Goal: Task Accomplishment & Management: Manage account settings

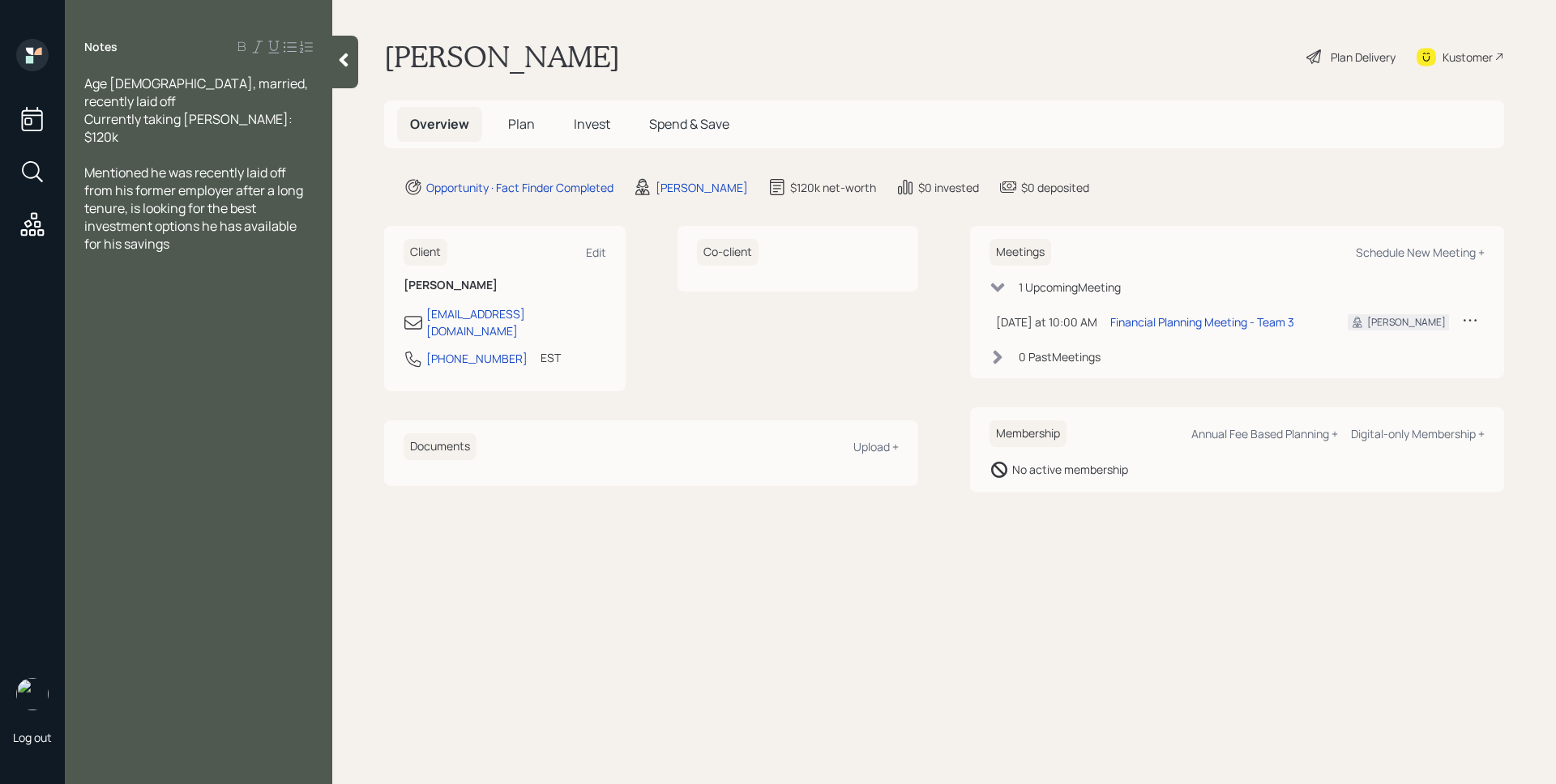
click at [508, 128] on span "Plan" at bounding box center [521, 124] width 26 height 18
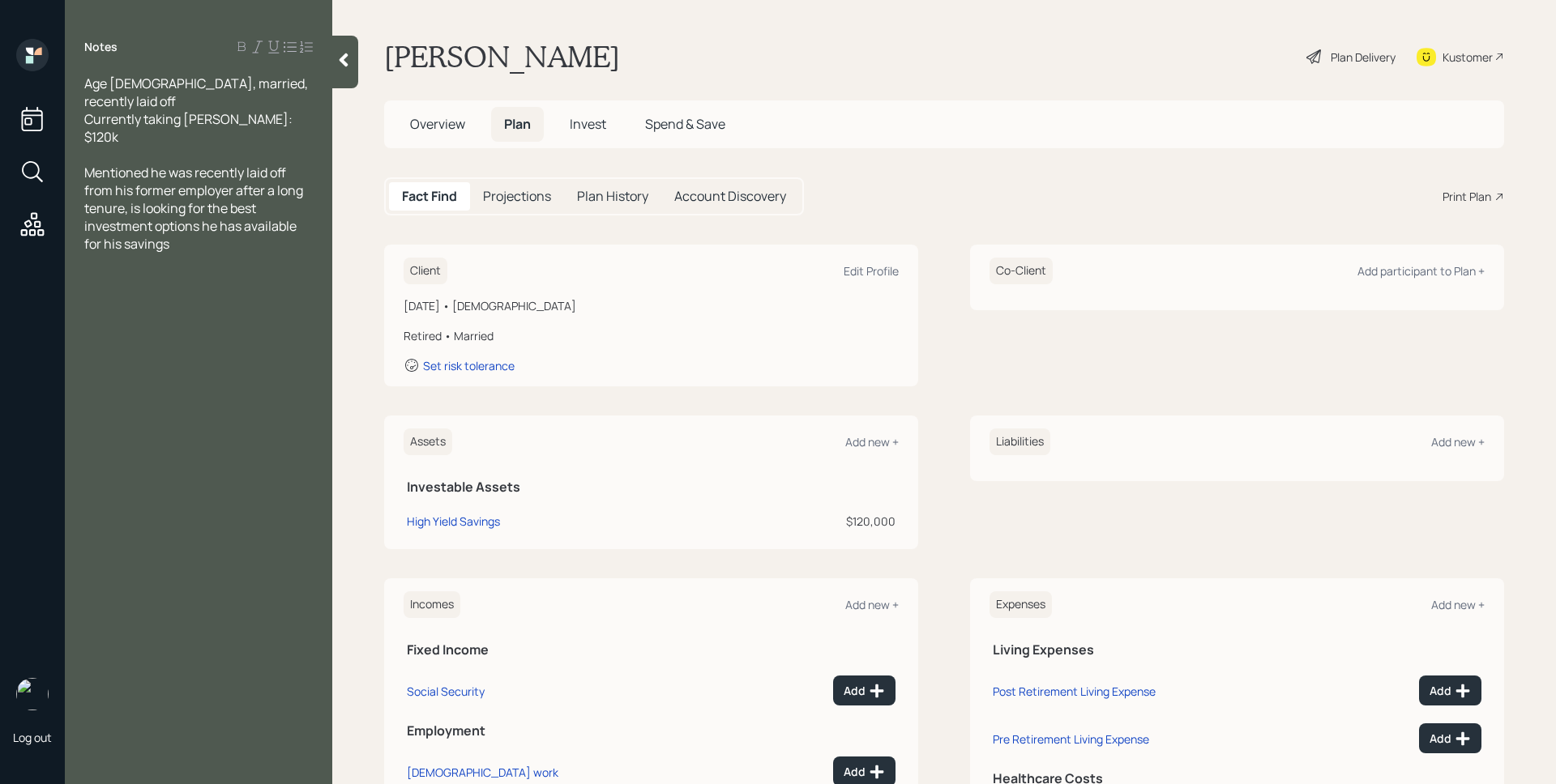
click at [442, 136] on h5 "Overview" at bounding box center [437, 124] width 81 height 35
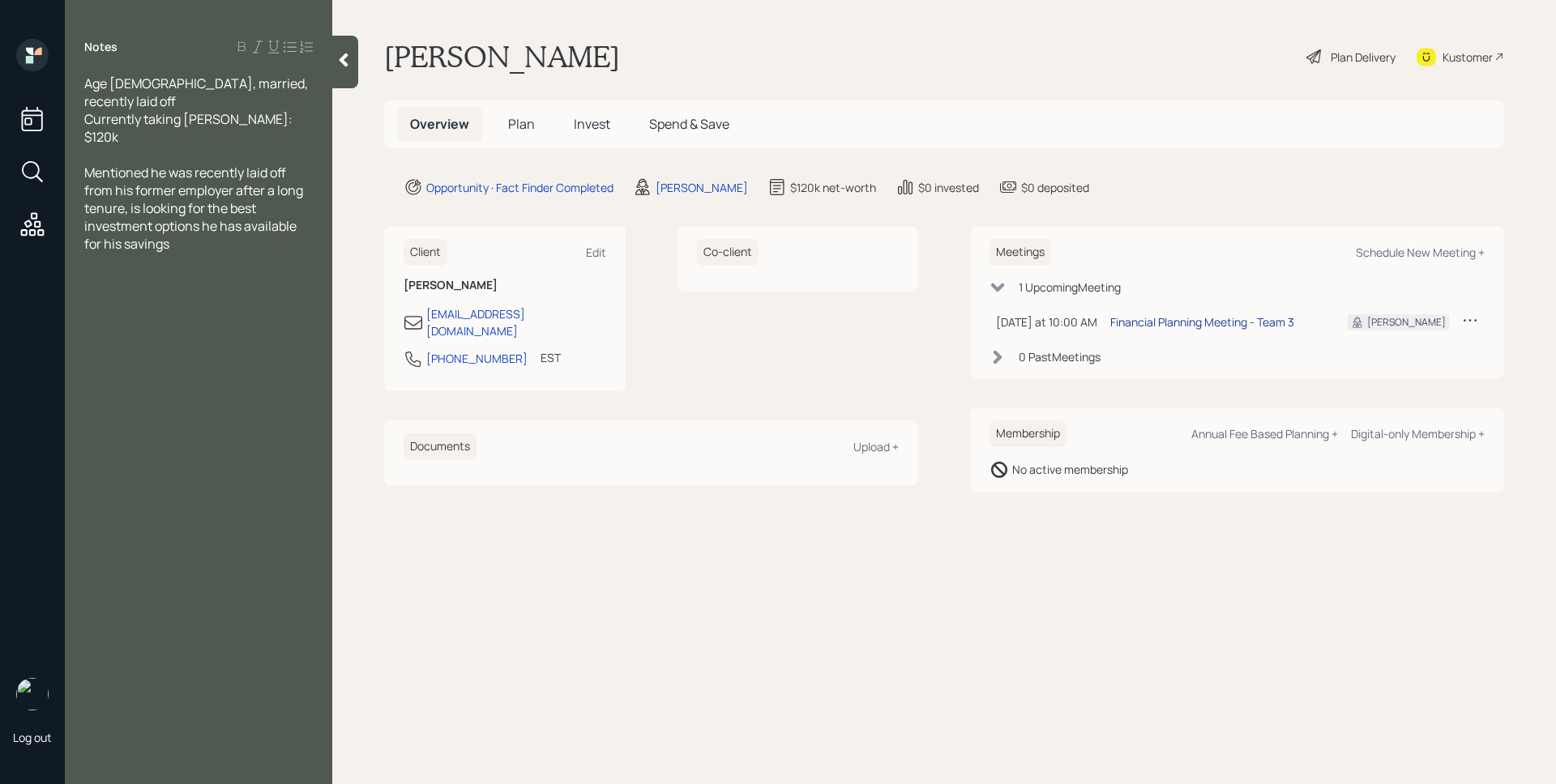
click at [1221, 316] on div "Financial Planning Meeting - Team 3" at bounding box center [1202, 322] width 184 height 17
click at [1072, 346] on div "1 Upcoming Meeting [DATE] at 10:00 AM [DATE] 10:00 AM EDT Financial Planning Me…" at bounding box center [1237, 322] width 495 height 87
click at [1064, 357] on div "0 Past Meeting s" at bounding box center [1060, 356] width 82 height 17
click at [1177, 258] on div "Meetings Schedule New Meeting +" at bounding box center [1237, 252] width 495 height 26
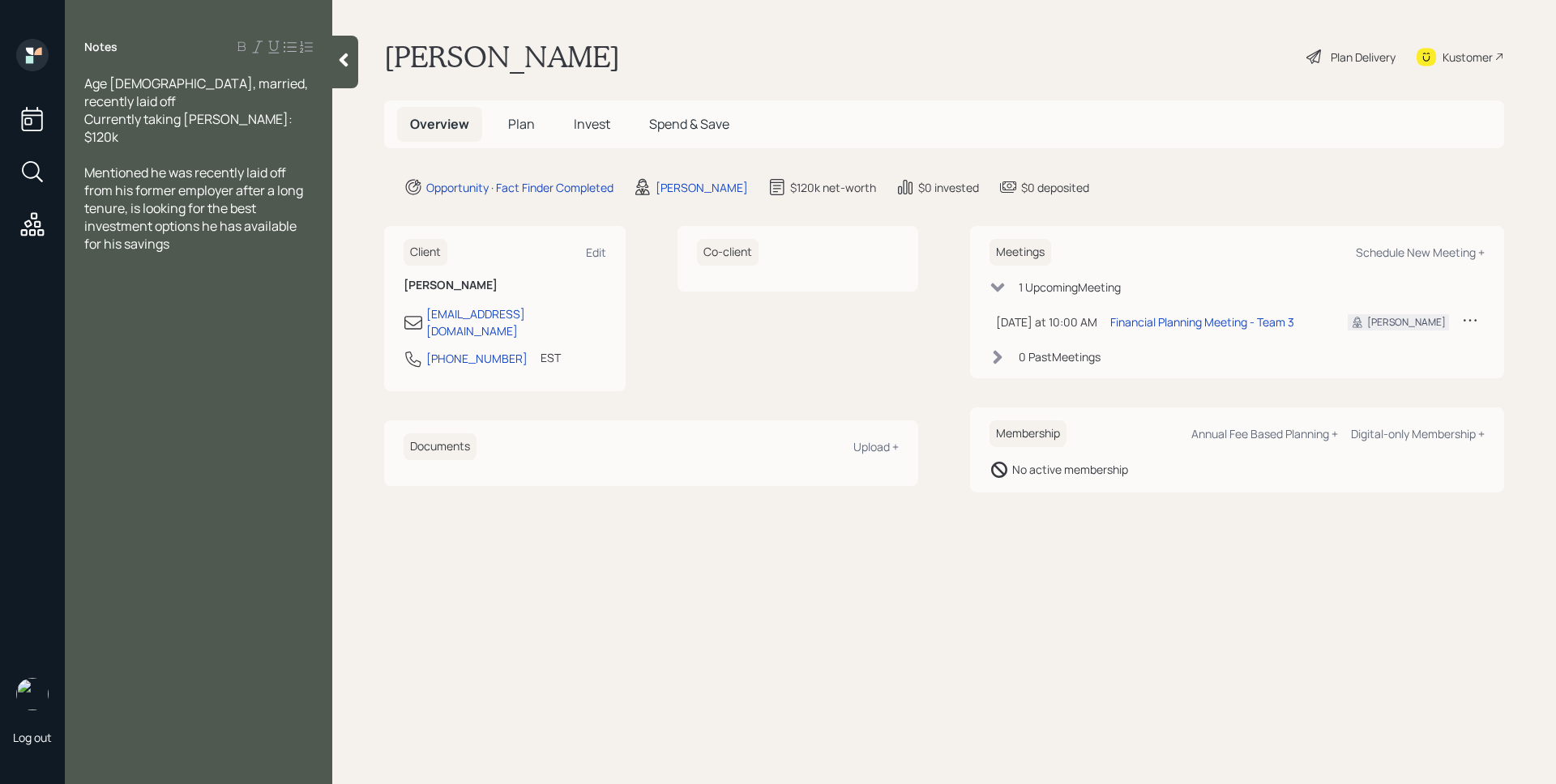
click at [928, 60] on div "[PERSON_NAME] Plan Delivery Kustomer" at bounding box center [944, 57] width 1120 height 36
click at [595, 251] on div "Edit" at bounding box center [596, 252] width 20 height 15
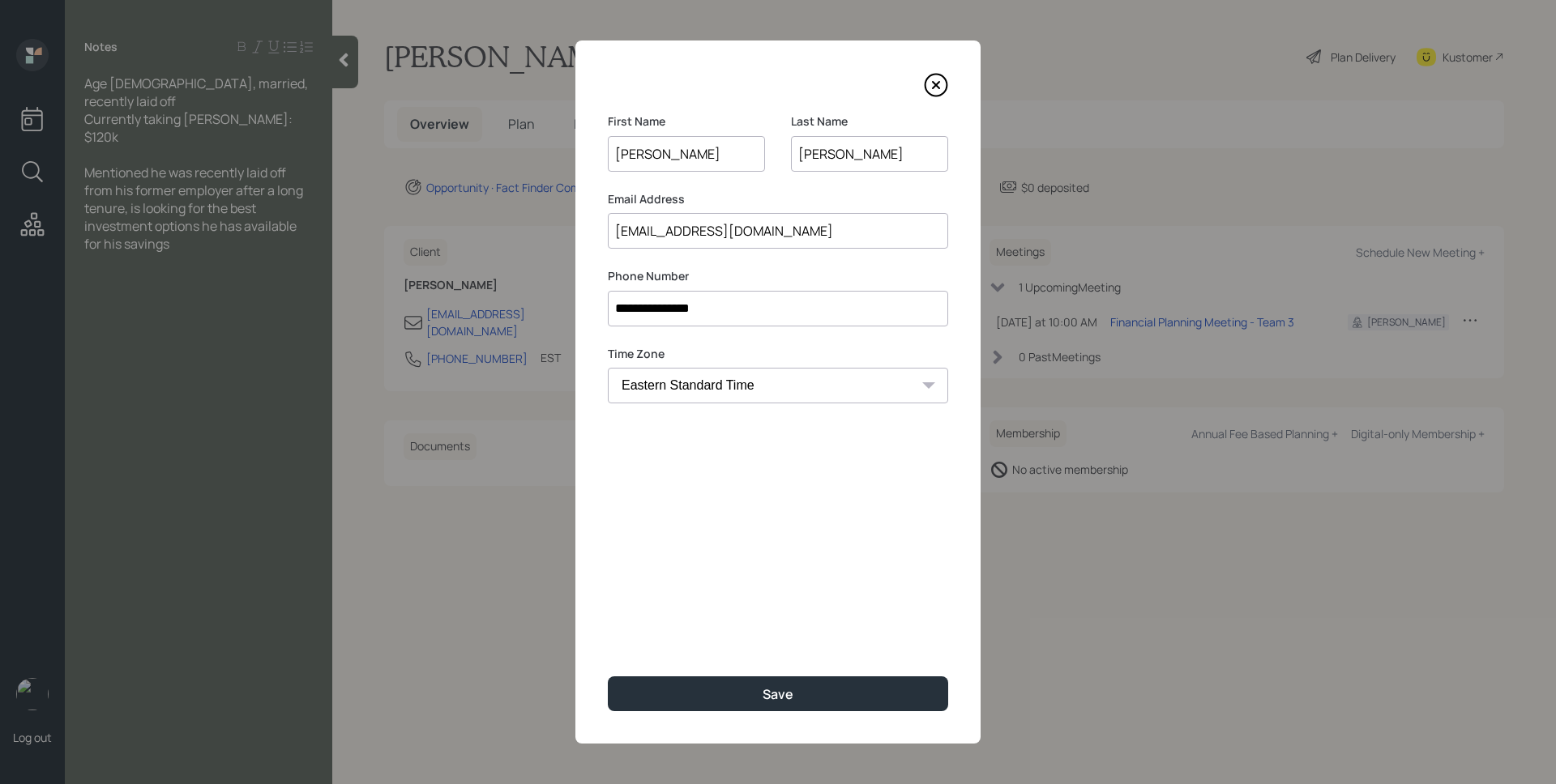
click at [624, 304] on input "**********" at bounding box center [777, 308] width 340 height 36
type input "**********"
click at [799, 697] on button "Save" at bounding box center [777, 694] width 340 height 35
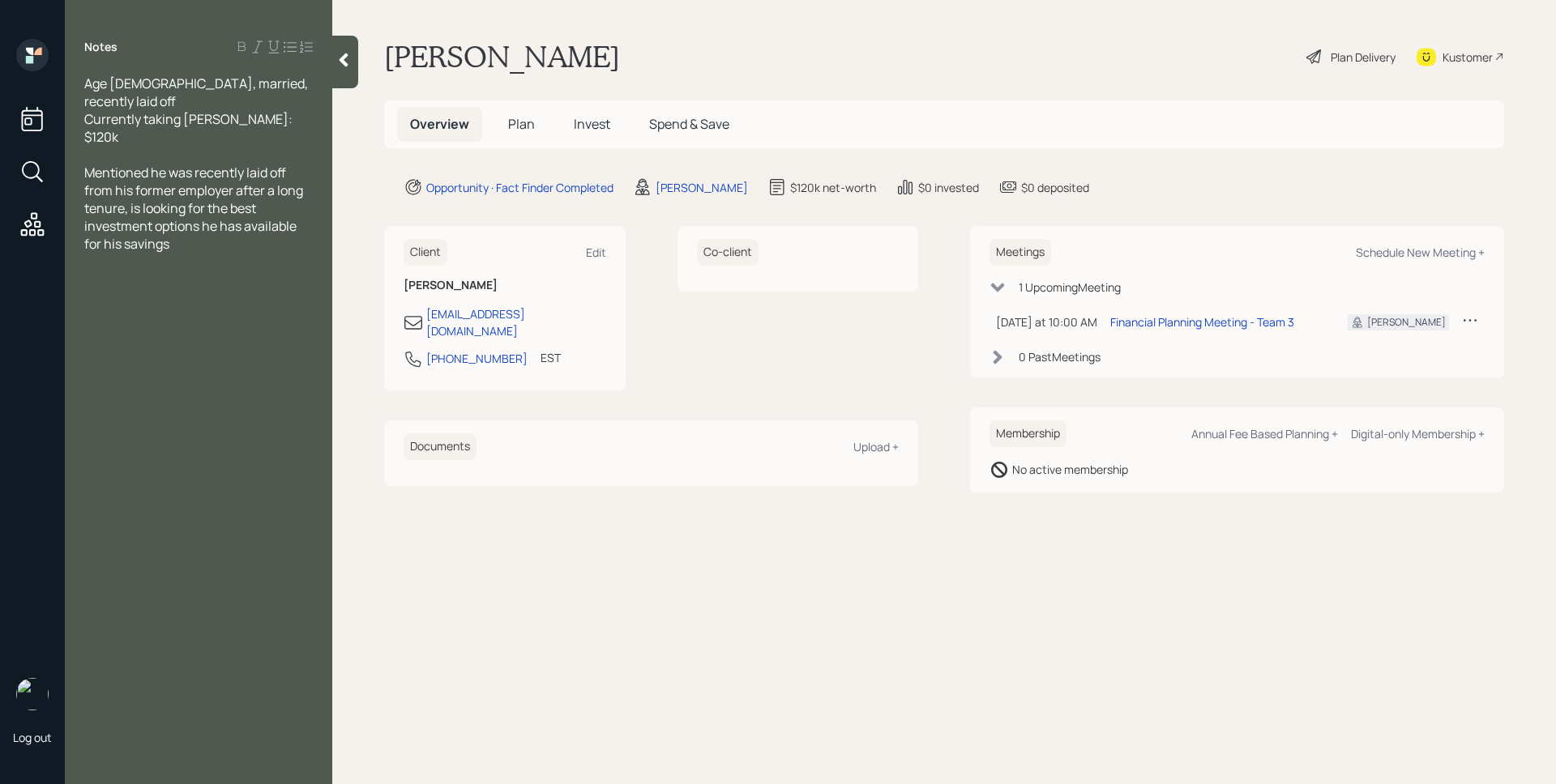
click at [887, 646] on main "Michael Slade Plan Delivery Kustomer Overview Plan Invest Spend & Save Opportun…" at bounding box center [944, 392] width 1224 height 784
click at [493, 607] on main "Michael Slade Plan Delivery Kustomer Overview Plan Invest Spend & Save Opportun…" at bounding box center [944, 392] width 1224 height 784
click at [530, 119] on span "Plan" at bounding box center [521, 124] width 26 height 18
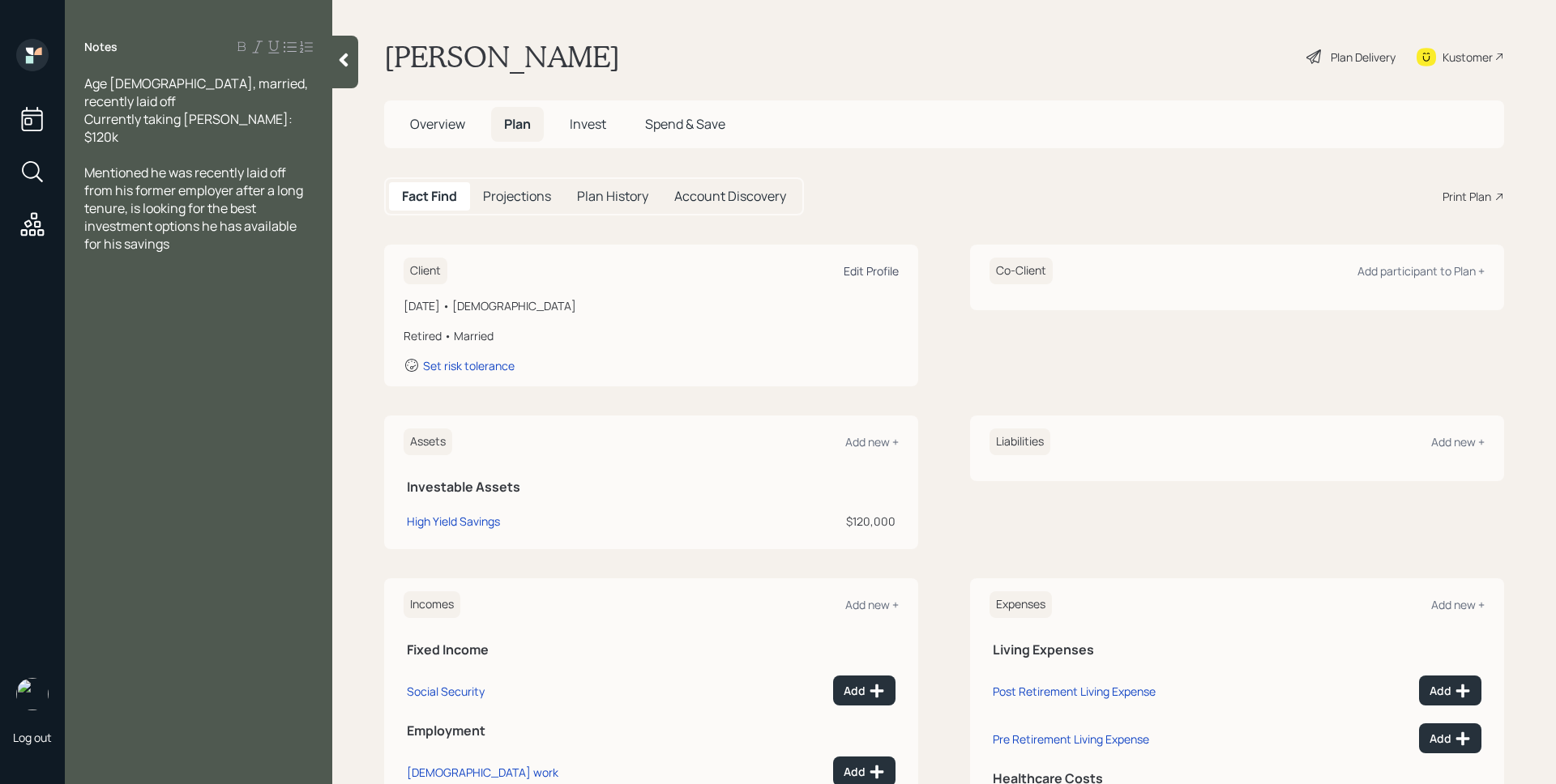
click at [886, 272] on div "Edit Profile" at bounding box center [871, 271] width 55 height 15
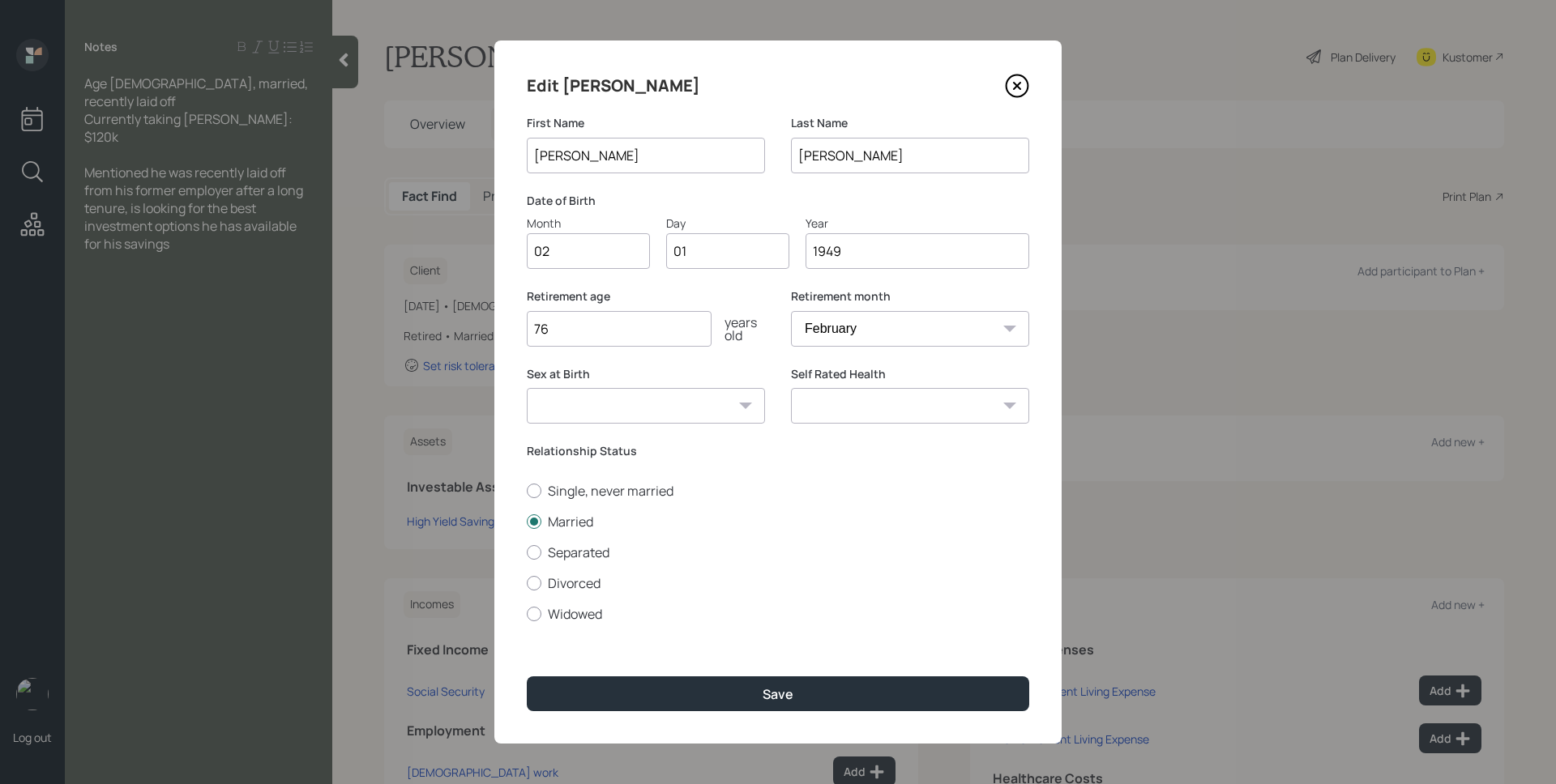
click at [924, 345] on select "January February March April May June July August September October November De…" at bounding box center [909, 328] width 238 height 36
select select "8"
click at [791, 311] on select "January February March April May June July August September October November De…" at bounding box center [909, 328] width 238 height 36
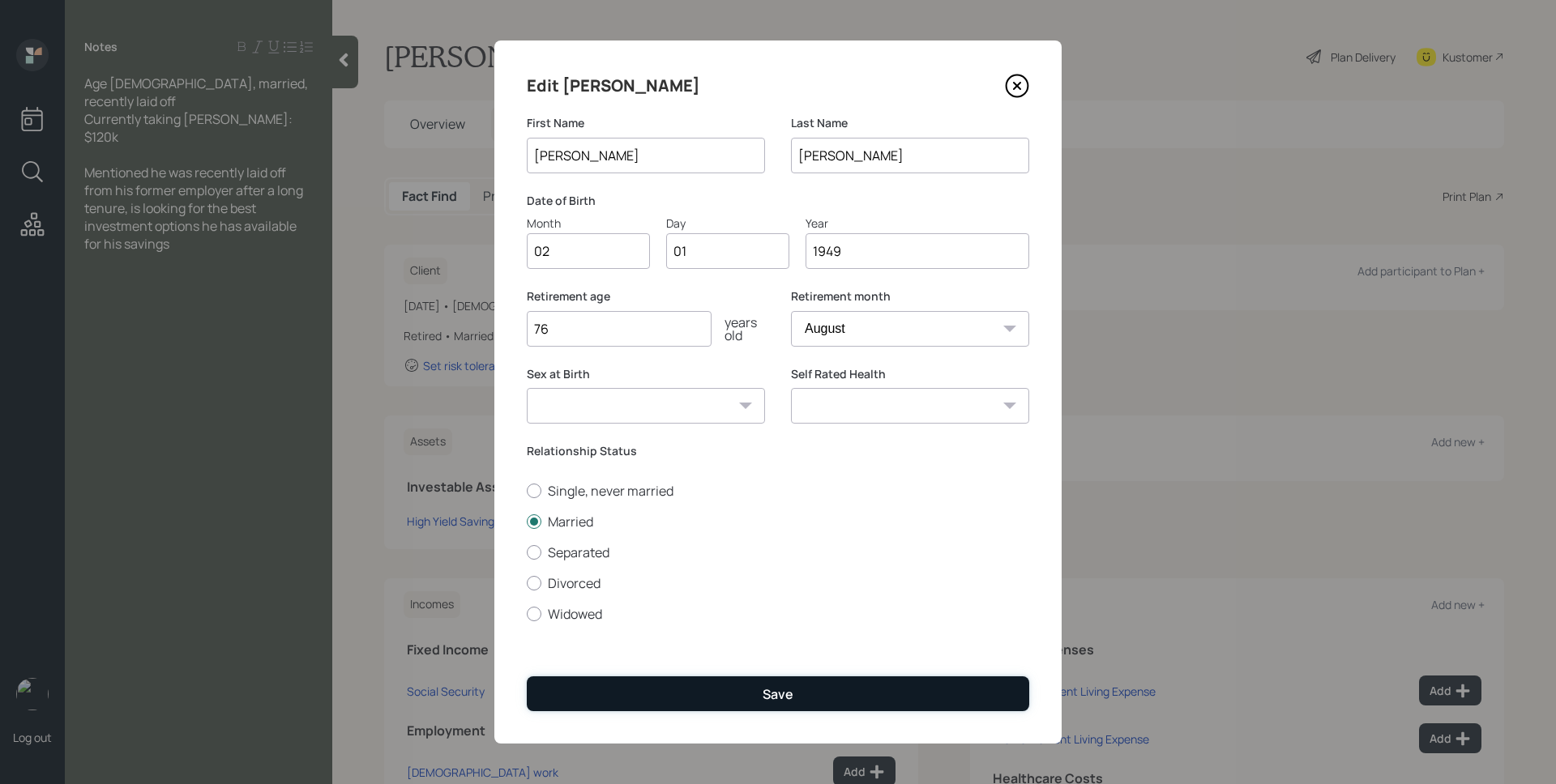
click at [842, 690] on button "Save" at bounding box center [777, 694] width 503 height 35
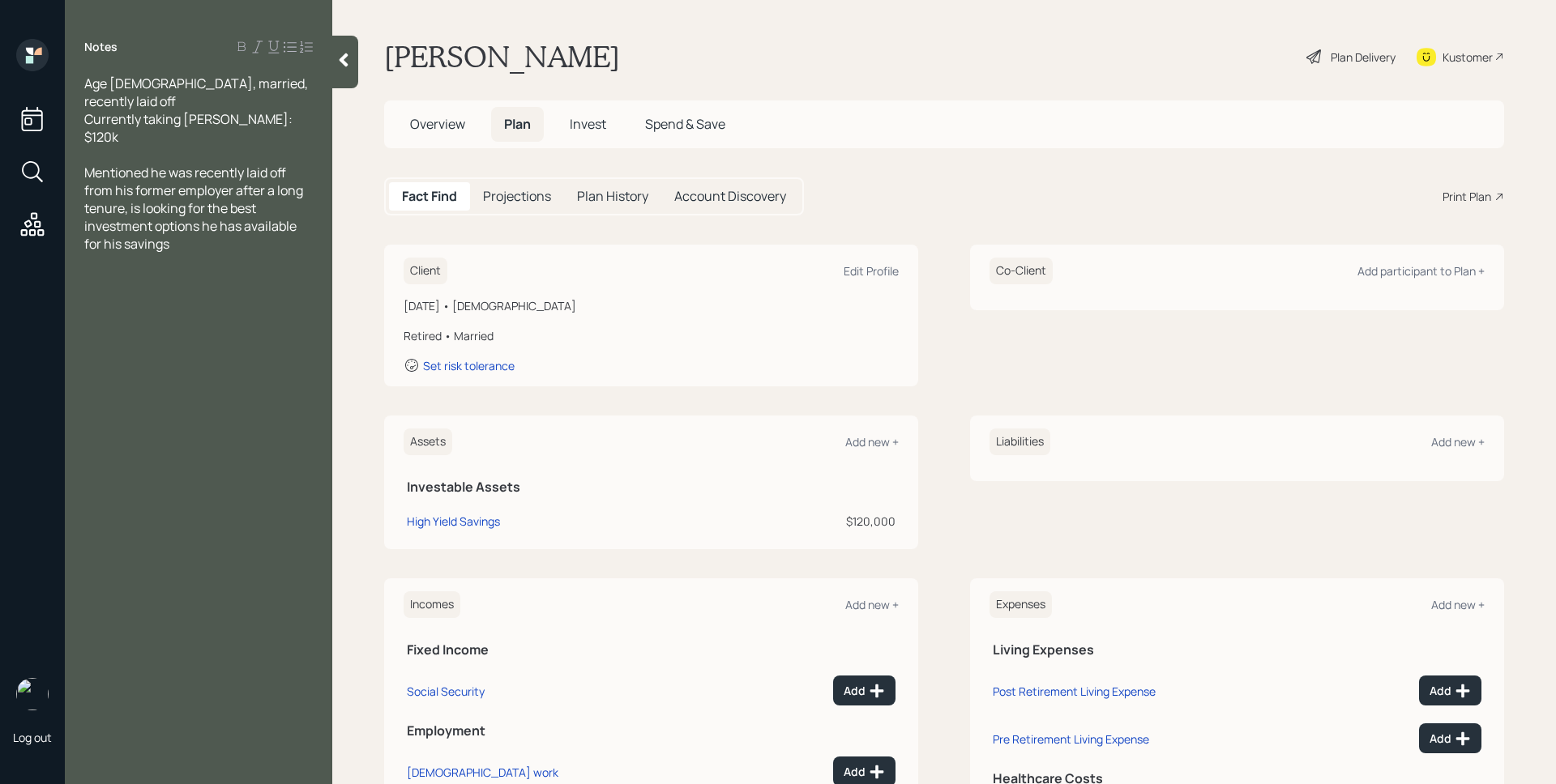
click at [941, 254] on div "Client Edit Profile February 1, 1949 • 76 years old Retired • Married Set risk …" at bounding box center [944, 315] width 1120 height 141
click at [876, 270] on div "Edit Profile" at bounding box center [871, 271] width 55 height 15
select select "8"
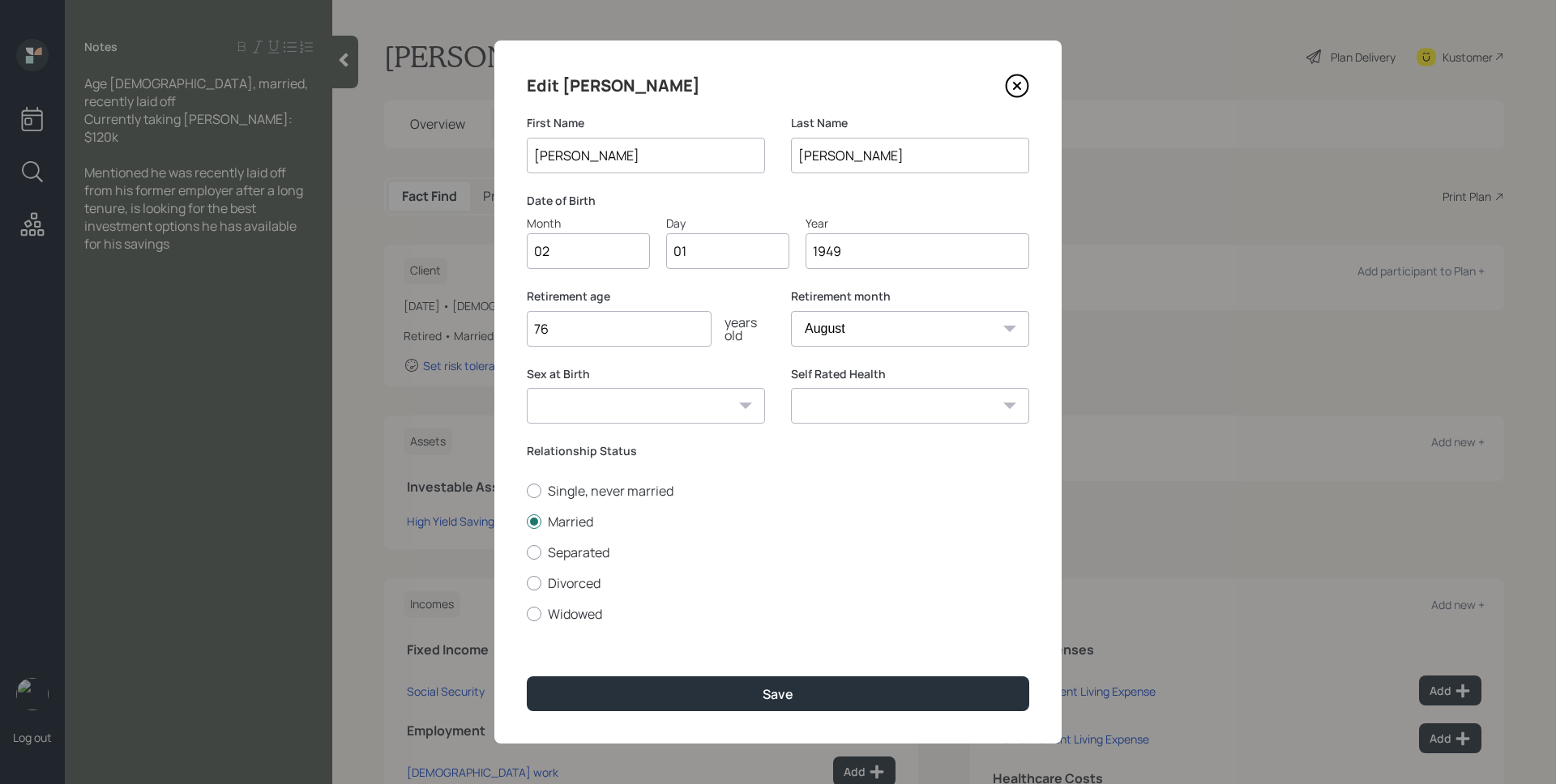
click at [591, 242] on input "02" at bounding box center [587, 251] width 123 height 36
type input "01"
type input "0"
type input "24"
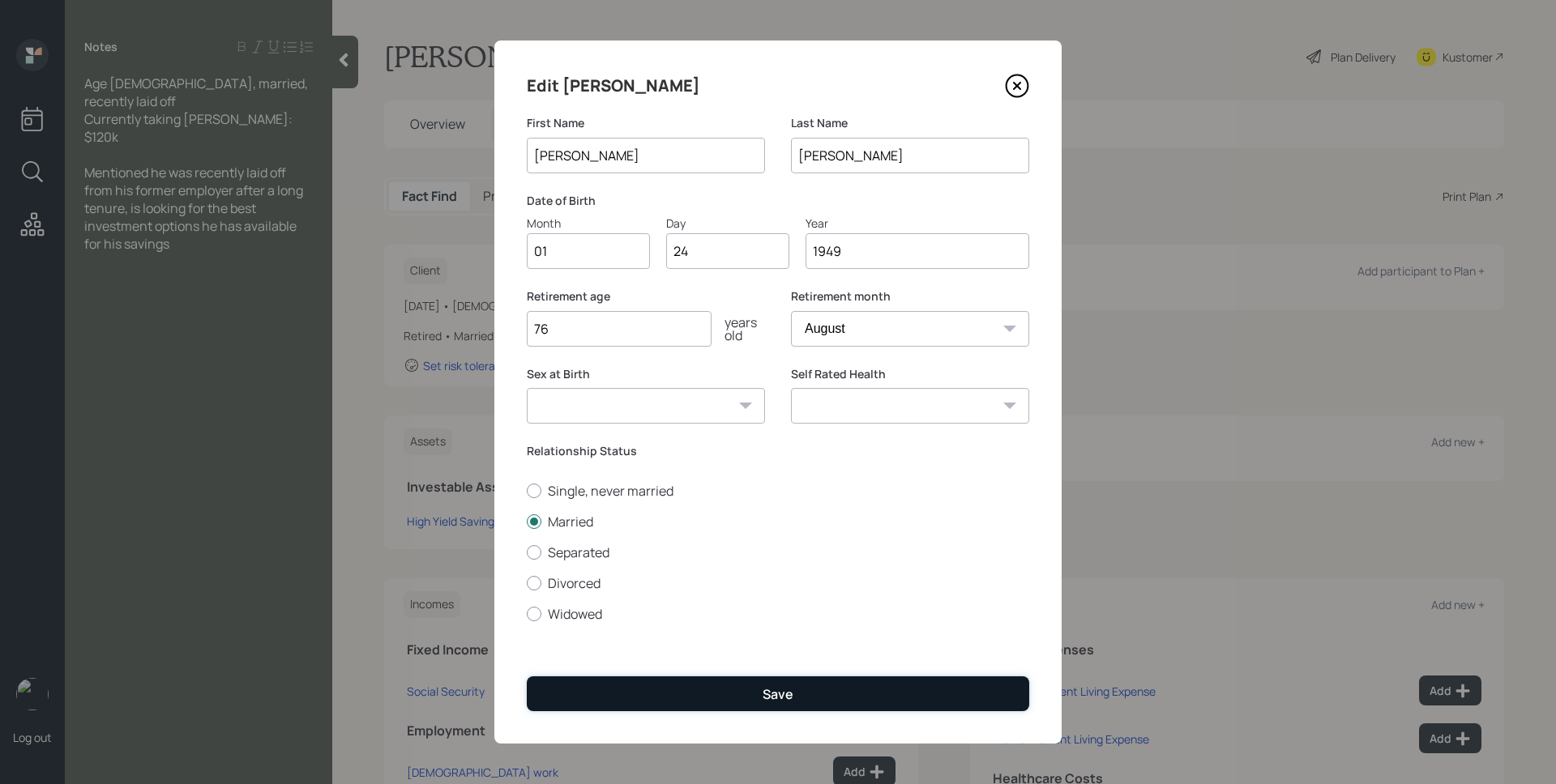
click at [776, 683] on button "Save" at bounding box center [777, 694] width 503 height 35
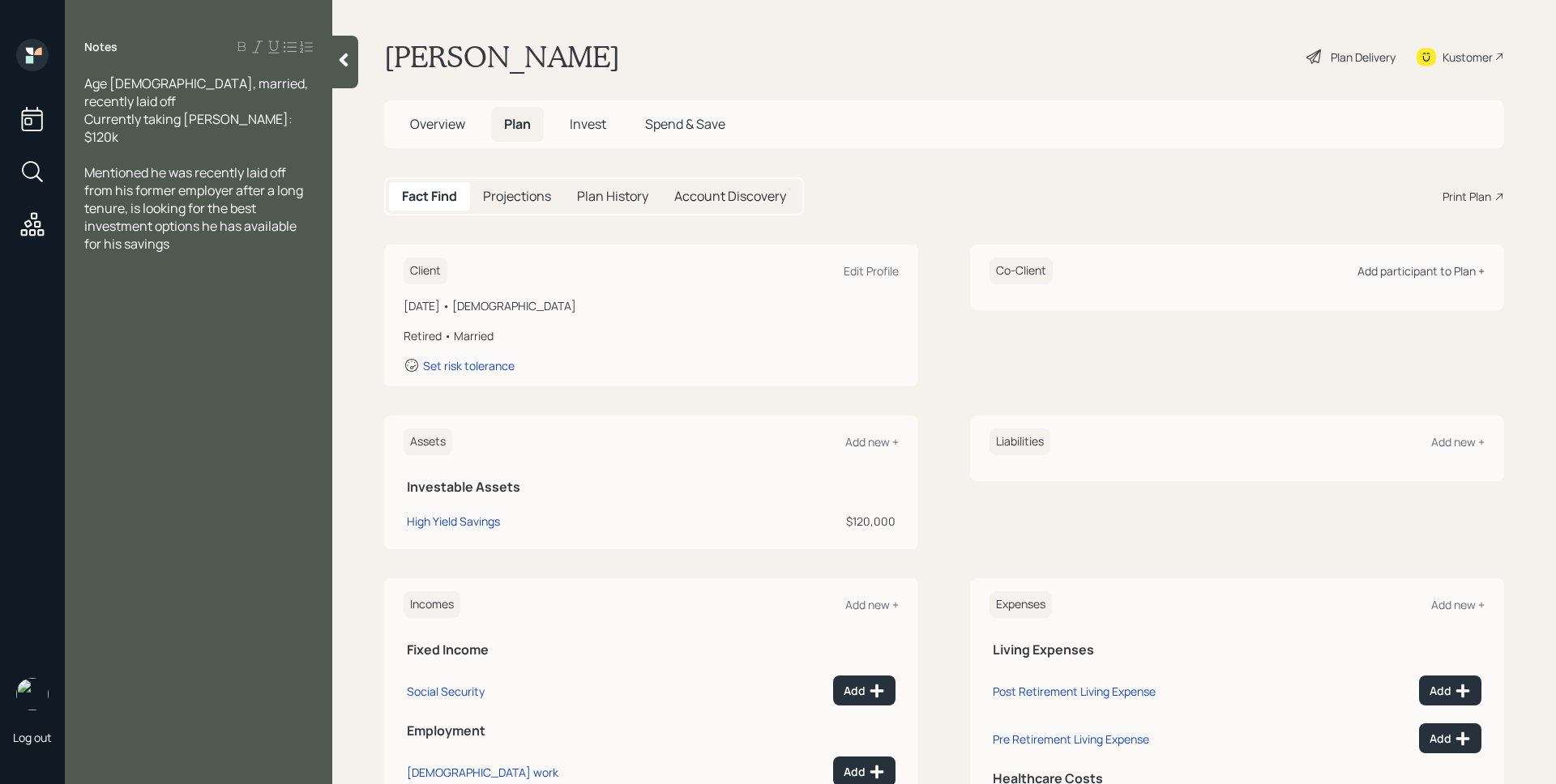
click at [1442, 270] on div "Add participant to Plan +" at bounding box center [1420, 271] width 127 height 15
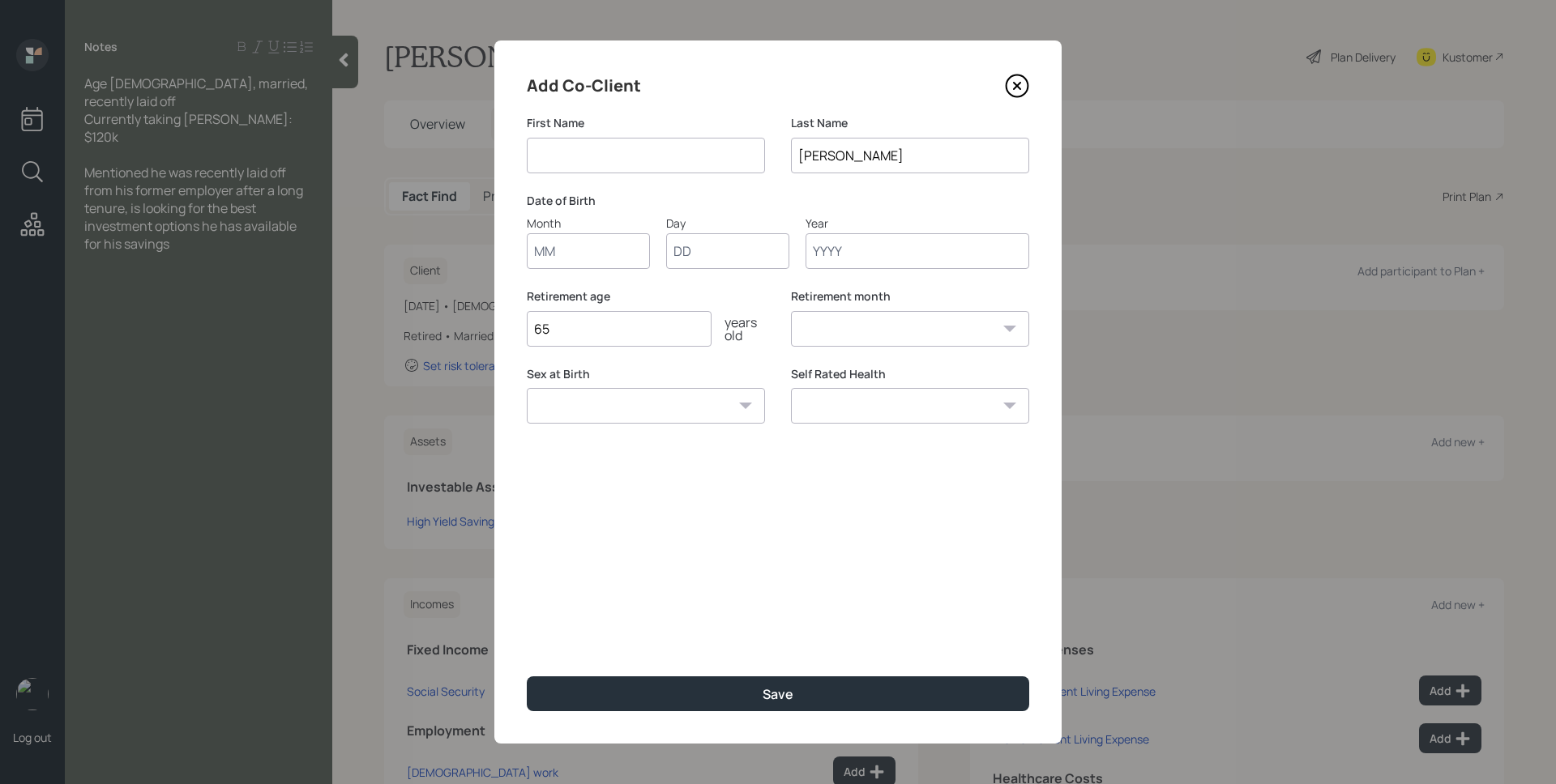
click at [622, 155] on input at bounding box center [645, 155] width 238 height 36
type input "Michele"
click at [576, 251] on input "Month" at bounding box center [587, 251] width 123 height 36
type input "01"
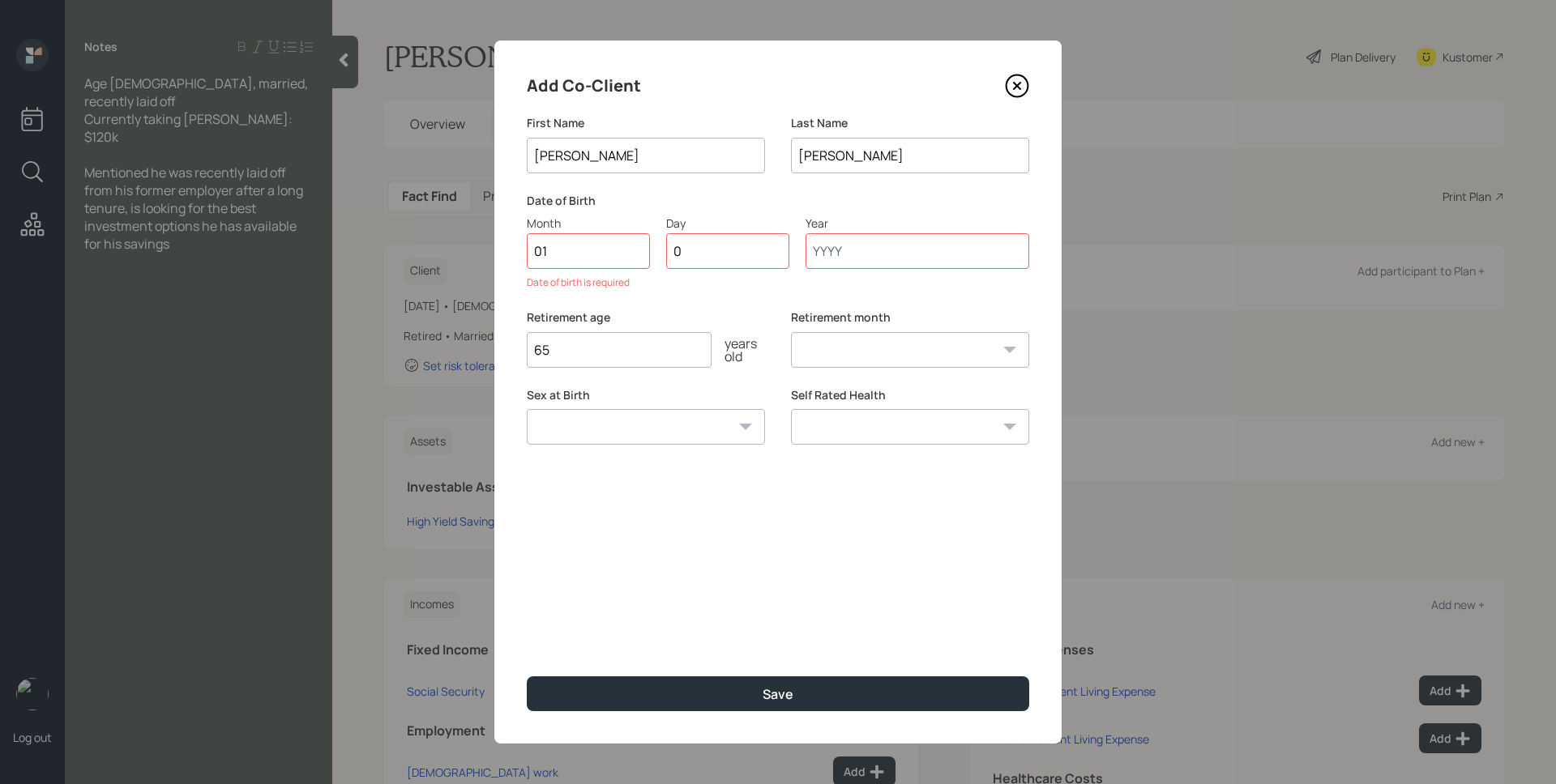
type input "05"
type input "1970"
select select "1"
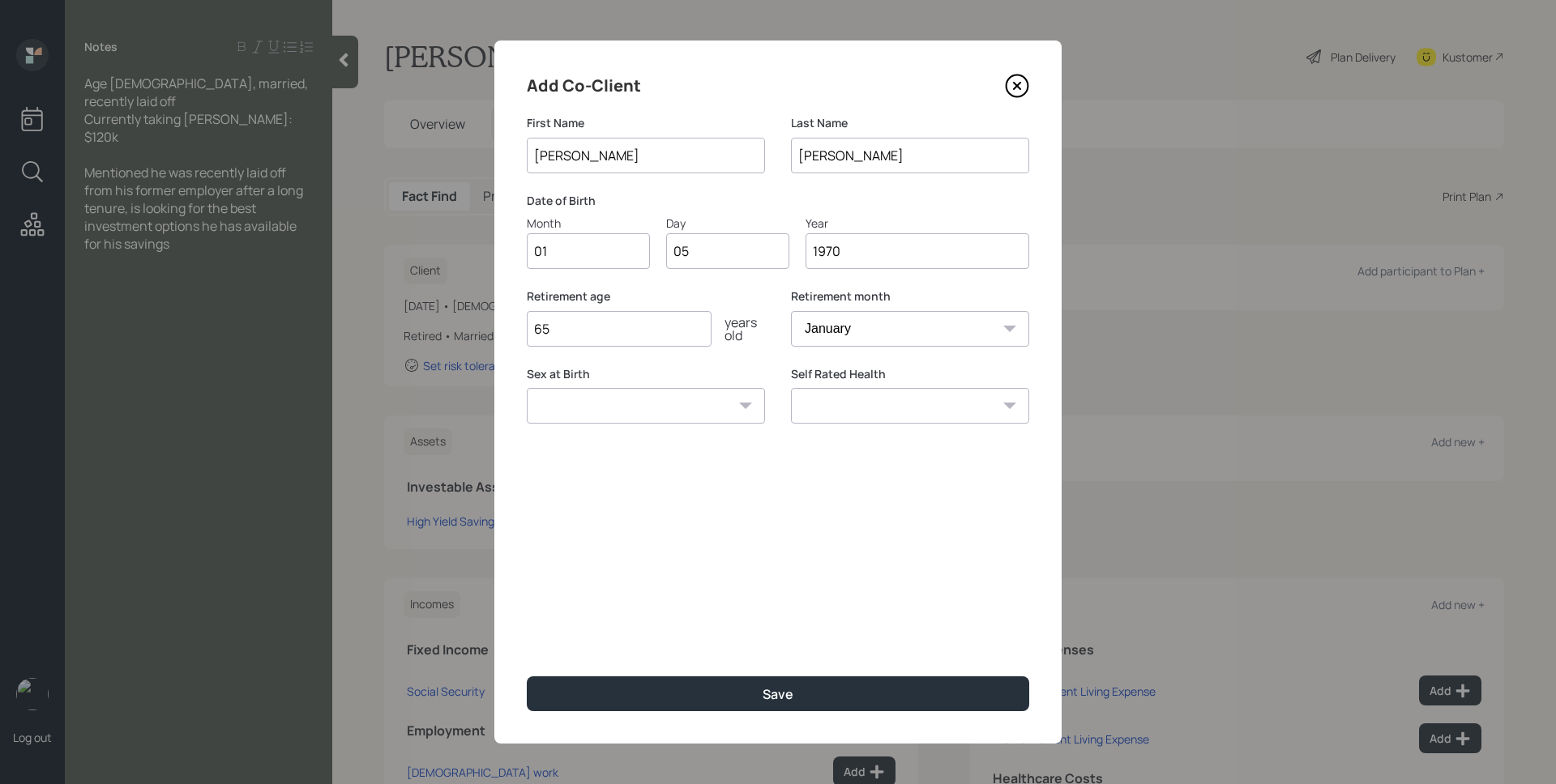
type input "1970"
drag, startPoint x: 606, startPoint y: 330, endPoint x: 505, endPoint y: 322, distance: 101.3
click at [505, 322] on div "Add Co-Client First Name Michele Last Name Slade Date of Birth Month 01 Day 05 …" at bounding box center [778, 391] width 567 height 703
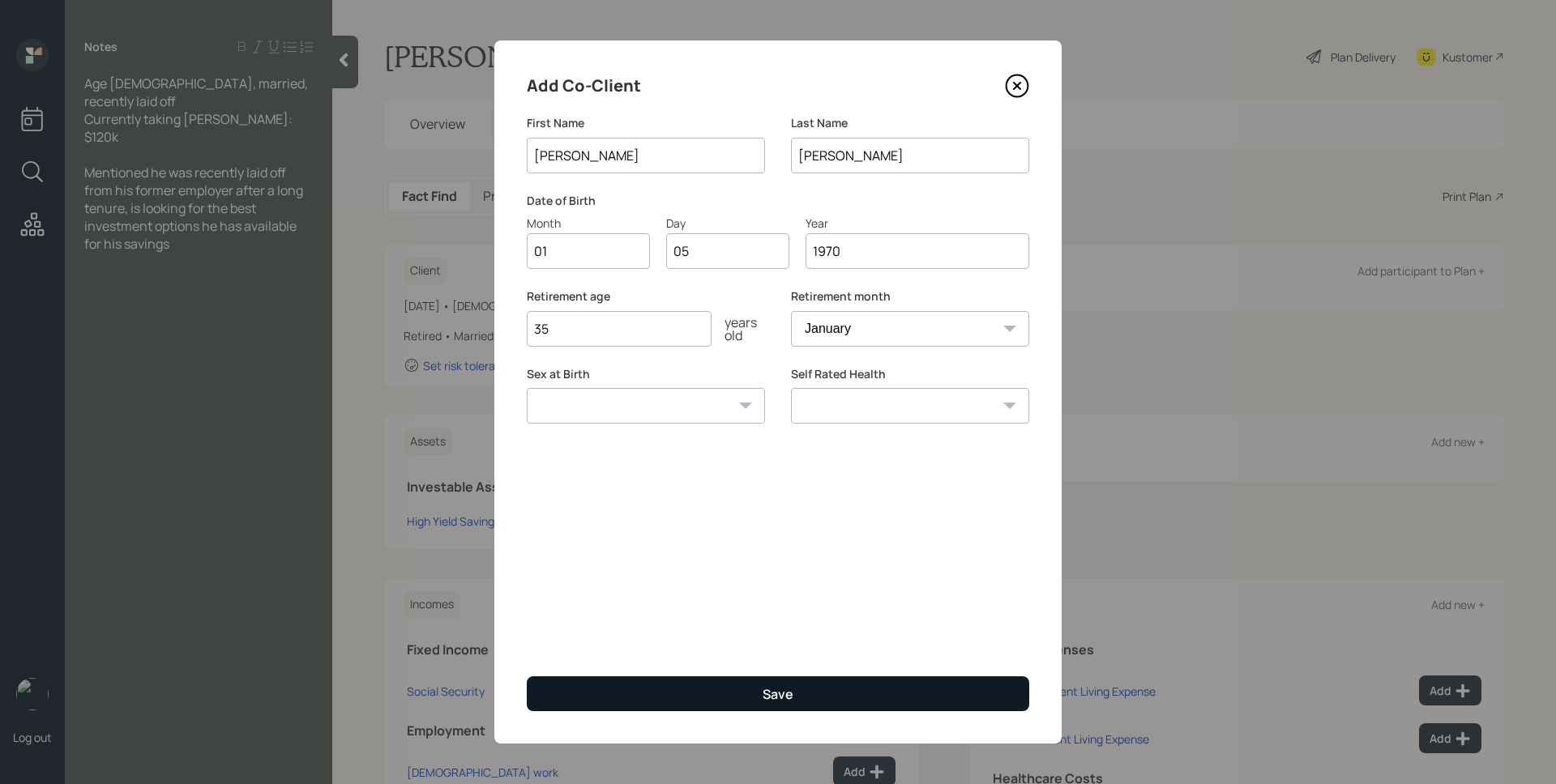
type input "35"
click at [795, 694] on button "Save" at bounding box center [777, 694] width 503 height 35
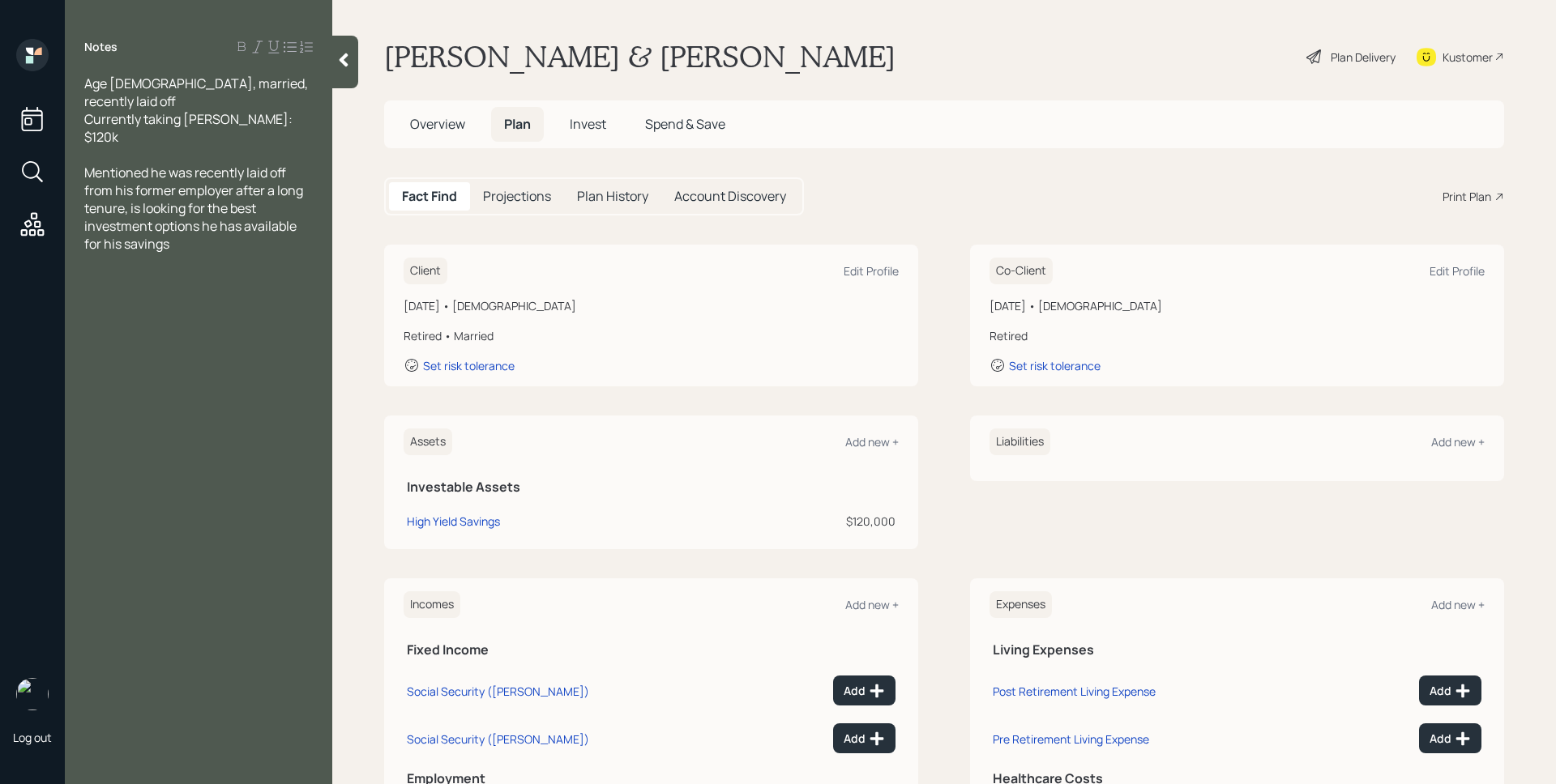
click at [1331, 56] on div "Plan Delivery" at bounding box center [1363, 57] width 65 height 17
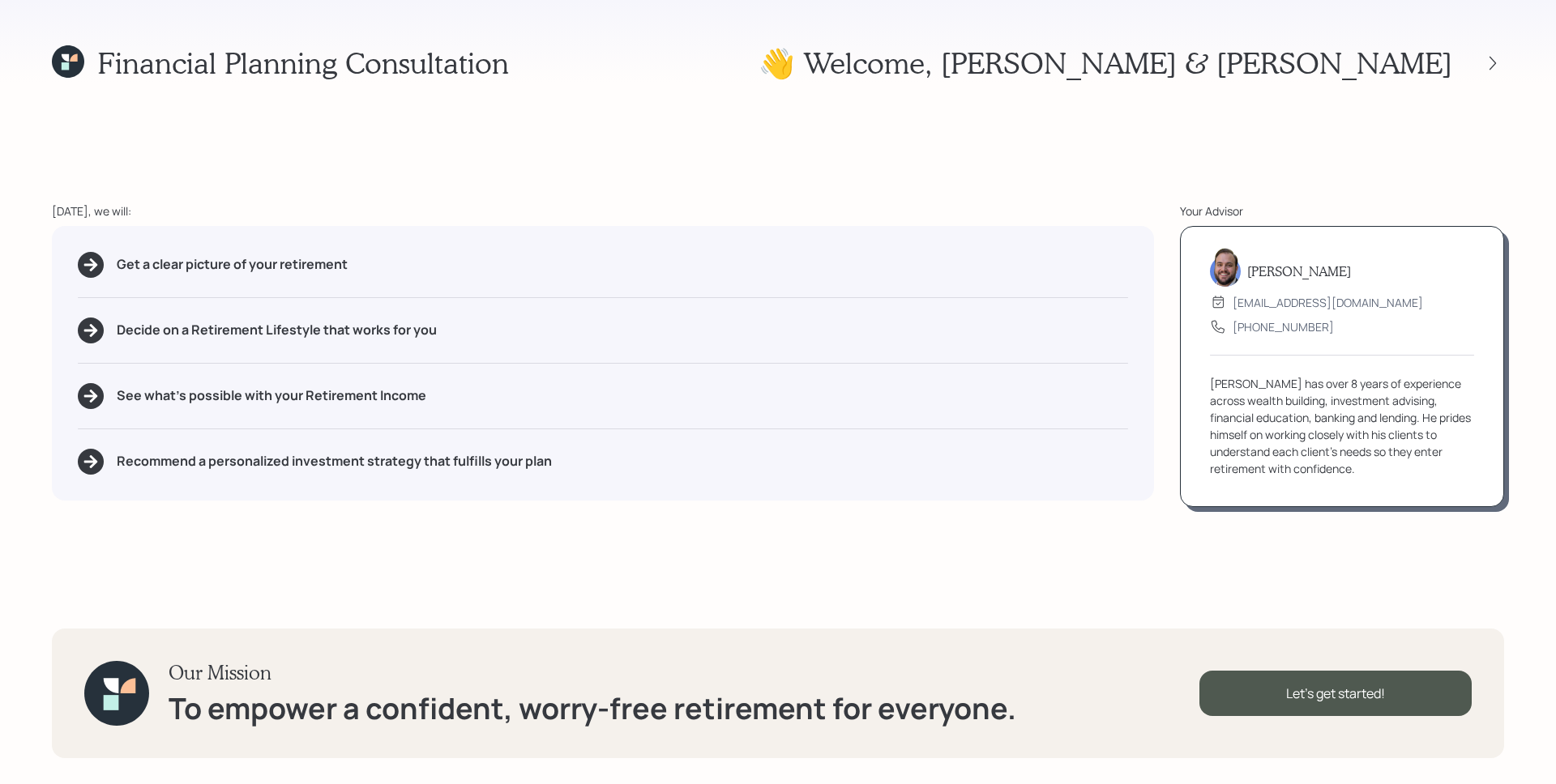
click at [983, 211] on div "Today, we will:" at bounding box center [603, 211] width 1102 height 17
click at [1402, 185] on div "Financial Planning Consultation 👋 Welcome , Michael & Michele Today, we will: G…" at bounding box center [778, 392] width 1556 height 784
click at [1419, 162] on div "Financial Planning Consultation 👋 Welcome , Michael & Michele Today, we will: G…" at bounding box center [778, 392] width 1556 height 784
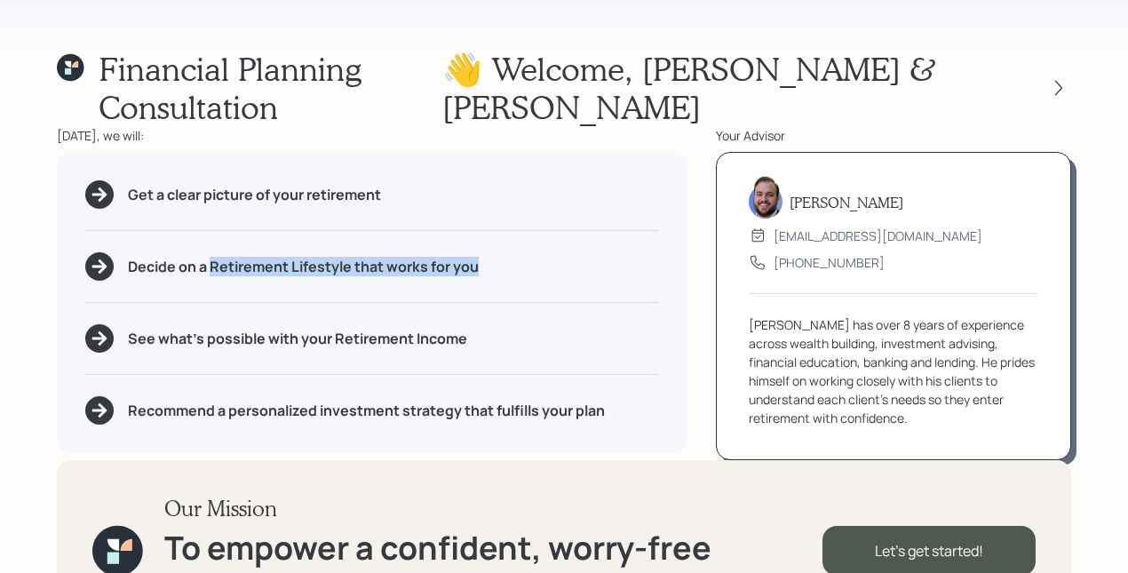
drag, startPoint x: 211, startPoint y: 227, endPoint x: 426, endPoint y: 238, distance: 214.4
click at [426, 252] on div "Decide on a Retirement Lifestyle that works for you" at bounding box center [372, 266] width 574 height 28
click at [435, 259] on div "Get a clear picture of your retirement Decide on a Retirement Lifestyle that wo…" at bounding box center [372, 302] width 631 height 301
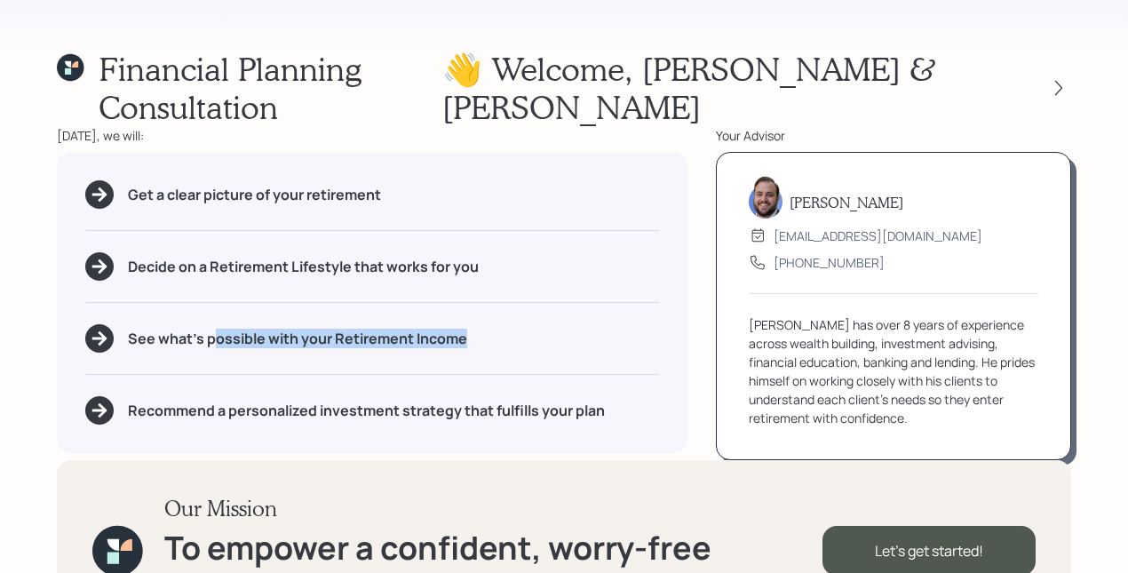
drag, startPoint x: 482, startPoint y: 299, endPoint x: 211, endPoint y: 304, distance: 270.1
click at [211, 324] on div "See what's possible with your Retirement Income" at bounding box center [372, 338] width 574 height 28
click at [225, 324] on div "See what's possible with your Retirement Income" at bounding box center [372, 338] width 574 height 28
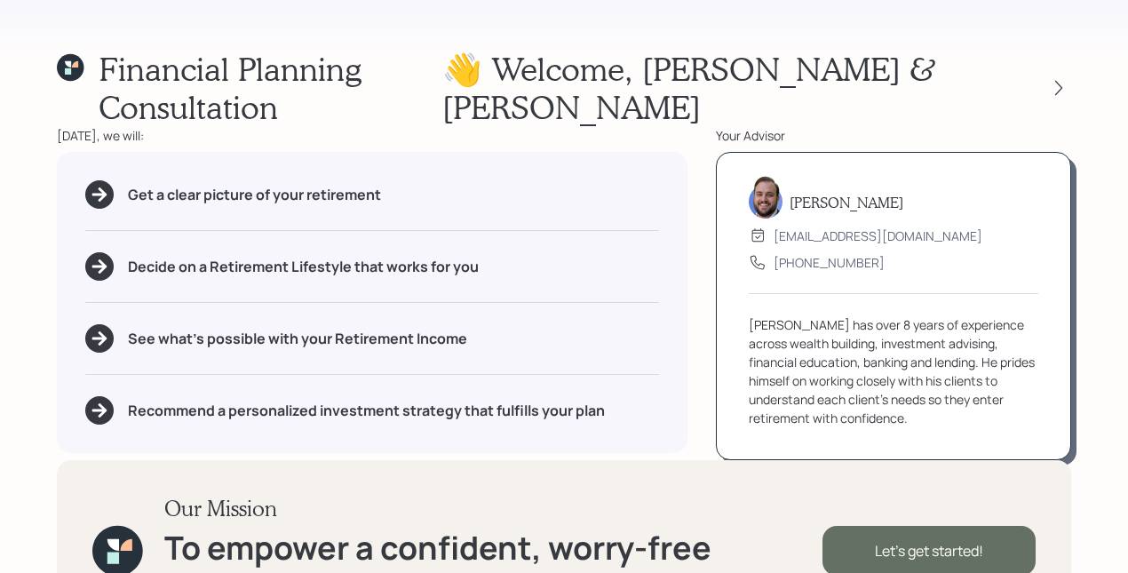
click at [906, 526] on div "Let's get started!" at bounding box center [929, 551] width 213 height 50
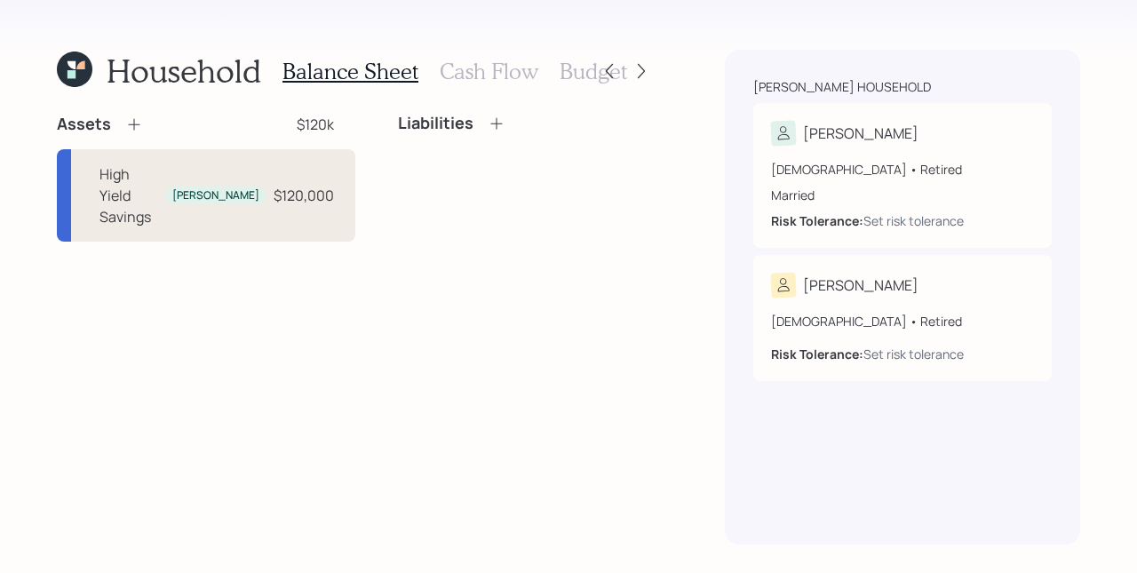
click at [195, 176] on div "High Yield Savings Michael" at bounding box center [183, 195] width 167 height 64
select select "taxable"
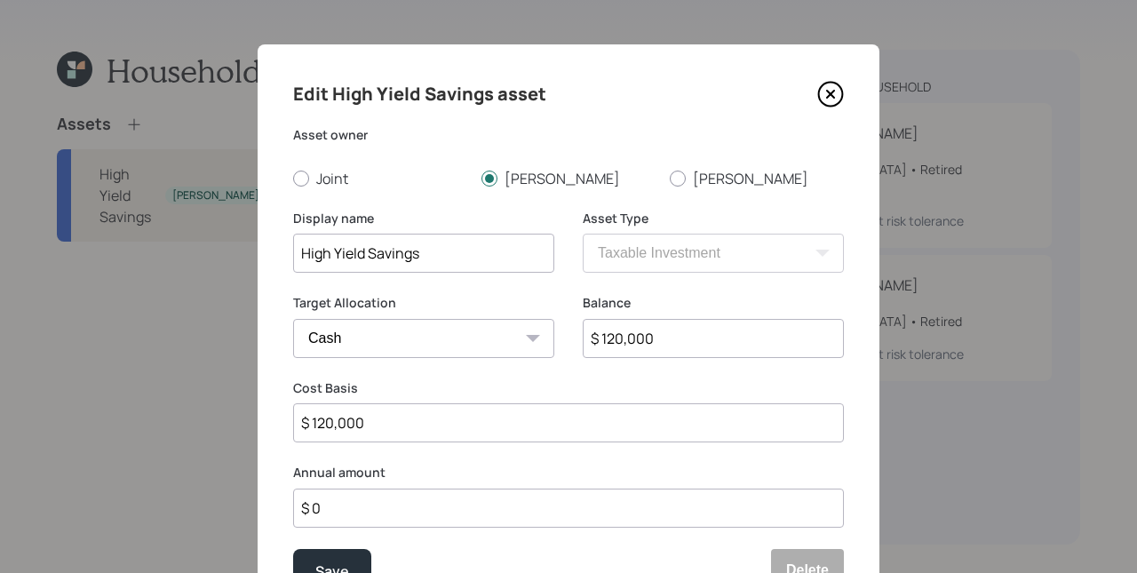
click at [821, 92] on icon at bounding box center [830, 94] width 27 height 27
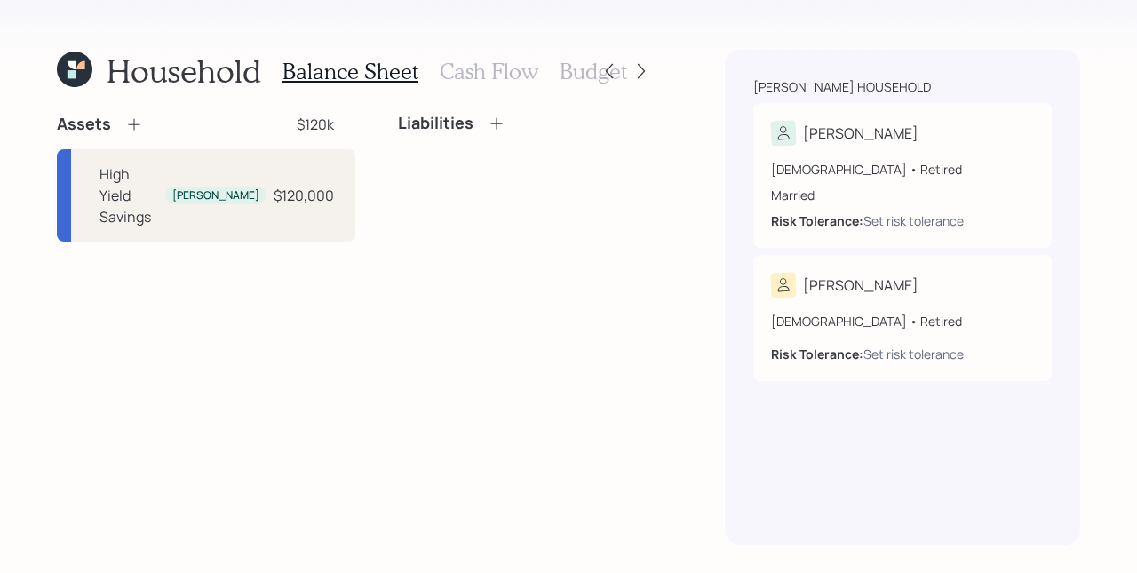
click at [443, 323] on div "Assets $120k High Yield Savings Michael $120,000 Liabilities" at bounding box center [355, 329] width 597 height 431
click at [137, 125] on icon at bounding box center [134, 124] width 18 height 18
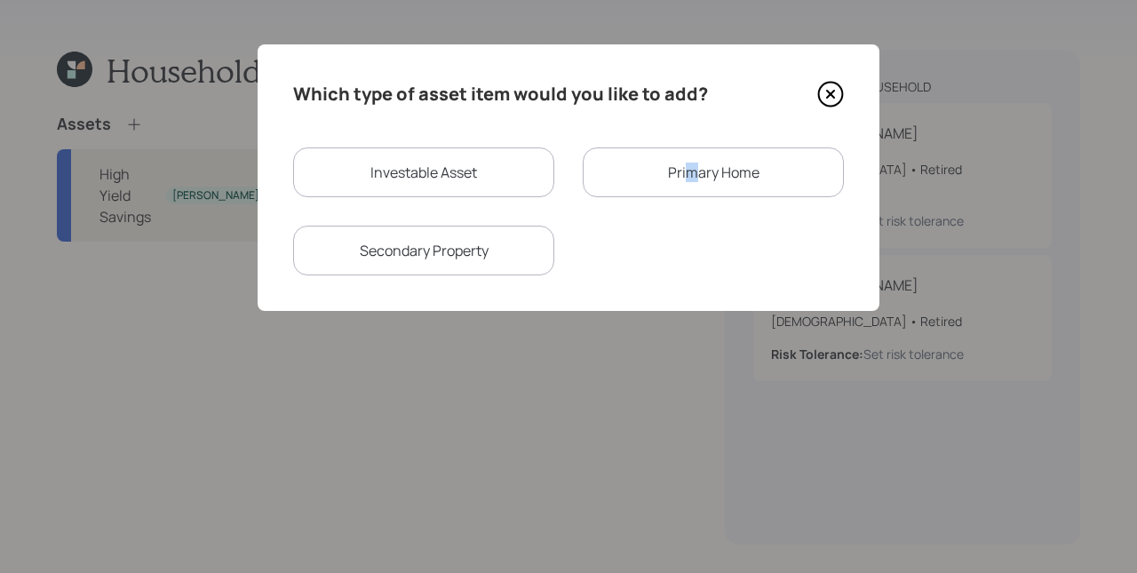
click at [689, 178] on div "Primary Home" at bounding box center [713, 172] width 261 height 50
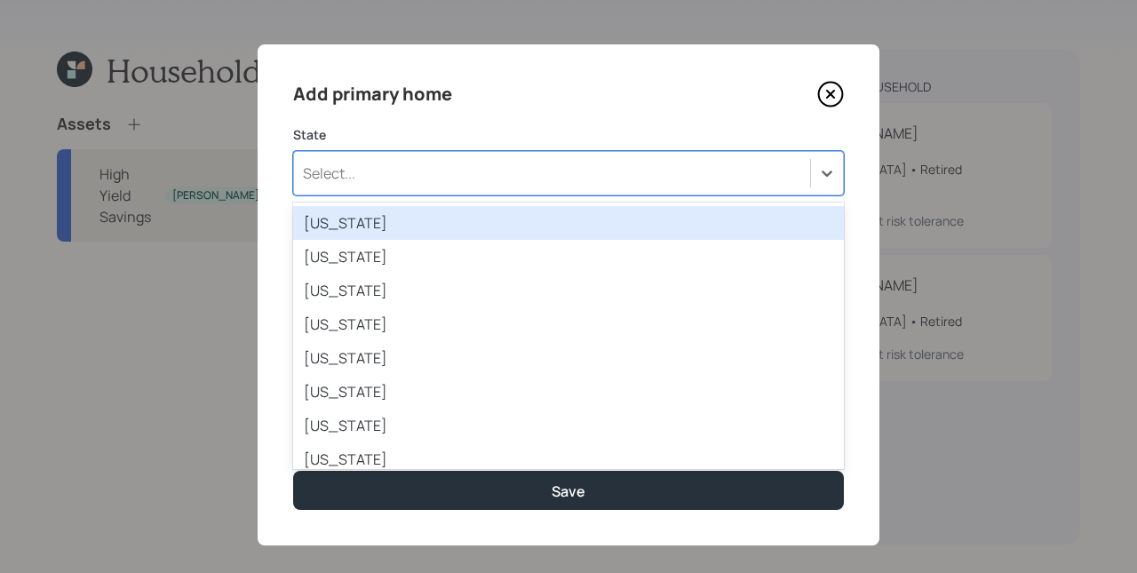
click at [534, 167] on div "Select..." at bounding box center [552, 173] width 516 height 30
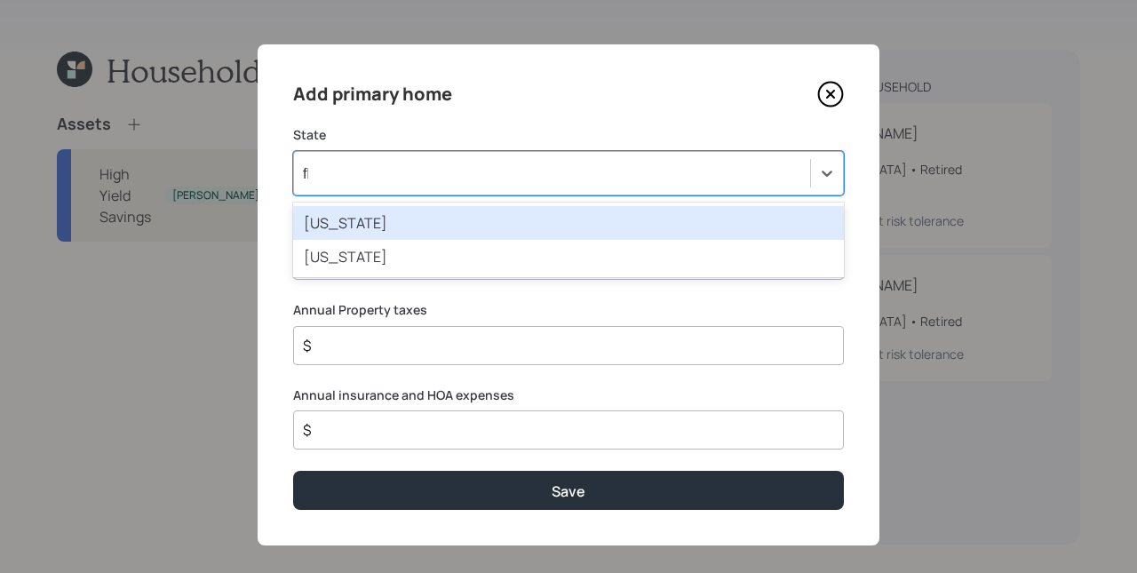
type input "flo"
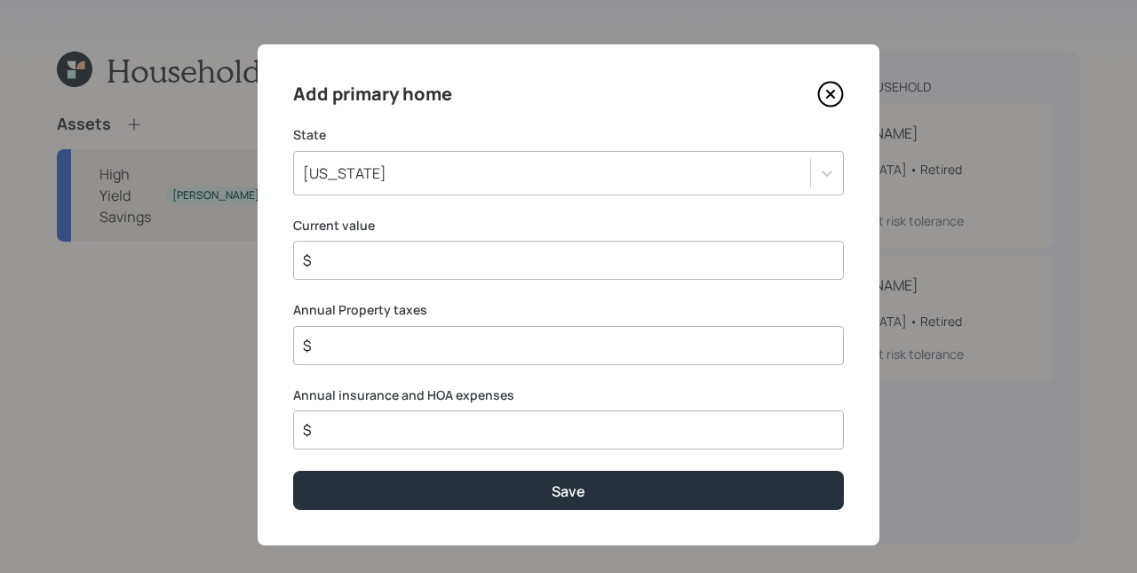
click at [554, 129] on label "State" at bounding box center [568, 135] width 551 height 18
click at [447, 204] on div "Add primary home State Florida Current value $ Annual Property taxes $ Annual i…" at bounding box center [569, 294] width 622 height 501
click at [361, 272] on div "$" at bounding box center [568, 260] width 551 height 39
click at [369, 267] on input "$" at bounding box center [561, 260] width 521 height 21
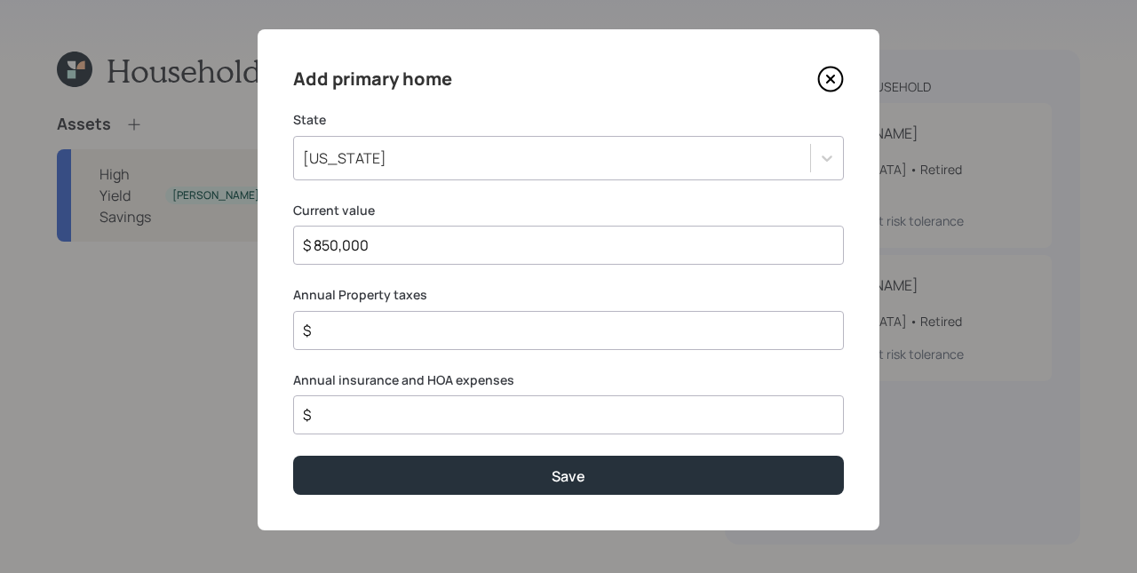
scroll to position [17, 0]
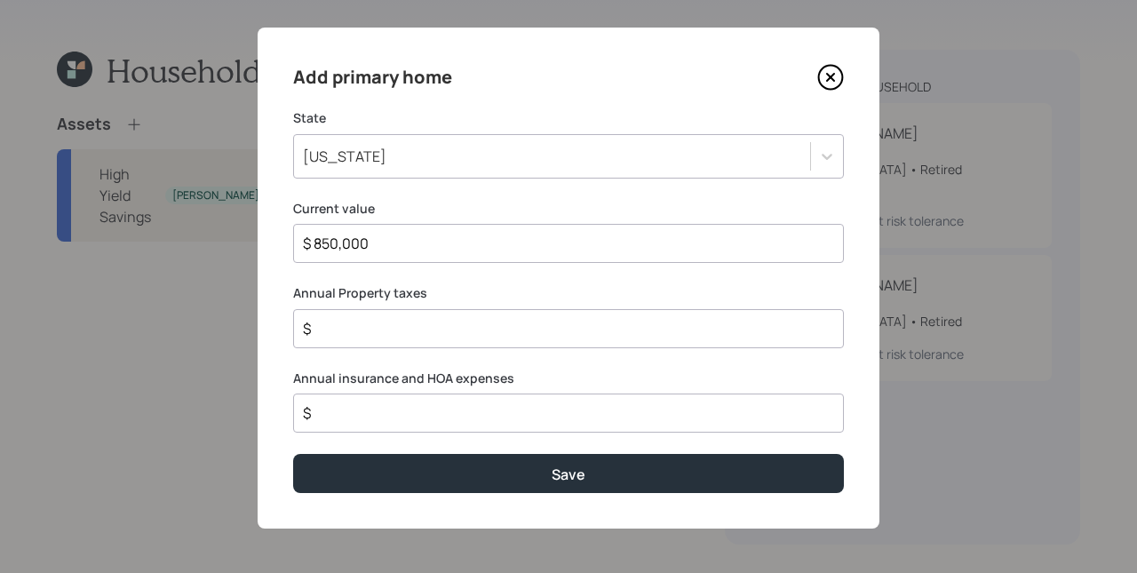
type input "$ 850,000"
click at [441, 324] on input "$" at bounding box center [561, 328] width 521 height 21
click at [459, 402] on div "$" at bounding box center [568, 413] width 551 height 39
click at [462, 411] on input "$" at bounding box center [561, 412] width 521 height 21
click at [461, 309] on div "$" at bounding box center [568, 328] width 551 height 39
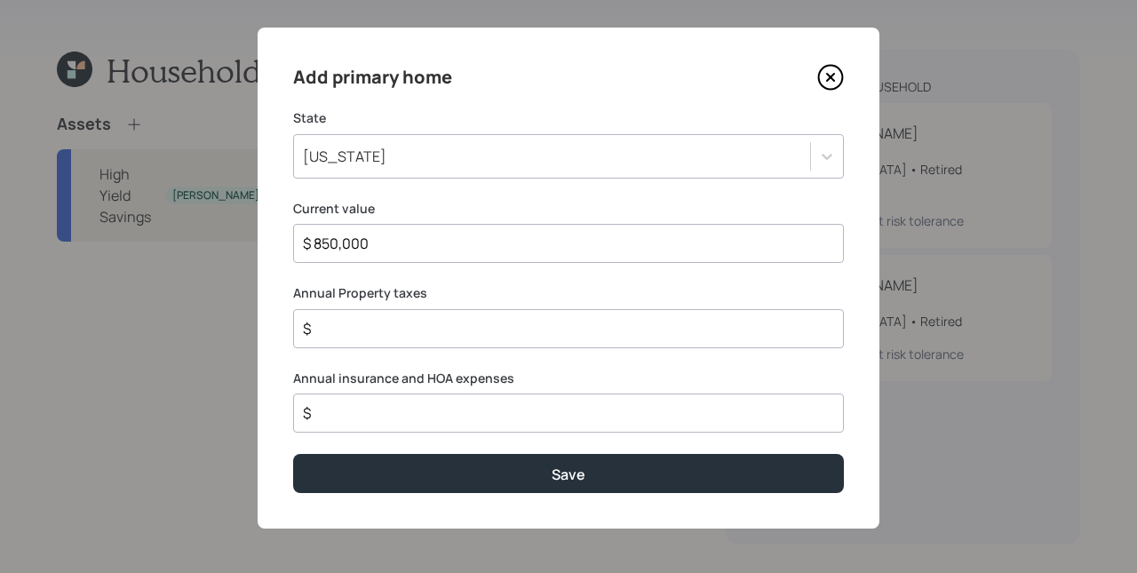
click at [465, 320] on input "$" at bounding box center [561, 328] width 521 height 21
click at [469, 328] on input "$" at bounding box center [561, 328] width 521 height 21
type input "$ 6,000"
click at [559, 370] on label "Annual insurance and HOA expenses" at bounding box center [568, 379] width 551 height 18
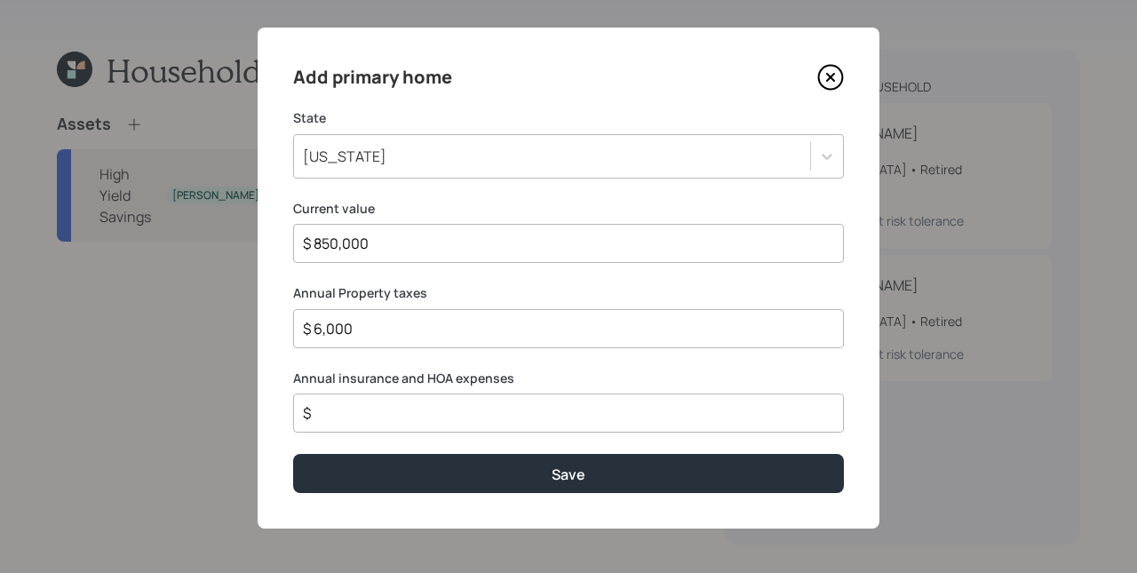
click at [485, 406] on input "$" at bounding box center [561, 412] width 521 height 21
drag, startPoint x: 510, startPoint y: 379, endPoint x: 410, endPoint y: 376, distance: 99.6
click at [410, 376] on label "Annual insurance and HOA expenses" at bounding box center [568, 379] width 551 height 18
click at [431, 380] on label "Annual insurance and HOA expenses" at bounding box center [568, 379] width 551 height 18
click at [439, 412] on input "$ 2,680" at bounding box center [561, 412] width 521 height 21
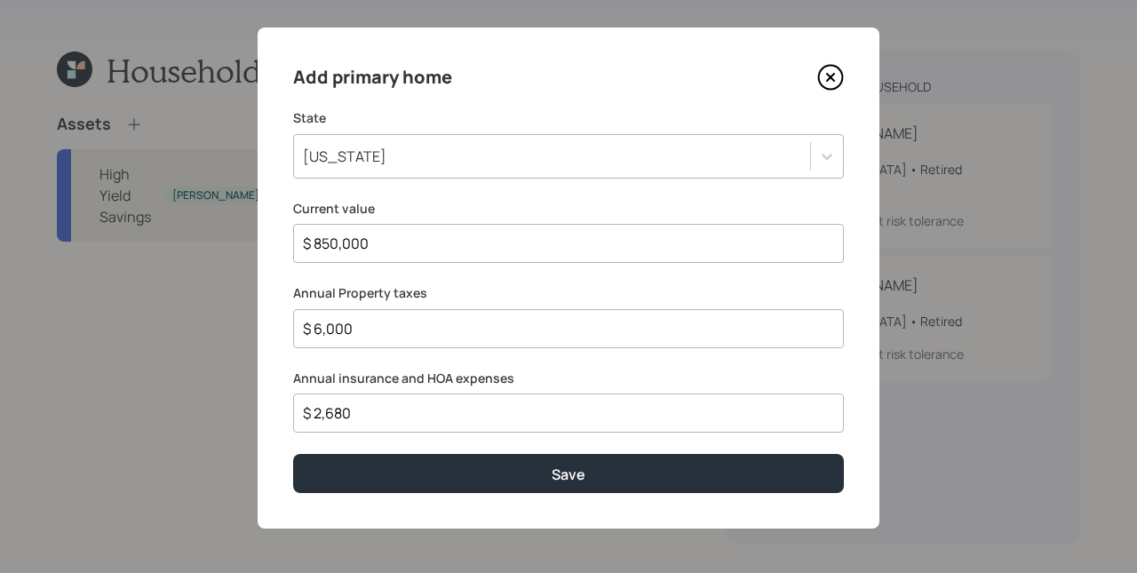
click at [439, 412] on input "$ 2,680" at bounding box center [561, 412] width 521 height 21
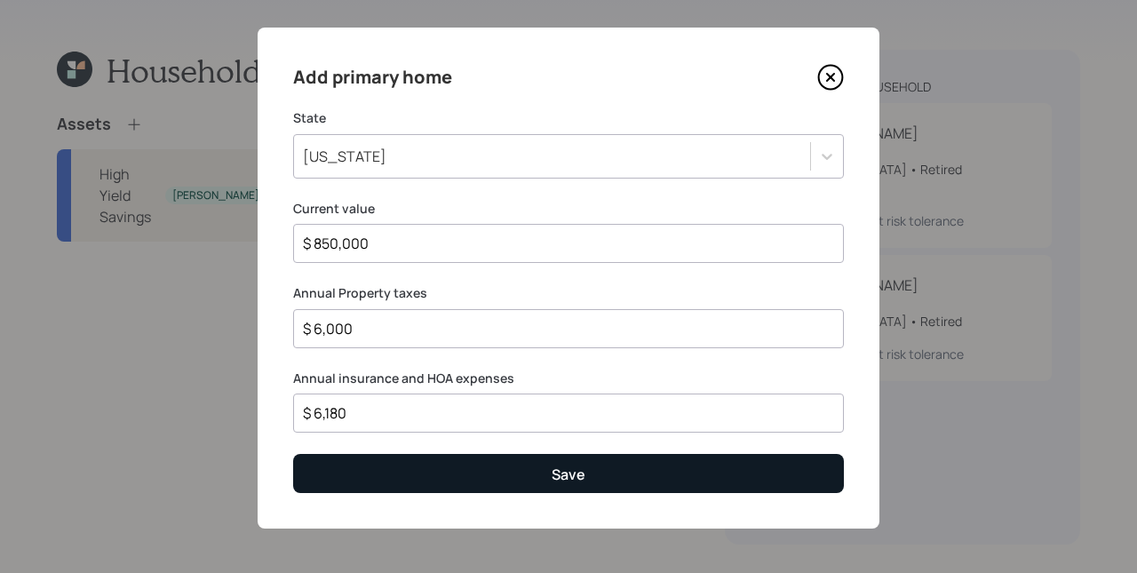
type input "$ 6,180"
click at [511, 475] on button "Save" at bounding box center [568, 473] width 551 height 38
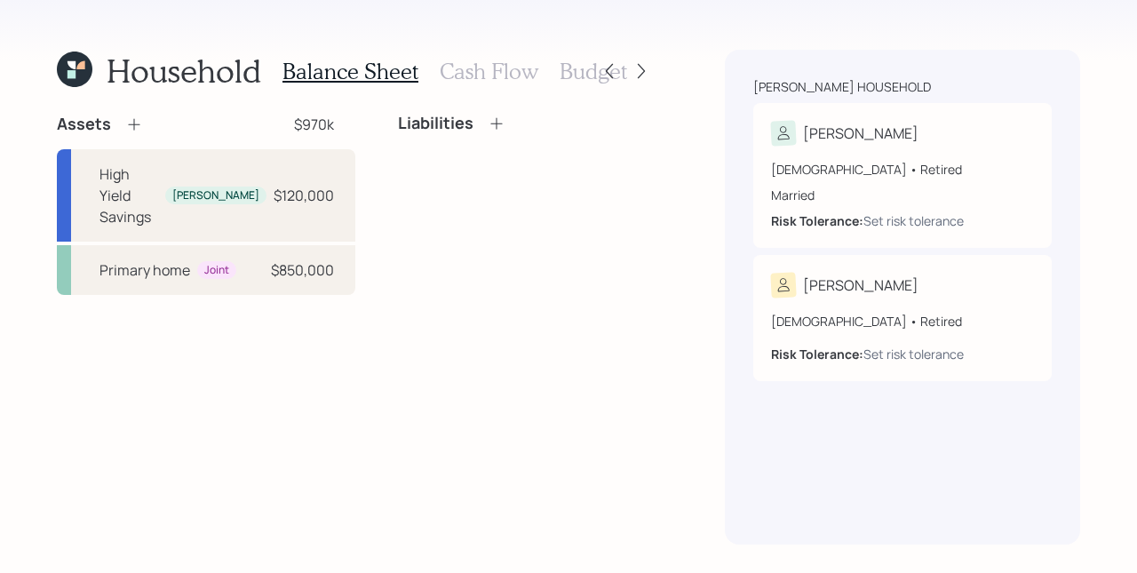
click at [488, 128] on icon at bounding box center [497, 124] width 18 height 18
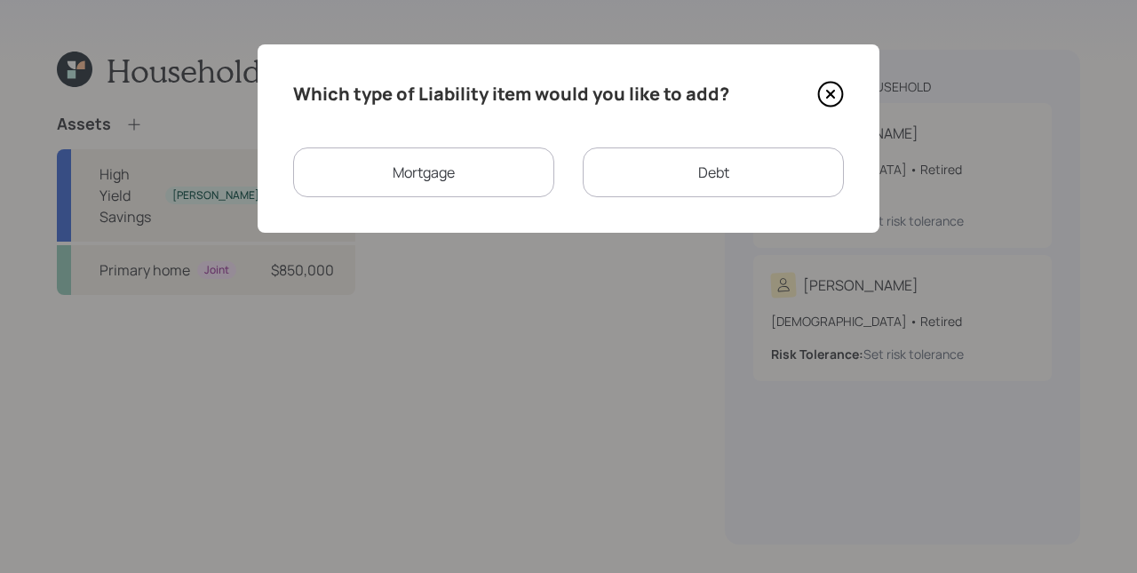
click at [511, 180] on div "Mortgage" at bounding box center [423, 172] width 261 height 50
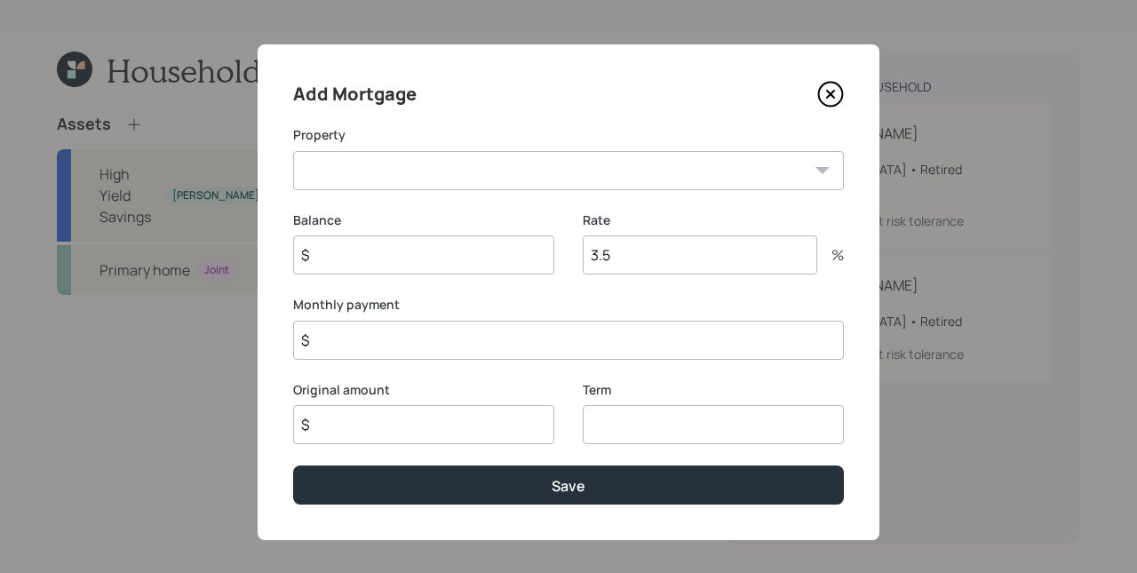
click at [444, 168] on select "FL Primary home" at bounding box center [568, 170] width 551 height 39
select select "4092f467-022b-4ade-b53a-0dabda2f906e"
click at [293, 151] on select "FL Primary home" at bounding box center [568, 170] width 551 height 39
click at [414, 214] on label "Balance" at bounding box center [423, 220] width 261 height 18
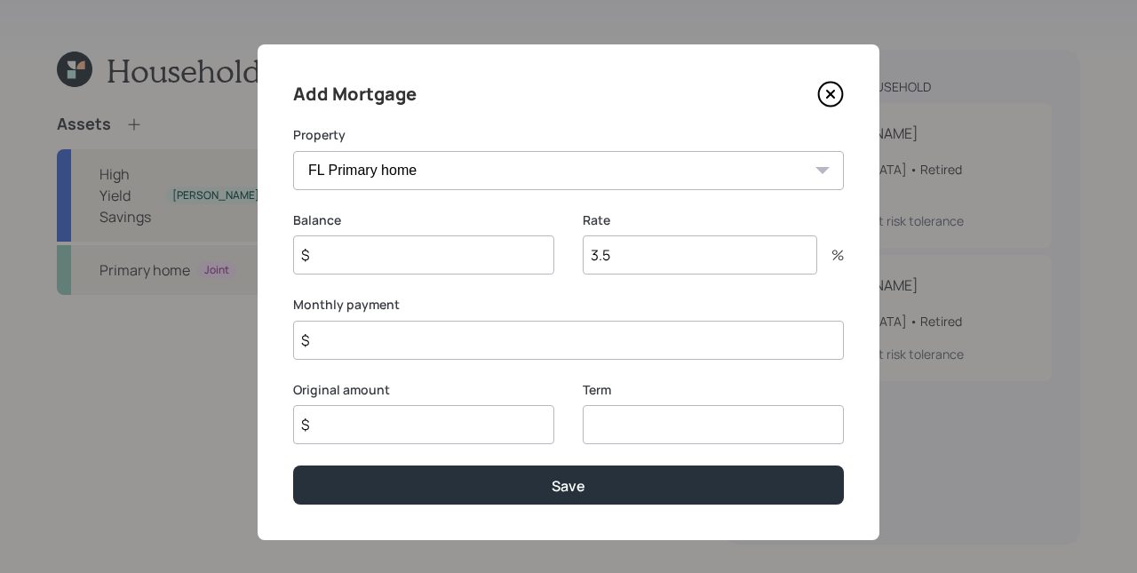
click at [397, 258] on input "$" at bounding box center [423, 254] width 261 height 39
click at [397, 259] on input "$" at bounding box center [423, 254] width 261 height 39
type input "$ 125,000"
click at [506, 304] on label "Monthly payment" at bounding box center [568, 305] width 551 height 18
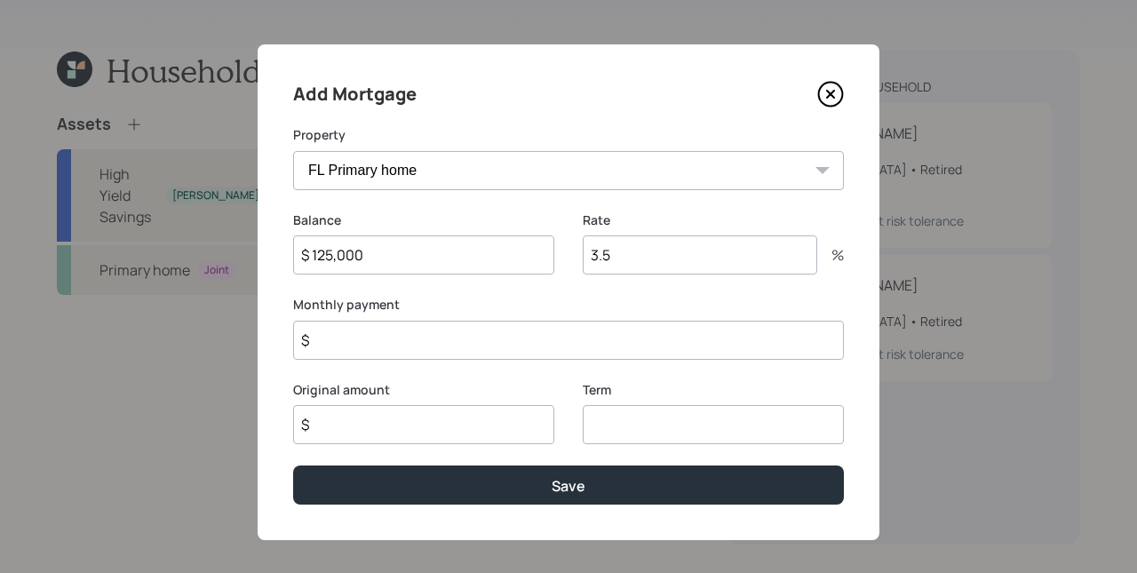
click at [500, 342] on input "$" at bounding box center [568, 340] width 551 height 39
click at [500, 341] on input "$" at bounding box center [568, 340] width 551 height 39
click at [495, 348] on input "$" at bounding box center [568, 340] width 551 height 39
click at [484, 337] on input "$" at bounding box center [568, 340] width 551 height 39
type input "$ 1,320"
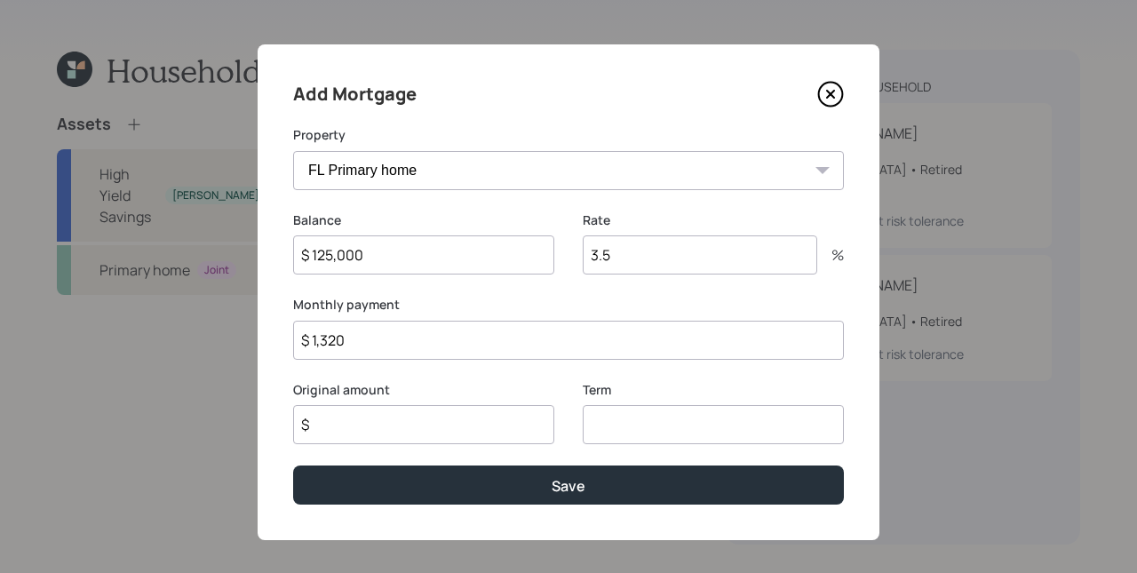
click at [413, 427] on input "$" at bounding box center [423, 424] width 261 height 39
click at [411, 427] on input "$" at bounding box center [423, 424] width 261 height 39
click at [694, 432] on input "number" at bounding box center [713, 424] width 261 height 39
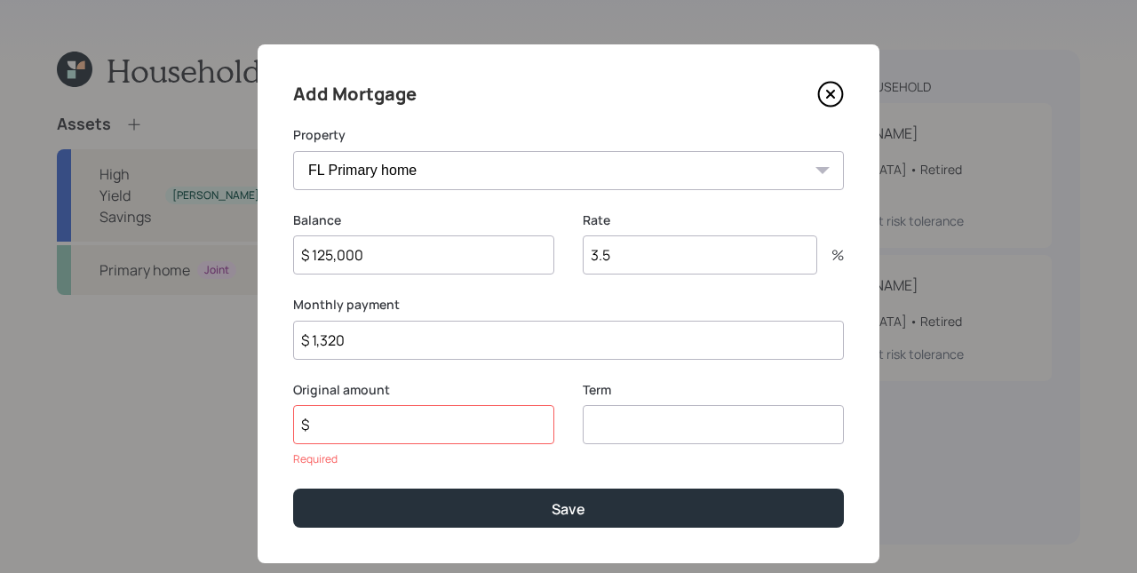
click at [694, 432] on input "number" at bounding box center [713, 424] width 261 height 39
type input "15"
click at [367, 425] on input "$" at bounding box center [423, 424] width 261 height 39
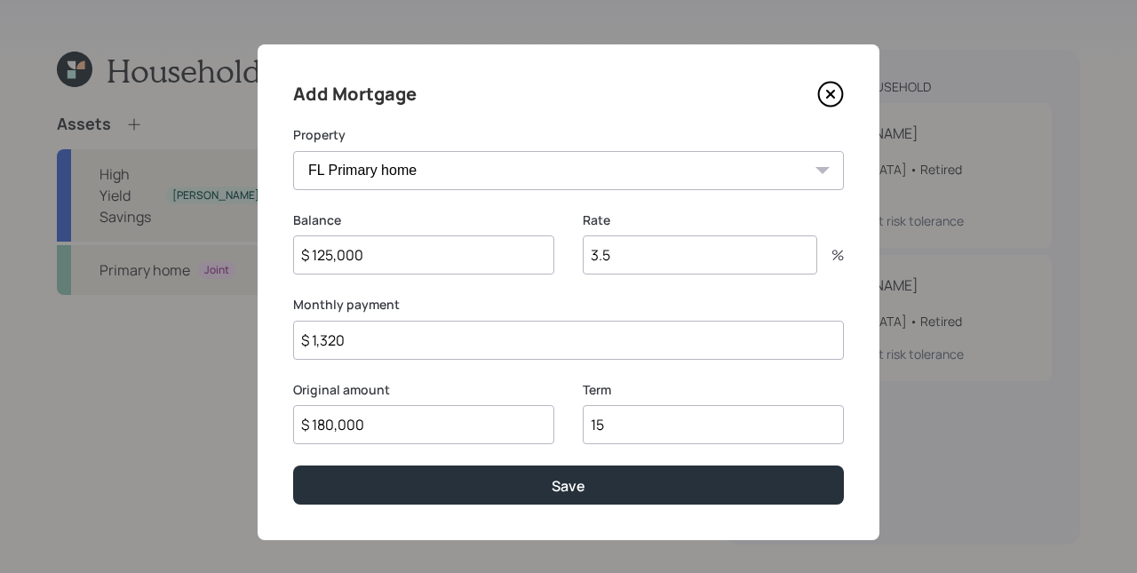
type input "$ 180,000"
click at [554, 389] on div "Original amount $ 180,000 Term 15" at bounding box center [568, 423] width 551 height 85
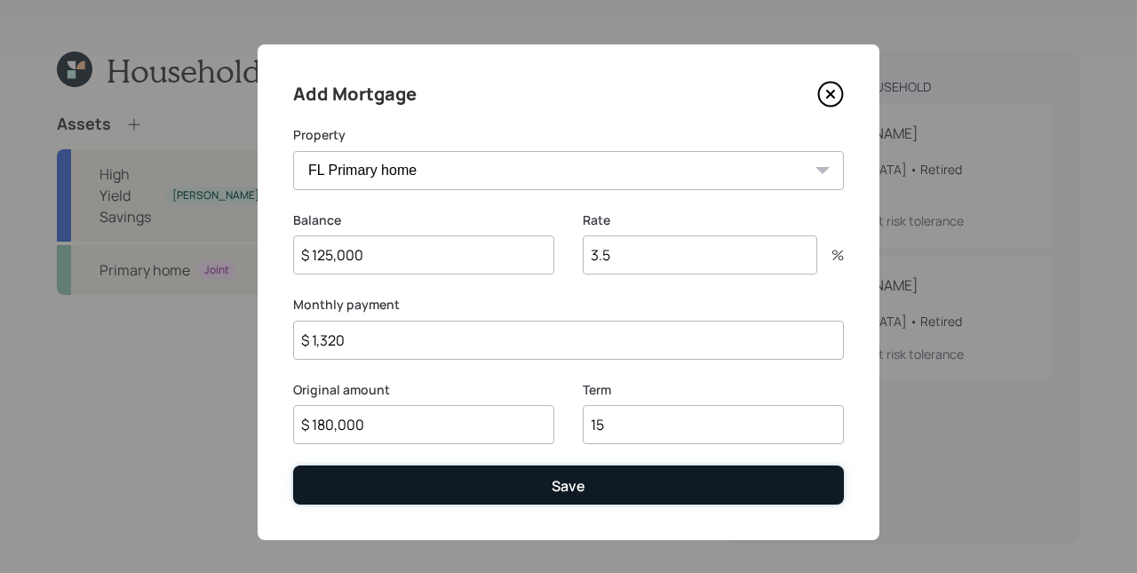
click at [583, 494] on button "Save" at bounding box center [568, 485] width 551 height 38
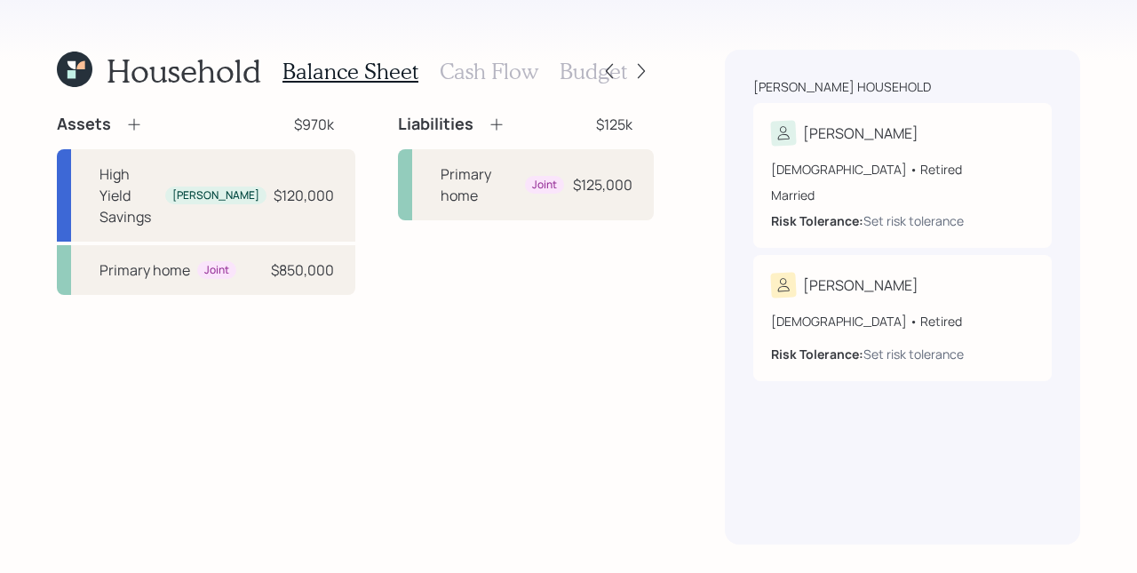
click at [488, 122] on icon at bounding box center [497, 124] width 18 height 18
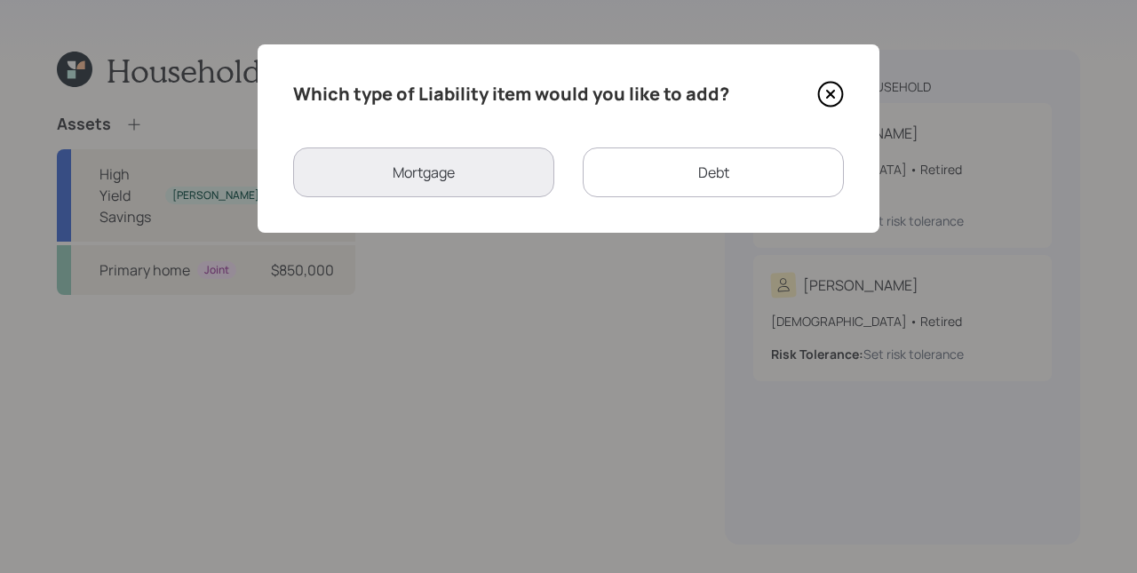
click at [724, 186] on div "Debt" at bounding box center [713, 172] width 261 height 50
select select "credit_card"
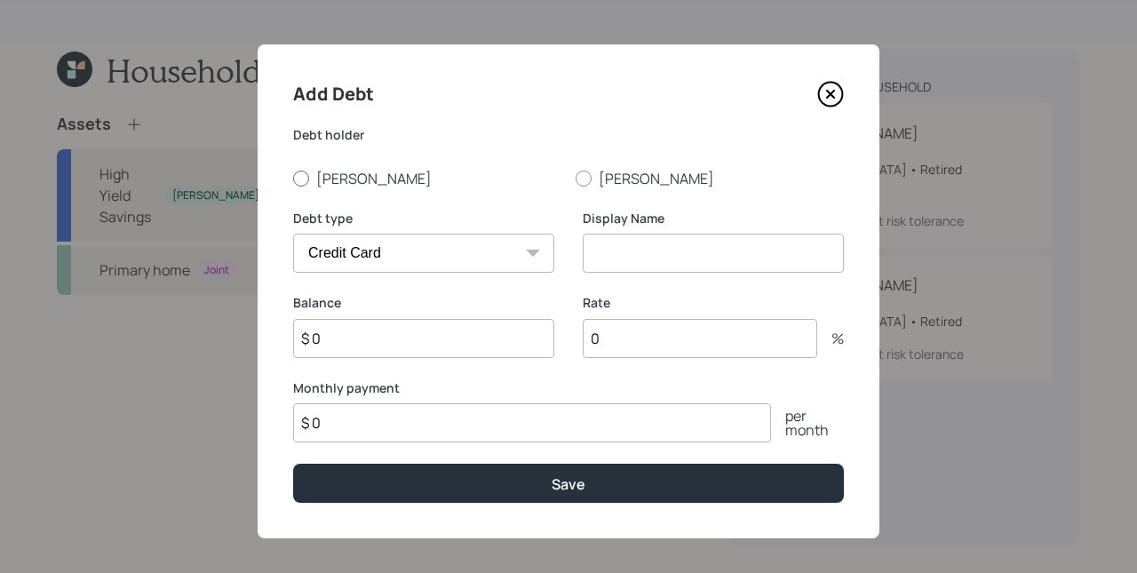
click at [315, 176] on label "Michael" at bounding box center [427, 179] width 268 height 20
click at [293, 178] on input "Michael" at bounding box center [292, 178] width 1 height 1
radio input "true"
click at [700, 262] on input at bounding box center [713, 253] width 261 height 39
type input "Credit Cards"
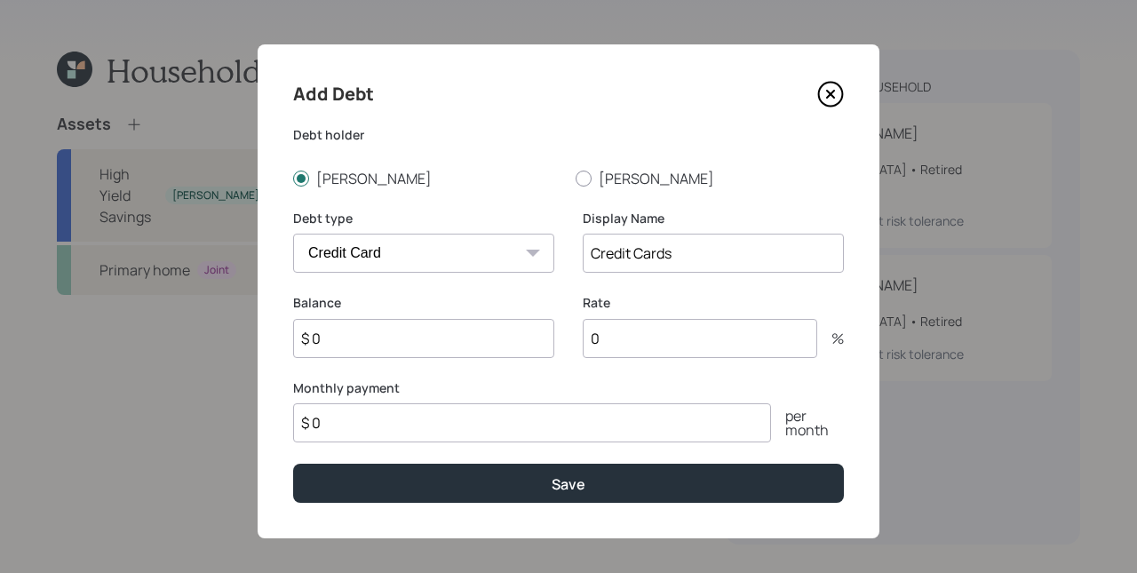
click at [413, 331] on input "$ 0" at bounding box center [423, 338] width 261 height 39
type input "$ 12,000"
type input "22"
click at [433, 392] on label "Monthly payment" at bounding box center [568, 388] width 551 height 18
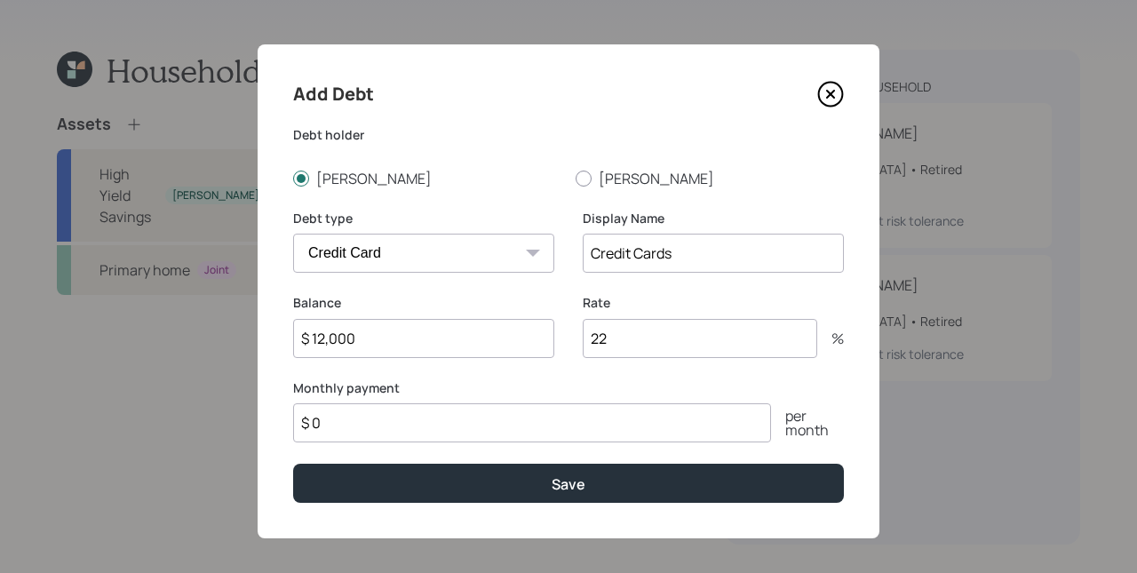
click at [406, 423] on input "$ 0" at bounding box center [532, 422] width 478 height 39
click at [414, 421] on input "$ 0" at bounding box center [532, 422] width 478 height 39
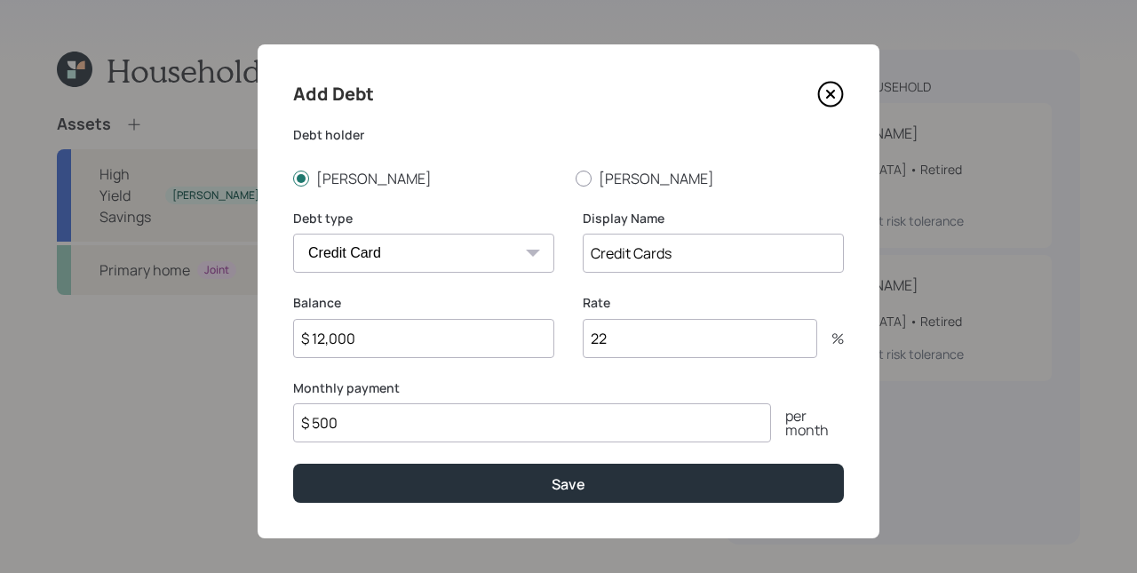
type input "$ 500"
click at [293, 464] on button "Save" at bounding box center [568, 483] width 551 height 38
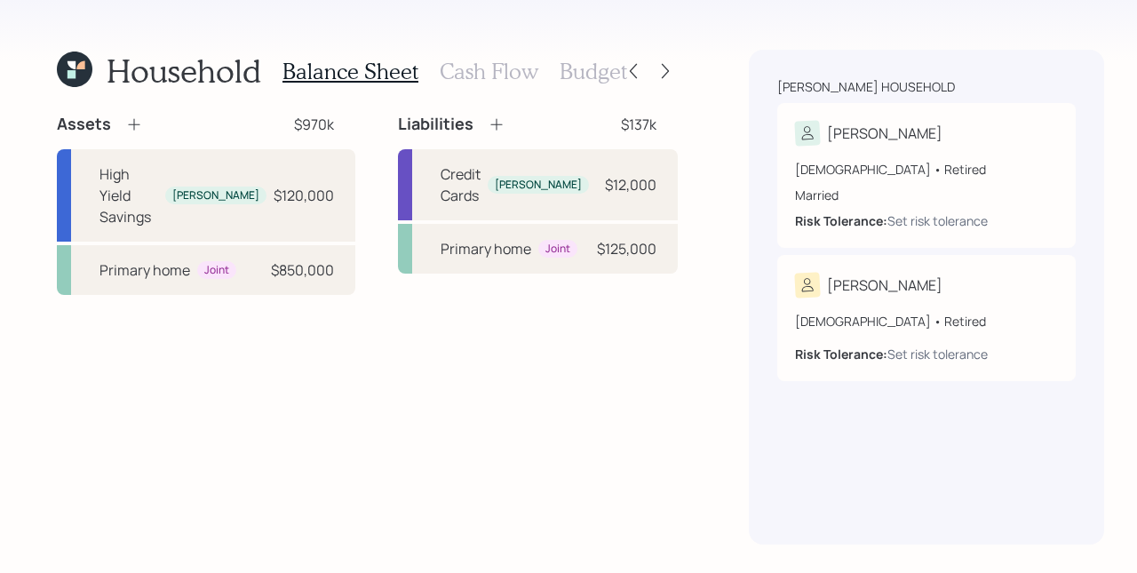
click at [614, 358] on div "Assets $970k High Yield Savings Michael $120,000 Primary home Joint $850,000 Li…" at bounding box center [367, 329] width 621 height 431
click at [619, 354] on div "Assets $970k High Yield Savings Michael $120,000 Primary home Joint $850,000 Li…" at bounding box center [367, 329] width 621 height 431
click at [486, 68] on h3 "Cash Flow" at bounding box center [489, 72] width 99 height 26
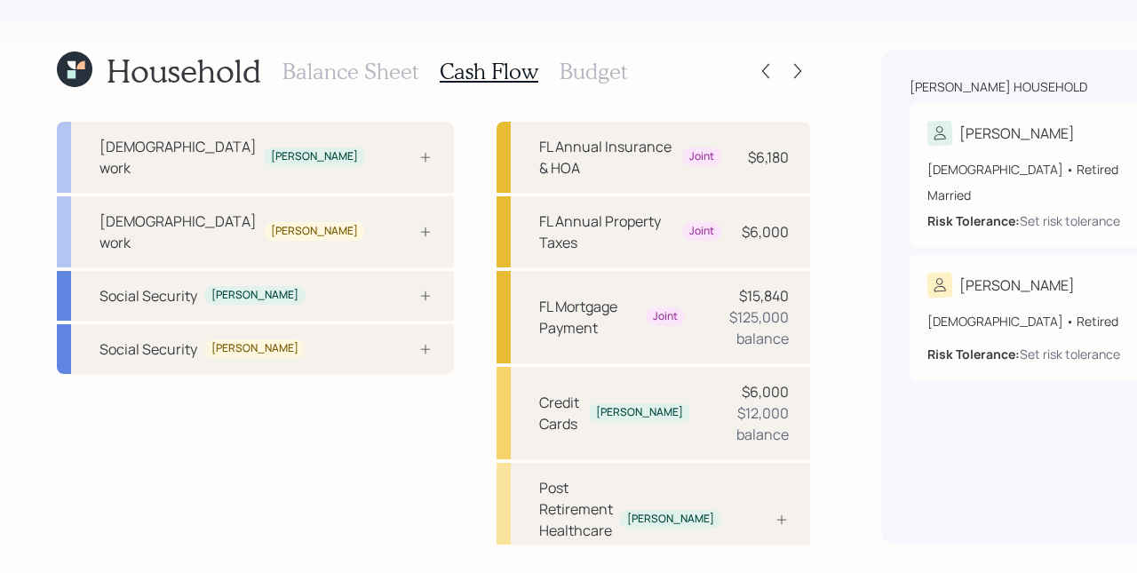
scroll to position [27, 0]
click at [379, 302] on div at bounding box center [405, 295] width 53 height 14
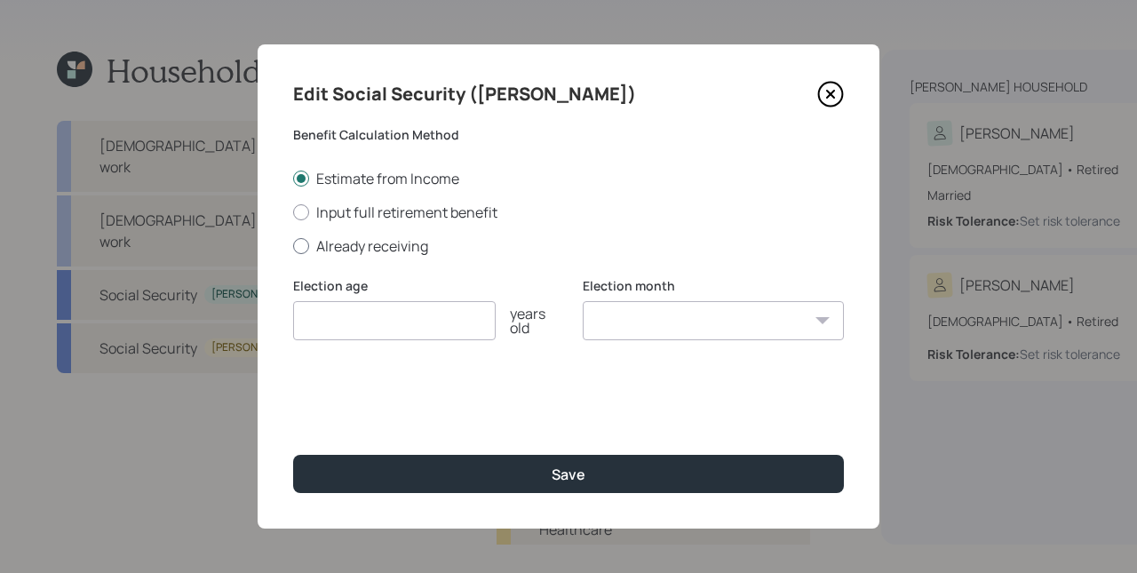
click at [367, 244] on label "Already receiving" at bounding box center [568, 246] width 551 height 20
click at [293, 245] on input "Already receiving" at bounding box center [292, 245] width 1 height 1
radio input "true"
click at [378, 405] on input "$" at bounding box center [568, 405] width 551 height 39
type input "$ 3,500"
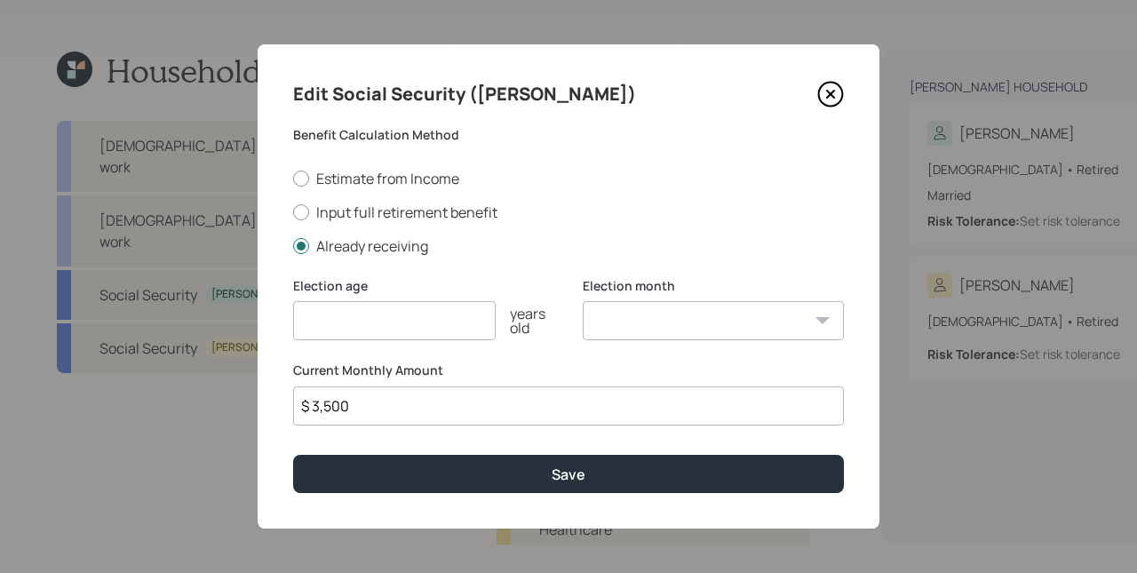
click at [581, 378] on label "Current Monthly Amount" at bounding box center [568, 371] width 551 height 18
click at [387, 330] on input "number" at bounding box center [394, 320] width 203 height 39
click at [386, 329] on input "number" at bounding box center [394, 320] width 203 height 39
drag, startPoint x: 366, startPoint y: 323, endPoint x: 283, endPoint y: 311, distance: 83.4
click at [283, 311] on div "Edit Social Security (Michael) Benefit Calculation Method Estimate from Income …" at bounding box center [569, 286] width 622 height 484
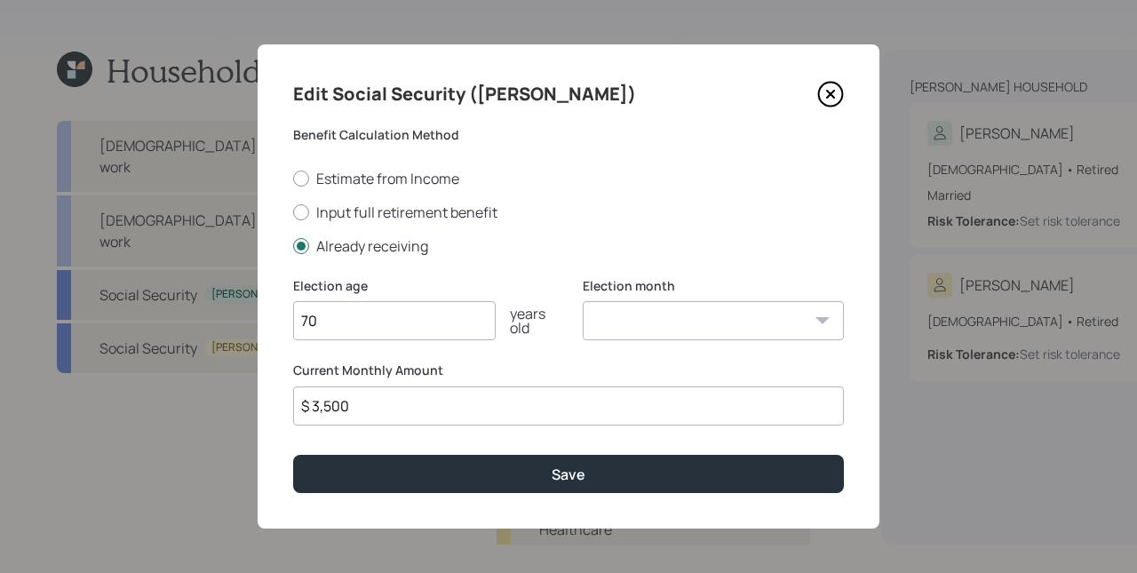
type input "70"
click at [653, 316] on select "January February March April May June July August September October November De…" at bounding box center [713, 320] width 261 height 39
select select "1"
click at [583, 301] on select "January February March April May June July August September October November De…" at bounding box center [713, 320] width 261 height 39
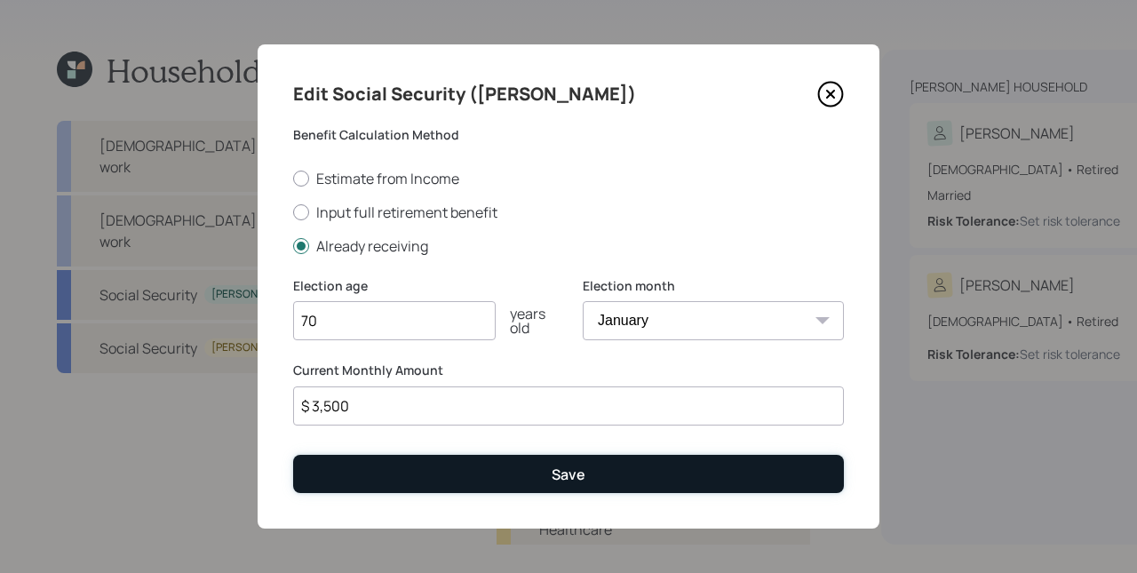
click at [562, 463] on button "Save" at bounding box center [568, 474] width 551 height 38
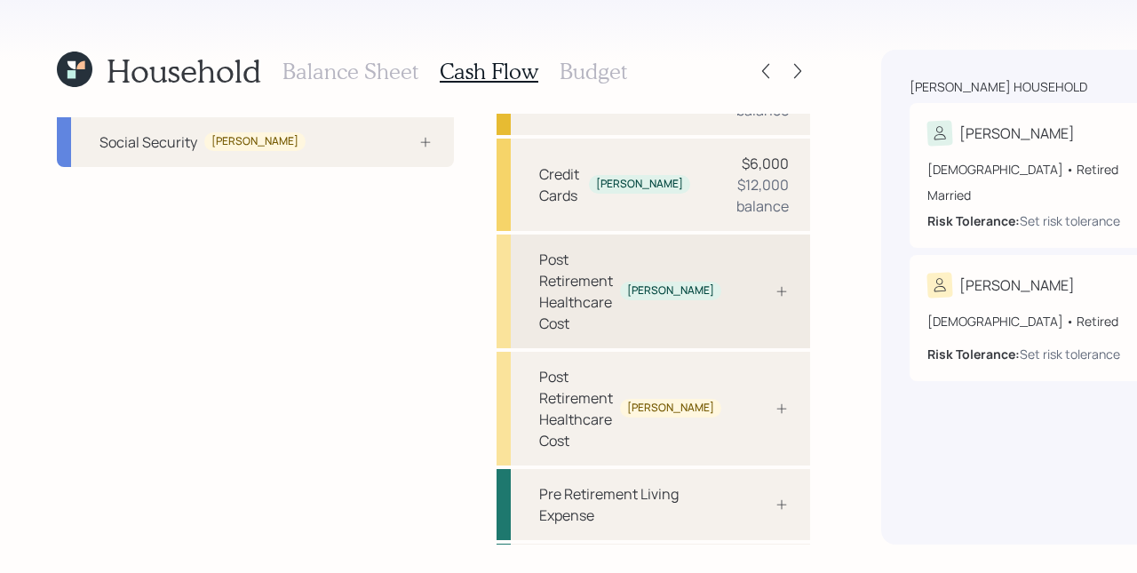
scroll to position [283, 0]
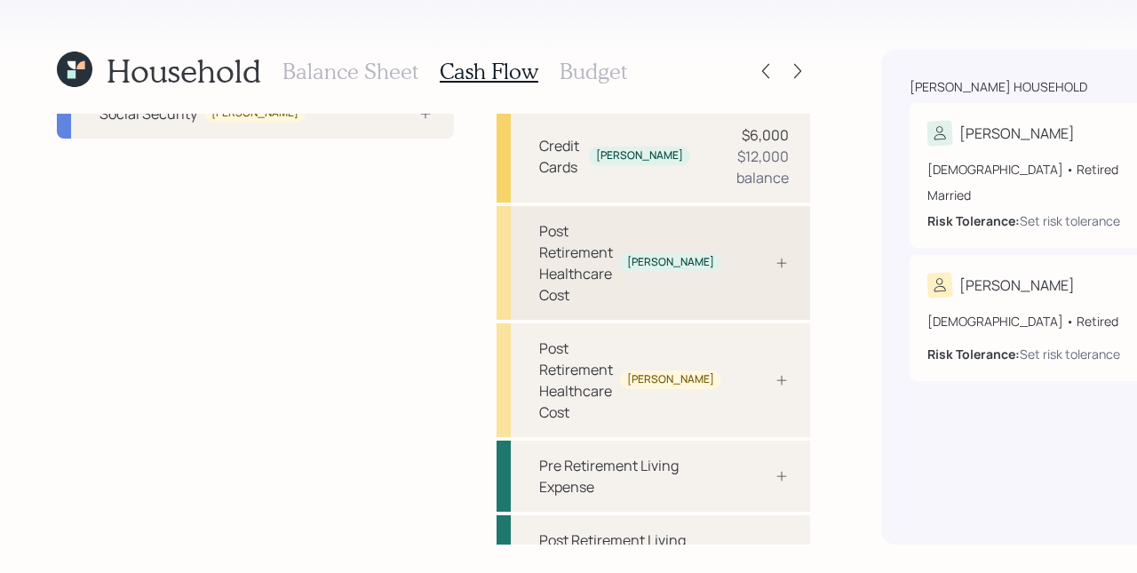
click at [736, 270] on div at bounding box center [762, 263] width 53 height 14
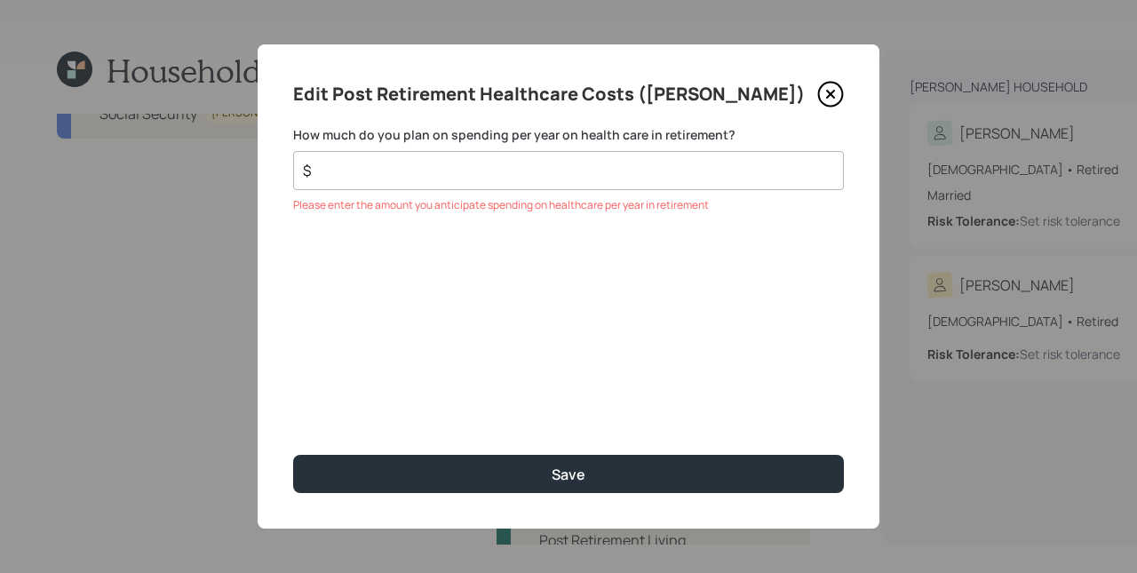
click at [461, 183] on div "$" at bounding box center [568, 170] width 551 height 39
click at [461, 175] on input "$" at bounding box center [561, 170] width 521 height 21
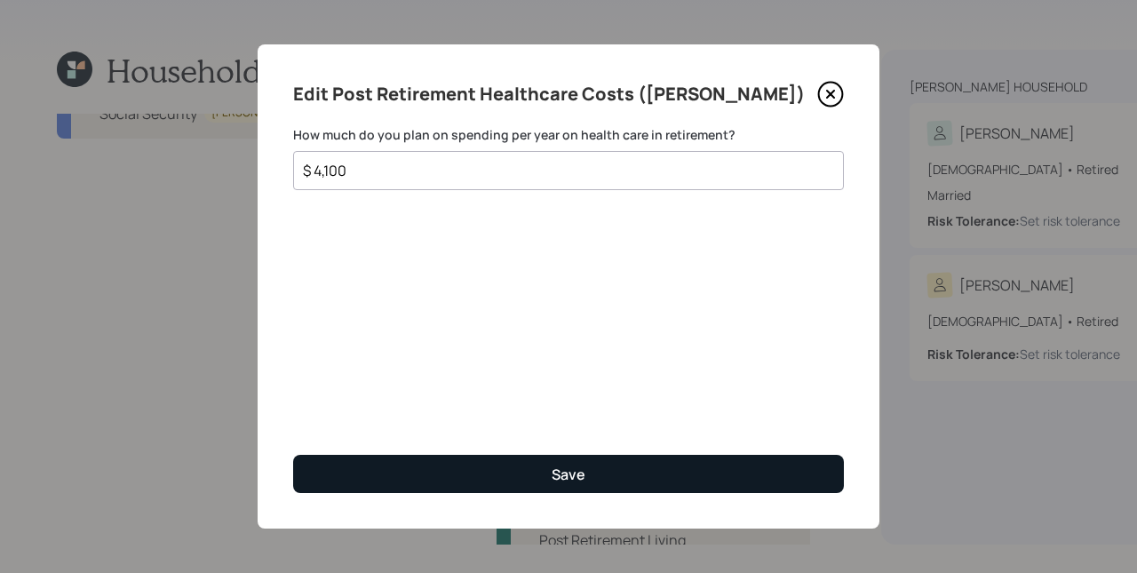
type input "$ 4,100"
click at [543, 469] on button "Save" at bounding box center [568, 474] width 551 height 38
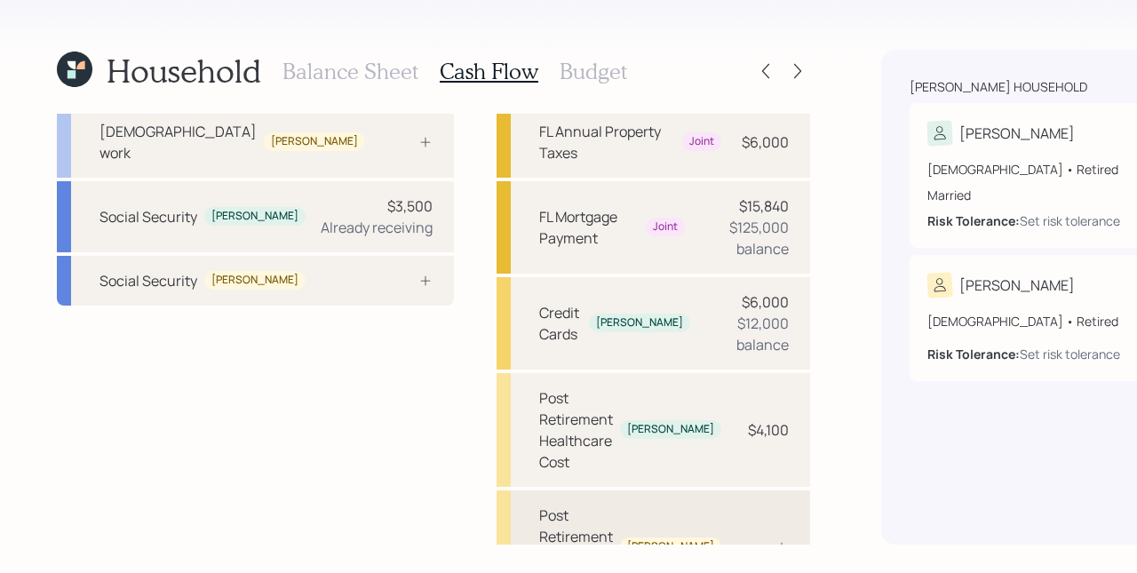
scroll to position [366, 0]
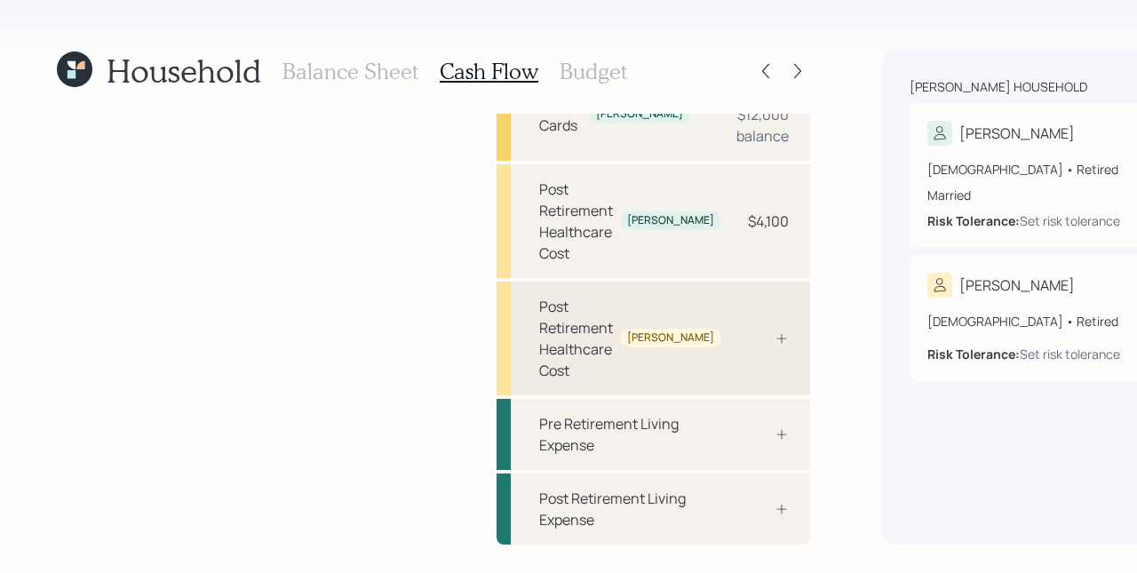
click at [596, 351] on div "Post Retirement Healthcare Cost Michele" at bounding box center [654, 339] width 314 height 114
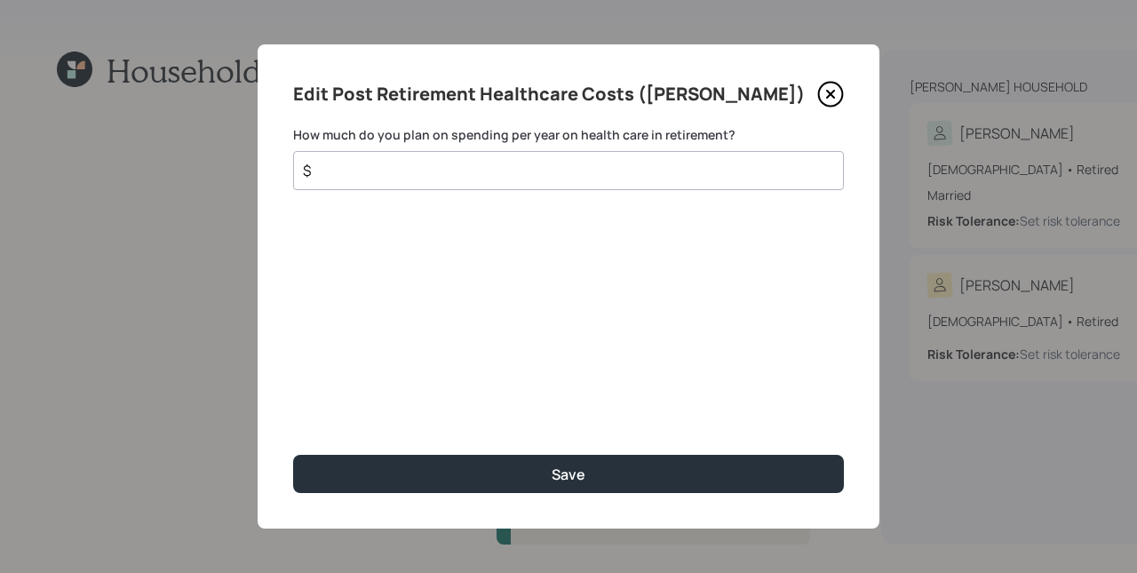
click at [544, 168] on input "$" at bounding box center [561, 170] width 521 height 21
type input "$ 4,100"
click at [293, 455] on button "Save" at bounding box center [568, 474] width 551 height 38
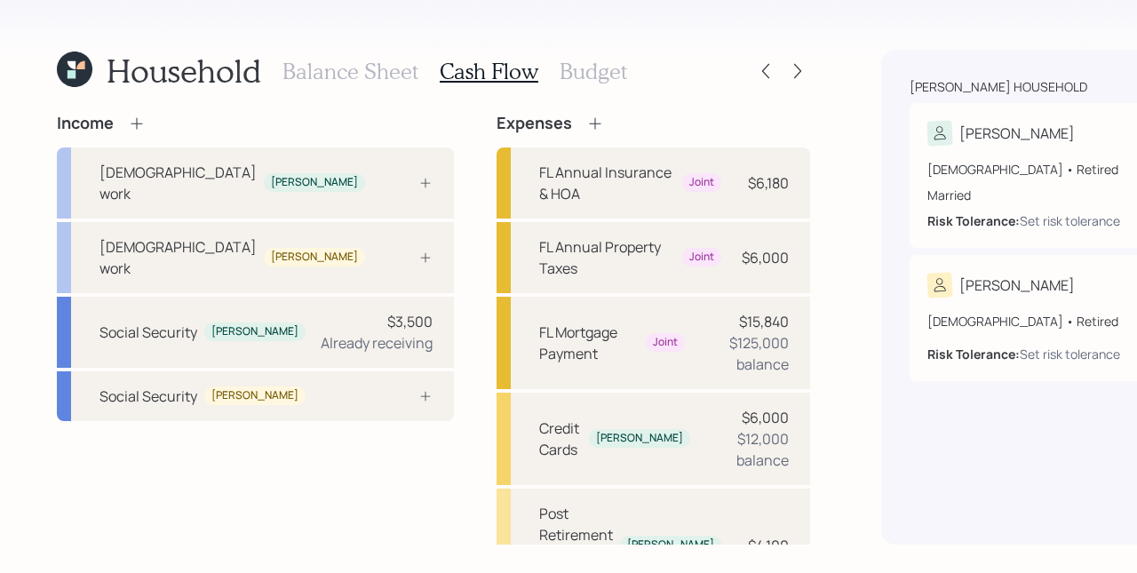
click at [586, 123] on icon at bounding box center [595, 124] width 18 height 18
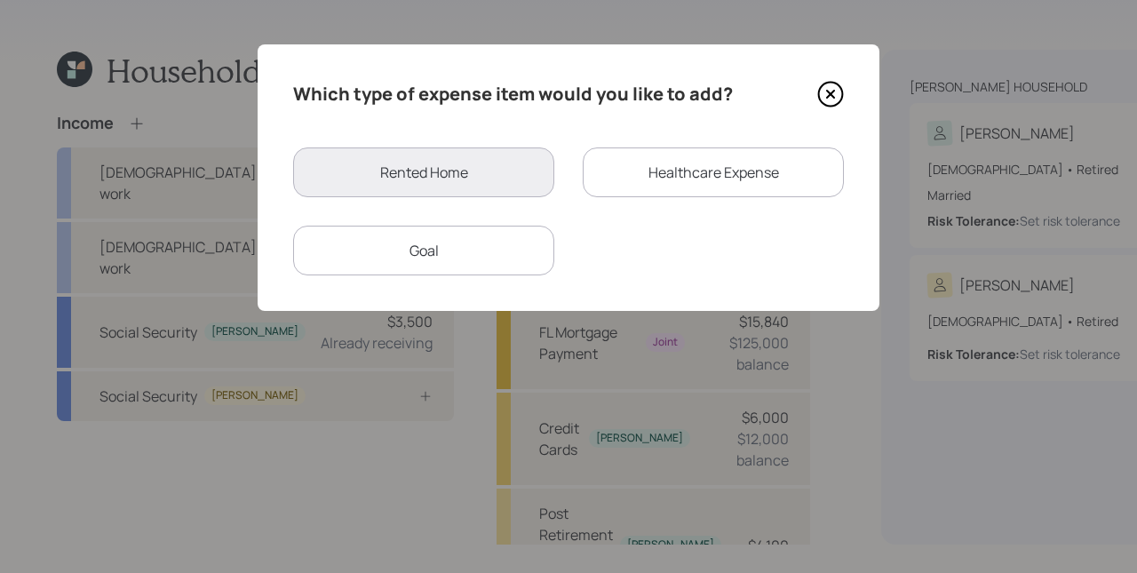
click at [714, 169] on div "Healthcare Expense" at bounding box center [713, 172] width 261 height 50
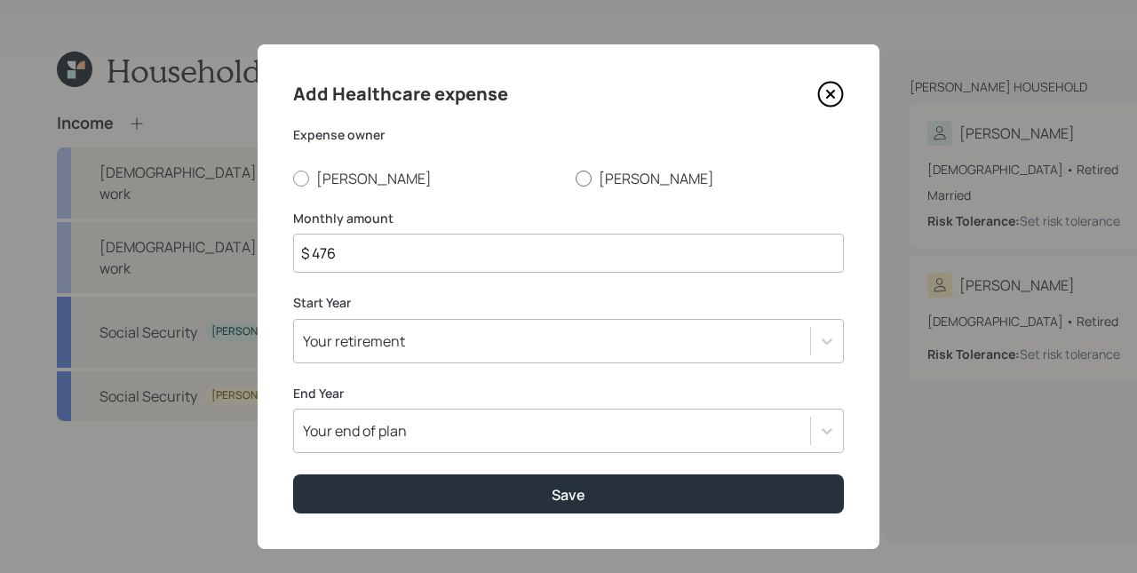
click at [612, 173] on label "Michele" at bounding box center [710, 179] width 268 height 20
click at [576, 178] on input "Michele" at bounding box center [575, 178] width 1 height 1
radio input "true"
click at [421, 260] on input "$ 476" at bounding box center [568, 253] width 551 height 39
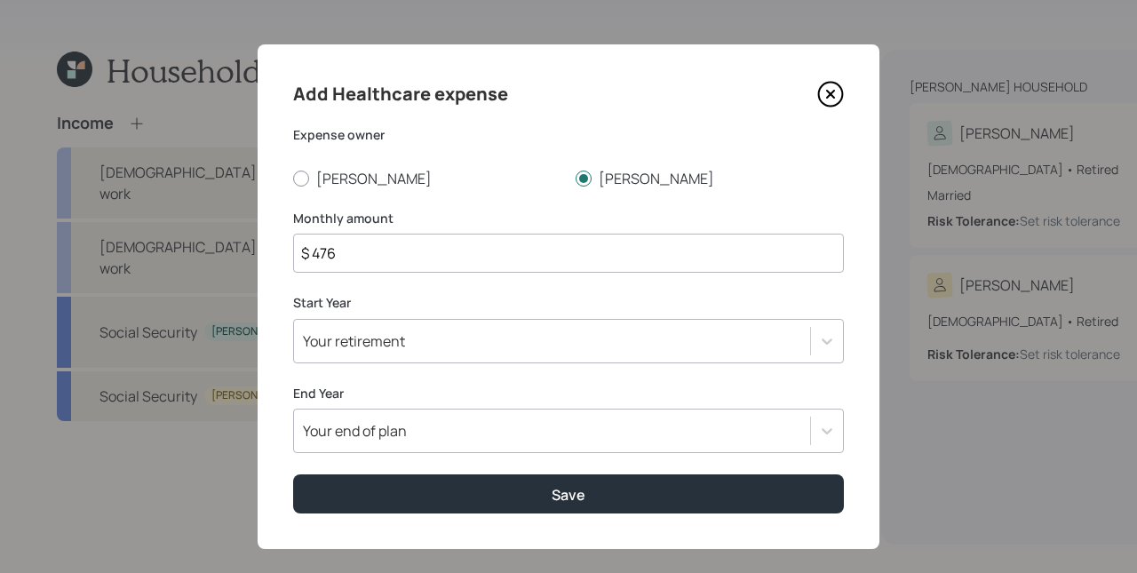
click at [421, 259] on input "$ 476" at bounding box center [568, 253] width 551 height 39
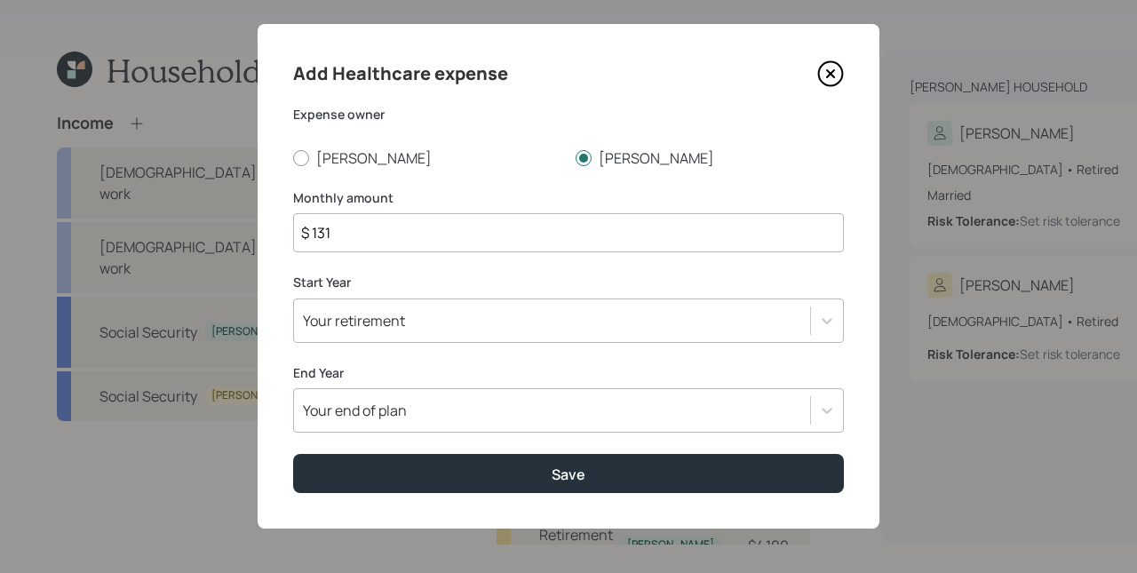
type input "$ 131"
click at [426, 331] on div "Your retirement" at bounding box center [552, 321] width 516 height 30
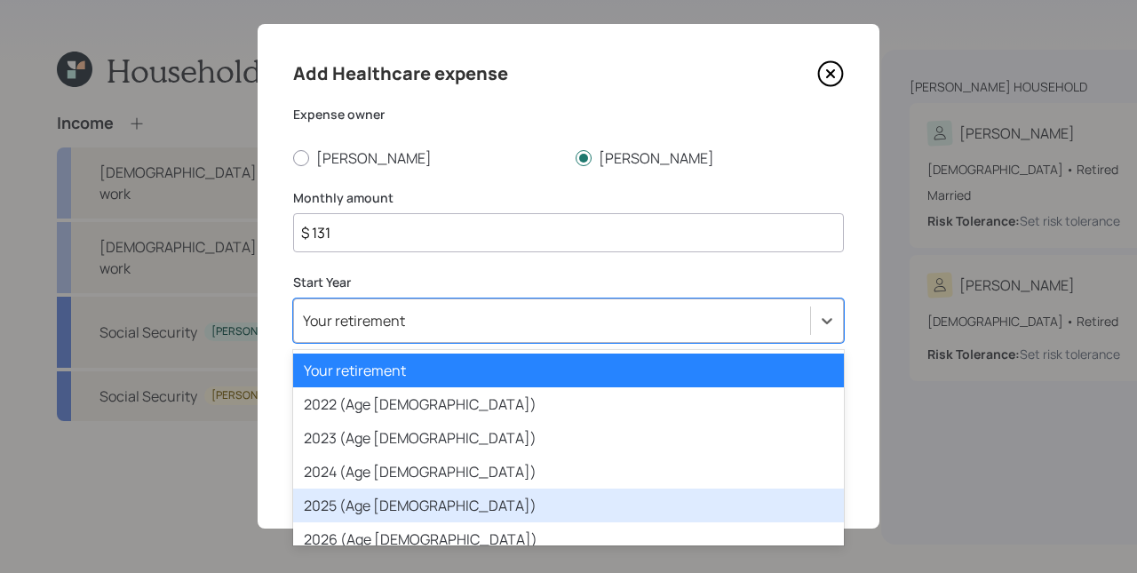
click at [418, 495] on div "2025 (Age 76)" at bounding box center [568, 506] width 551 height 34
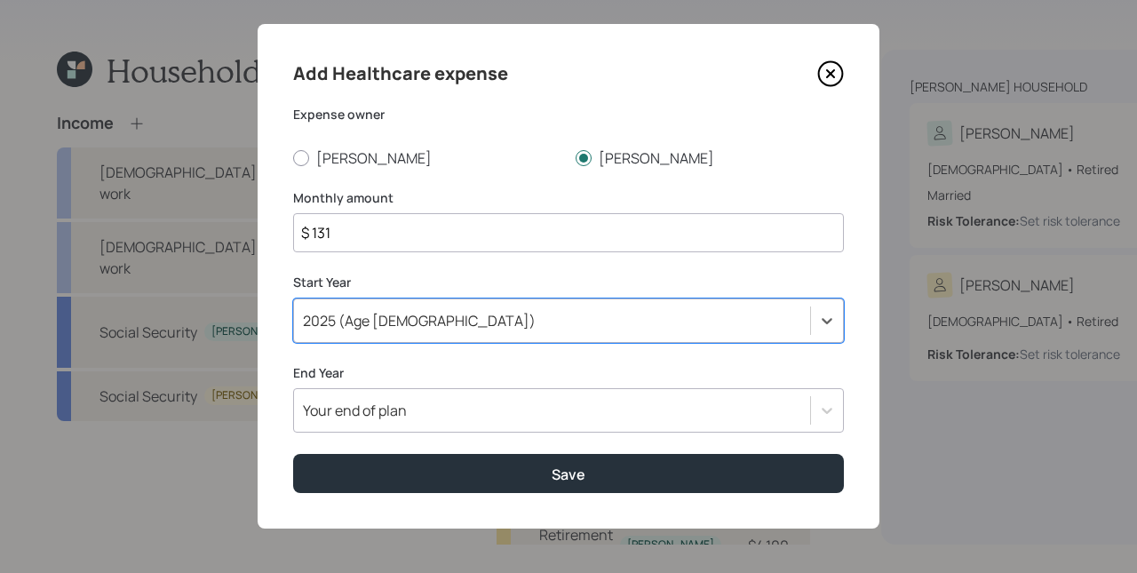
click at [560, 324] on div "2025 (Age 76)" at bounding box center [552, 321] width 516 height 30
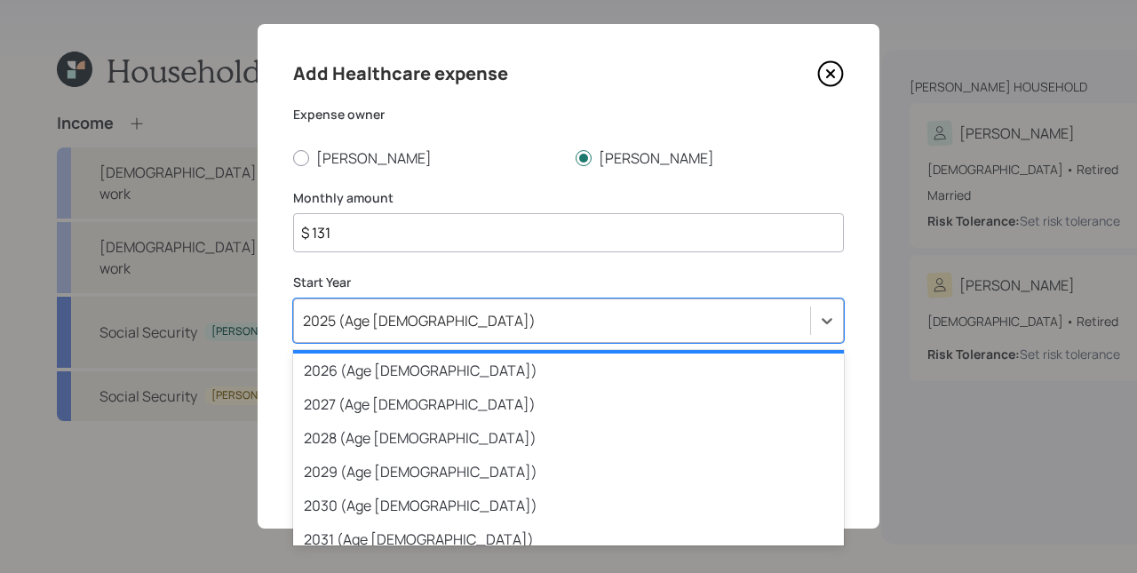
scroll to position [0, 0]
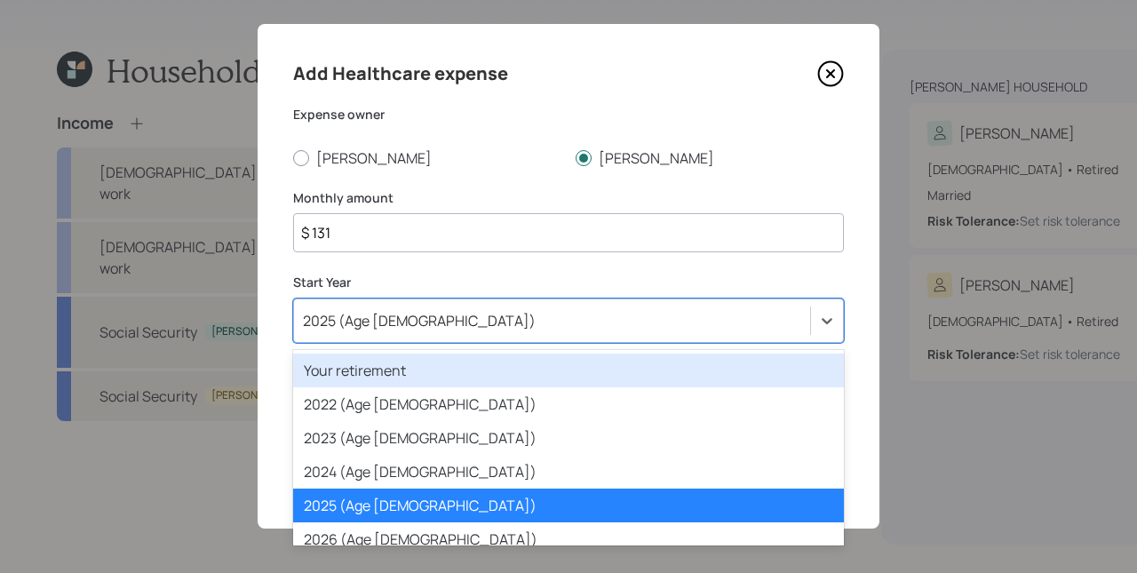
click at [493, 106] on label "Expense owner" at bounding box center [568, 115] width 551 height 18
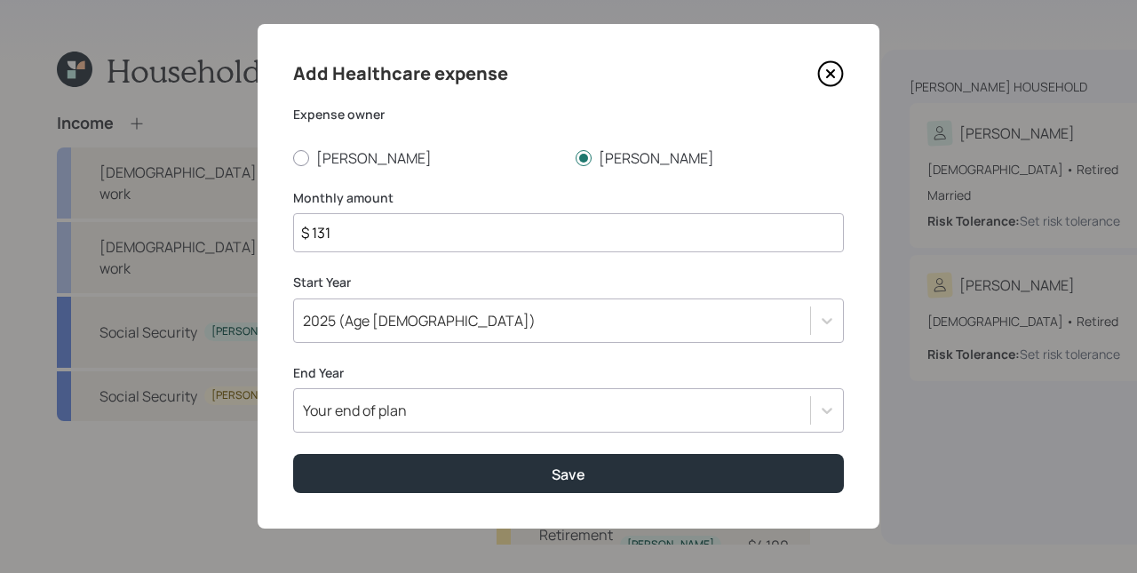
scroll to position [154, 0]
click at [416, 406] on div "Your end of plan" at bounding box center [568, 410] width 551 height 44
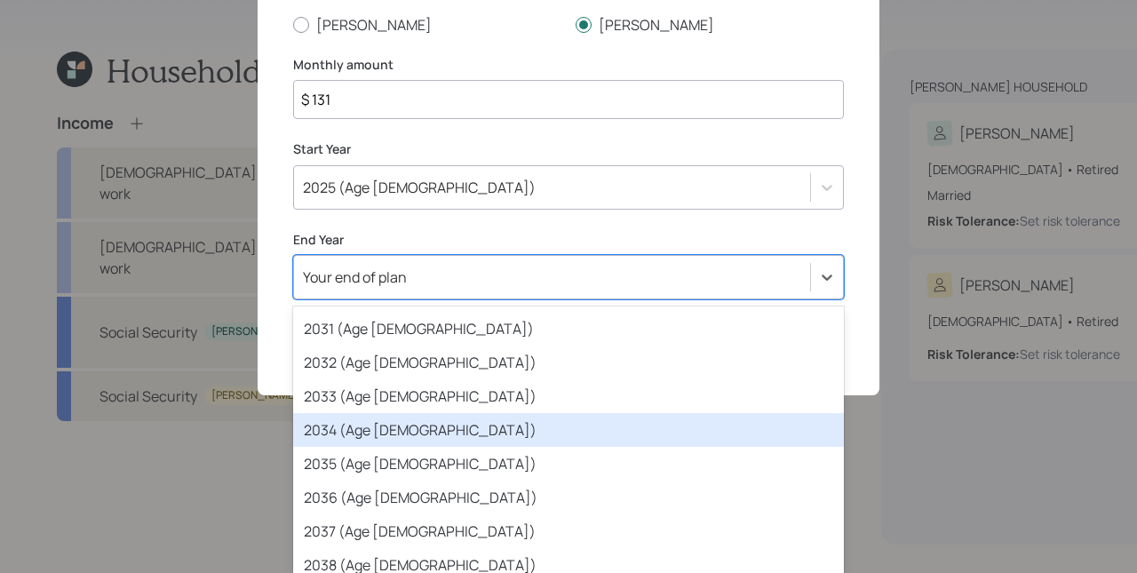
scroll to position [407, 0]
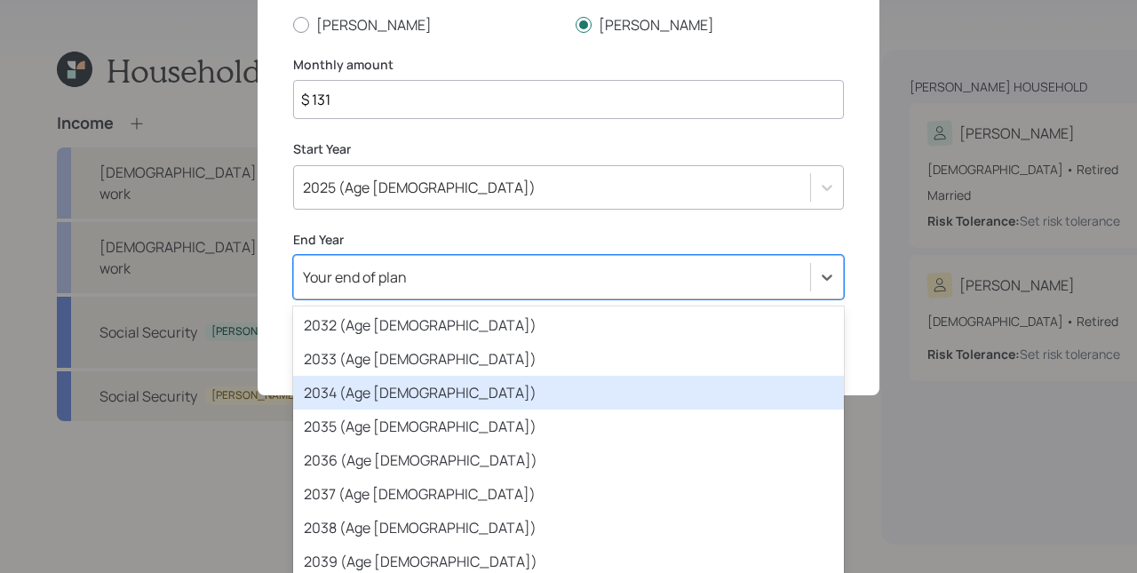
click at [420, 398] on div "2034 (Age 85)" at bounding box center [568, 393] width 551 height 34
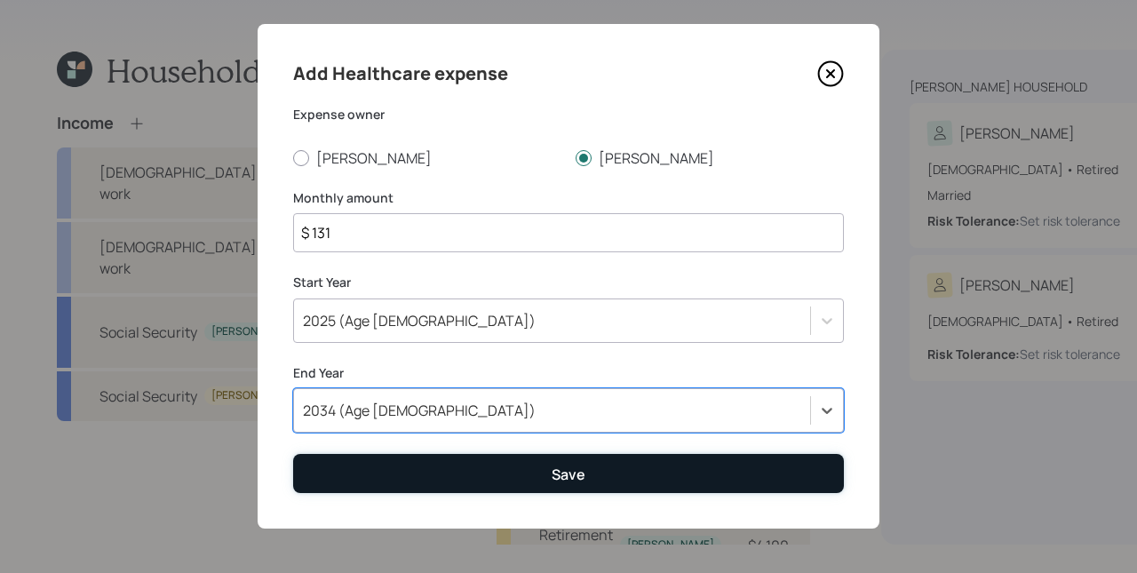
click at [494, 472] on button "Save" at bounding box center [568, 473] width 551 height 38
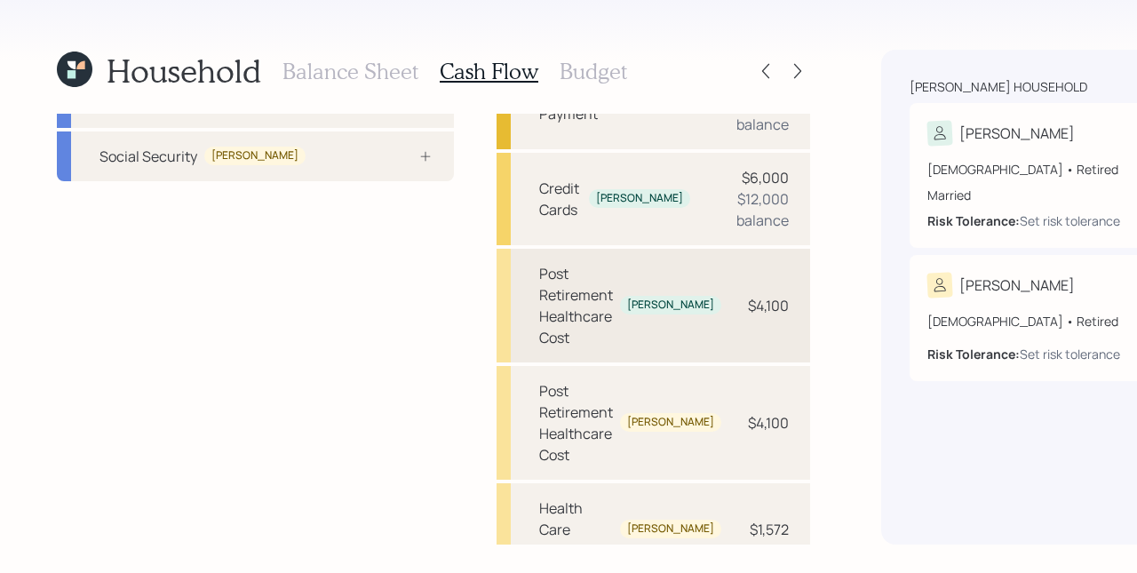
scroll to position [243, 0]
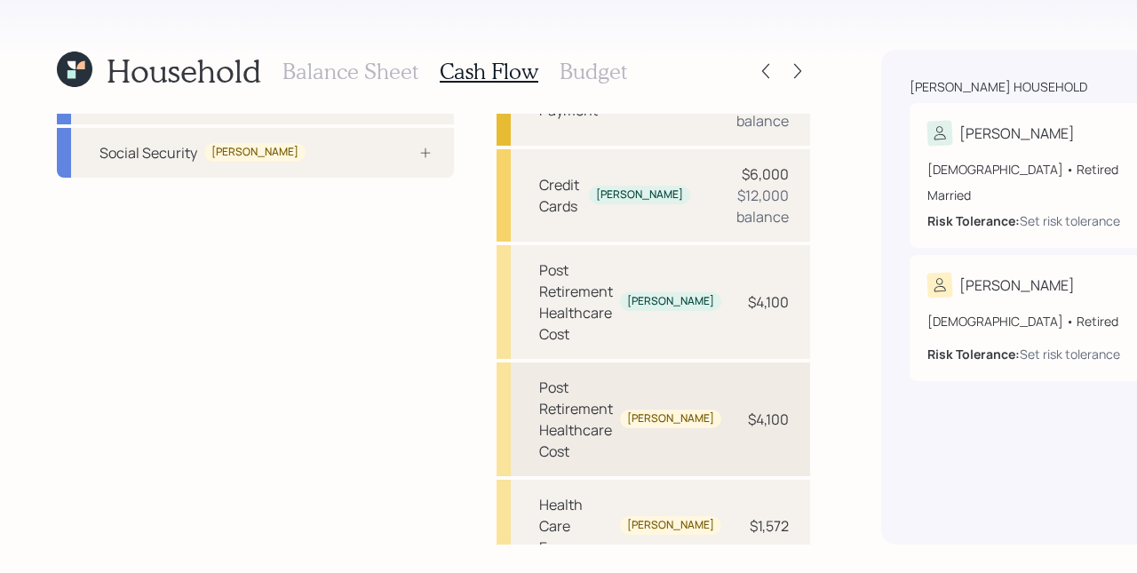
click at [558, 450] on div "Post Retirement Healthcare Cost Michele $4,100" at bounding box center [654, 419] width 314 height 114
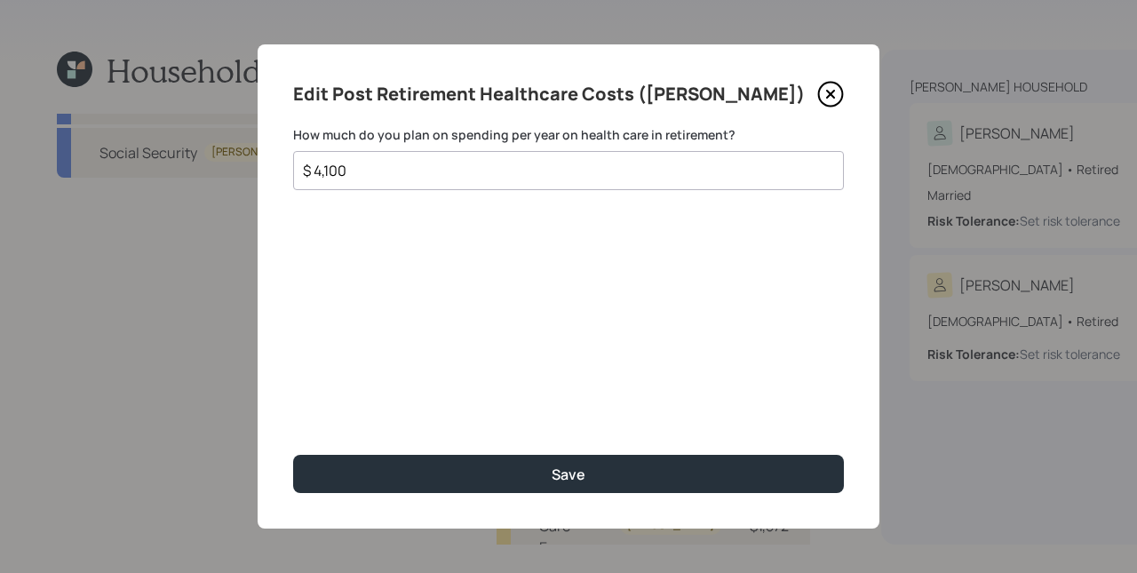
click at [835, 99] on icon at bounding box center [830, 94] width 27 height 27
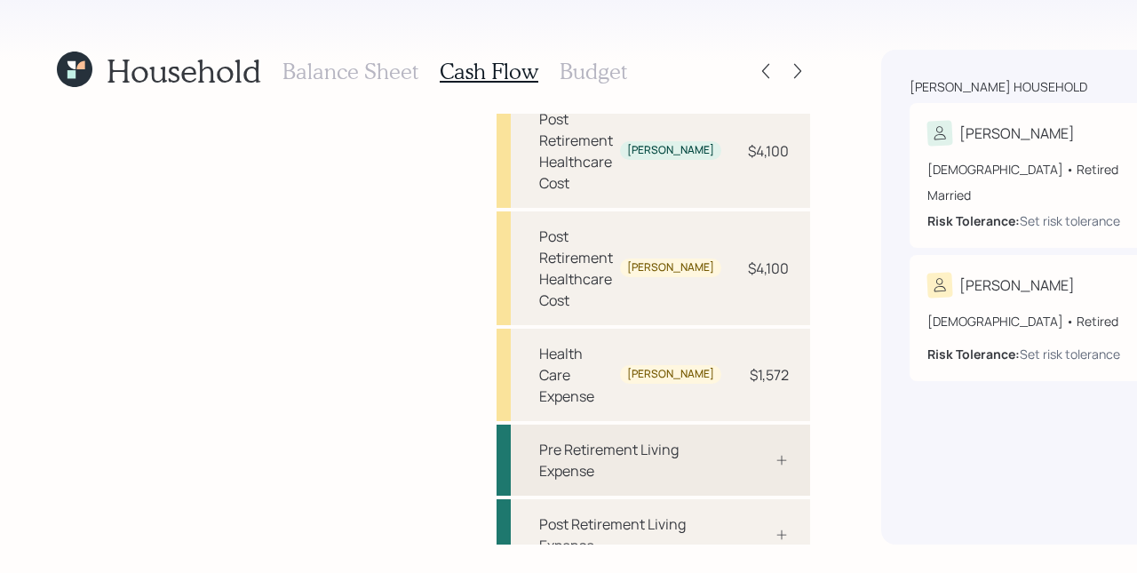
scroll to position [441, 0]
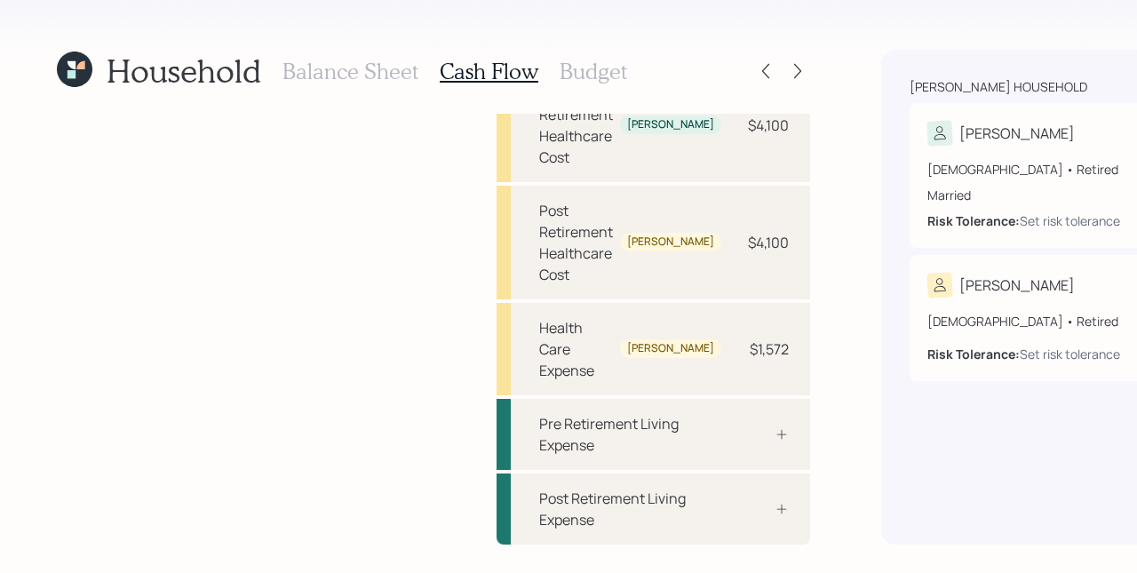
click at [551, 322] on div "FL Annual Insurance & HOA Joint $6,180 FL Annual Property Taxes Joint $6,000 FL…" at bounding box center [654, 135] width 314 height 817
click at [555, 339] on div "Health Care Expense Michele" at bounding box center [630, 349] width 182 height 64
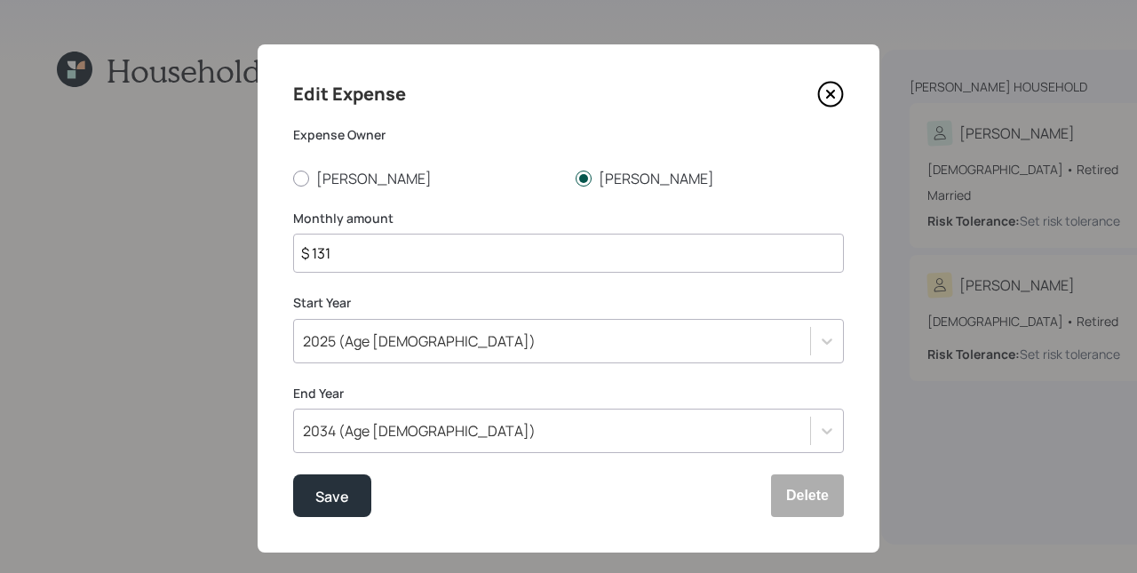
click at [591, 176] on label "Michele" at bounding box center [710, 179] width 268 height 20
click at [576, 178] on input "Michele" at bounding box center [575, 178] width 1 height 1
click at [325, 167] on div "Expense Owner Michael Michele" at bounding box center [568, 157] width 551 height 62
click at [343, 175] on label "Michael" at bounding box center [427, 179] width 268 height 20
click at [293, 178] on input "Michael" at bounding box center [292, 178] width 1 height 1
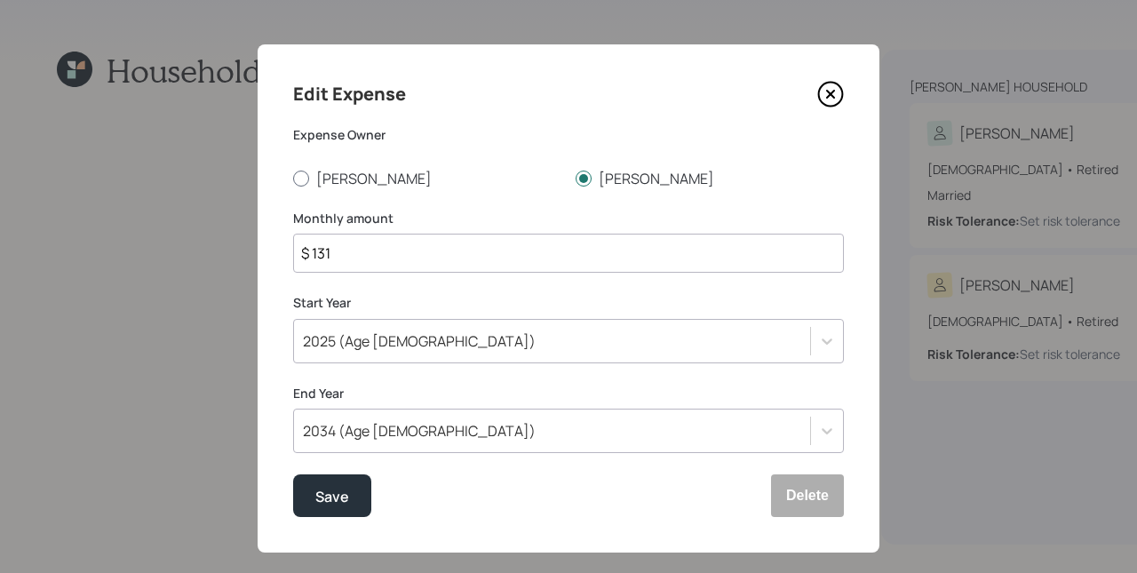
radio input "true"
click at [614, 178] on label "Michele" at bounding box center [710, 179] width 268 height 20
click at [576, 178] on input "Michele" at bounding box center [575, 178] width 1 height 1
radio input "true"
click at [347, 474] on div "Edit Expense Expense Owner Michael Michele Monthly amount $ 131 Start Year 2025…" at bounding box center [569, 298] width 622 height 508
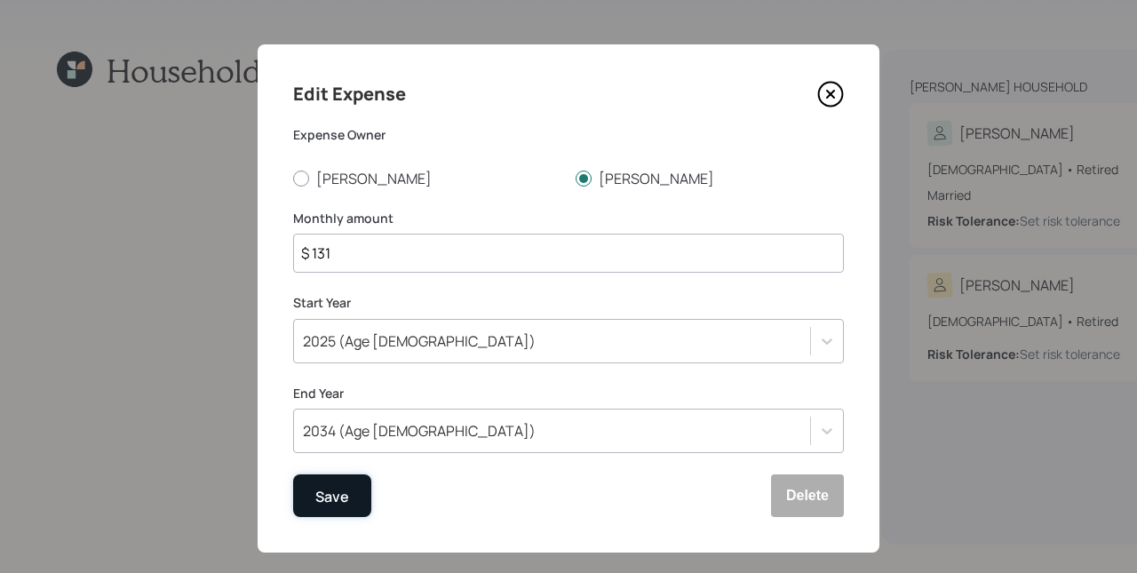
click at [346, 481] on button "Save" at bounding box center [332, 495] width 78 height 43
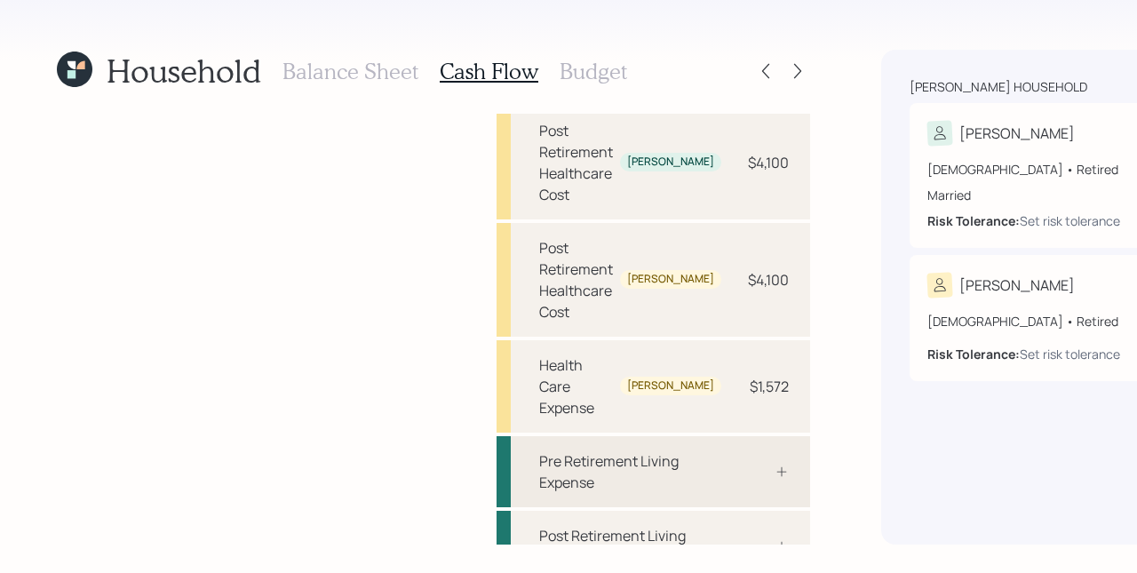
scroll to position [441, 0]
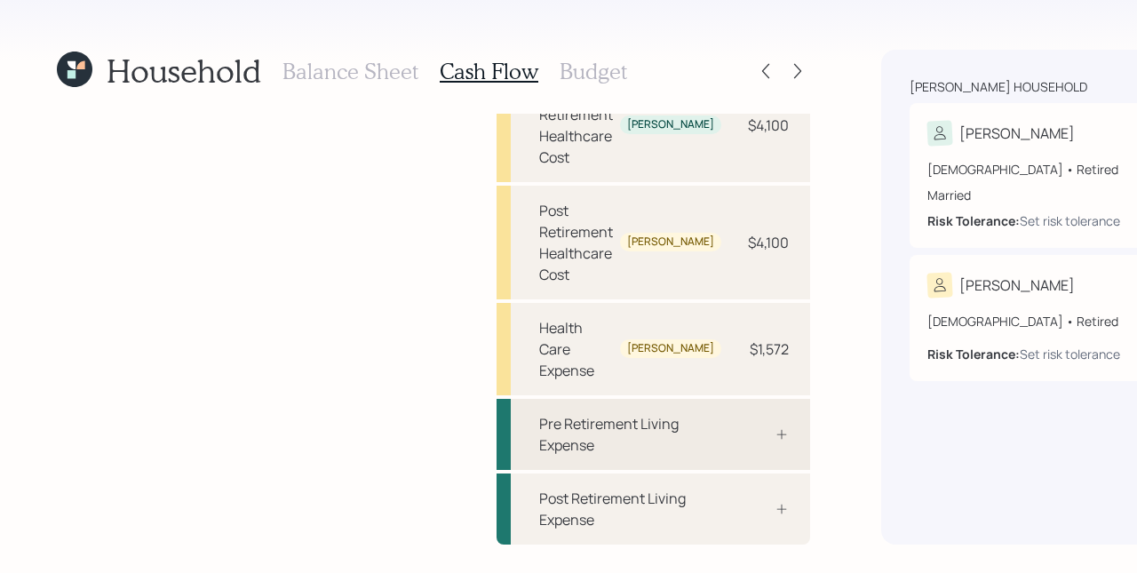
drag, startPoint x: 558, startPoint y: 518, endPoint x: 577, endPoint y: 436, distance: 84.0
click at [559, 518] on div "Post Retirement Living Expense" at bounding box center [654, 509] width 314 height 71
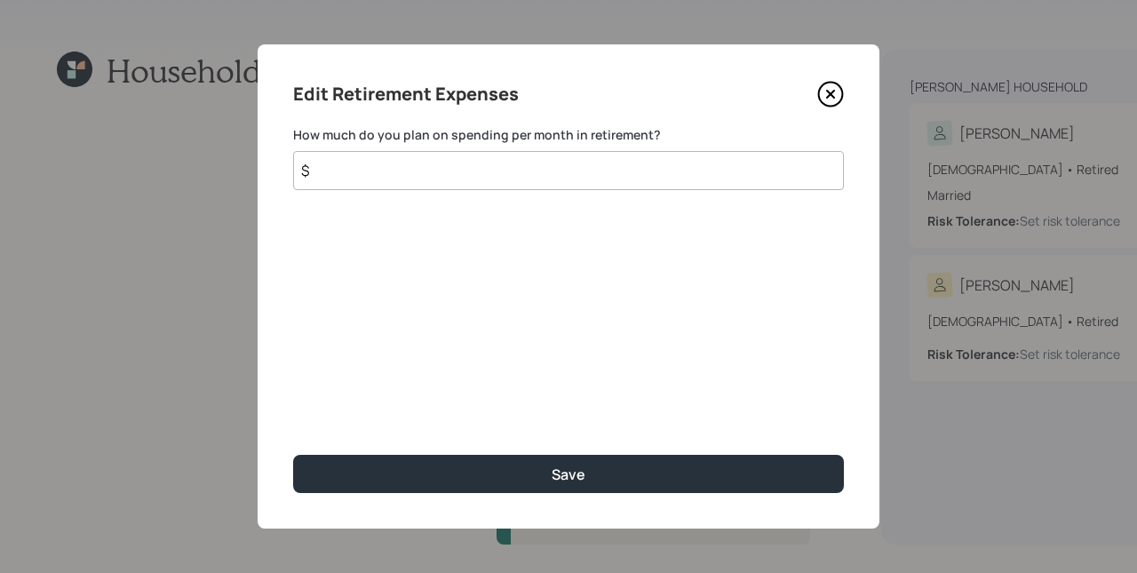
click at [528, 168] on input "$" at bounding box center [568, 170] width 551 height 39
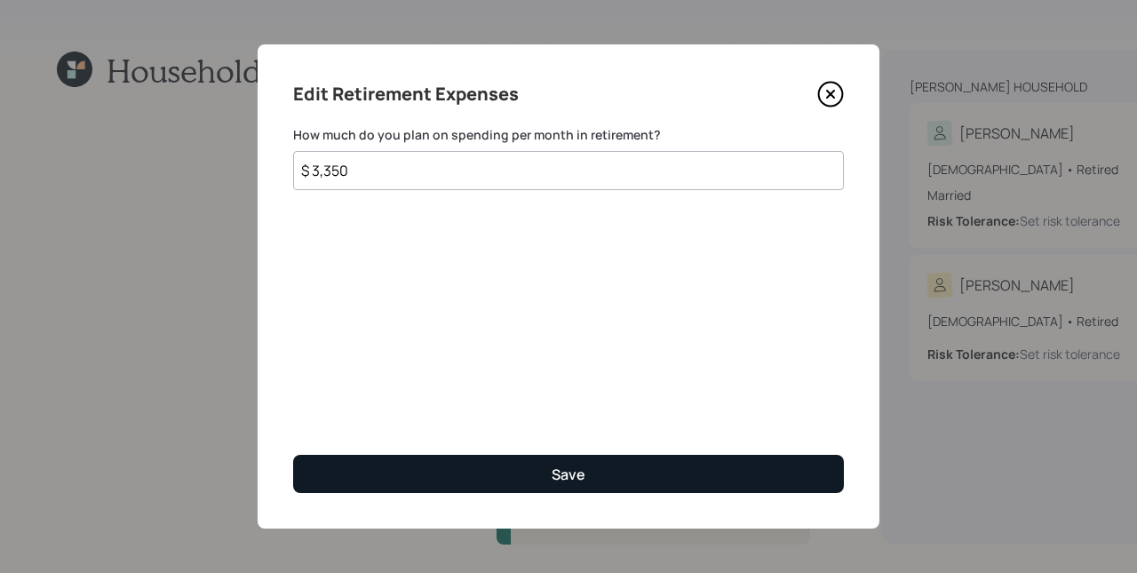
type input "$ 3,350"
click at [581, 474] on div "Save" at bounding box center [569, 475] width 34 height 20
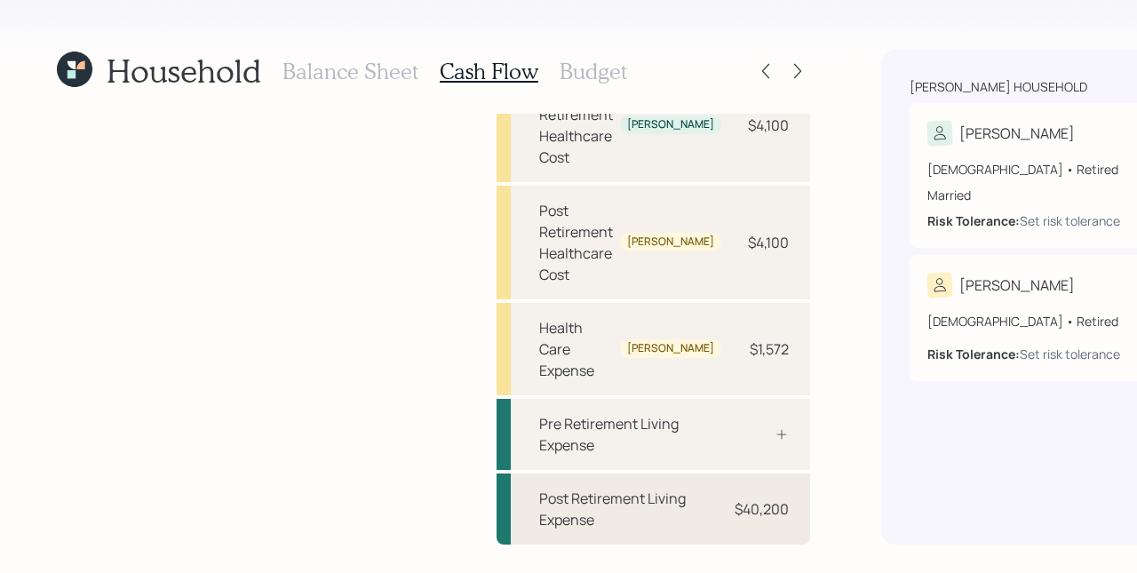
click at [544, 504] on div "Post Retirement Living Expense" at bounding box center [630, 509] width 182 height 43
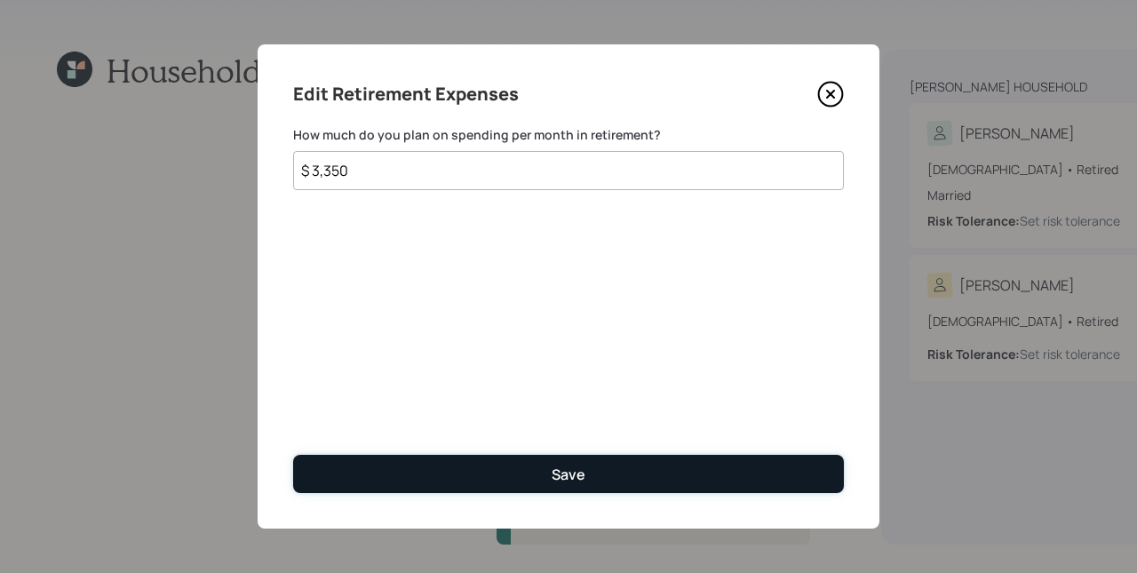
click at [590, 472] on button "Save" at bounding box center [568, 474] width 551 height 38
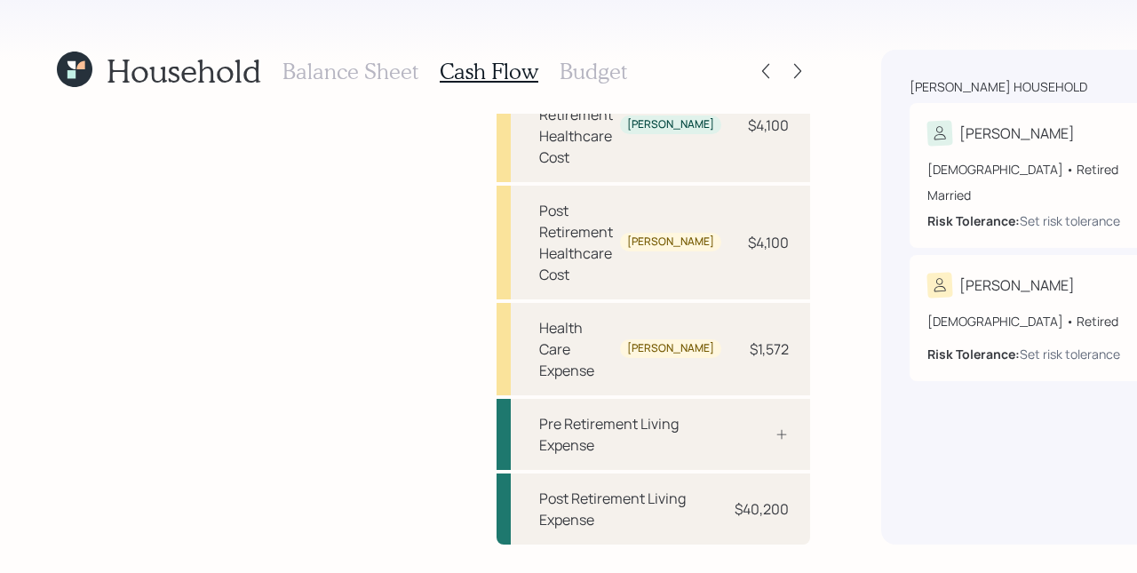
click at [368, 61] on h3 "Balance Sheet" at bounding box center [351, 72] width 136 height 26
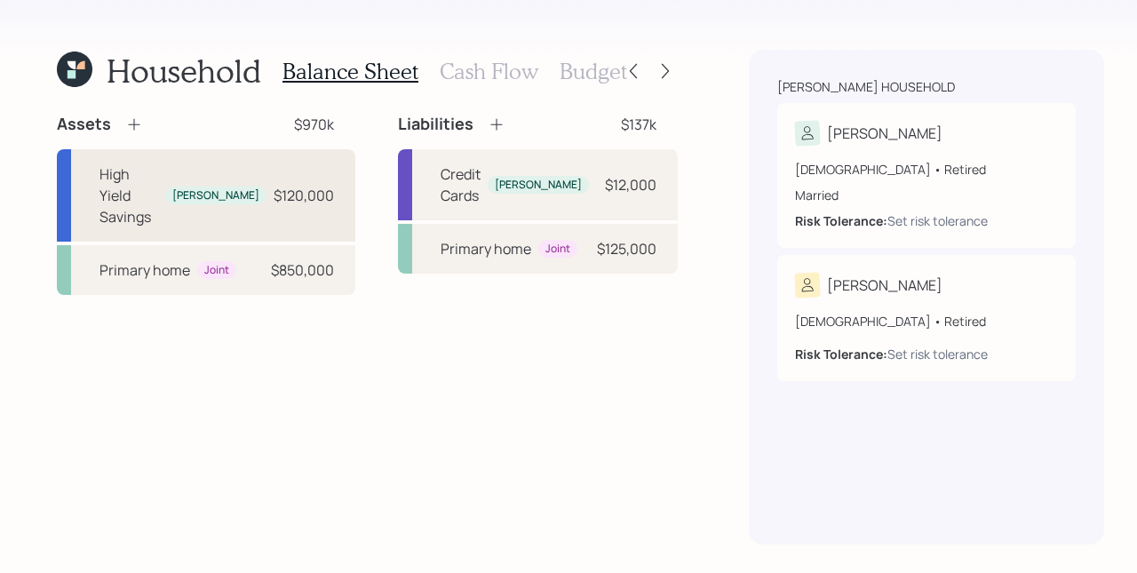
click at [274, 185] on div "$120,000" at bounding box center [304, 195] width 60 height 21
select select "taxable"
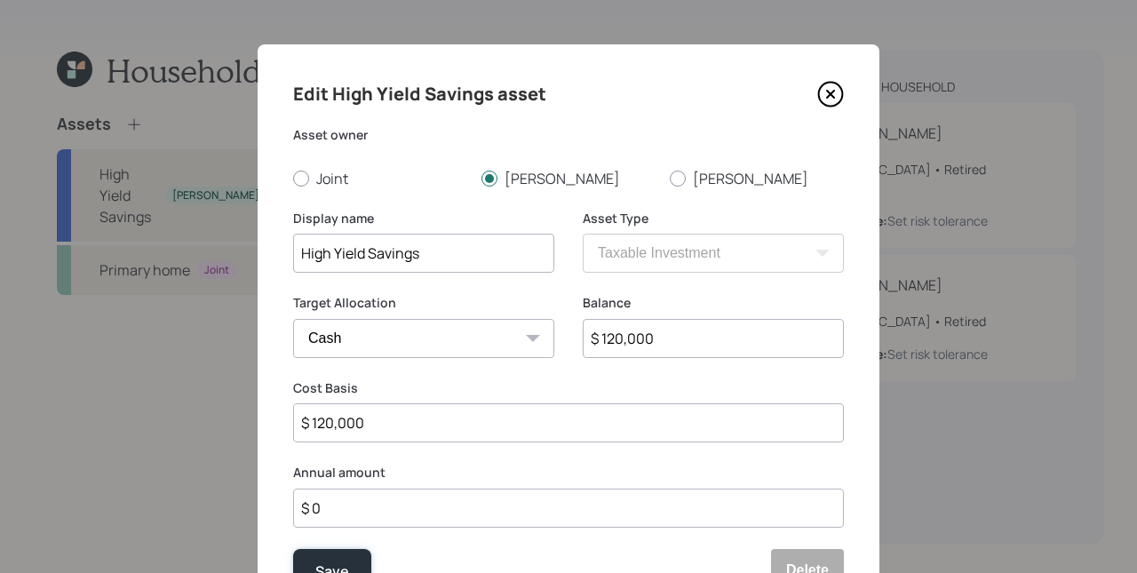
drag, startPoint x: 342, startPoint y: 562, endPoint x: 382, endPoint y: 449, distance: 120.5
click at [343, 562] on div "Save" at bounding box center [332, 571] width 34 height 24
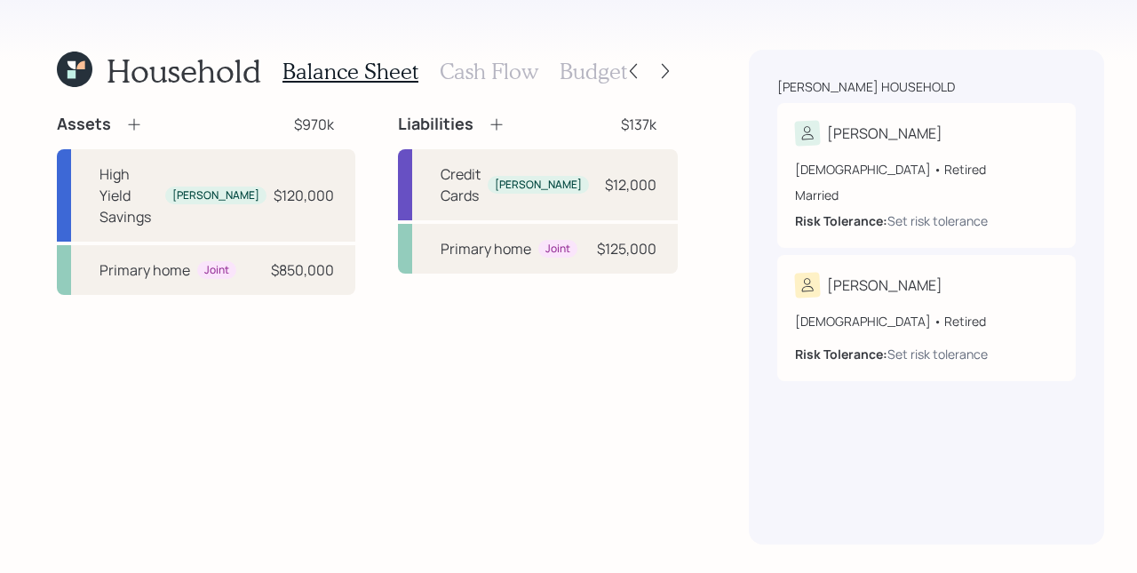
click at [483, 71] on h3 "Cash Flow" at bounding box center [489, 72] width 99 height 26
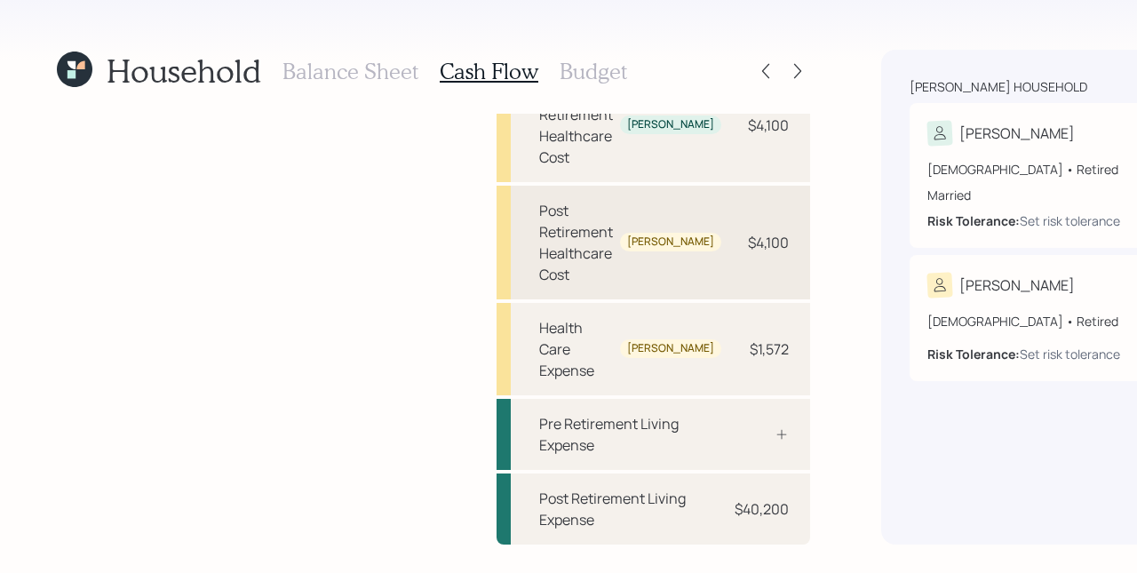
scroll to position [441, 0]
click at [377, 67] on h3 "Balance Sheet" at bounding box center [351, 72] width 136 height 26
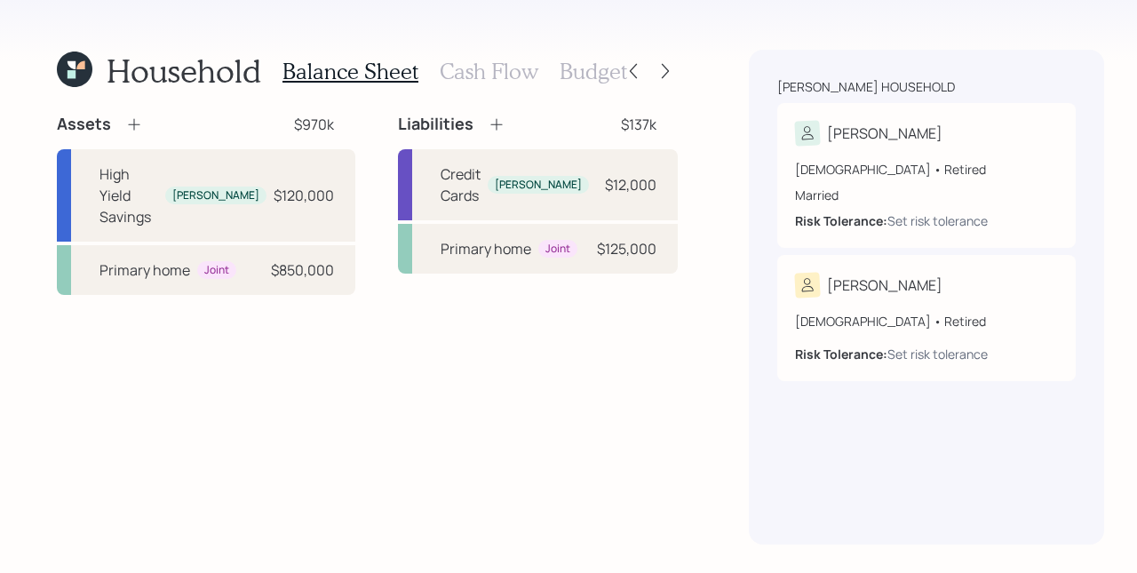
click at [490, 124] on icon at bounding box center [496, 125] width 12 height 12
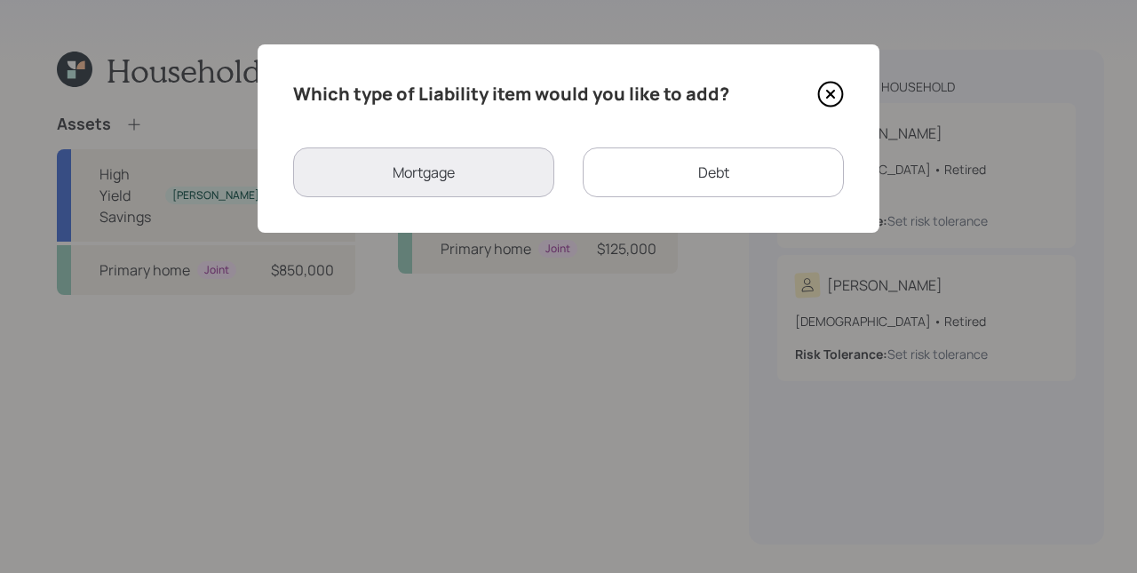
click at [717, 185] on div "Debt" at bounding box center [713, 172] width 261 height 50
select select "credit_card"
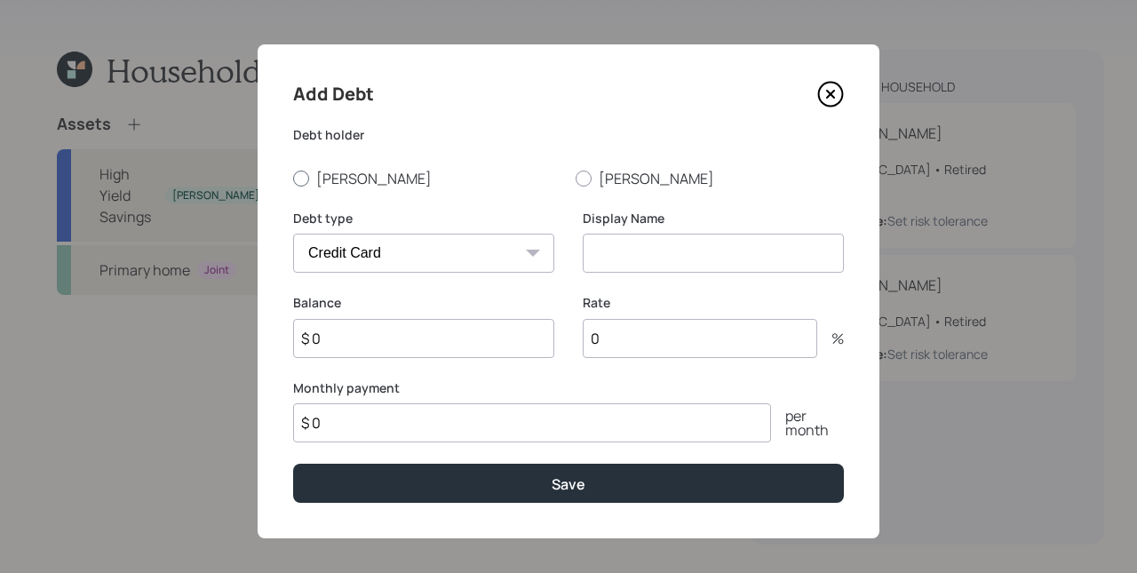
click at [331, 170] on label "Michael" at bounding box center [427, 179] width 268 height 20
click at [293, 178] on input "Michael" at bounding box center [292, 178] width 1 height 1
radio input "true"
click at [403, 262] on select "Car Credit Card Medical Student Other" at bounding box center [423, 253] width 261 height 39
select select "other"
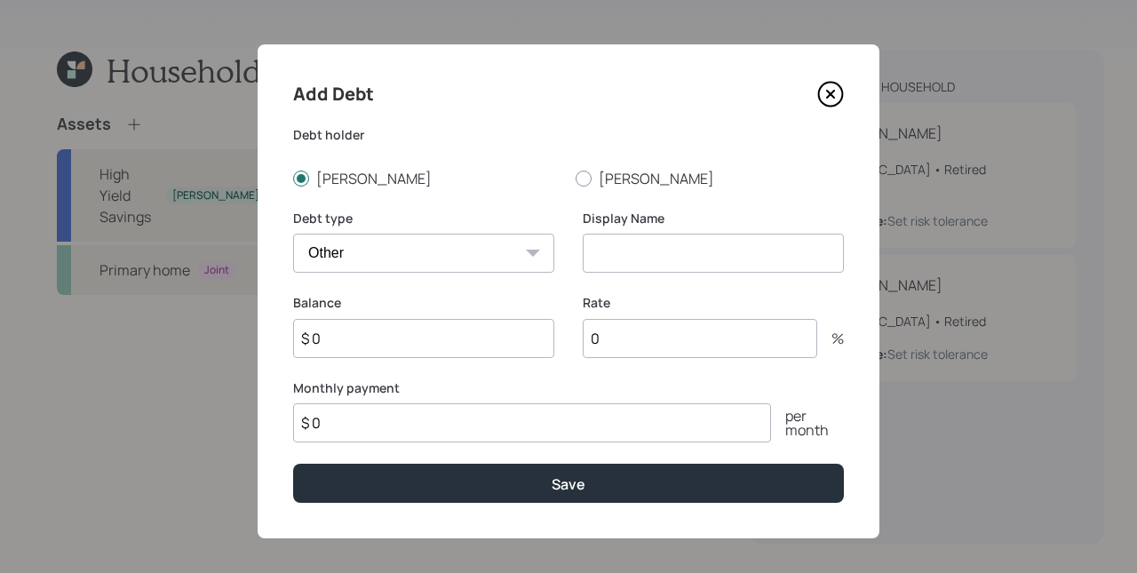
click at [293, 234] on select "Car Credit Card Medical Student Other" at bounding box center [423, 253] width 261 height 39
click at [832, 93] on icon at bounding box center [830, 94] width 27 height 27
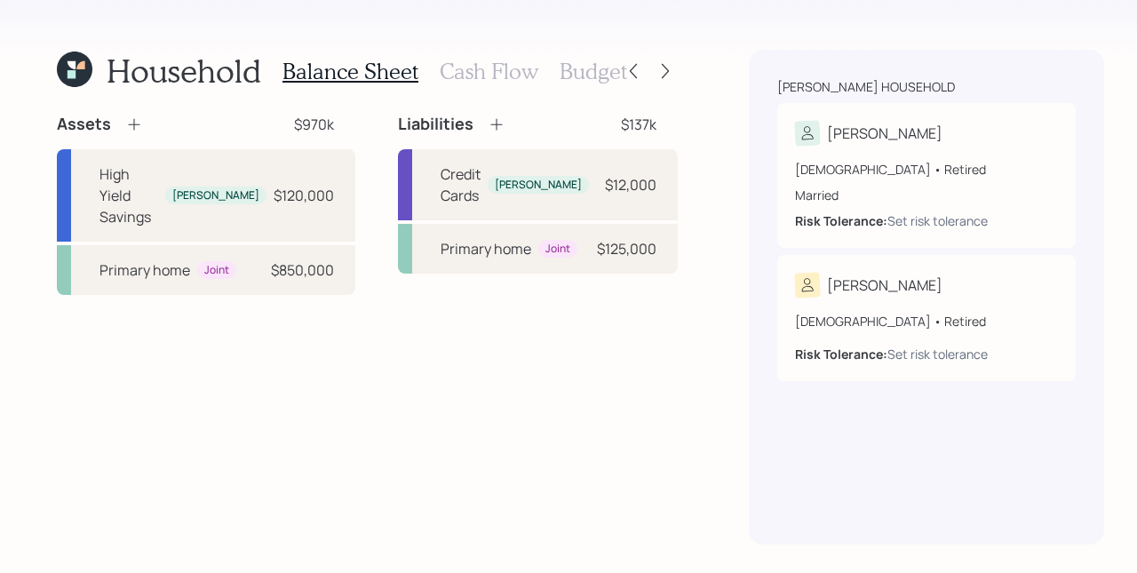
click at [488, 118] on icon at bounding box center [497, 124] width 18 height 18
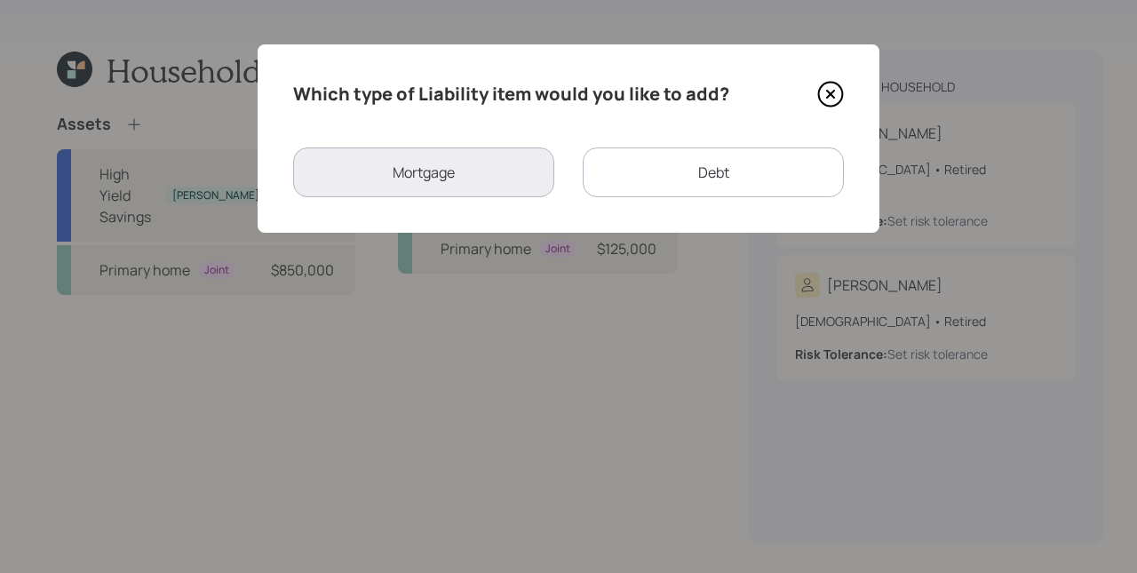
click at [727, 191] on div "Debt" at bounding box center [713, 172] width 261 height 50
select select "credit_card"
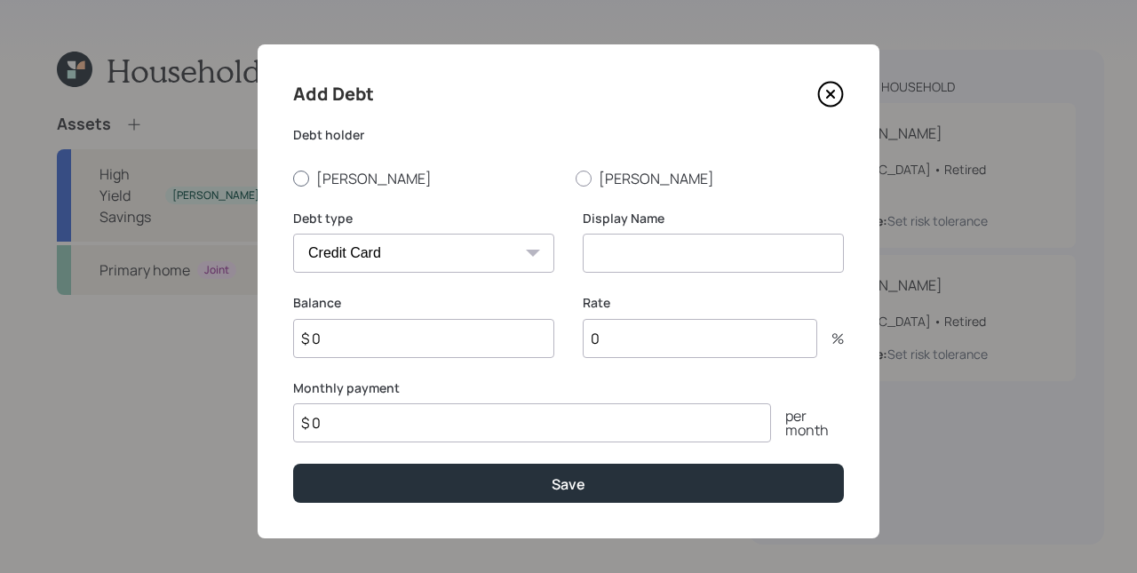
click at [349, 180] on label "Michael" at bounding box center [427, 179] width 268 height 20
click at [293, 179] on input "Michael" at bounding box center [292, 178] width 1 height 1
radio input "true"
click at [423, 243] on select "Car Credit Card Medical Student Other" at bounding box center [423, 253] width 261 height 39
select select "other"
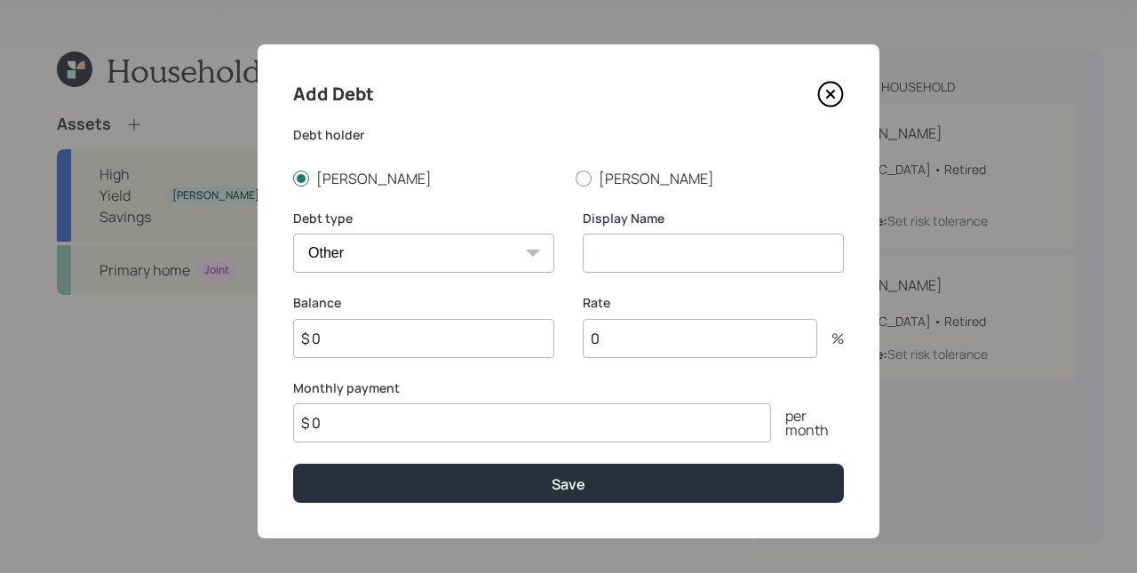
click at [293, 234] on select "Car Credit Card Medical Student Other" at bounding box center [423, 253] width 261 height 39
click at [654, 256] on input at bounding box center [713, 253] width 261 height 39
type input "Decking"
click at [393, 434] on input "$ 0" at bounding box center [532, 422] width 478 height 39
type input "$ 580"
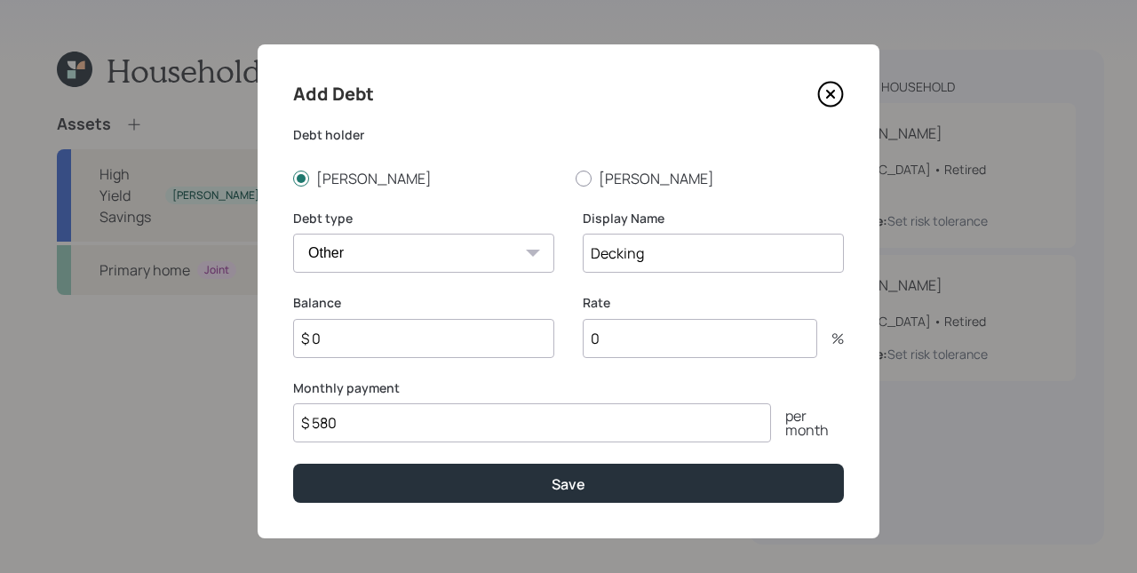
click at [358, 280] on div "Debt type Car Credit Card Medical Student Other" at bounding box center [423, 252] width 261 height 85
click at [394, 348] on input "$ 0" at bounding box center [423, 338] width 261 height 39
click at [431, 343] on input "$ 0" at bounding box center [423, 338] width 261 height 39
type input "$ 4,060"
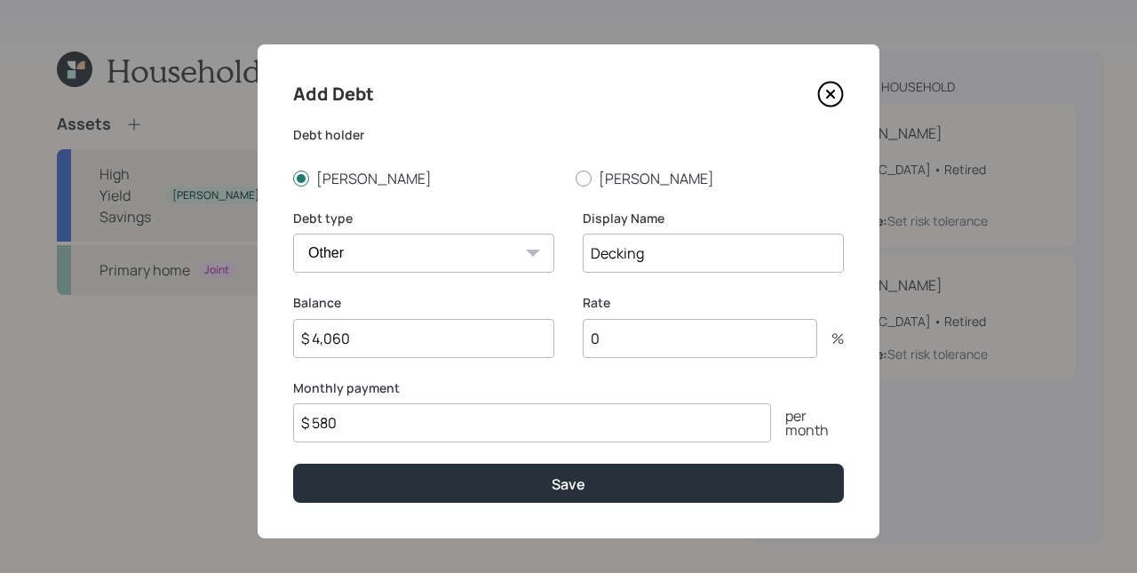
click at [293, 464] on button "Save" at bounding box center [568, 483] width 551 height 38
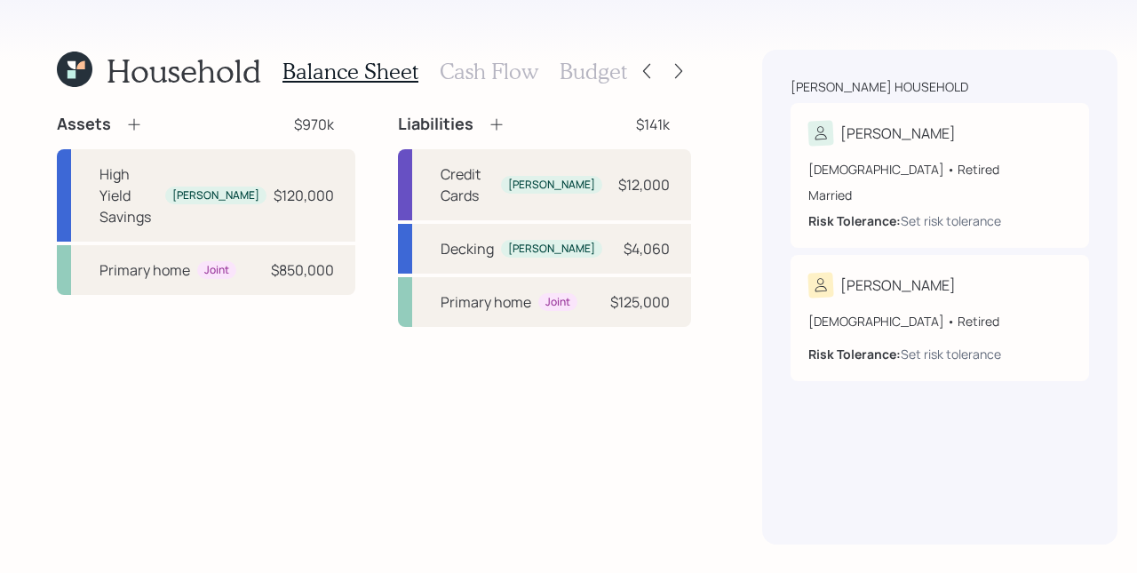
click at [488, 126] on icon at bounding box center [497, 124] width 18 height 18
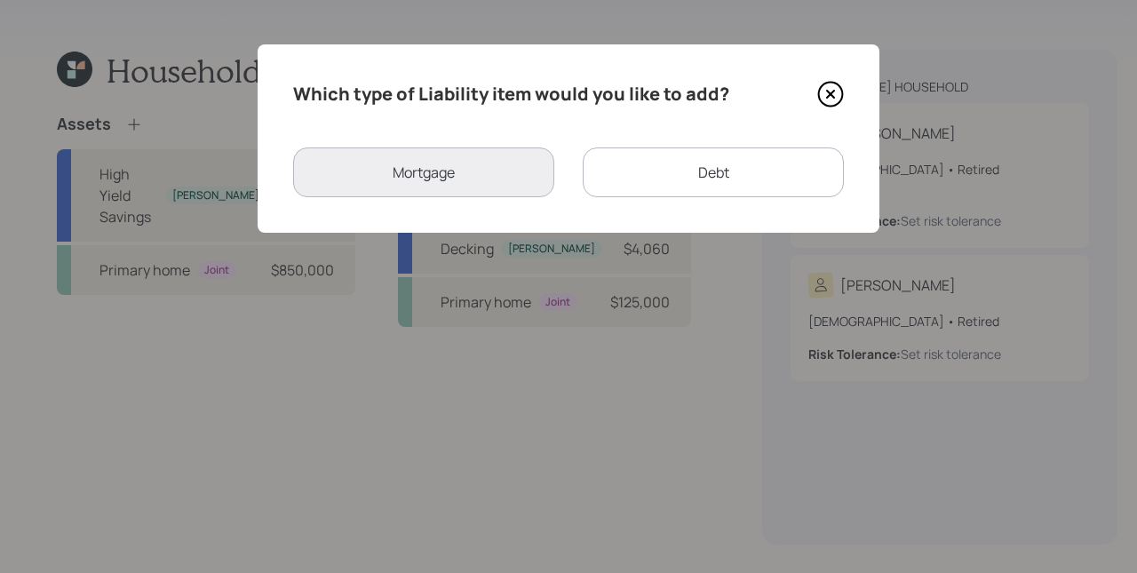
click at [732, 169] on div "Debt" at bounding box center [713, 172] width 261 height 50
select select "credit_card"
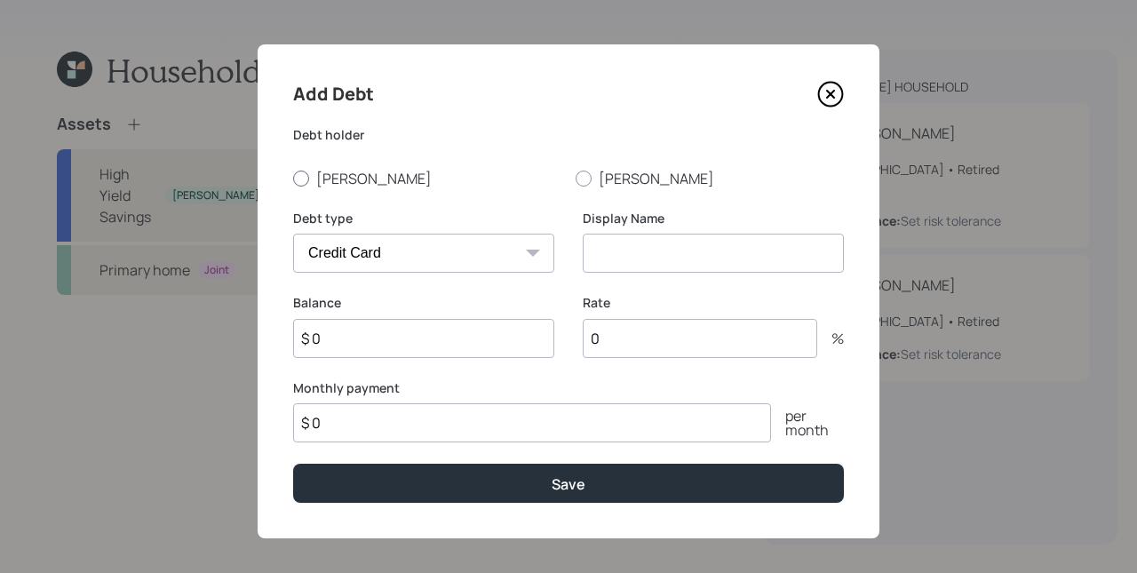
drag, startPoint x: 364, startPoint y: 177, endPoint x: 366, endPoint y: 187, distance: 9.9
click at [364, 177] on label "Michael" at bounding box center [427, 179] width 268 height 20
click at [293, 178] on input "Michael" at bounding box center [292, 178] width 1 height 1
radio input "true"
click at [378, 243] on select "Car Credit Card Medical Student Other" at bounding box center [423, 253] width 261 height 39
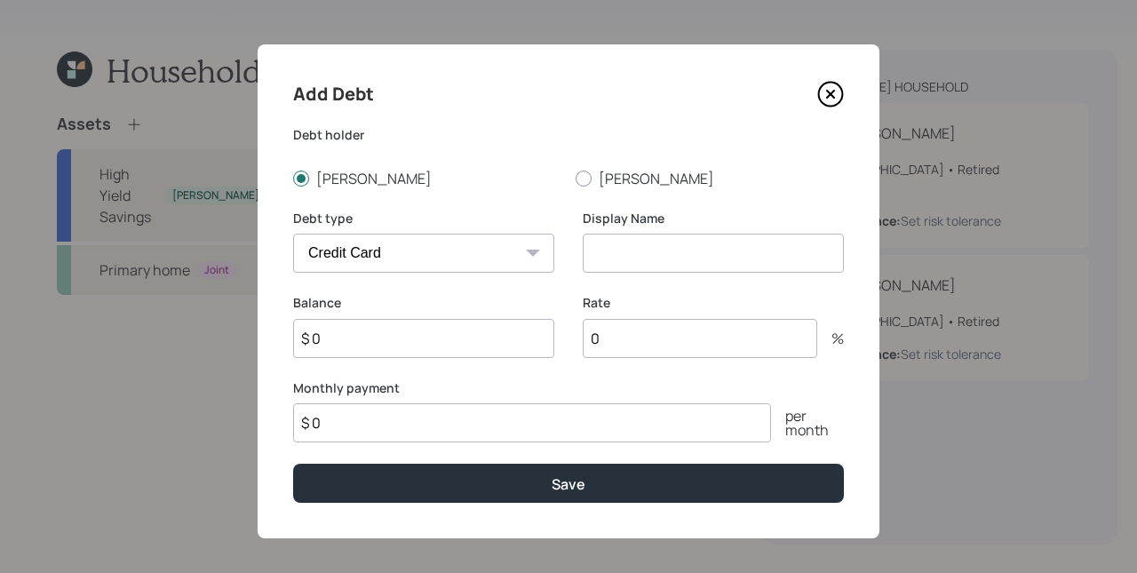
select select "other"
click at [293, 234] on select "Car Credit Card Medical Student Other" at bounding box center [423, 253] width 261 height 39
click at [682, 264] on input at bounding box center [713, 253] width 261 height 39
type input "Tax Repayment"
click at [414, 353] on input "$ 0" at bounding box center [423, 338] width 261 height 39
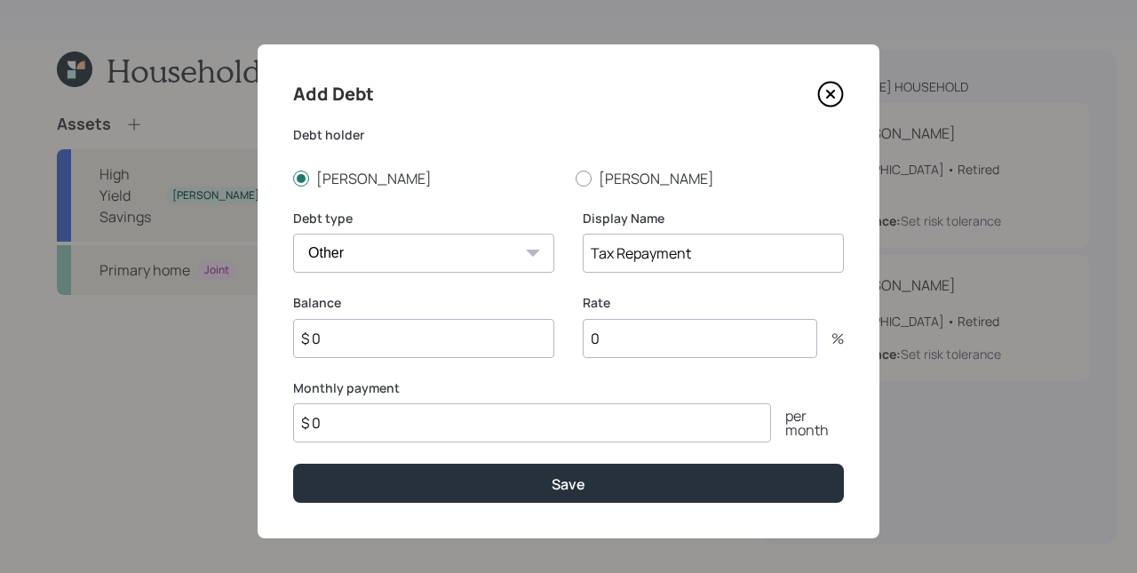
click at [408, 408] on input "$ 0" at bounding box center [532, 422] width 478 height 39
click at [407, 419] on input "$ 0" at bounding box center [532, 422] width 478 height 39
type input "$ 397"
click at [425, 336] on input "$ 0" at bounding box center [423, 338] width 261 height 39
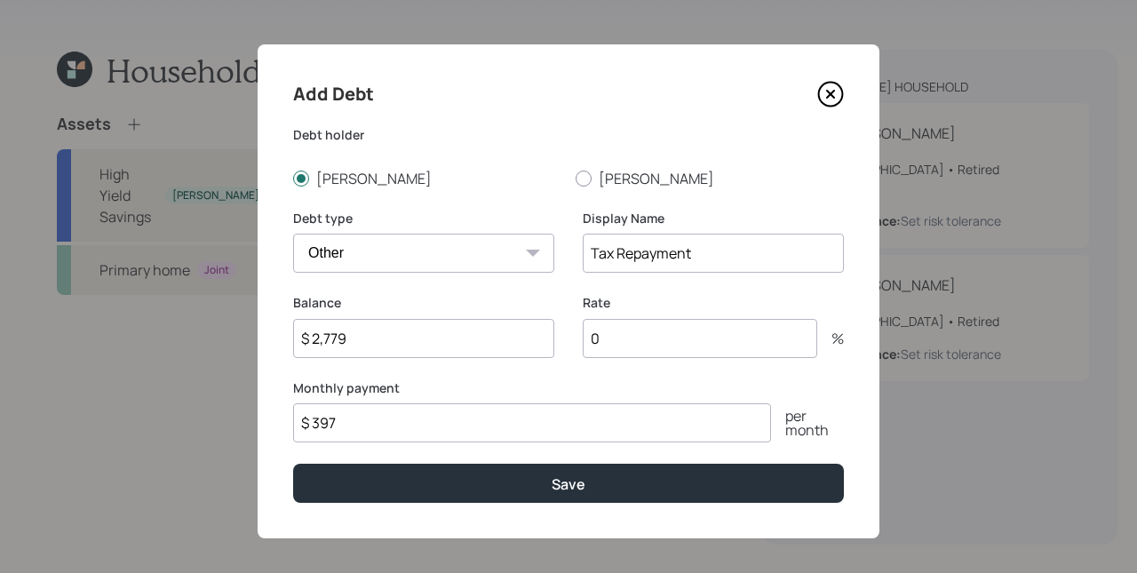
type input "$ 2,779"
click at [293, 464] on button "Save" at bounding box center [568, 483] width 551 height 38
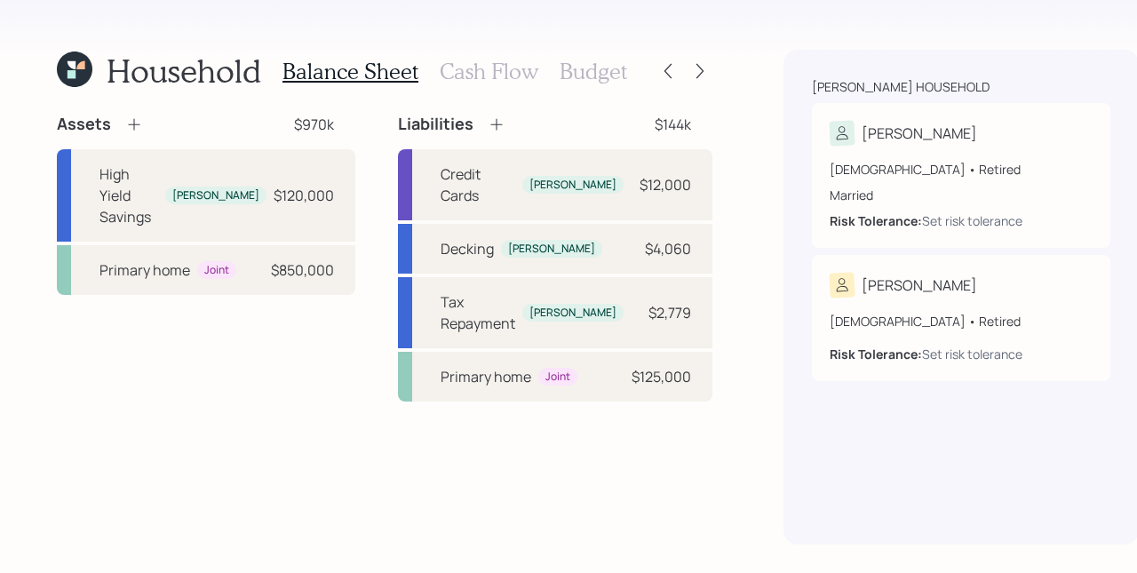
click at [498, 77] on h3 "Cash Flow" at bounding box center [489, 72] width 99 height 26
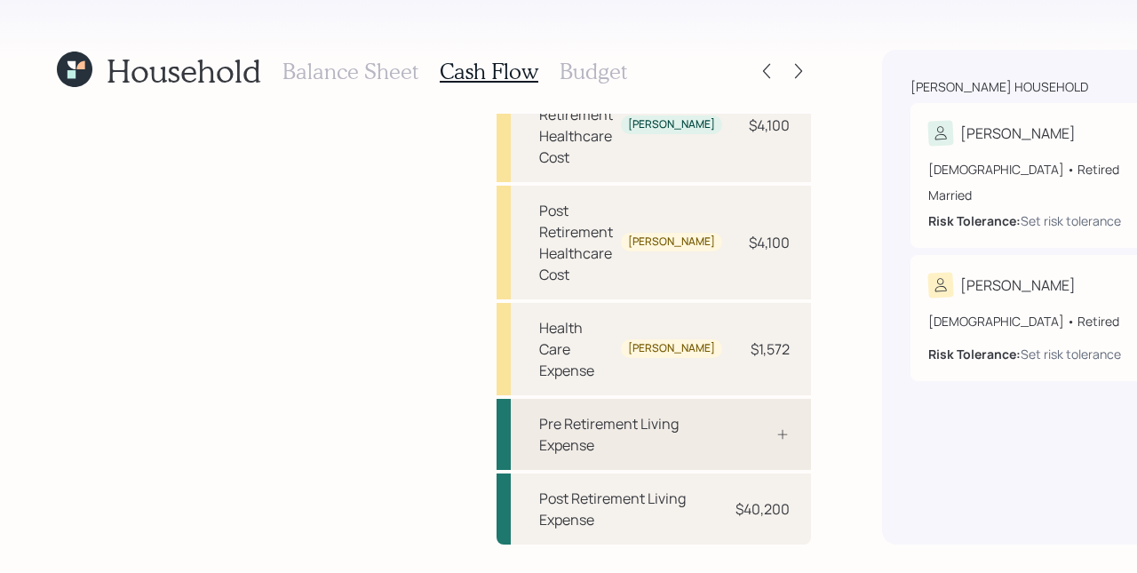
scroll to position [633, 0]
click at [590, 522] on div "Post Retirement Living Expense $40,200" at bounding box center [654, 509] width 315 height 71
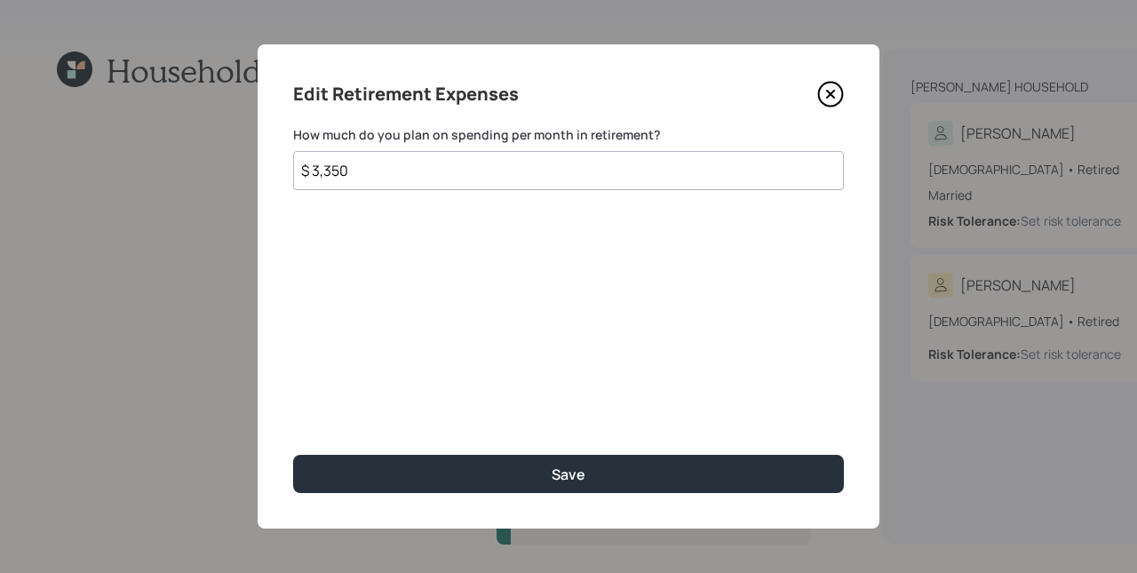
click at [412, 170] on input "$ 3,350" at bounding box center [568, 170] width 551 height 39
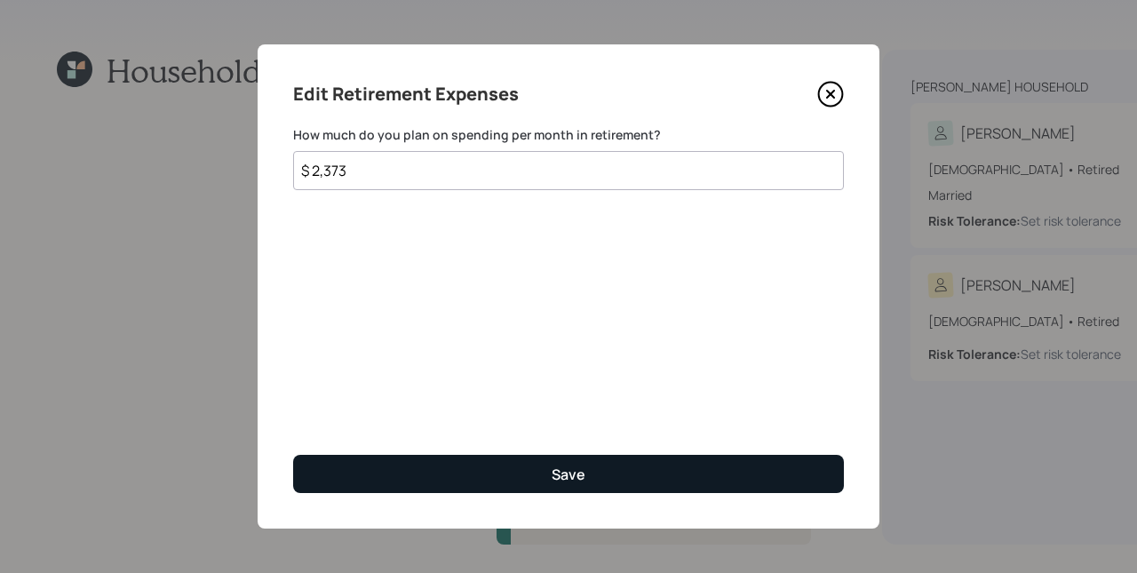
type input "$ 2,373"
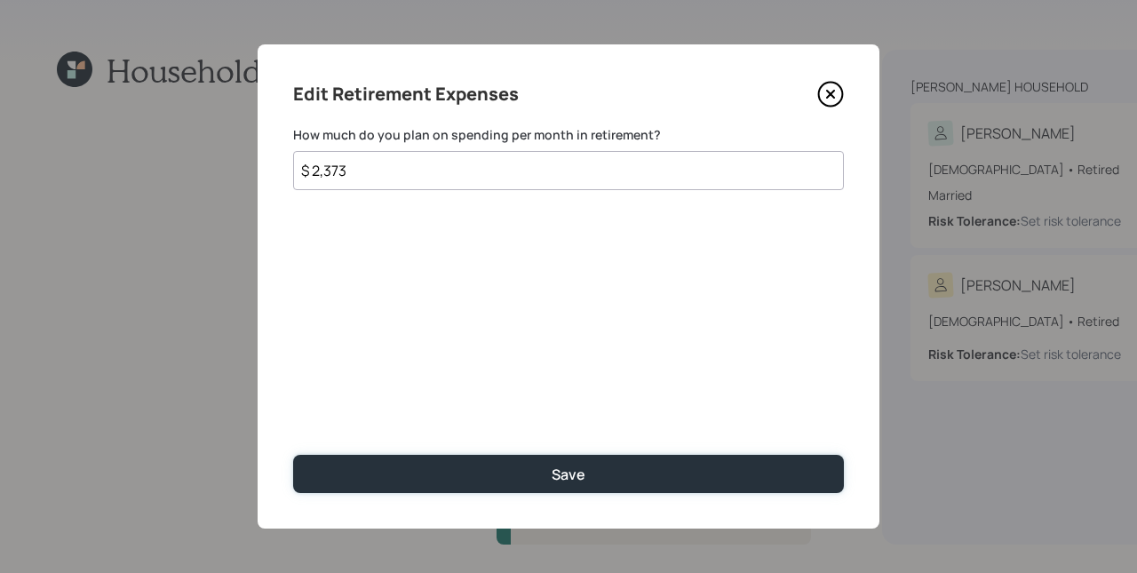
drag, startPoint x: 615, startPoint y: 464, endPoint x: 619, endPoint y: 453, distance: 11.5
click at [615, 464] on button "Save" at bounding box center [568, 474] width 551 height 38
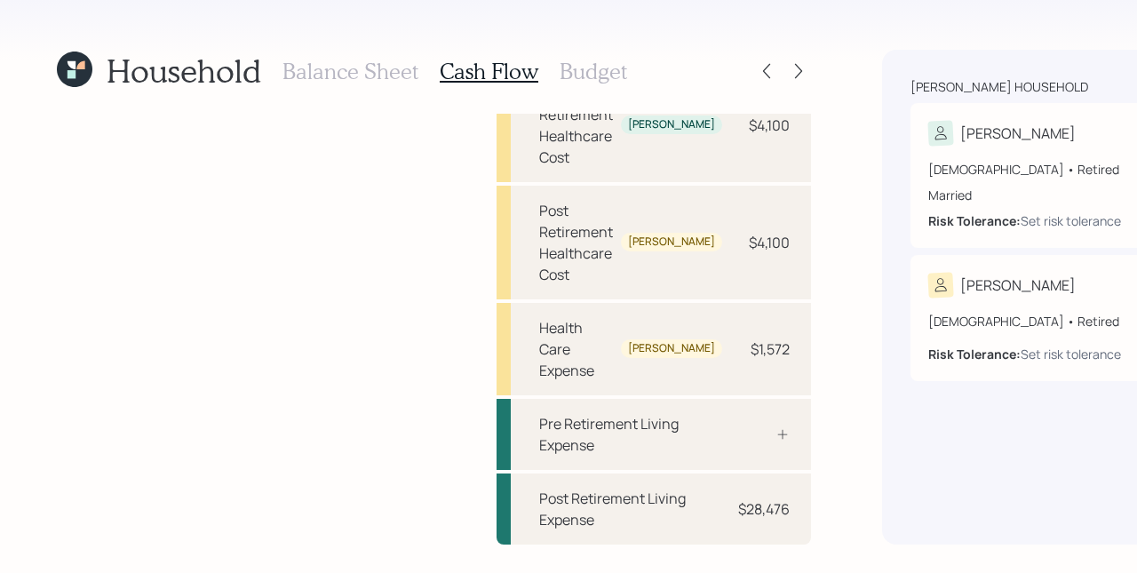
click at [688, 295] on div "Household Balance Sheet Cash Flow Budget Income Full-time work Michael Full-tim…" at bounding box center [568, 286] width 1137 height 573
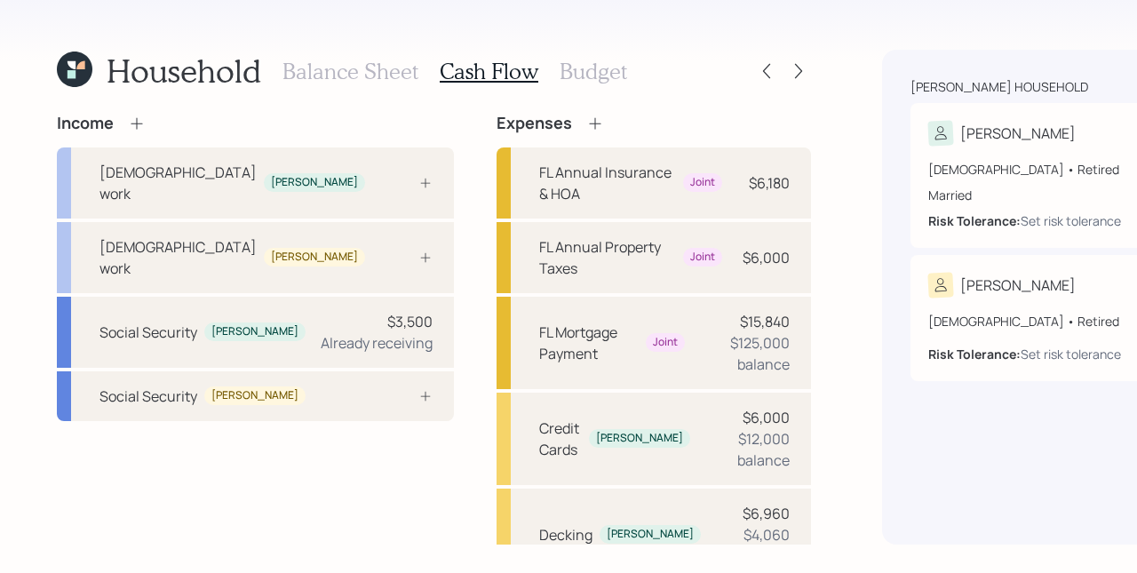
click at [708, 149] on div "Household Balance Sheet Cash Flow Budget Income Full-time work Michael Full-tim…" at bounding box center [568, 286] width 1137 height 573
click at [379, 403] on div at bounding box center [405, 396] width 53 height 14
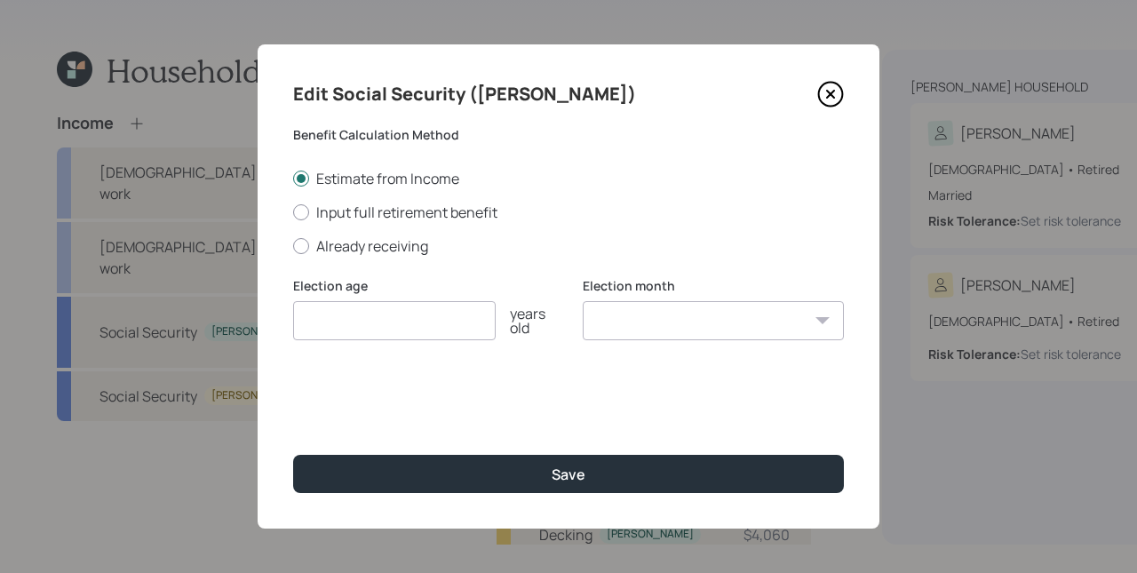
click at [387, 201] on div "Estimate from Income Input full retirement benefit Already receiving" at bounding box center [568, 212] width 551 height 87
click at [386, 209] on label "Input full retirement benefit" at bounding box center [568, 213] width 551 height 20
click at [293, 211] on input "Input full retirement benefit" at bounding box center [292, 211] width 1 height 1
radio input "true"
click at [416, 331] on input "number" at bounding box center [394, 320] width 203 height 39
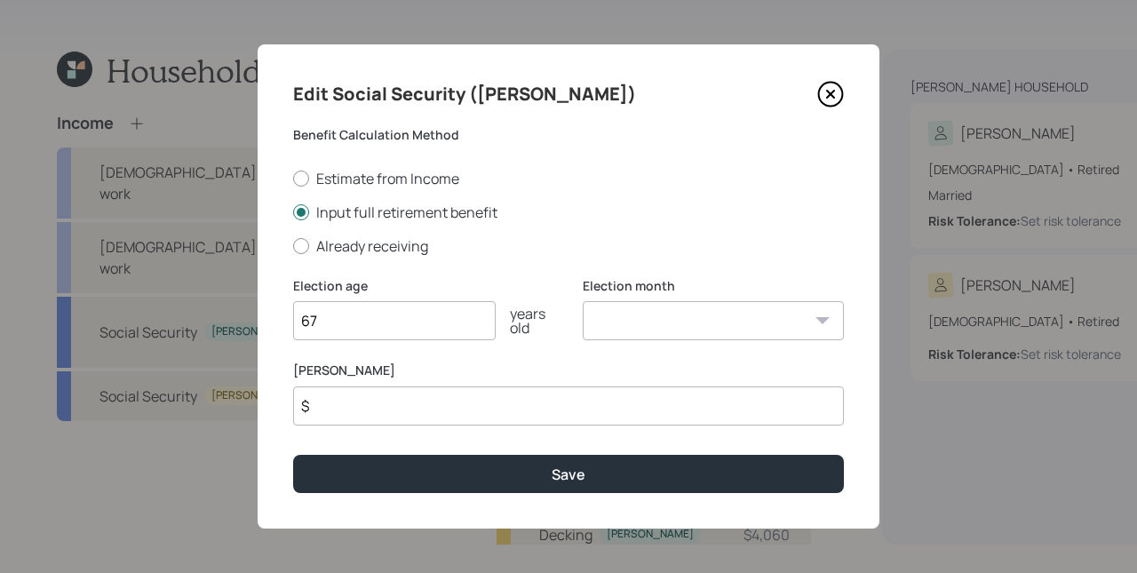
type input "67"
click at [727, 319] on select "January February March April May June July August September October November De…" at bounding box center [713, 320] width 261 height 39
select select "1"
click at [583, 301] on select "January February March April May June July August September October November De…" at bounding box center [713, 320] width 261 height 39
click at [530, 417] on input "$" at bounding box center [568, 405] width 551 height 39
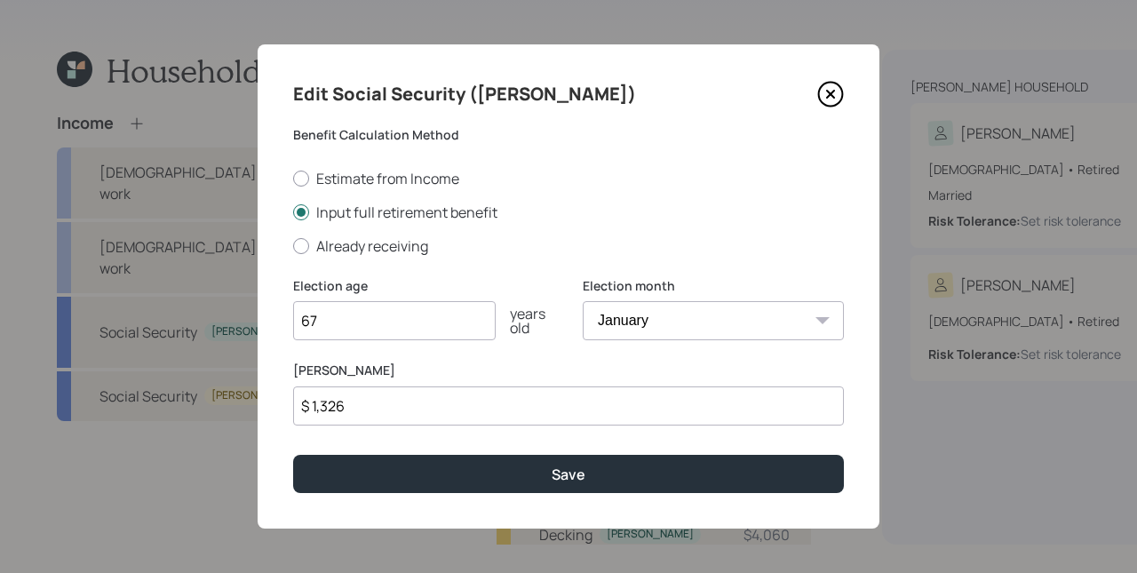
type input "$ 1,326"
click at [464, 501] on div "Edit Social Security (Michele) Benefit Calculation Method Estimate from Income …" at bounding box center [569, 286] width 622 height 484
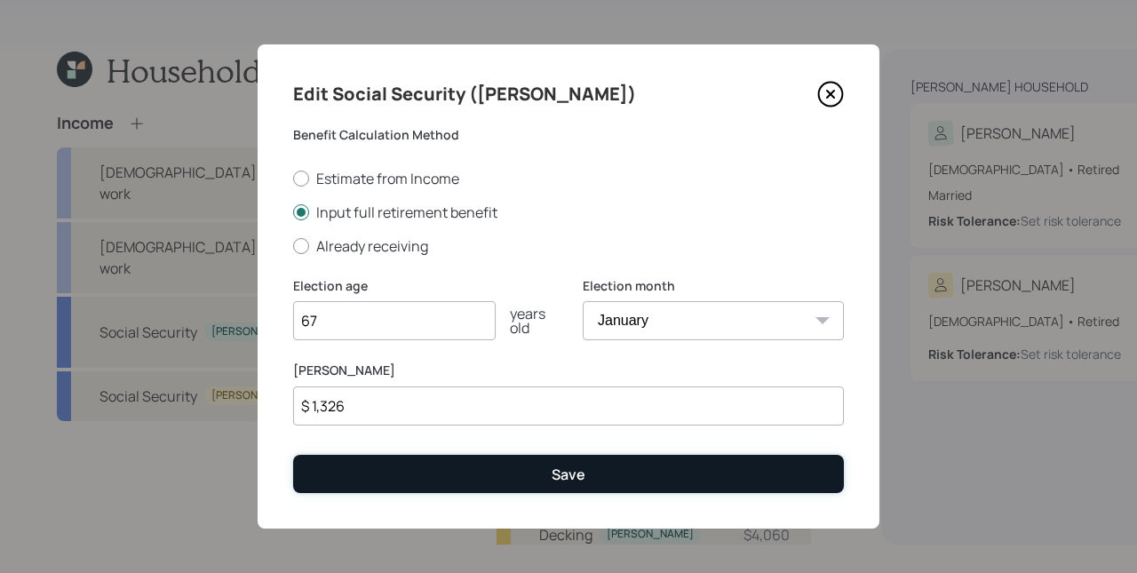
click at [472, 486] on button "Save" at bounding box center [568, 474] width 551 height 38
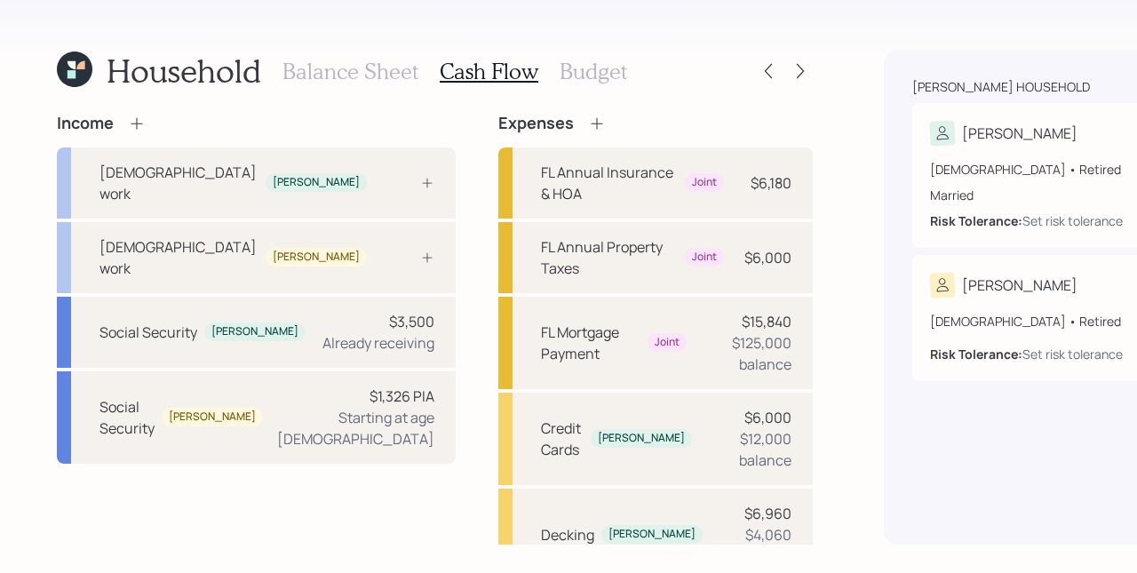
click at [683, 93] on div "Household Balance Sheet Cash Flow Budget Income Full-time work Michael Full-tim…" at bounding box center [568, 286] width 1137 height 573
click at [702, 82] on div "Household Balance Sheet Cash Flow Budget Income Full-time work Michael Full-tim…" at bounding box center [568, 286] width 1137 height 573
click at [792, 65] on icon at bounding box center [801, 71] width 18 height 18
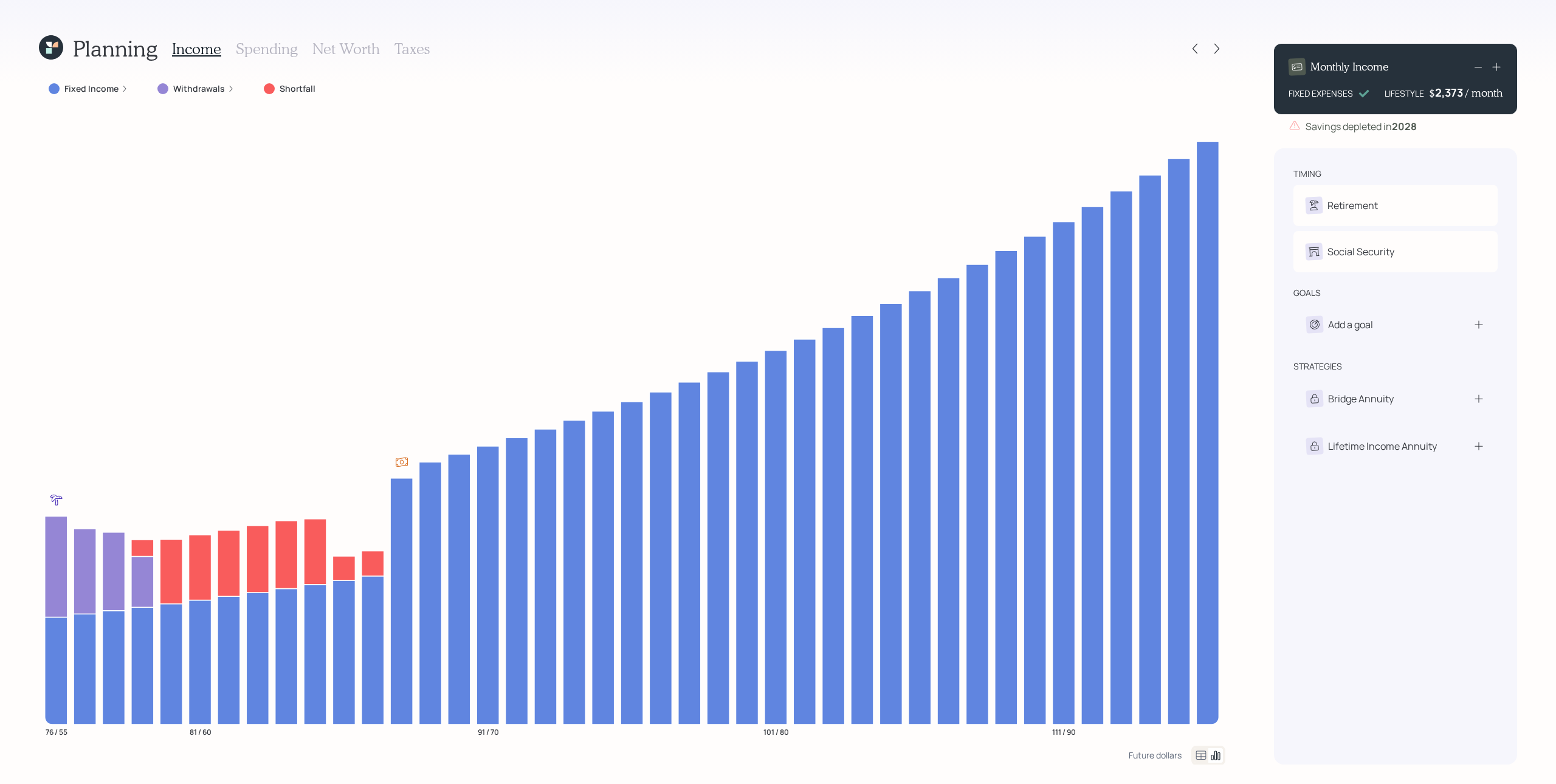
click at [255, 50] on h3 "Spending" at bounding box center [267, 49] width 62 height 18
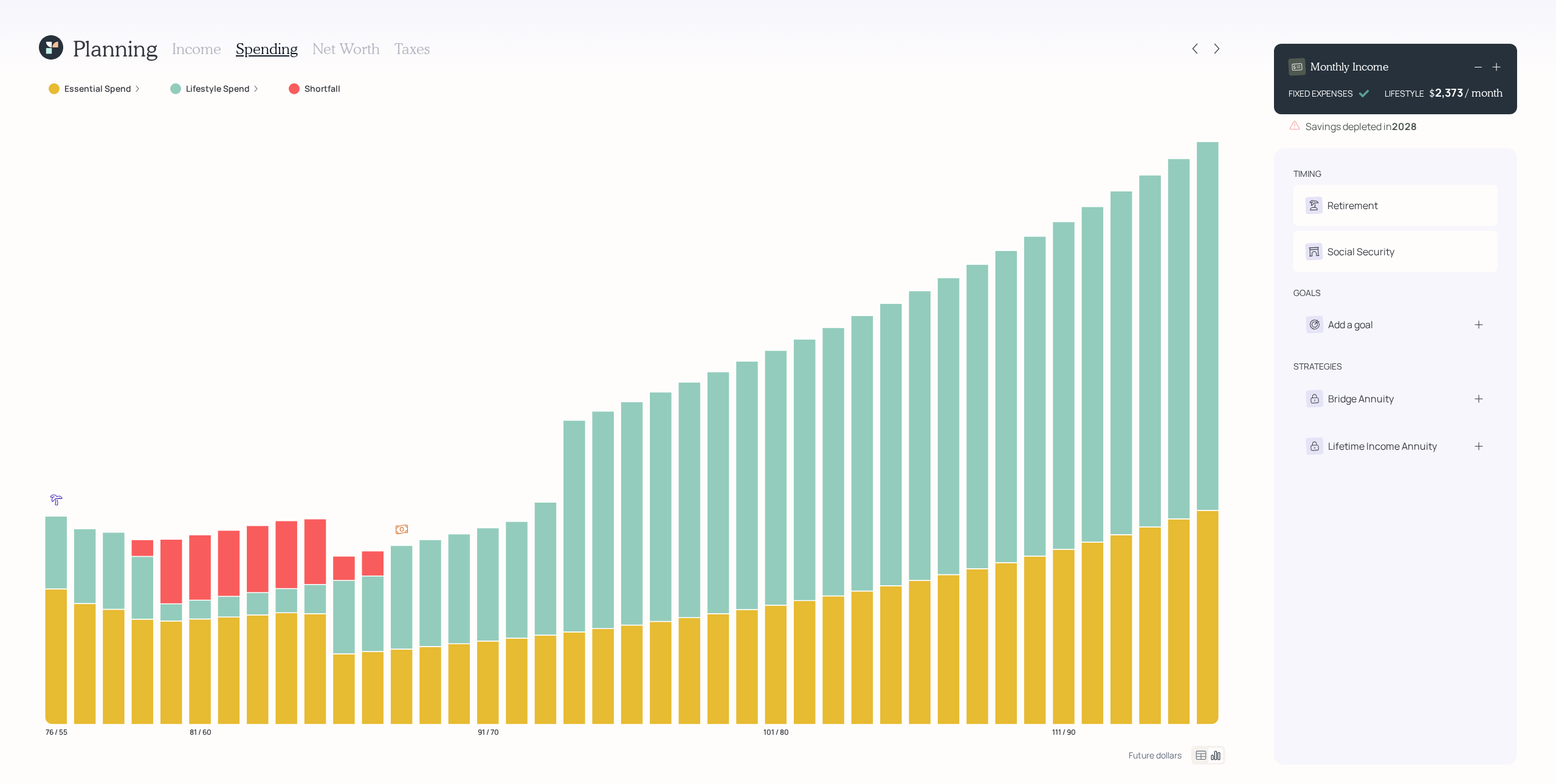
click at [200, 47] on h3 "Income" at bounding box center [196, 49] width 49 height 18
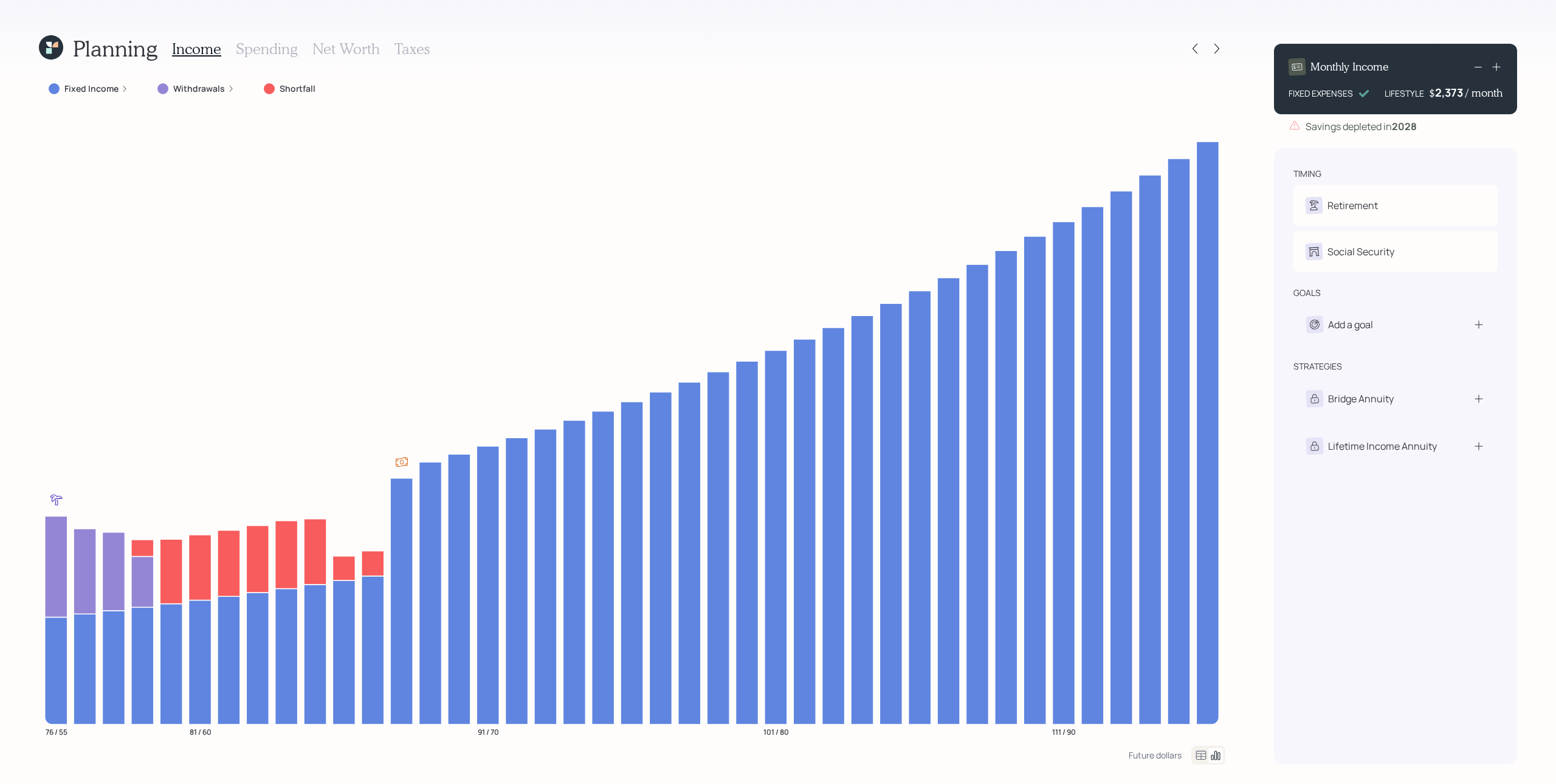
click at [121, 90] on icon at bounding box center [125, 88] width 8 height 8
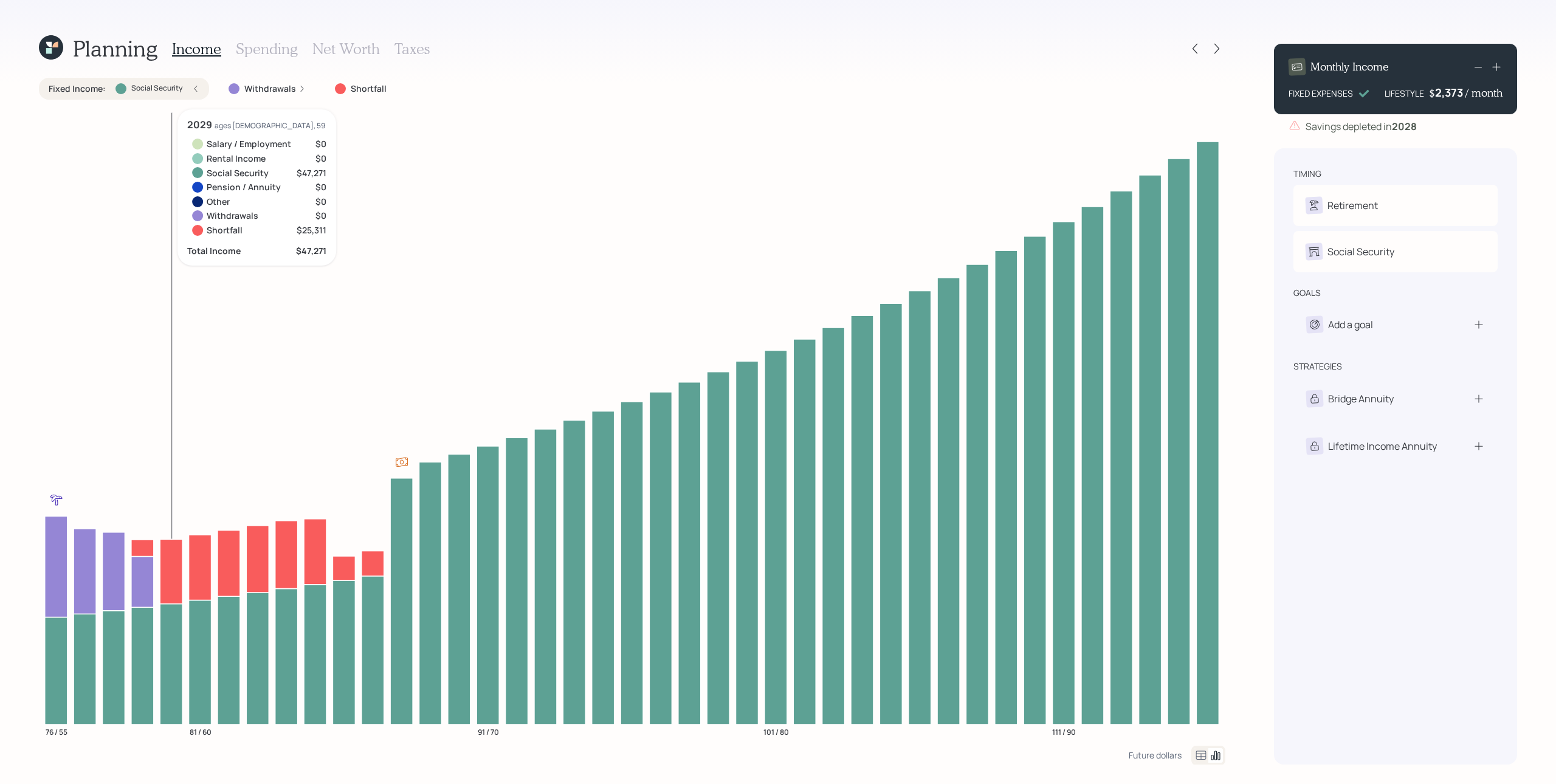
click at [196, 90] on icon at bounding box center [196, 88] width 8 height 8
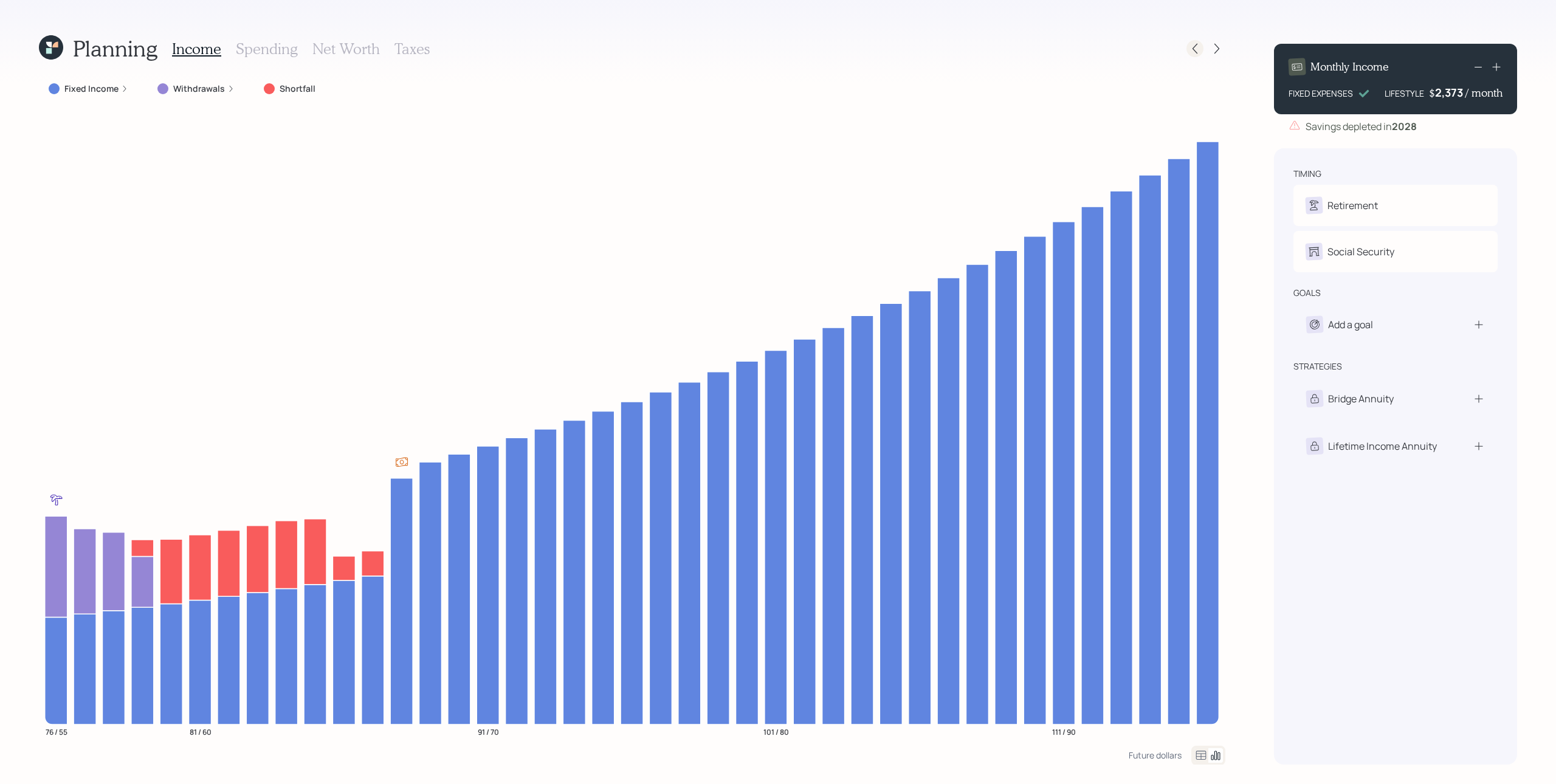
click at [1167, 46] on icon at bounding box center [1195, 49] width 12 height 12
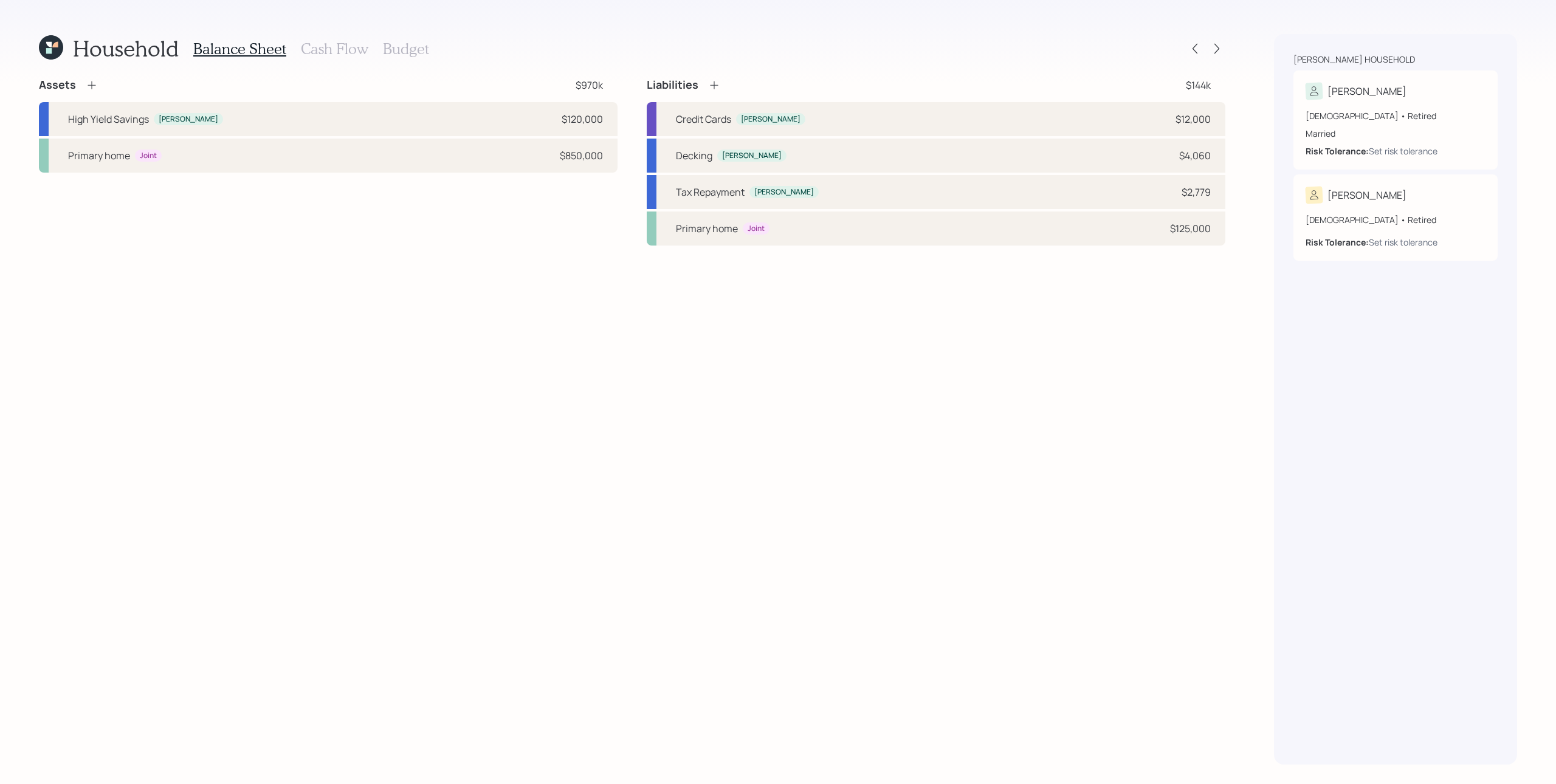
click at [324, 47] on h3 "Cash Flow" at bounding box center [335, 49] width 68 height 18
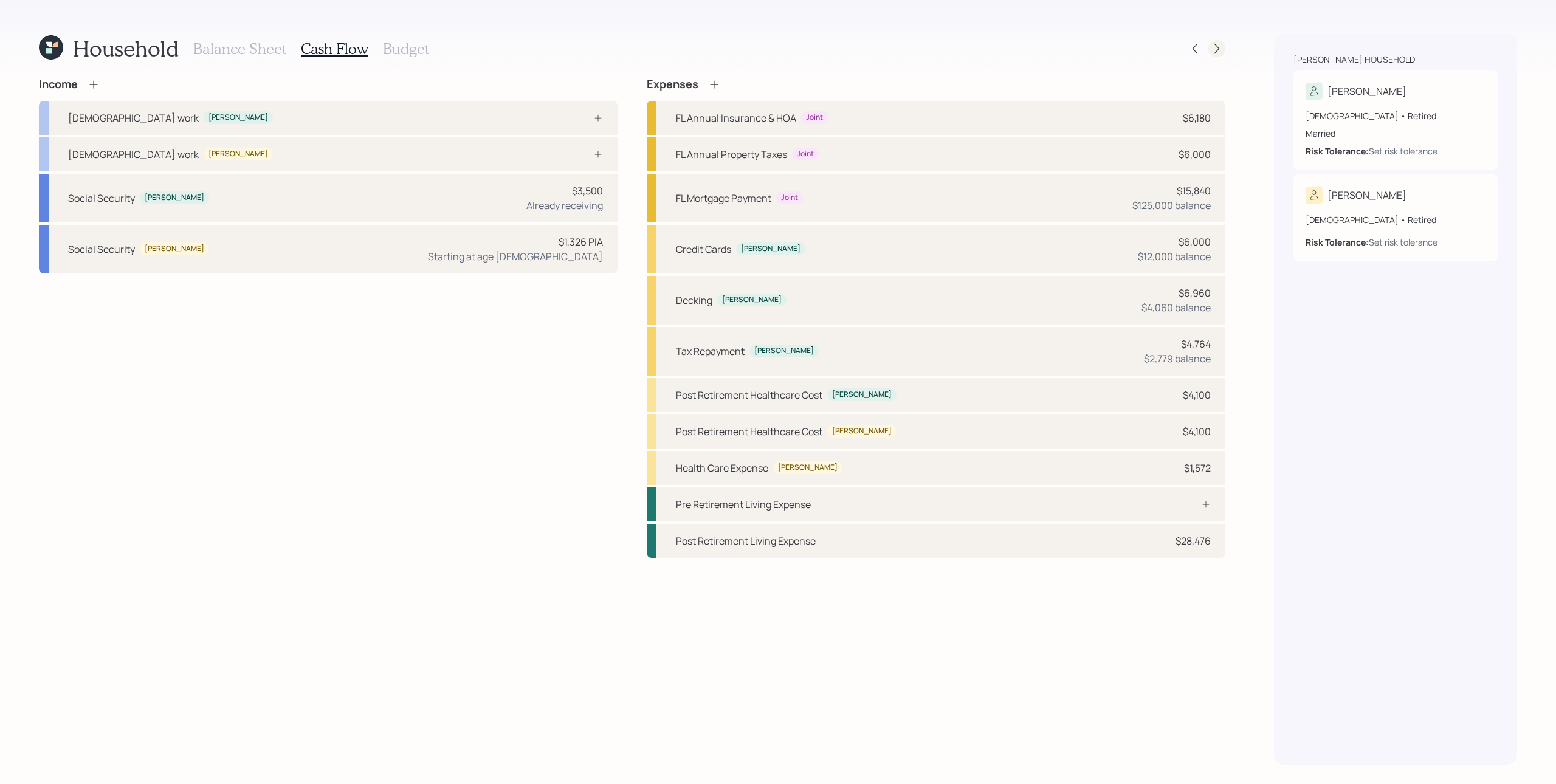
click at [1167, 51] on icon at bounding box center [1217, 49] width 12 height 12
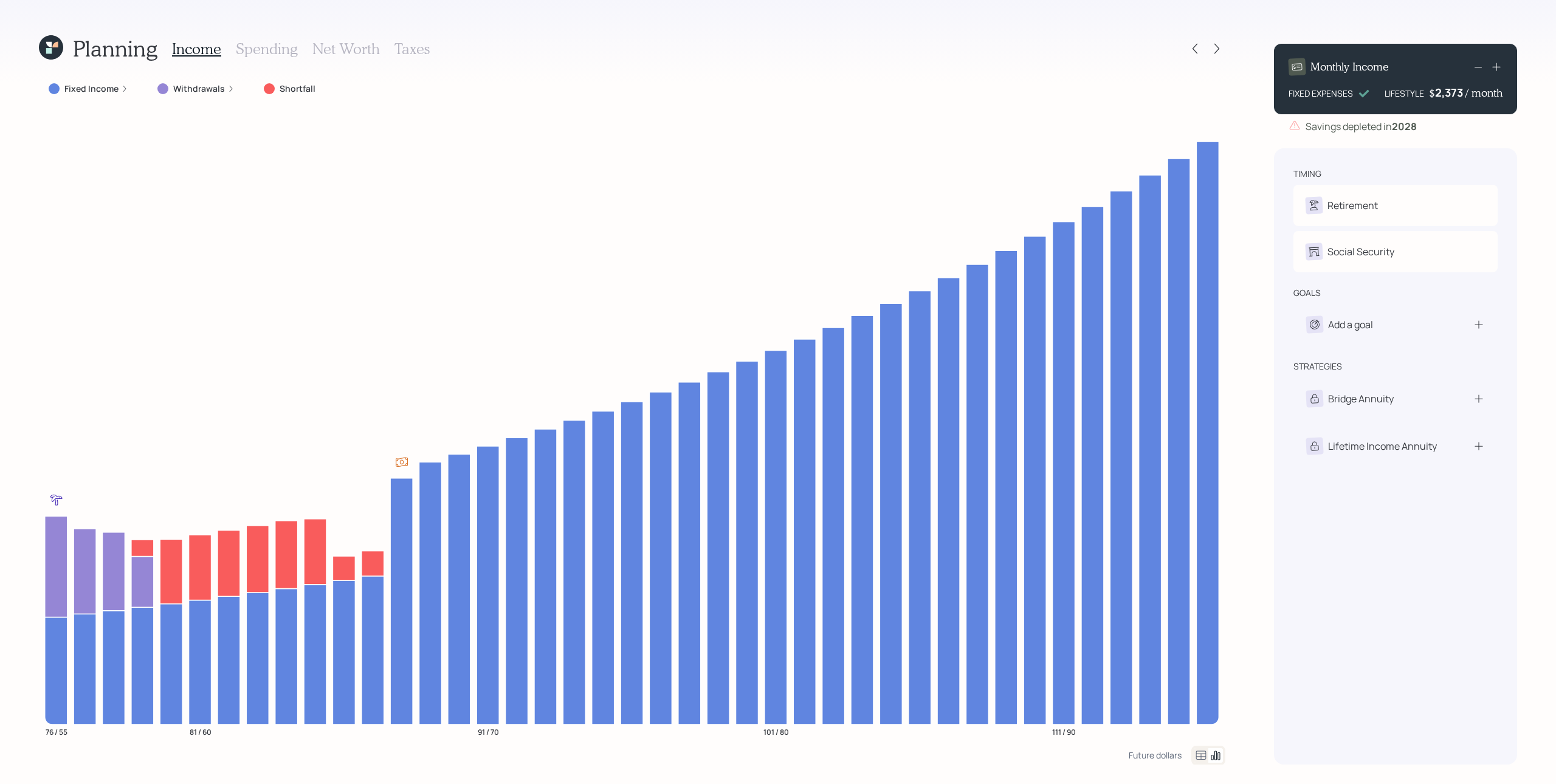
click at [117, 89] on div "Fixed Income" at bounding box center [88, 89] width 79 height 12
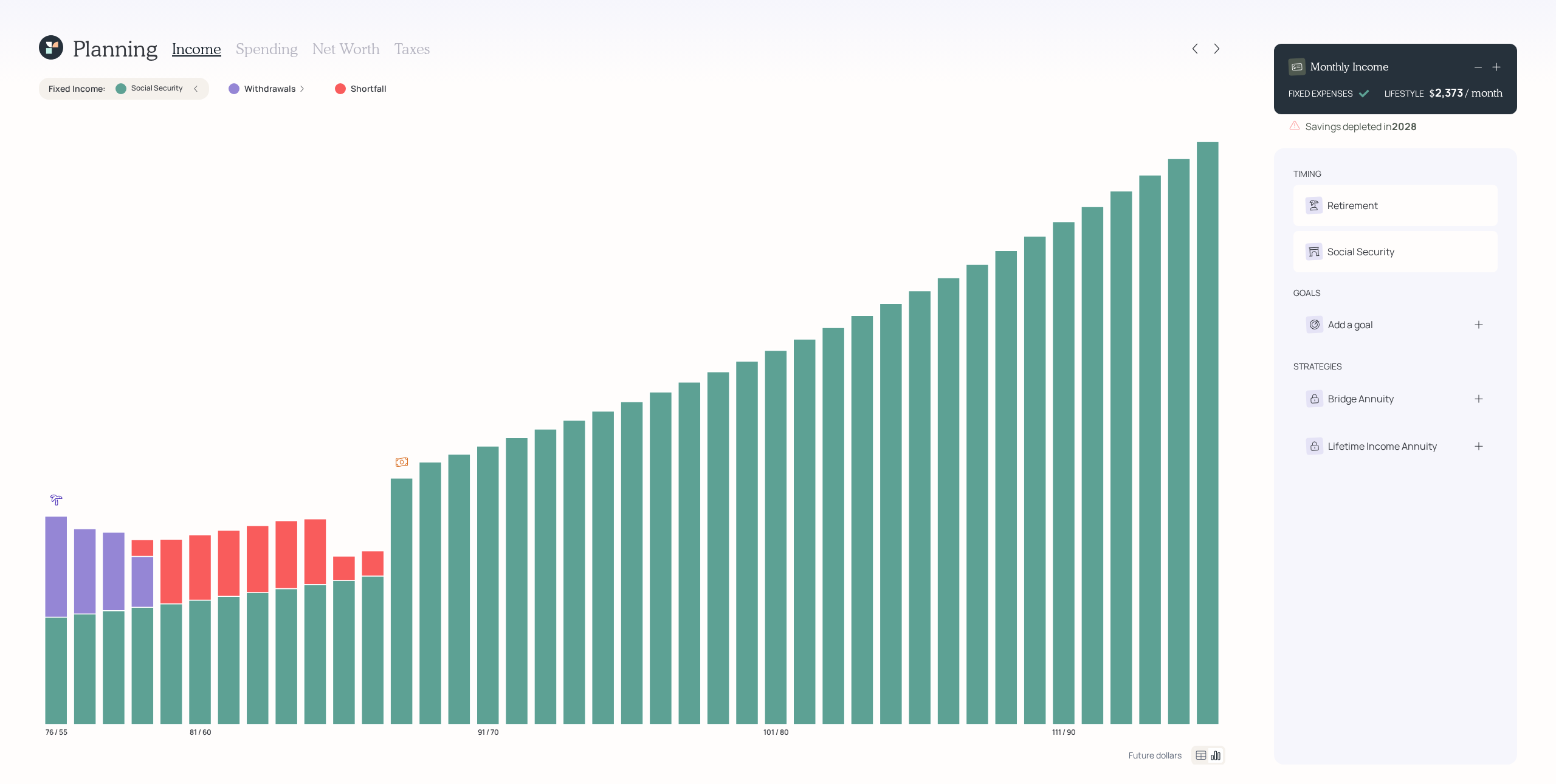
click at [196, 88] on icon at bounding box center [196, 88] width 8 height 8
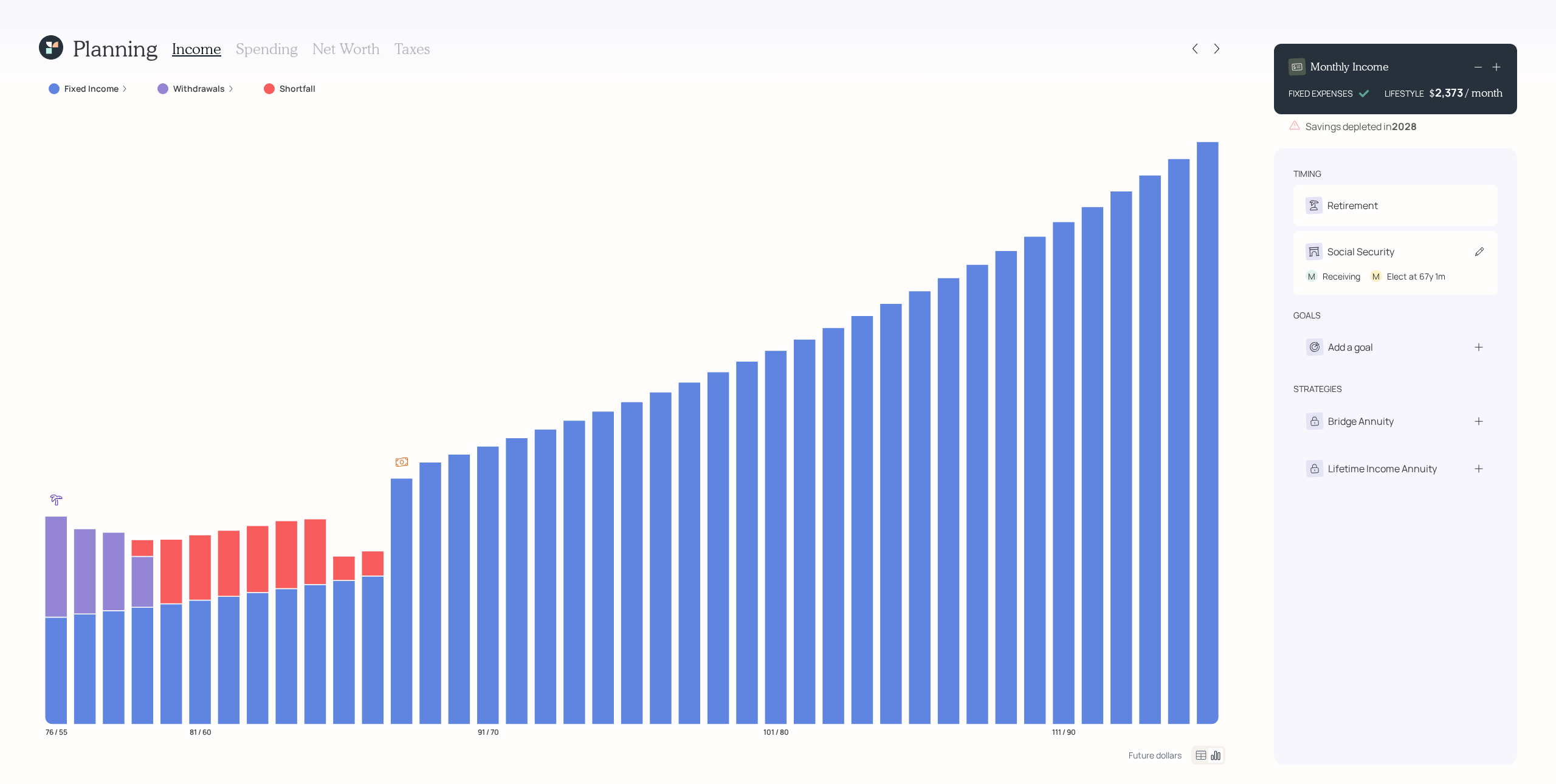
click at [1167, 260] on div "M Receiving M Elect at 67y 1m" at bounding box center [1395, 271] width 180 height 23
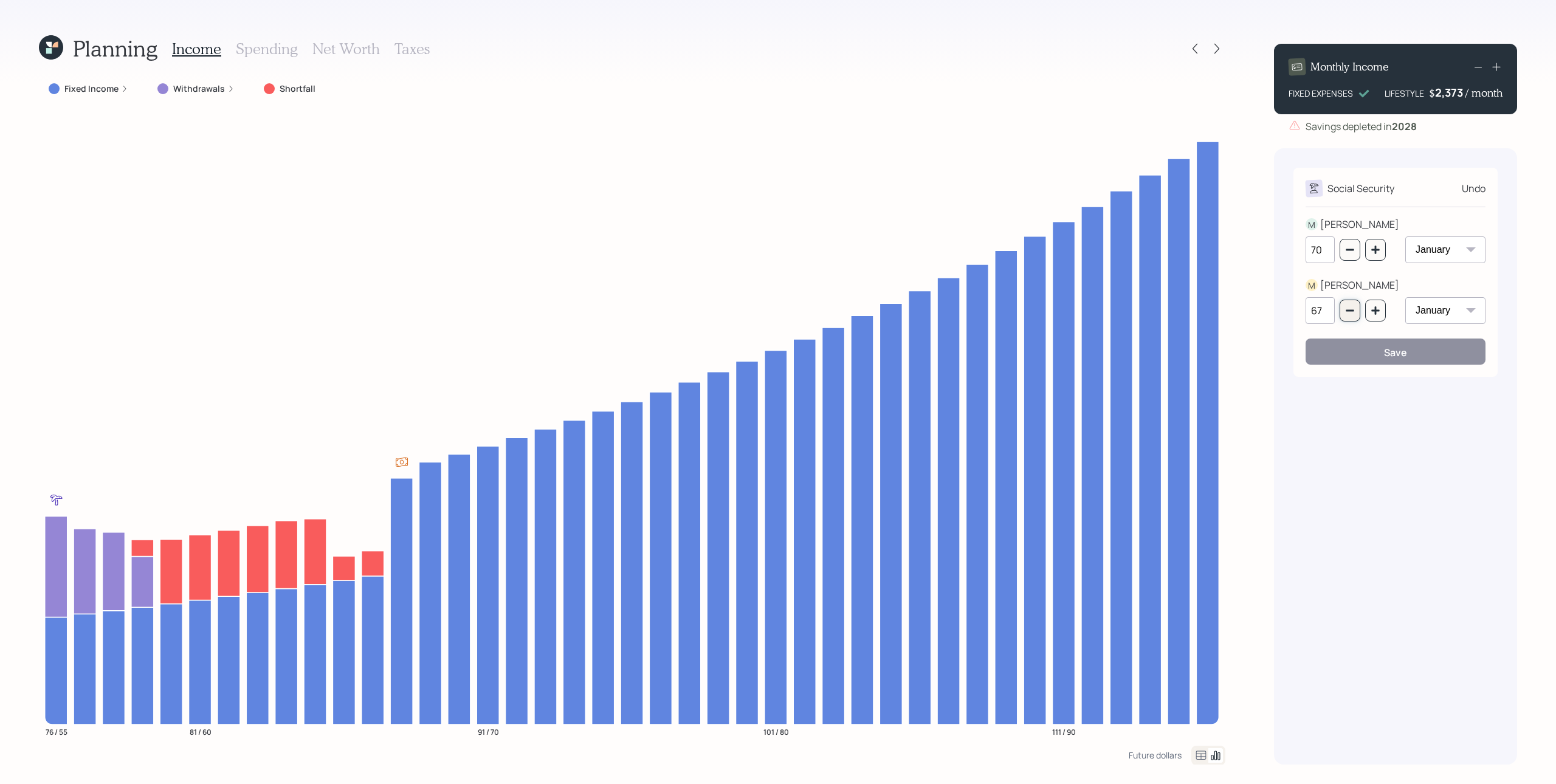
click at [1167, 309] on icon "button" at bounding box center [1350, 311] width 10 height 10
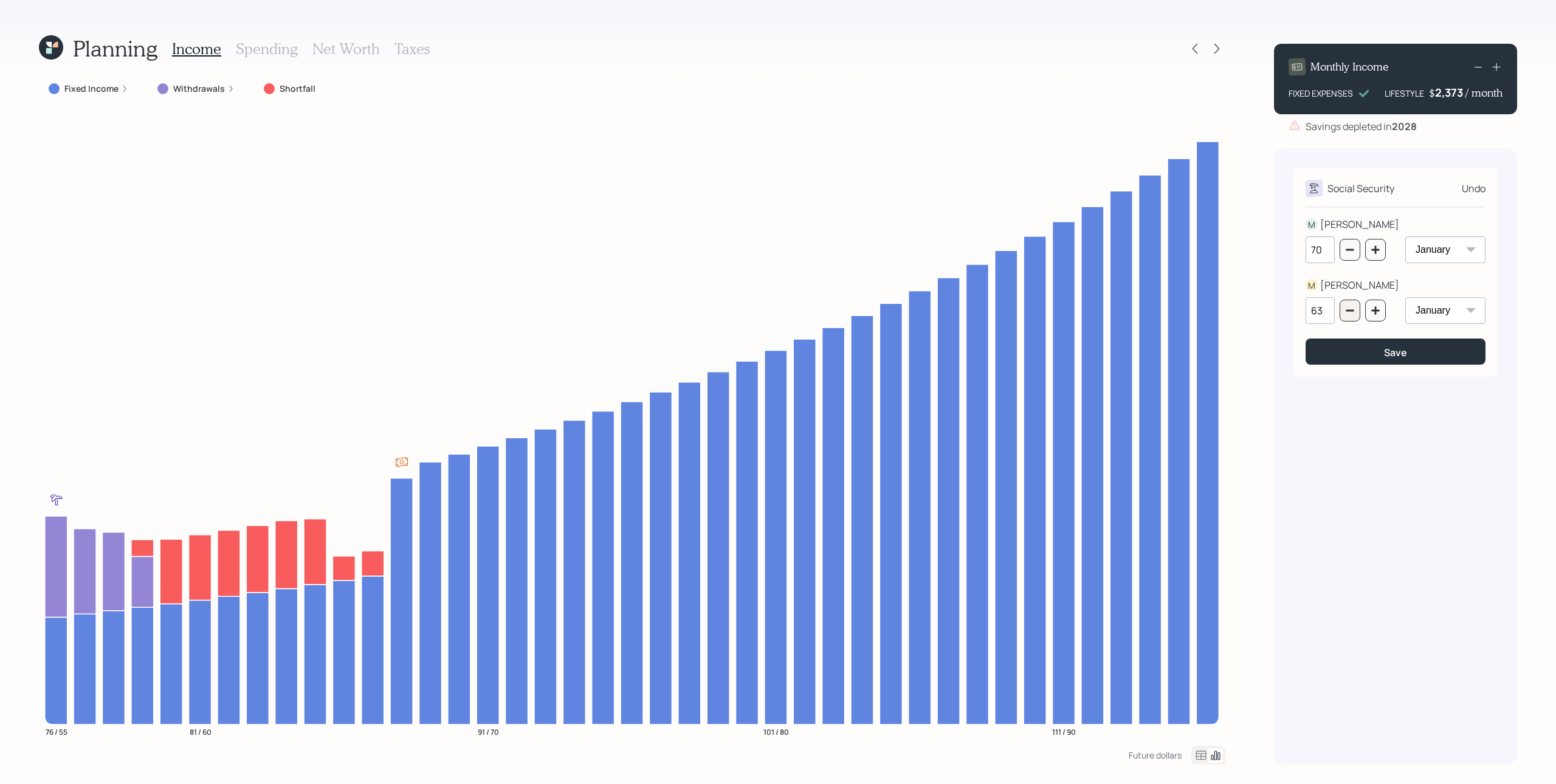
type input "62"
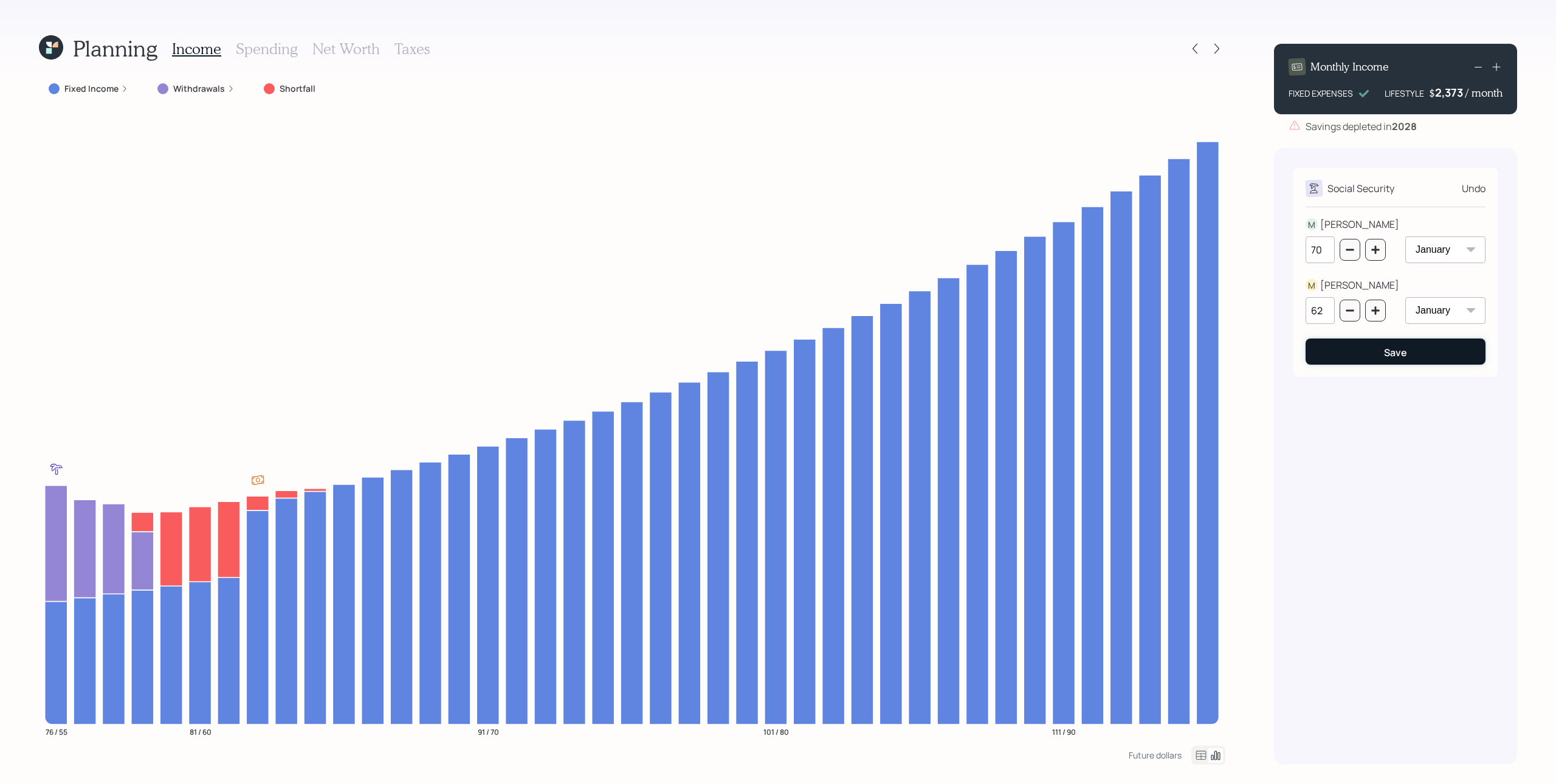
click at [1167, 350] on div "Save" at bounding box center [1396, 353] width 23 height 14
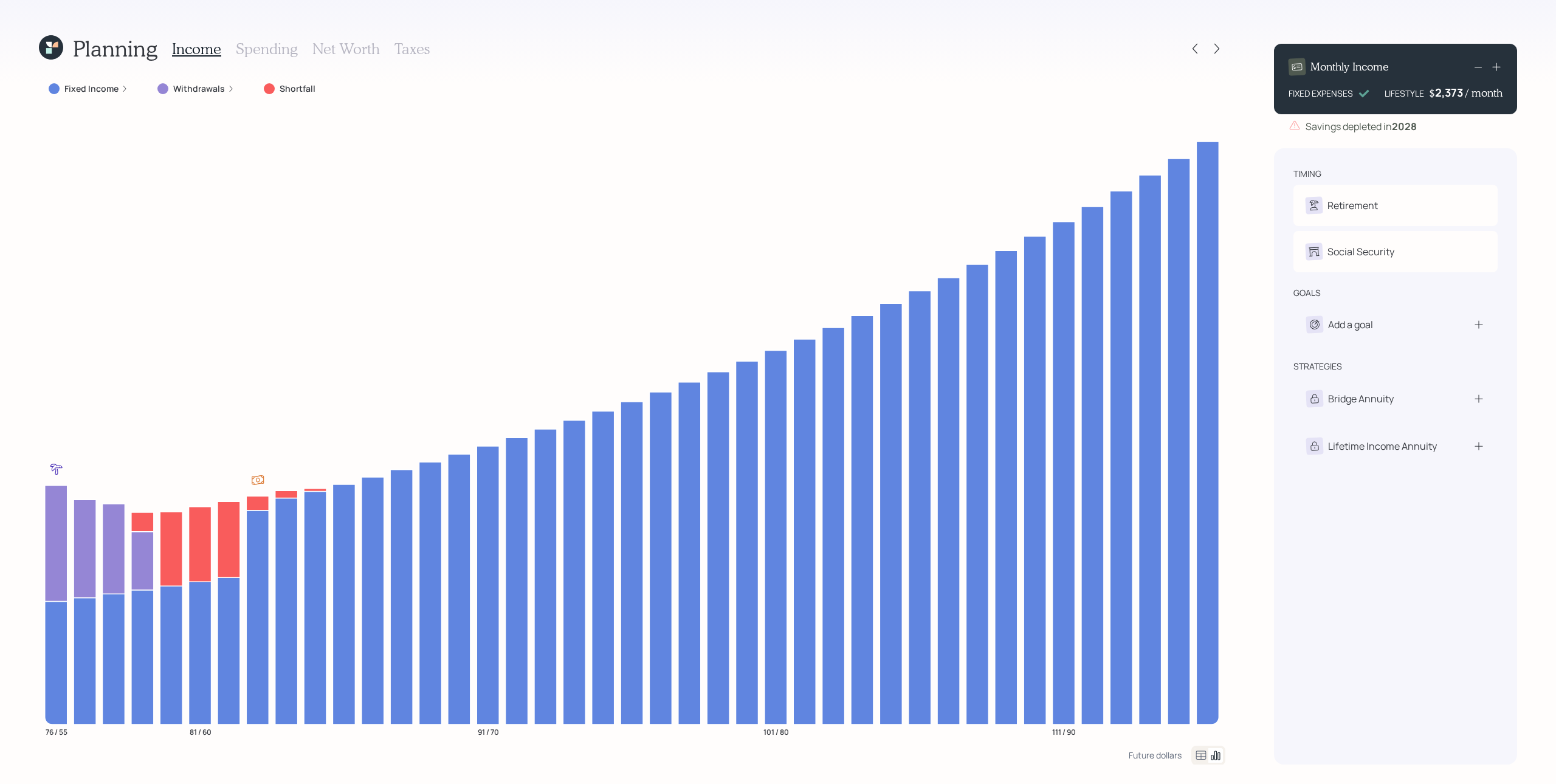
click at [194, 91] on label "Withdrawals" at bounding box center [199, 89] width 52 height 12
click at [285, 87] on div "Withdrawals : Withdrawals" at bounding box center [226, 89] width 139 height 12
click at [250, 51] on h3 "Spending" at bounding box center [267, 49] width 62 height 18
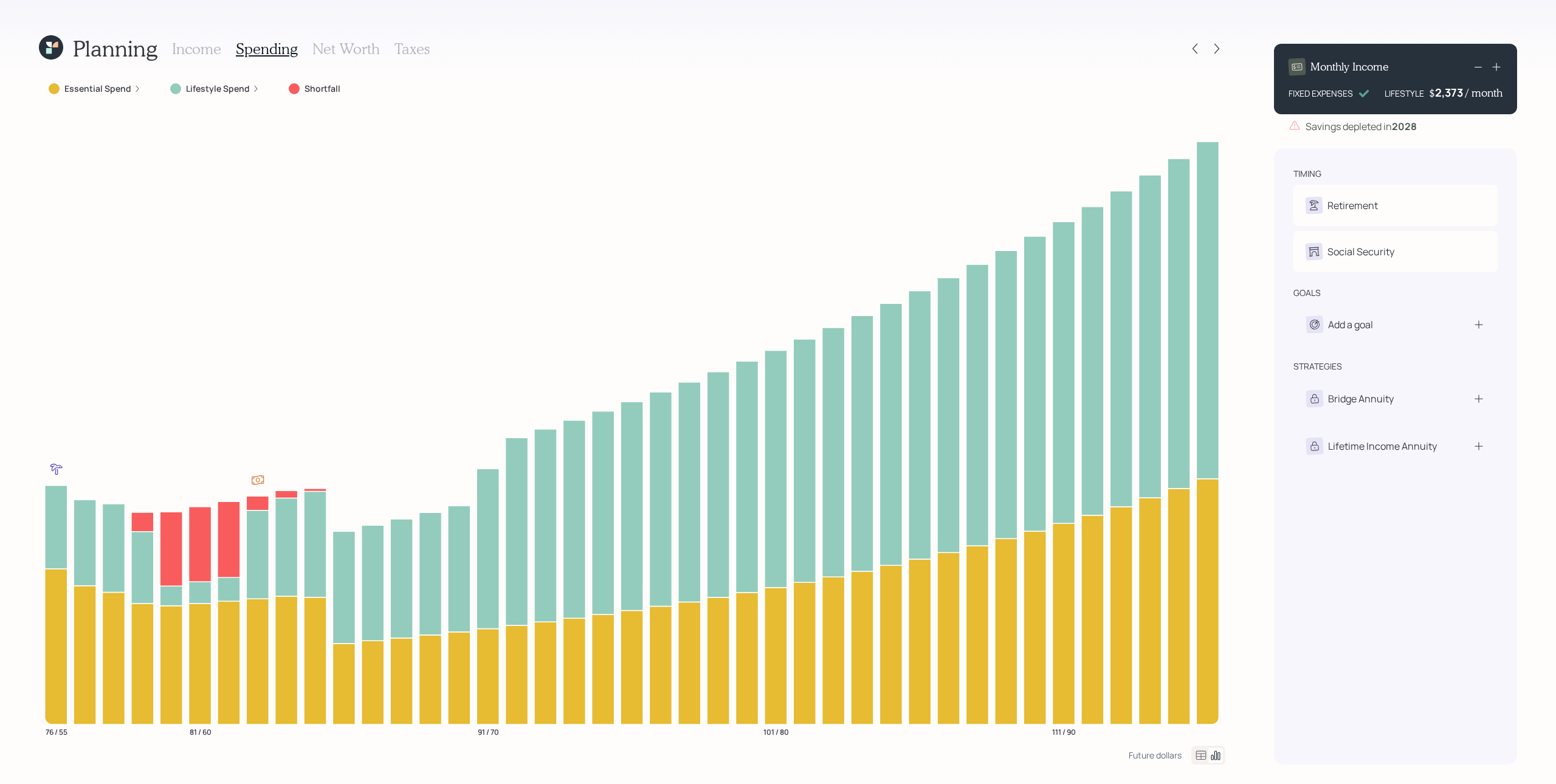
click at [133, 90] on icon at bounding box center [137, 88] width 8 height 8
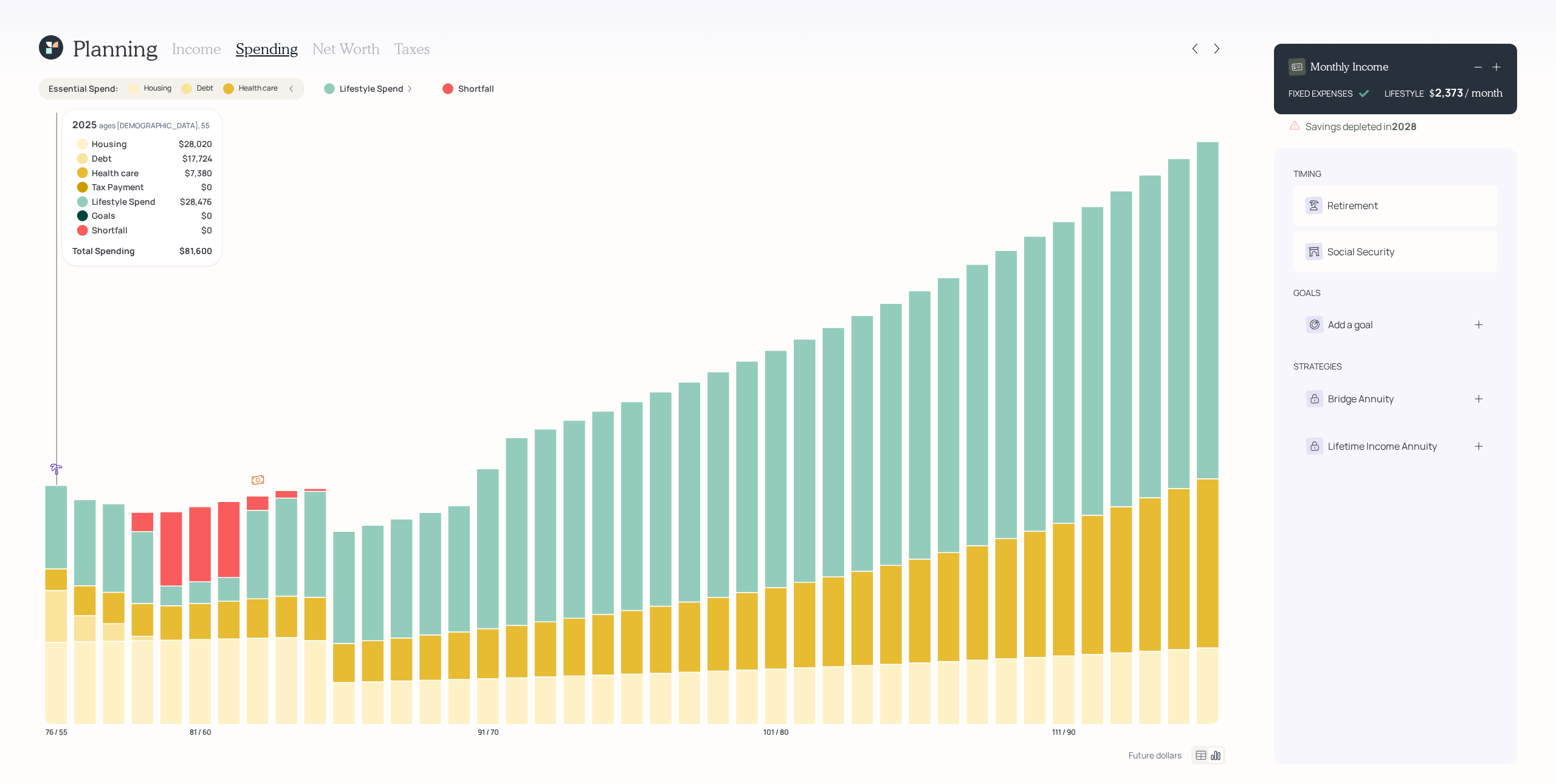
click at [53, 588] on icon at bounding box center [56, 683] width 23 height 82
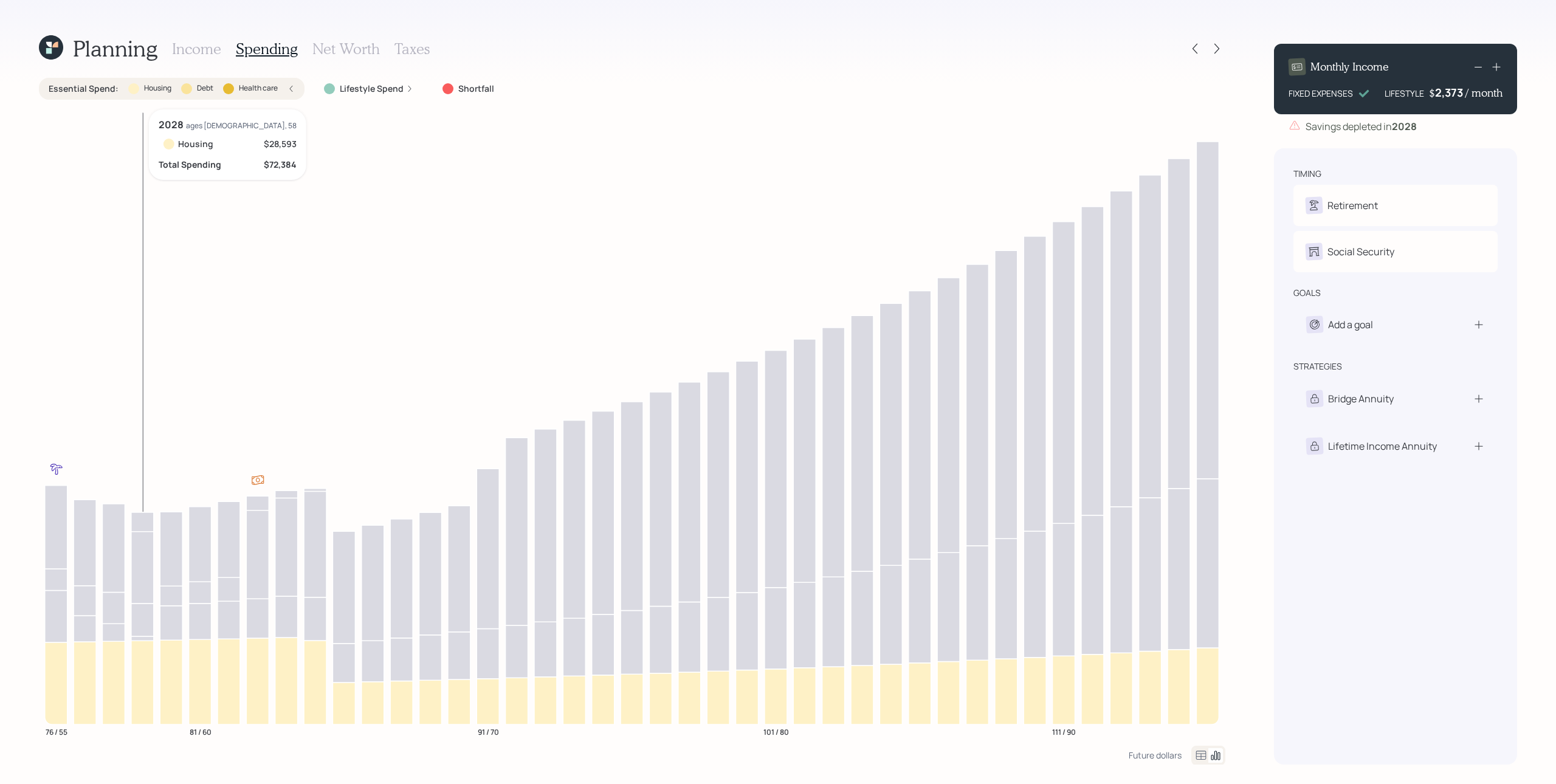
click at [134, 588] on icon at bounding box center [142, 682] width 23 height 84
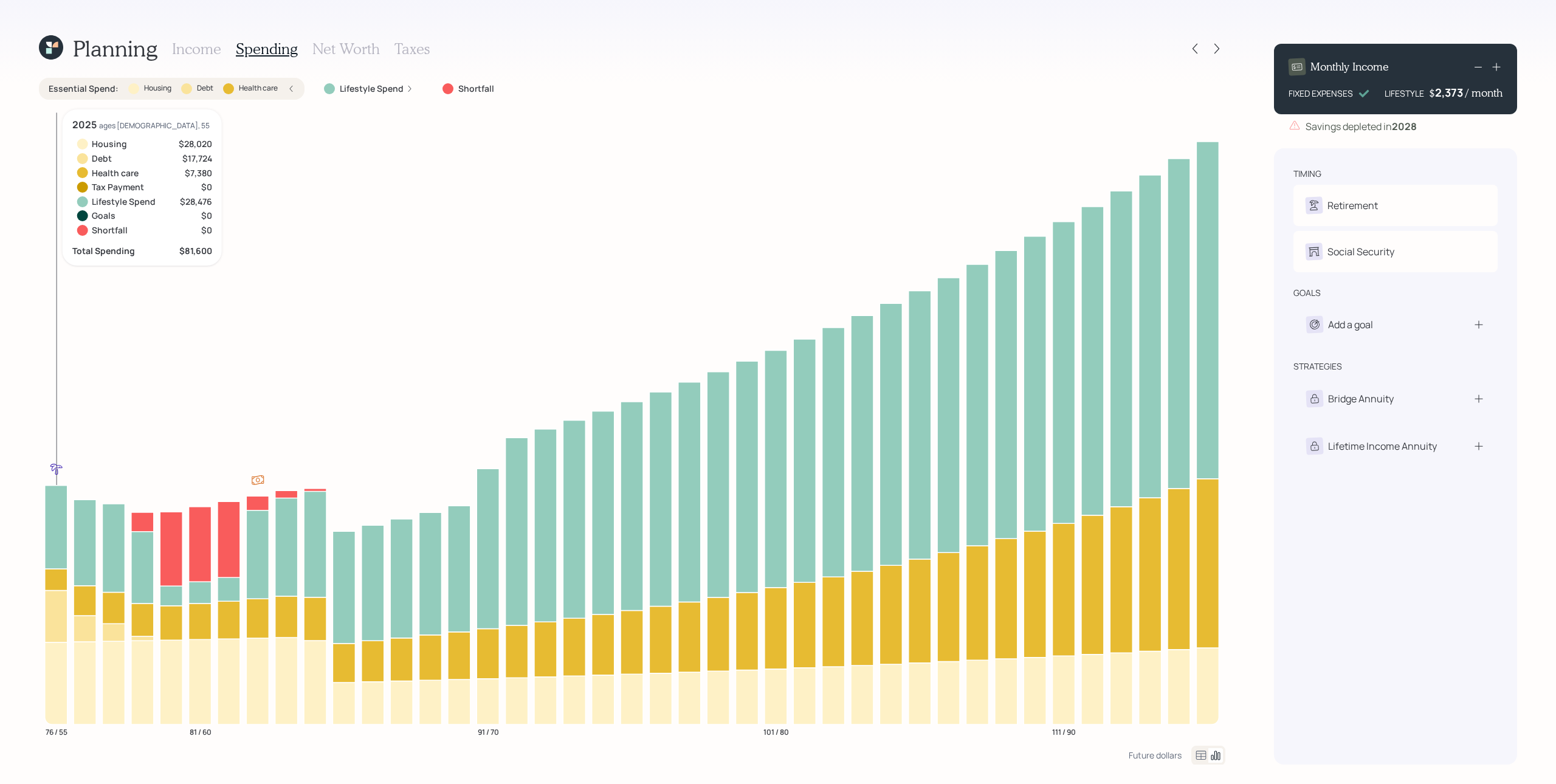
click at [55, 588] on icon at bounding box center [56, 616] width 23 height 52
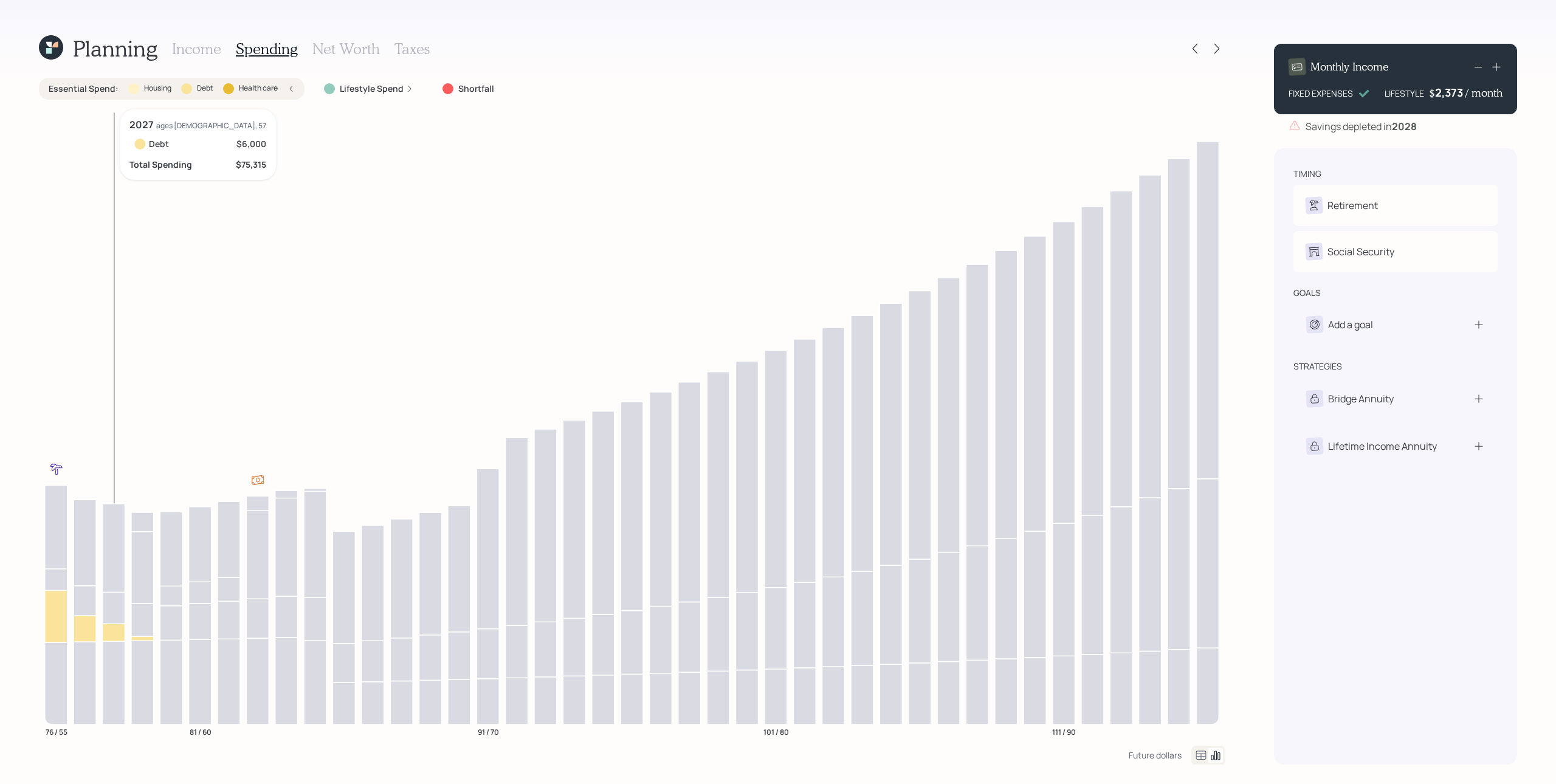
click at [114, 588] on icon at bounding box center [113, 633] width 23 height 18
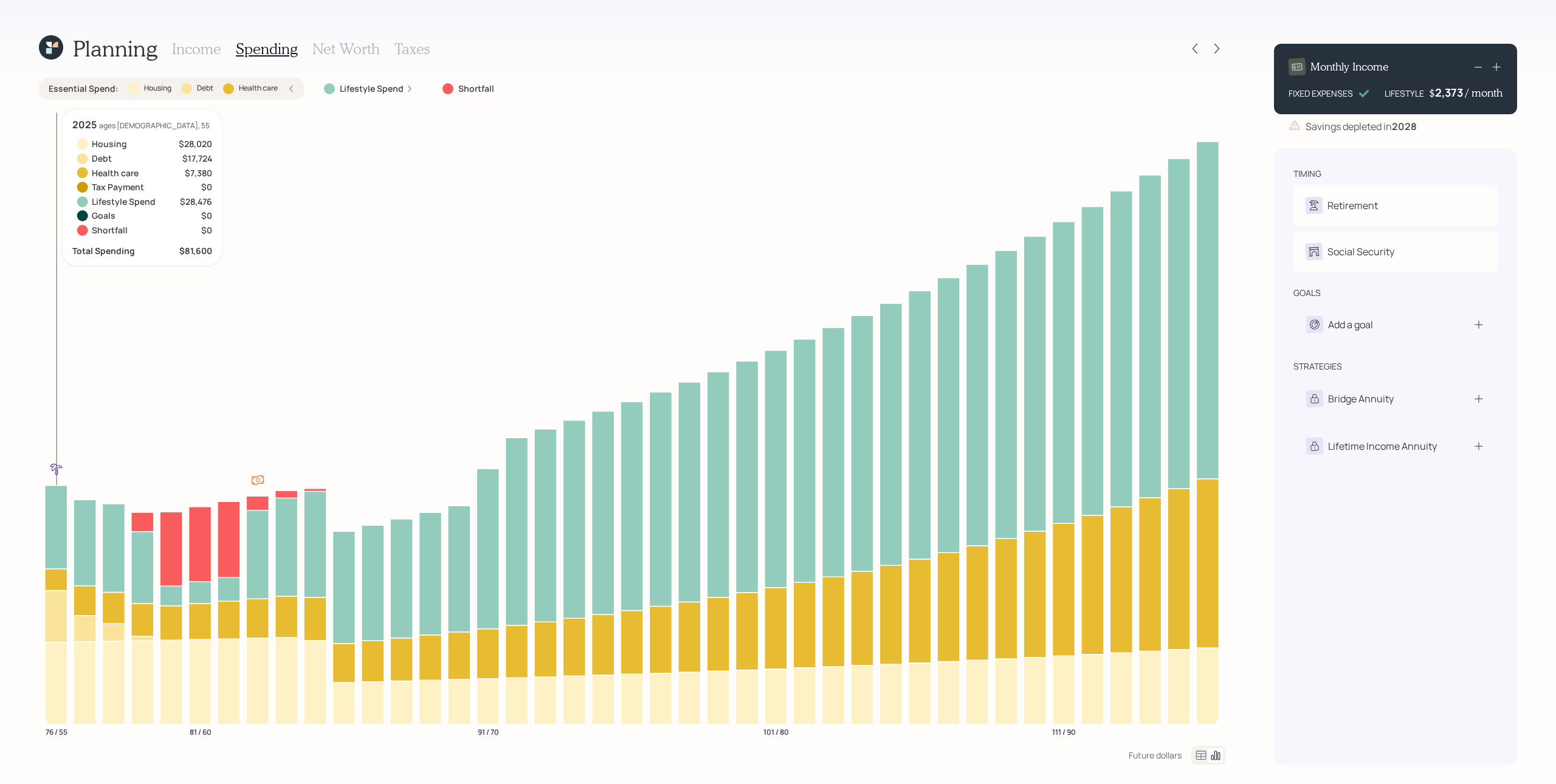
click at [59, 580] on icon at bounding box center [56, 580] width 23 height 22
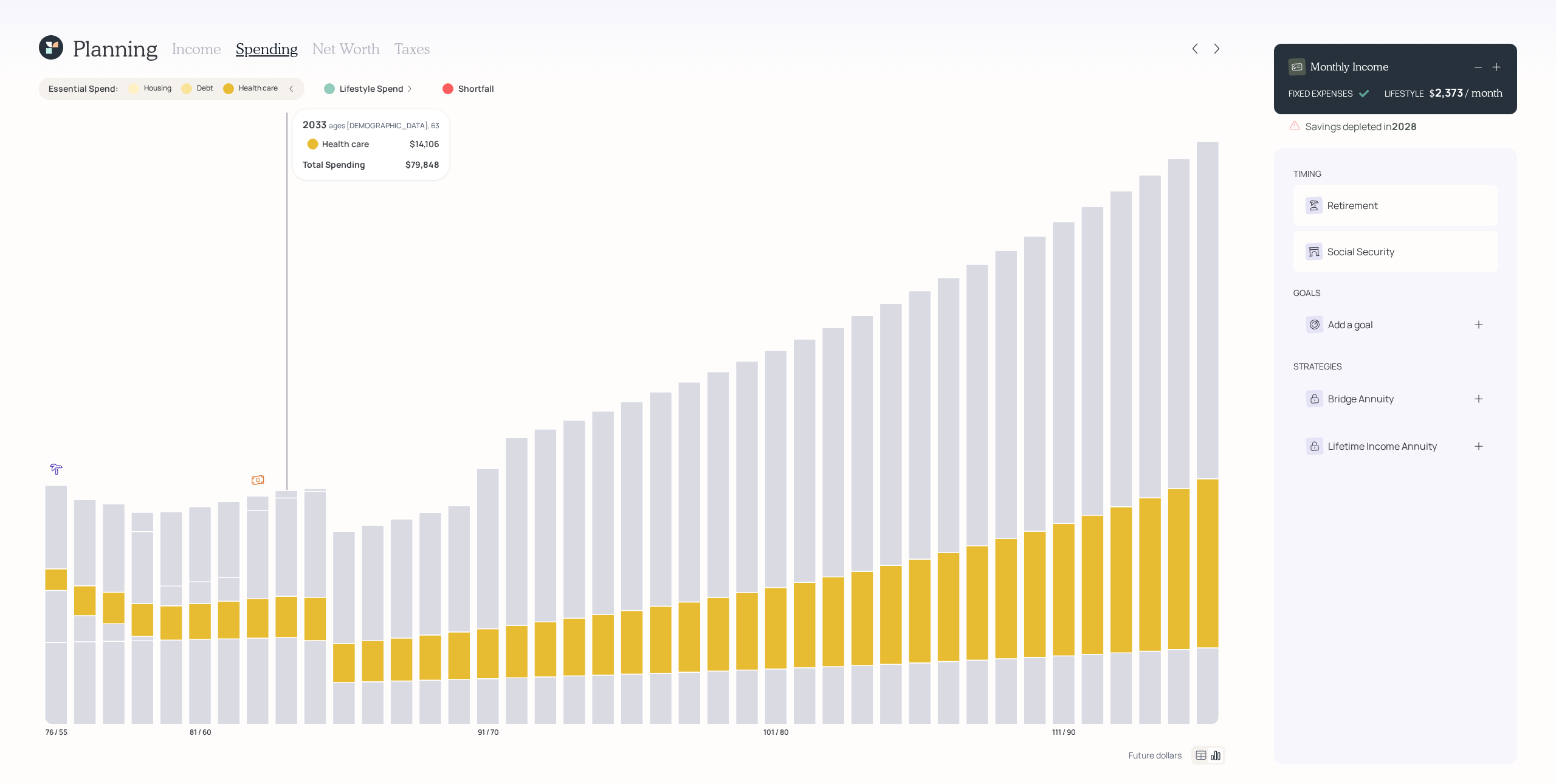
click at [286, 588] on icon at bounding box center [286, 617] width 23 height 41
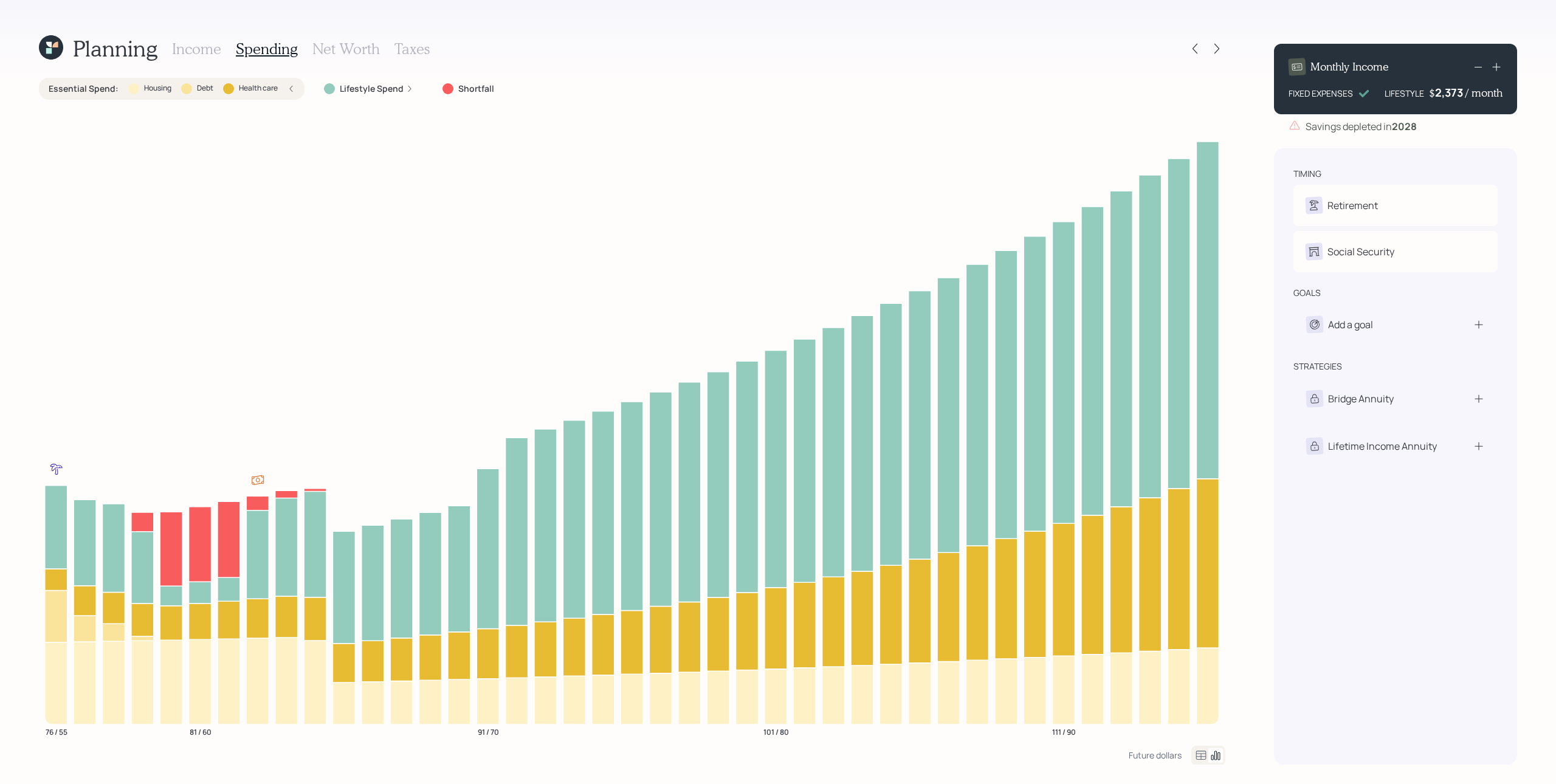
click at [406, 90] on icon at bounding box center [409, 88] width 8 height 8
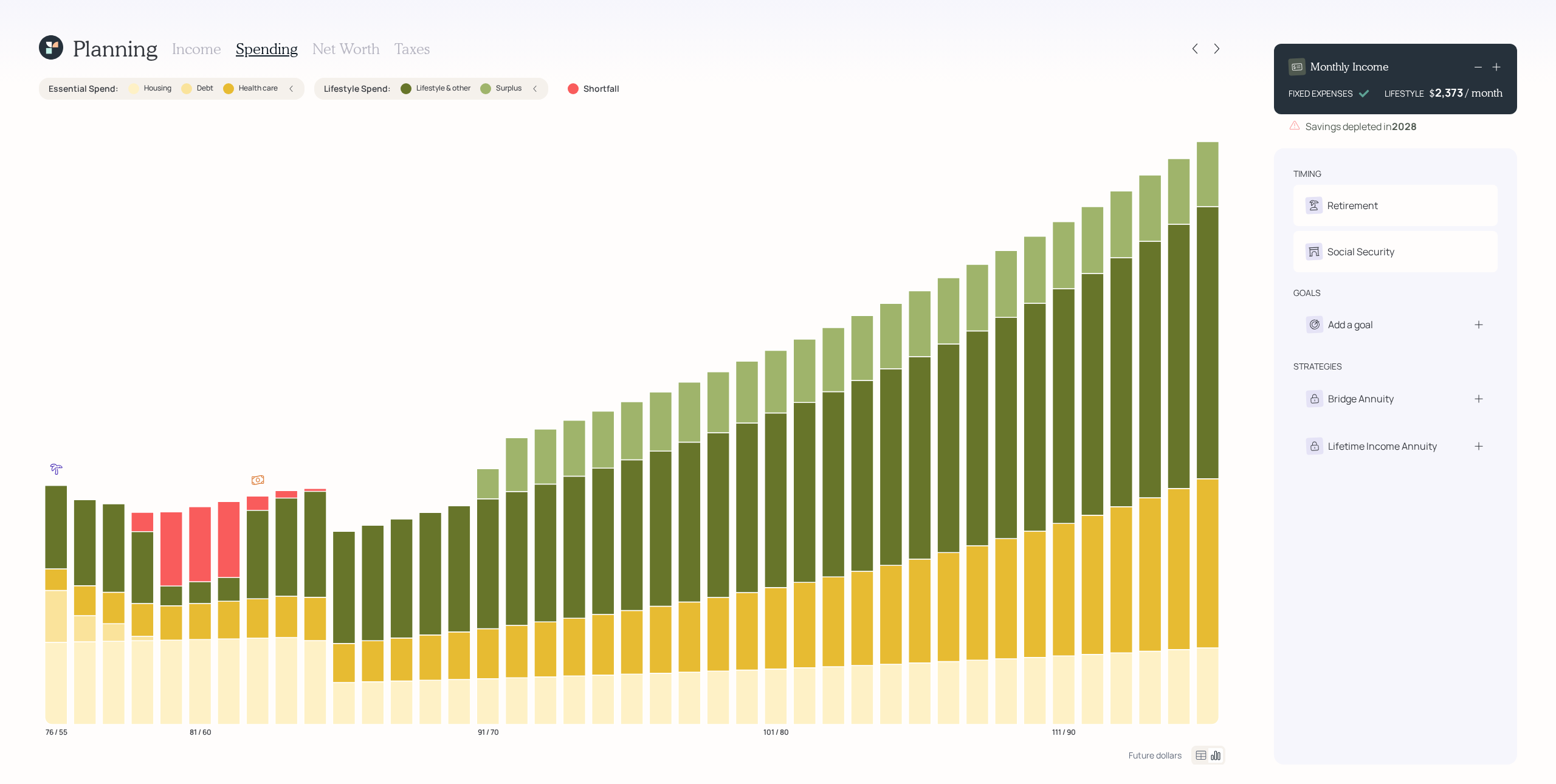
click at [516, 92] on label "Surplus" at bounding box center [508, 88] width 25 height 10
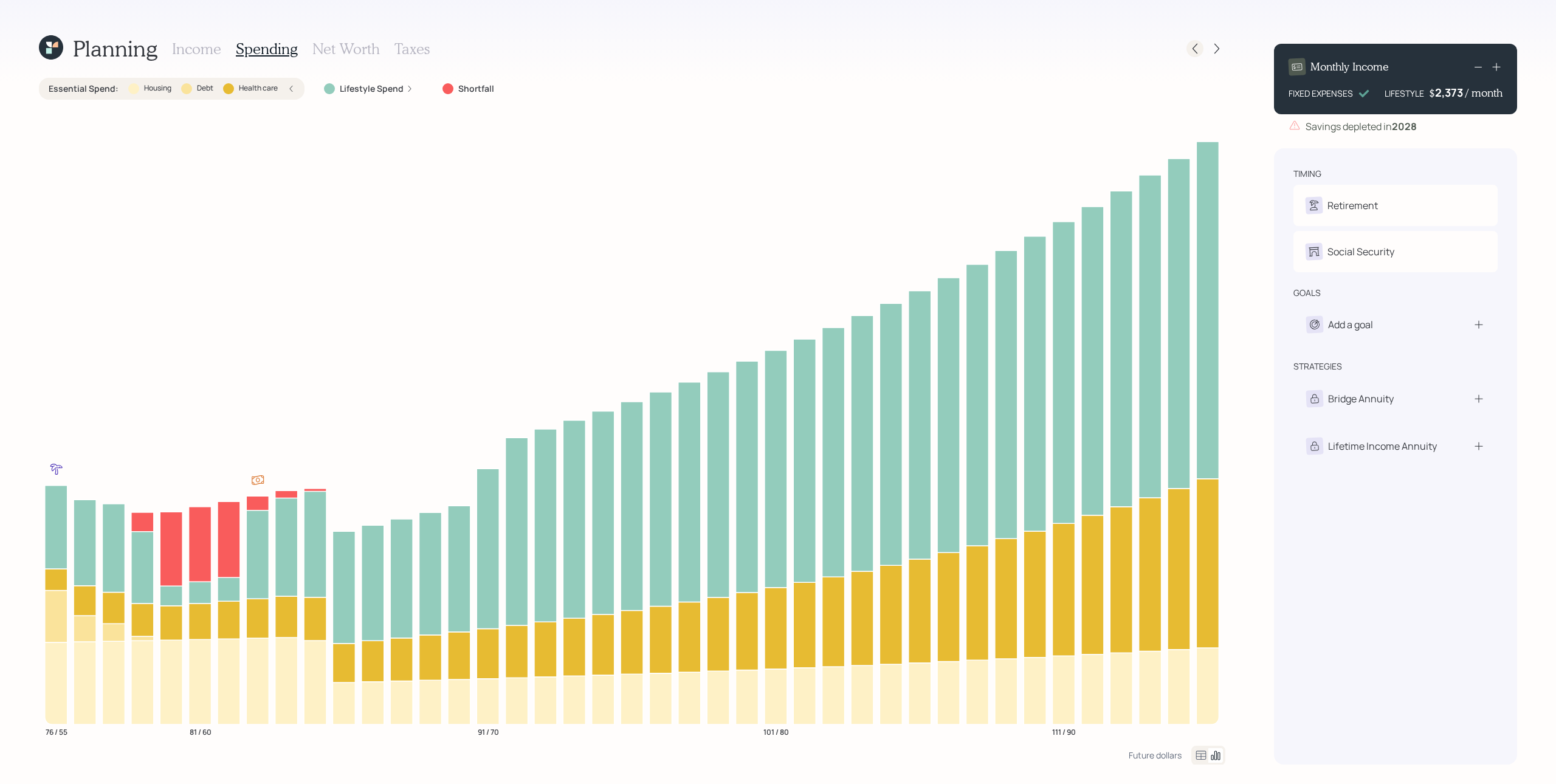
click at [1167, 50] on icon at bounding box center [1195, 49] width 12 height 12
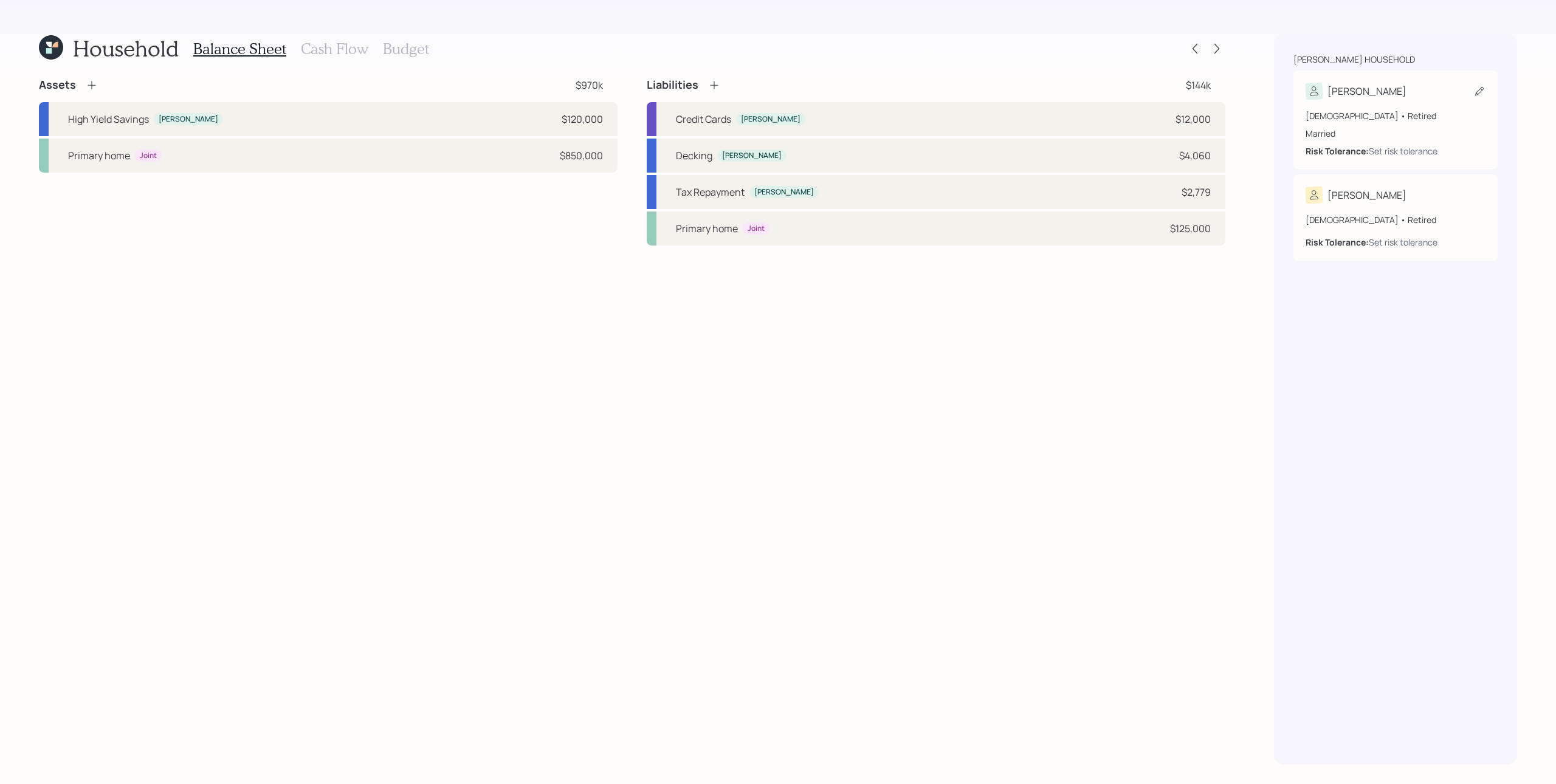
click at [1167, 109] on div "76 years old • Retired" at bounding box center [1395, 116] width 180 height 13
select select "8"
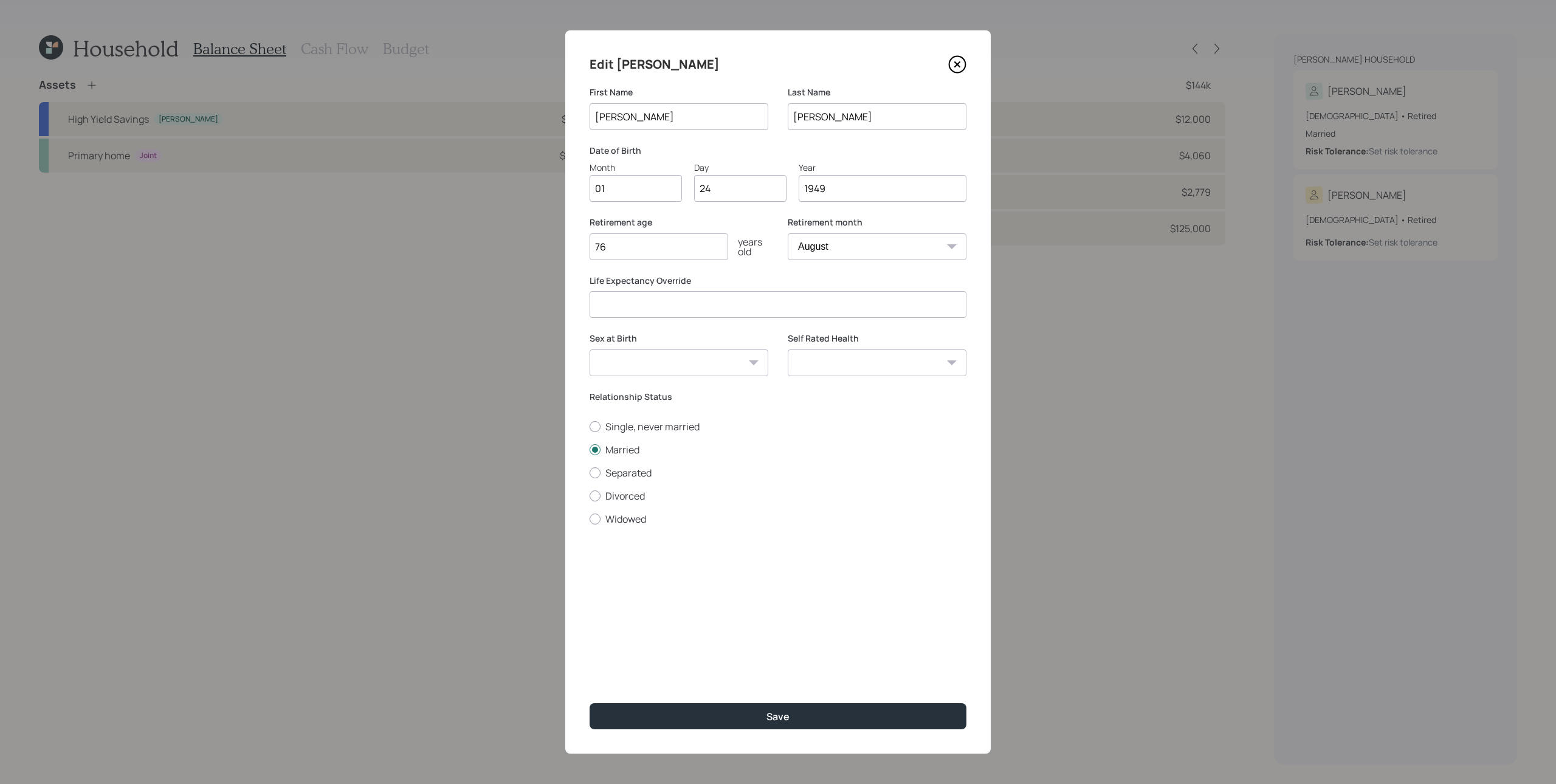
click at [961, 64] on icon at bounding box center [957, 64] width 18 height 18
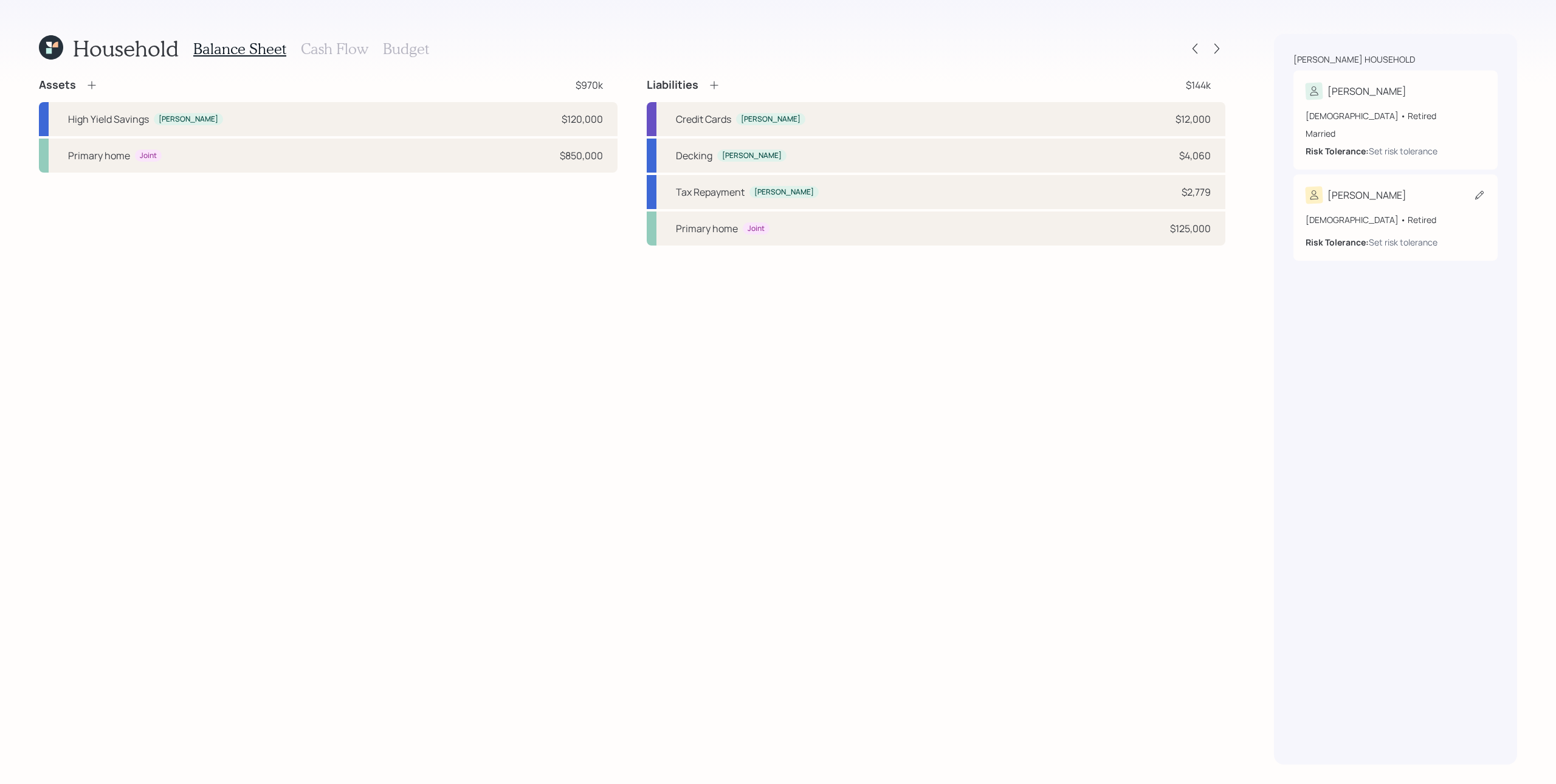
click at [1167, 210] on div "55 years old • Retired Risk Tolerance: Set risk tolerance" at bounding box center [1395, 226] width 180 height 45
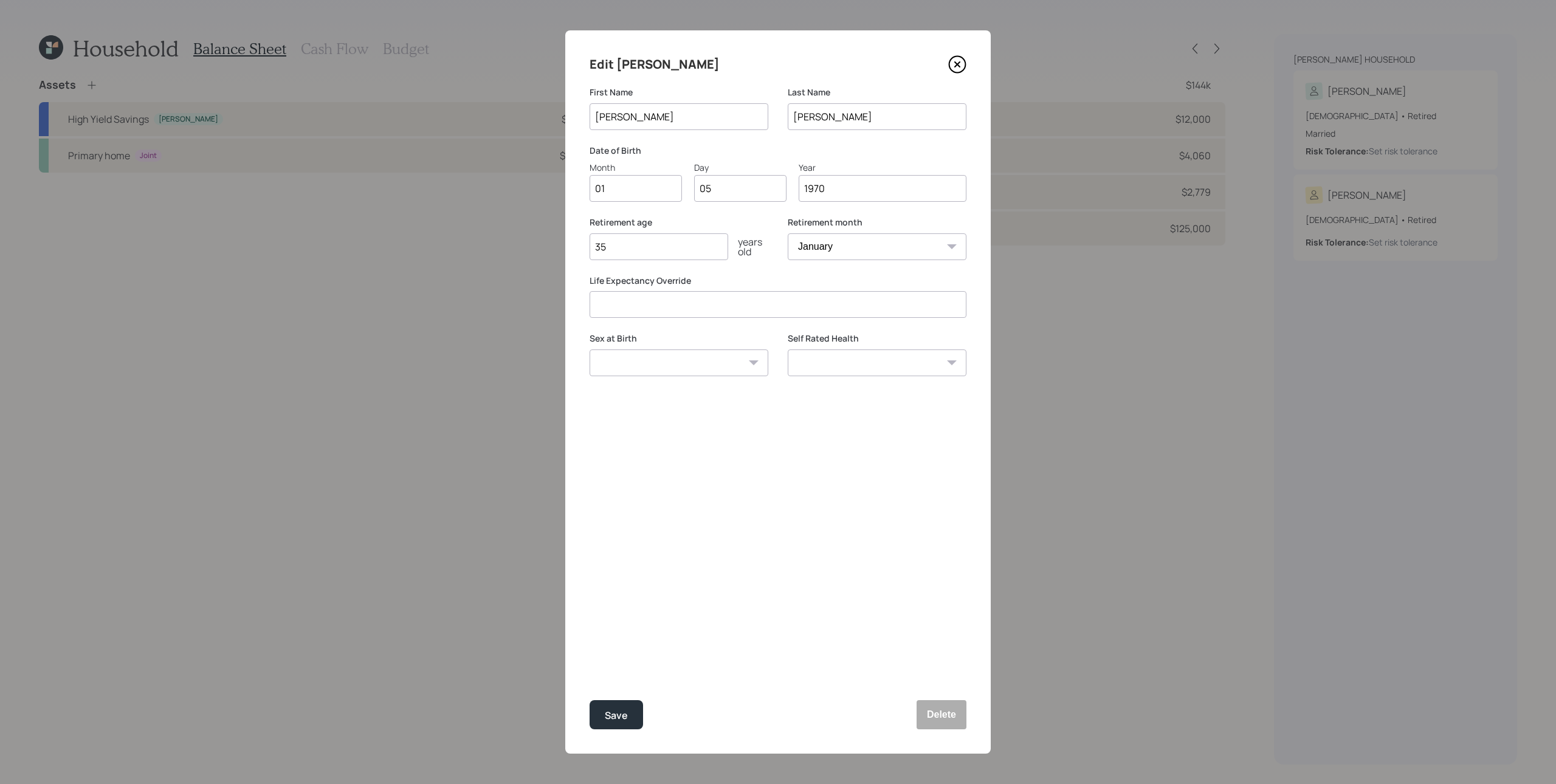
click at [957, 63] on icon at bounding box center [957, 64] width 5 height 5
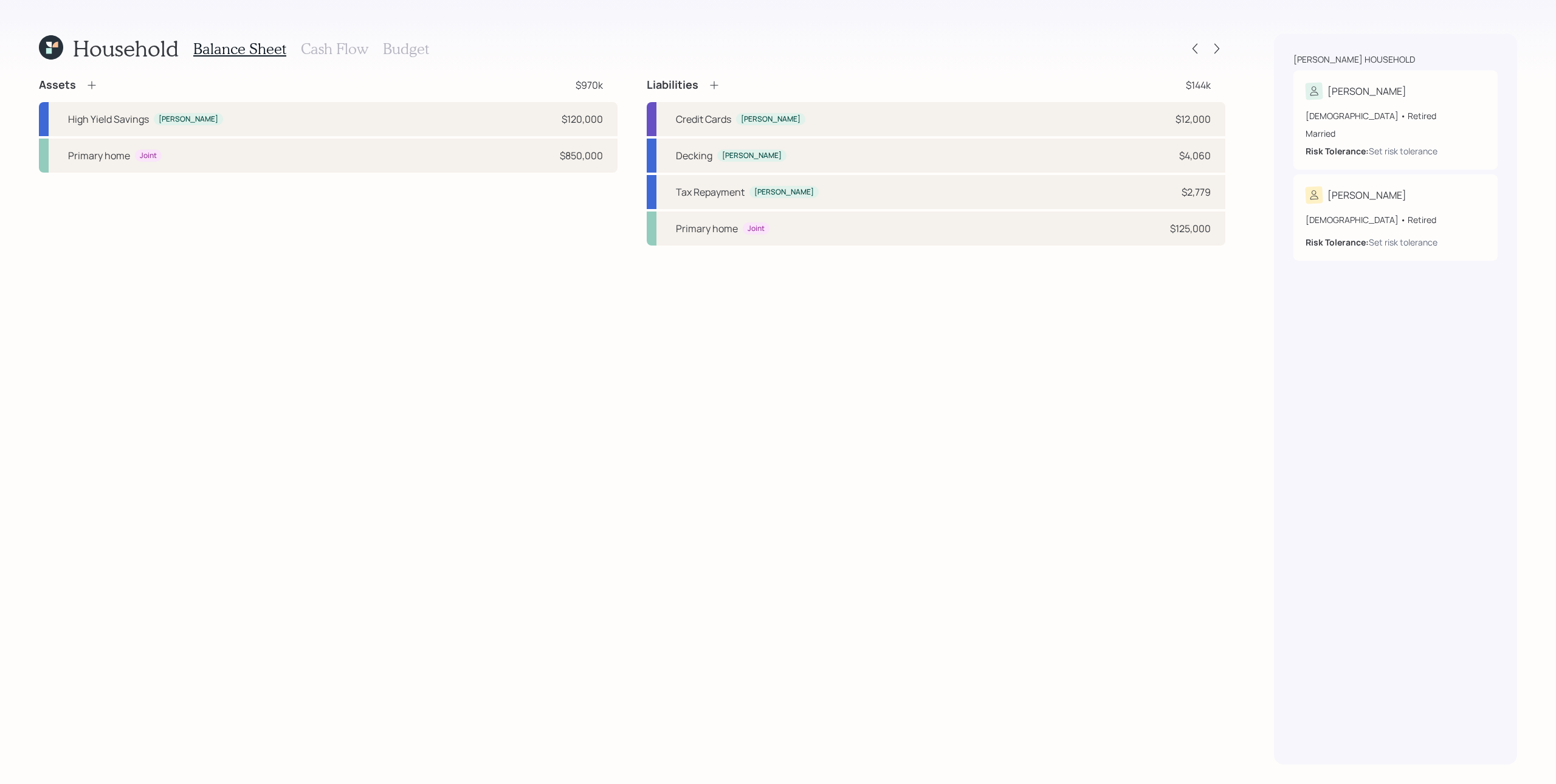
click at [94, 81] on icon at bounding box center [92, 85] width 12 height 12
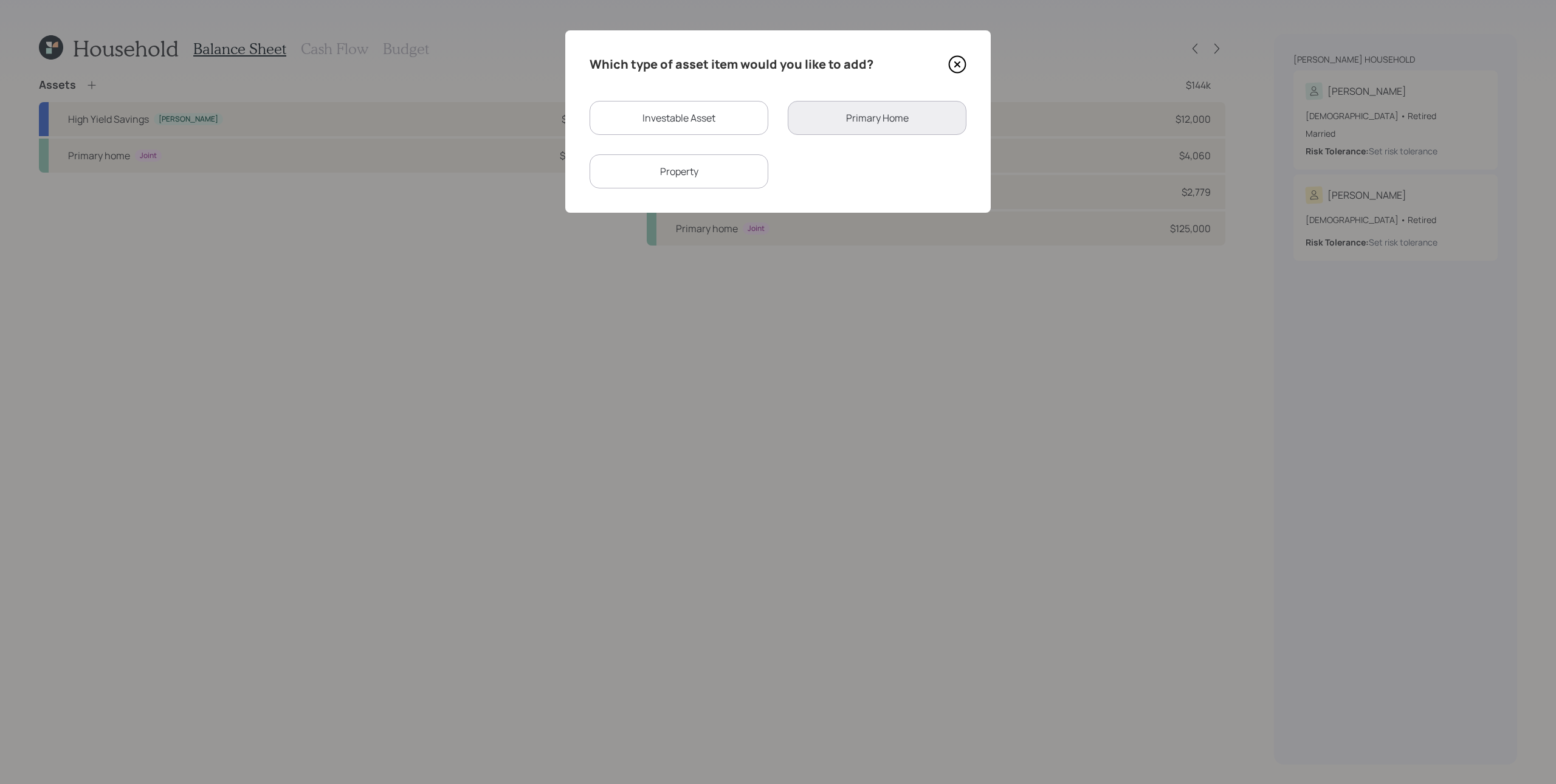
click at [711, 114] on div "Investable Asset" at bounding box center [679, 118] width 179 height 34
select select "taxable"
select select "balanced"
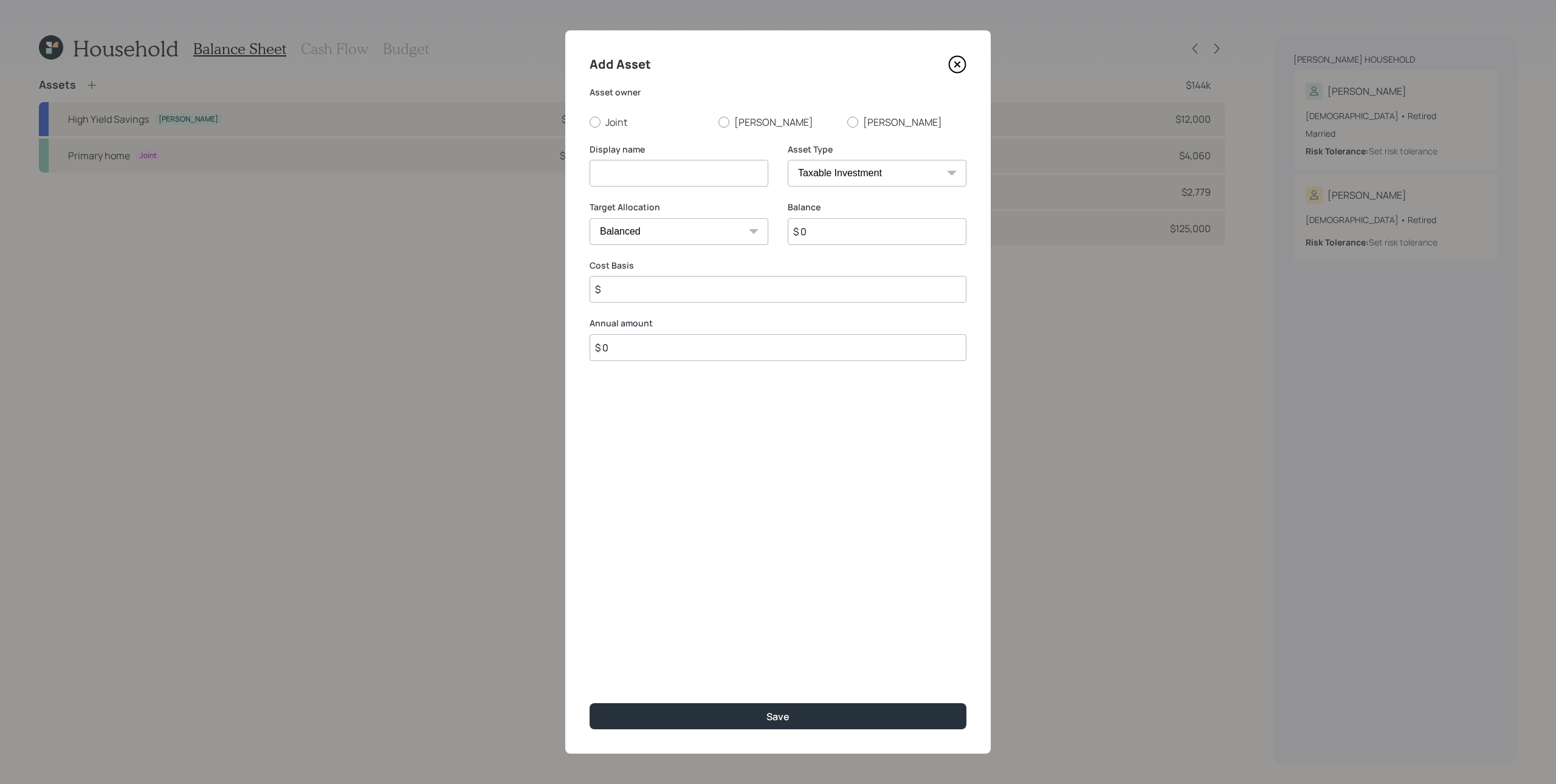
click at [682, 177] on input at bounding box center [679, 173] width 179 height 27
type input "Invested Cash"
click at [857, 231] on input "$ 0" at bounding box center [877, 231] width 179 height 27
type input "$ 100,000"
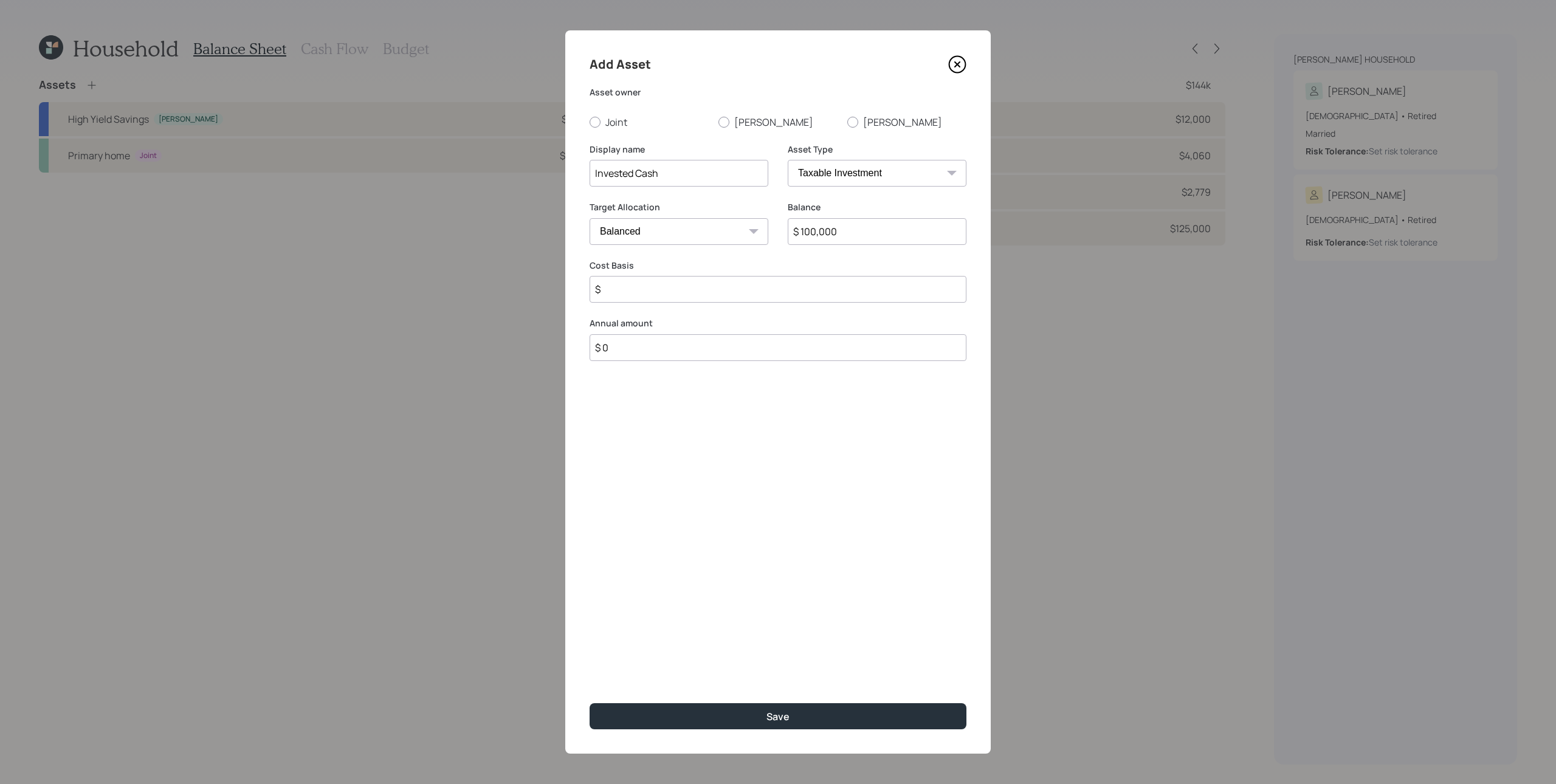
click at [669, 298] on input "$" at bounding box center [778, 289] width 377 height 27
type input "$ 100,000"
click at [590, 588] on button "Save" at bounding box center [778, 716] width 377 height 26
click at [766, 118] on label "Michael" at bounding box center [778, 122] width 119 height 14
click at [718, 122] on input "Michael" at bounding box center [718, 122] width 1 height 1
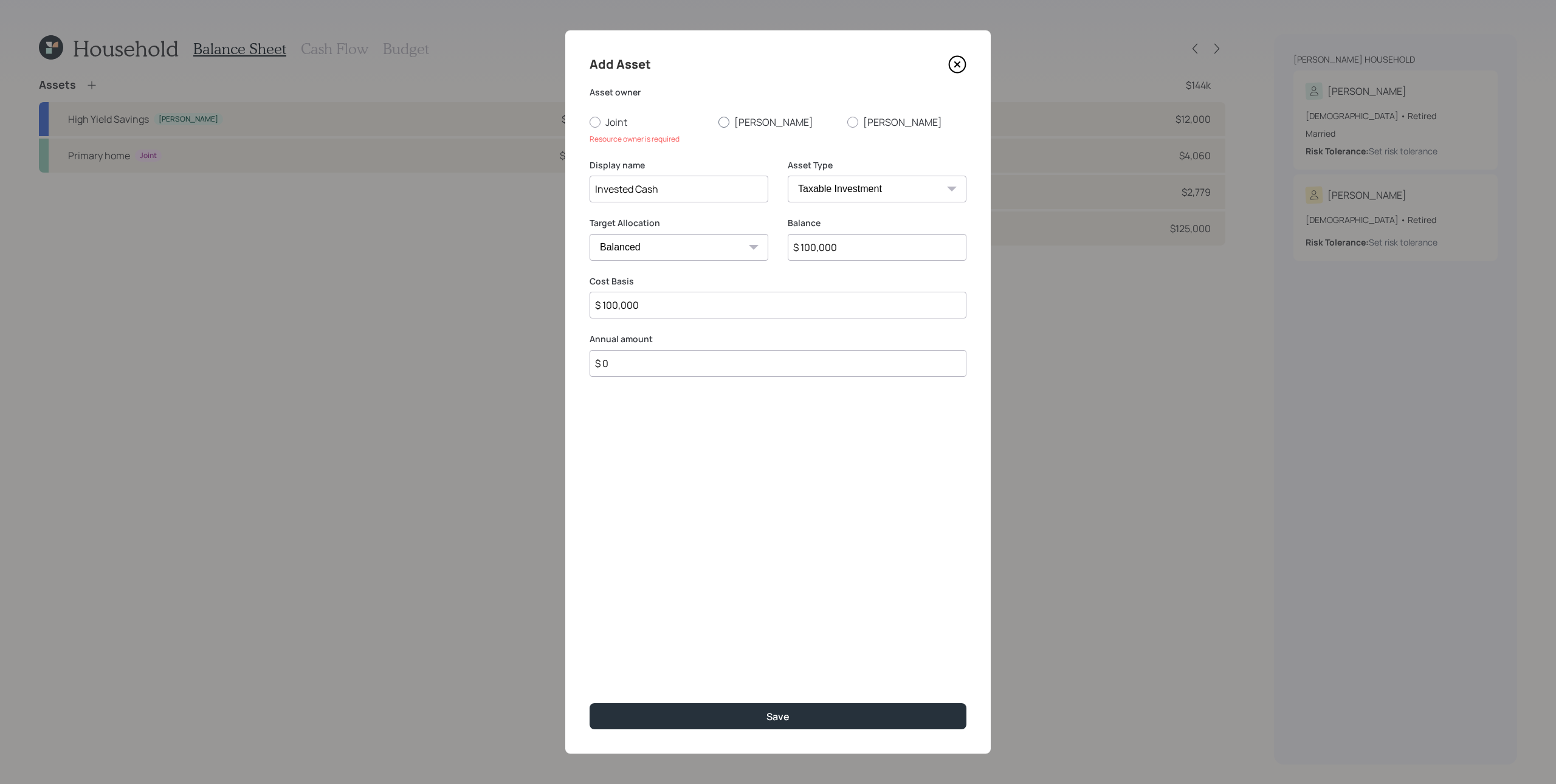
radio input "true"
click at [604, 120] on label "Joint" at bounding box center [649, 122] width 119 height 14
click at [590, 122] on input "Joint" at bounding box center [589, 122] width 1 height 1
radio input "true"
drag, startPoint x: 777, startPoint y: 718, endPoint x: 722, endPoint y: 652, distance: 85.9
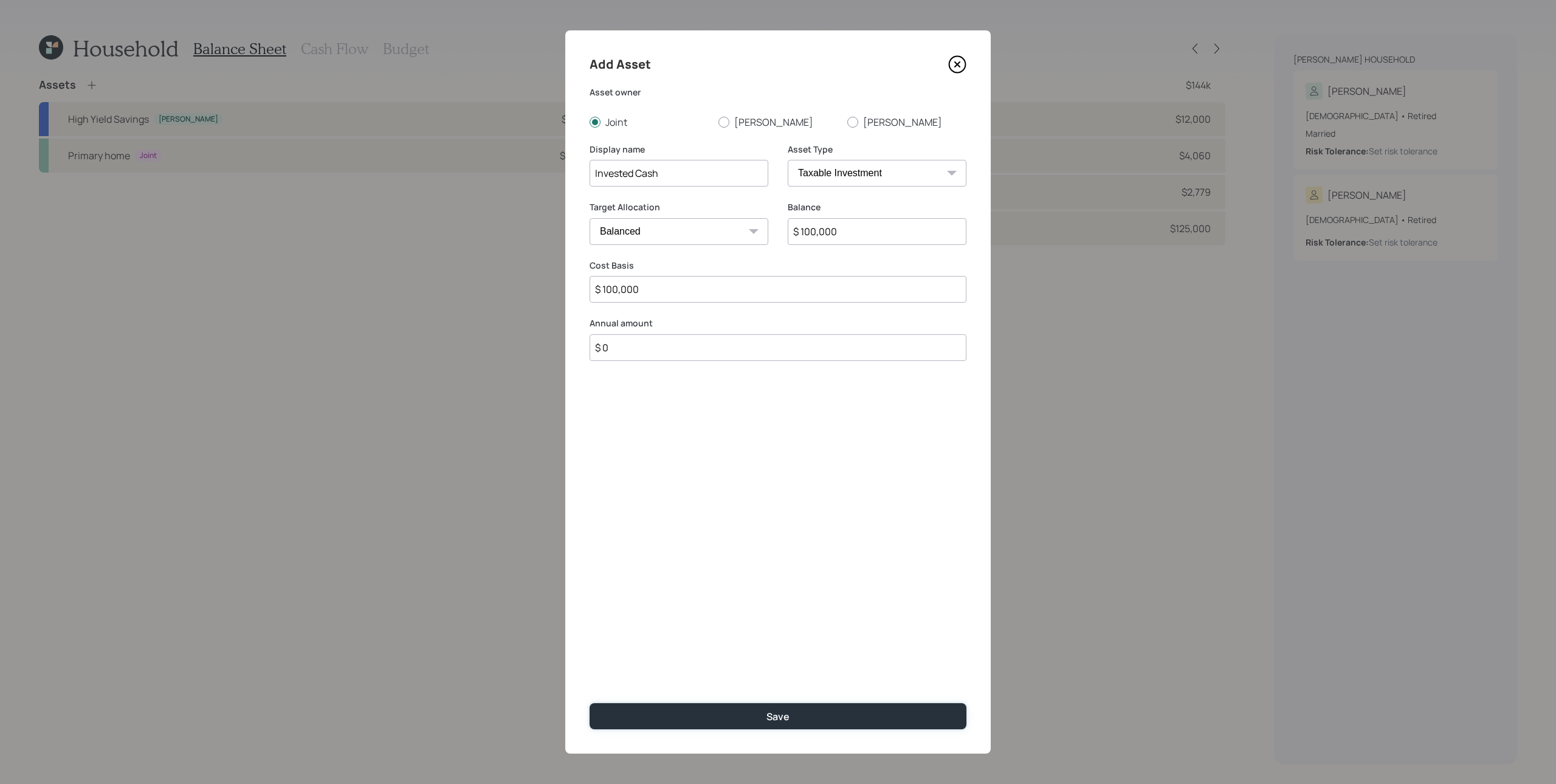
click at [777, 588] on div "Save" at bounding box center [778, 717] width 23 height 14
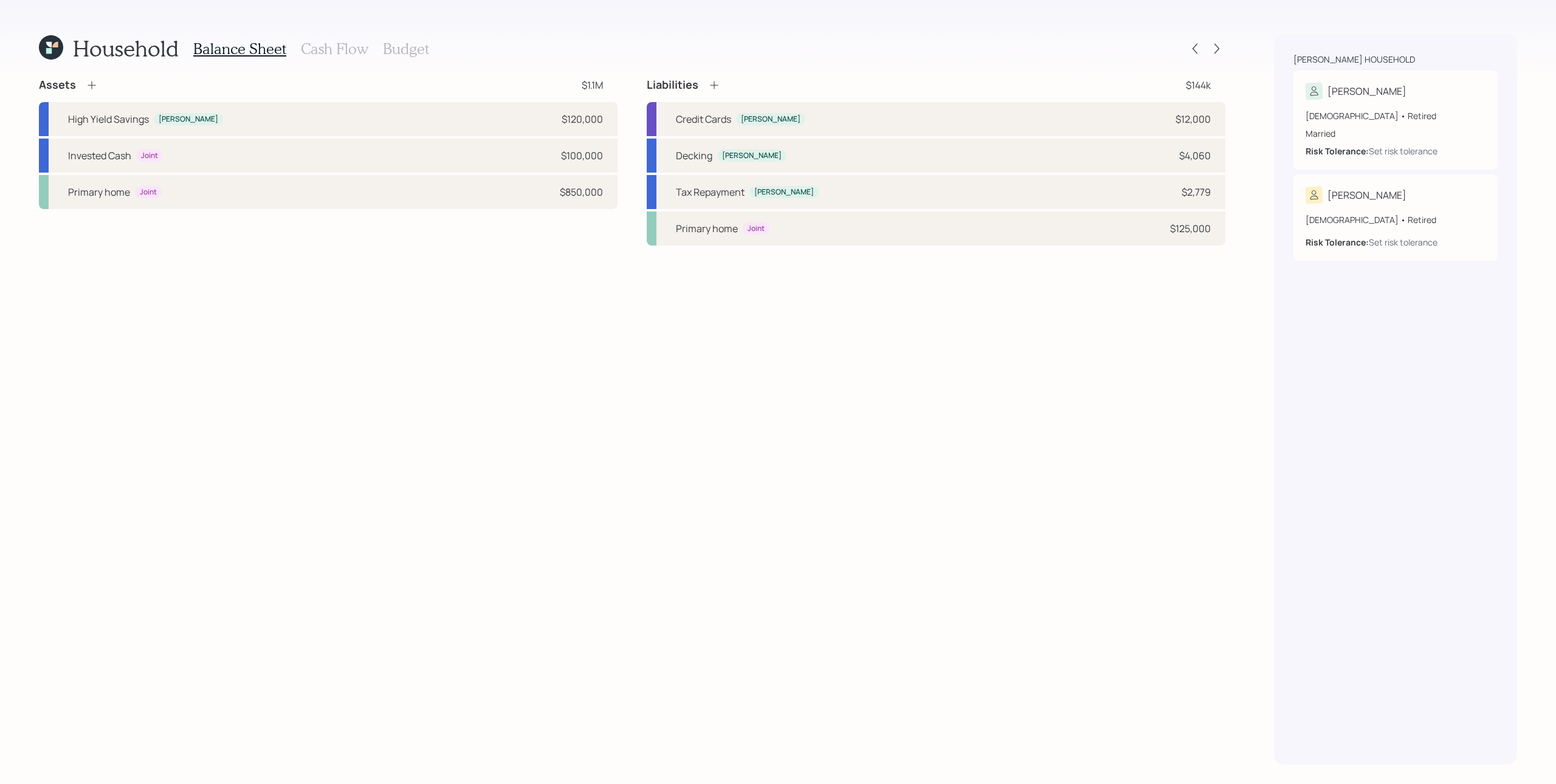
click at [90, 85] on icon at bounding box center [92, 85] width 12 height 12
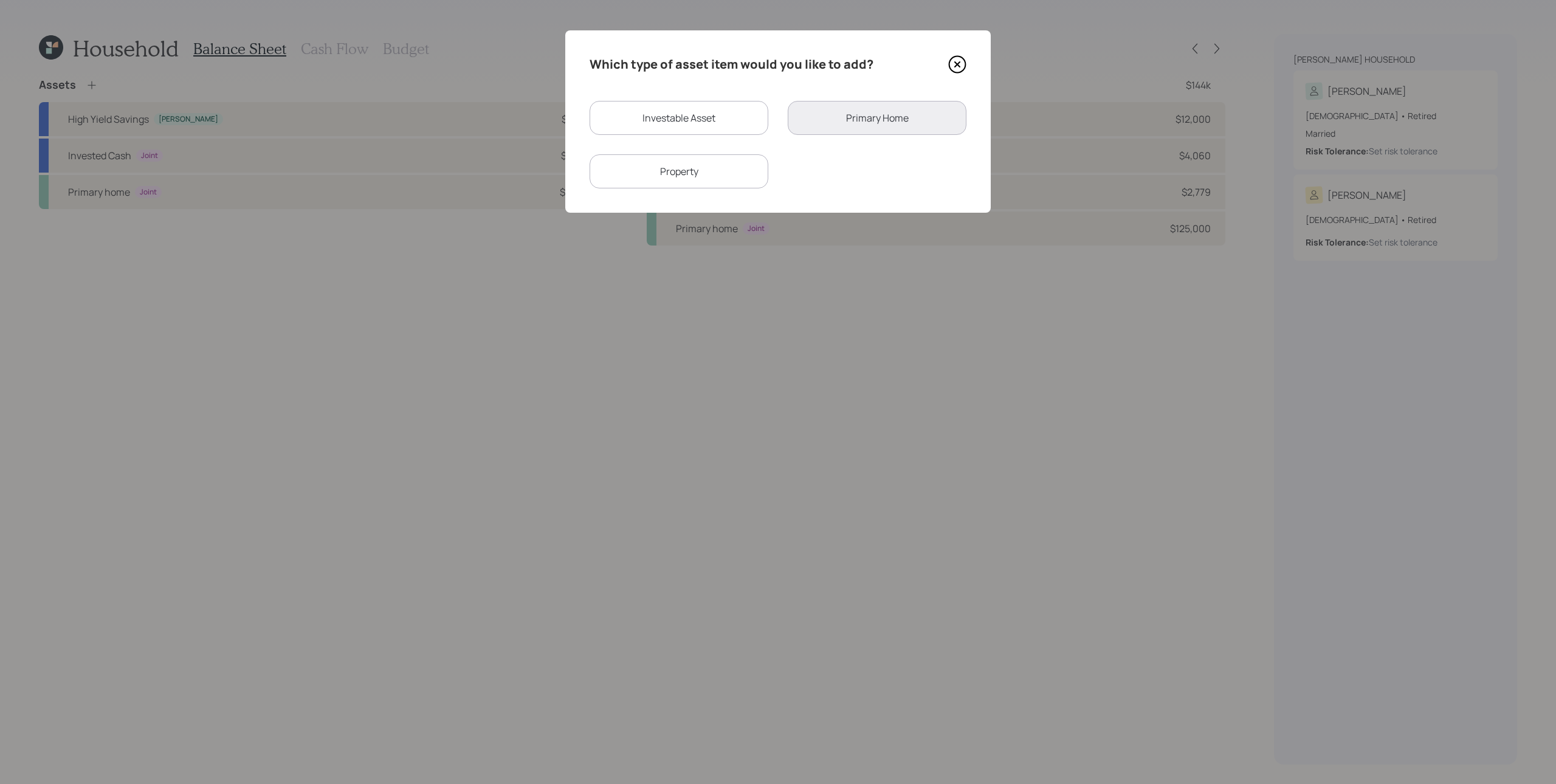
click at [727, 111] on div "Investable Asset" at bounding box center [679, 118] width 179 height 34
select select "taxable"
select select "balanced"
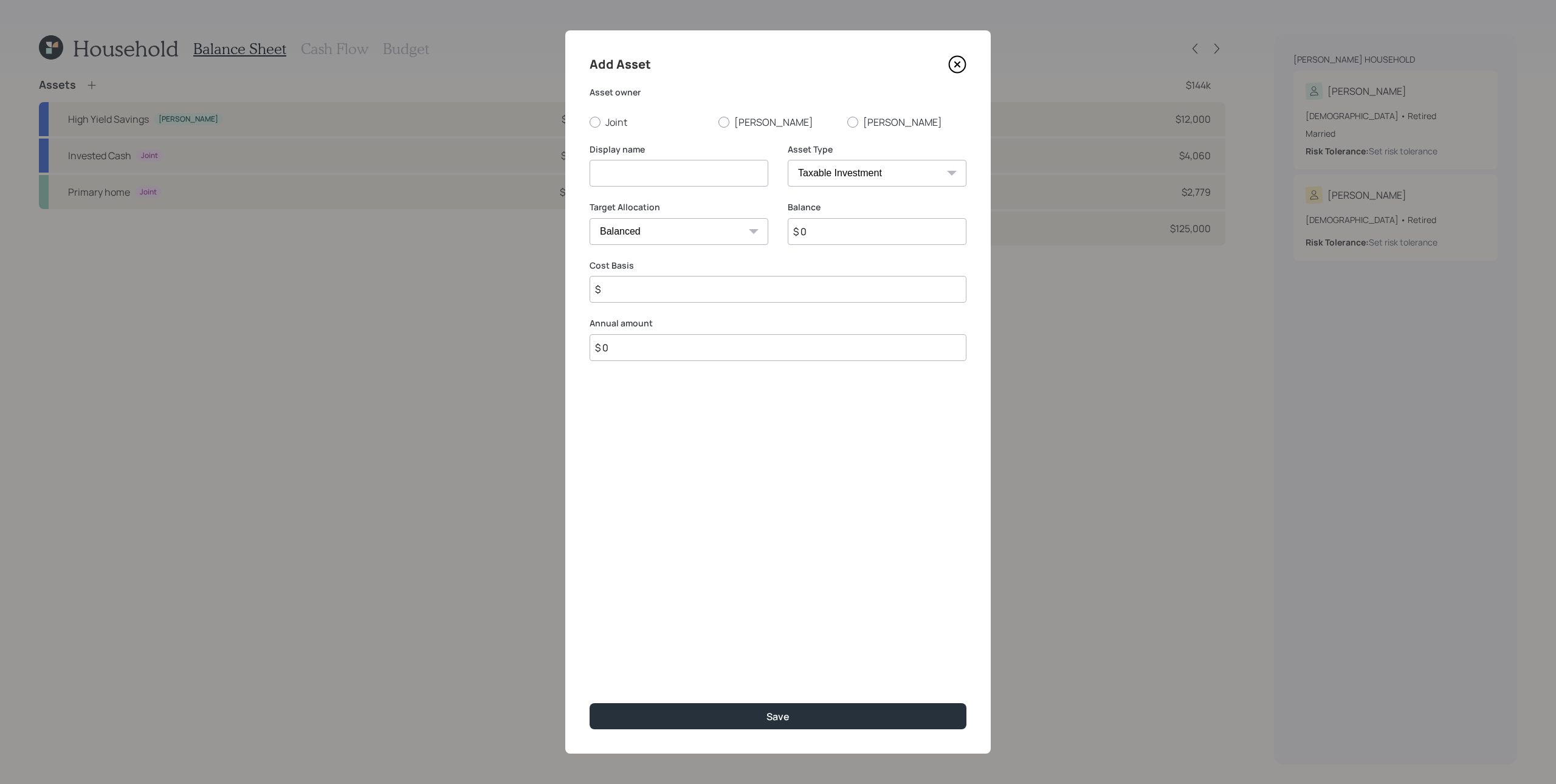
click at [946, 70] on div "Add Asset" at bounding box center [778, 64] width 377 height 19
click at [986, 66] on div "Add Asset Asset owner Joint Michael Michele Display name Asset Type SEP IRA IRA…" at bounding box center [778, 391] width 426 height 723
click at [962, 64] on icon at bounding box center [957, 64] width 18 height 18
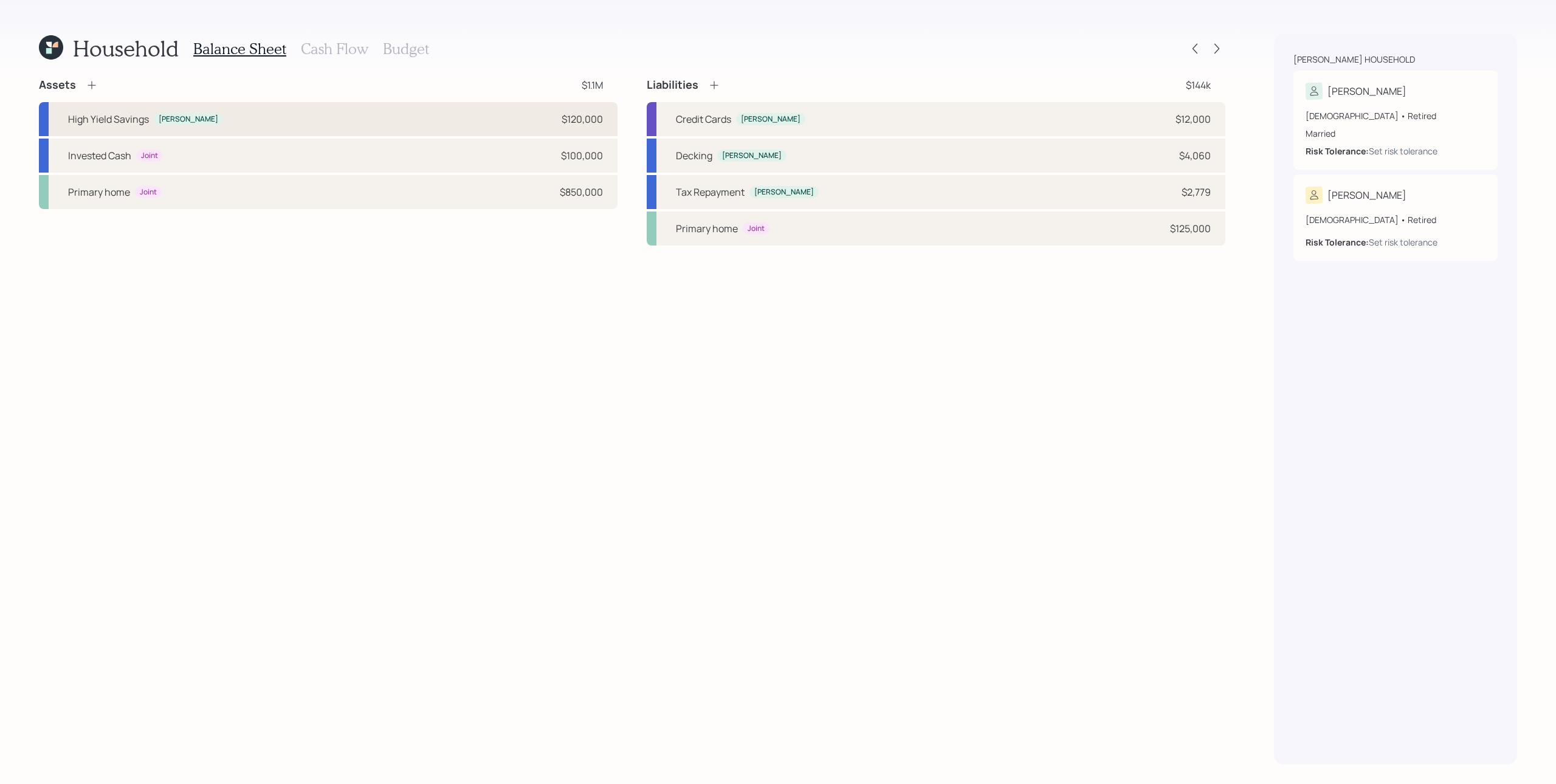
click at [506, 122] on div "High Yield Savings Michael $120,000" at bounding box center [328, 119] width 579 height 34
select select "taxable"
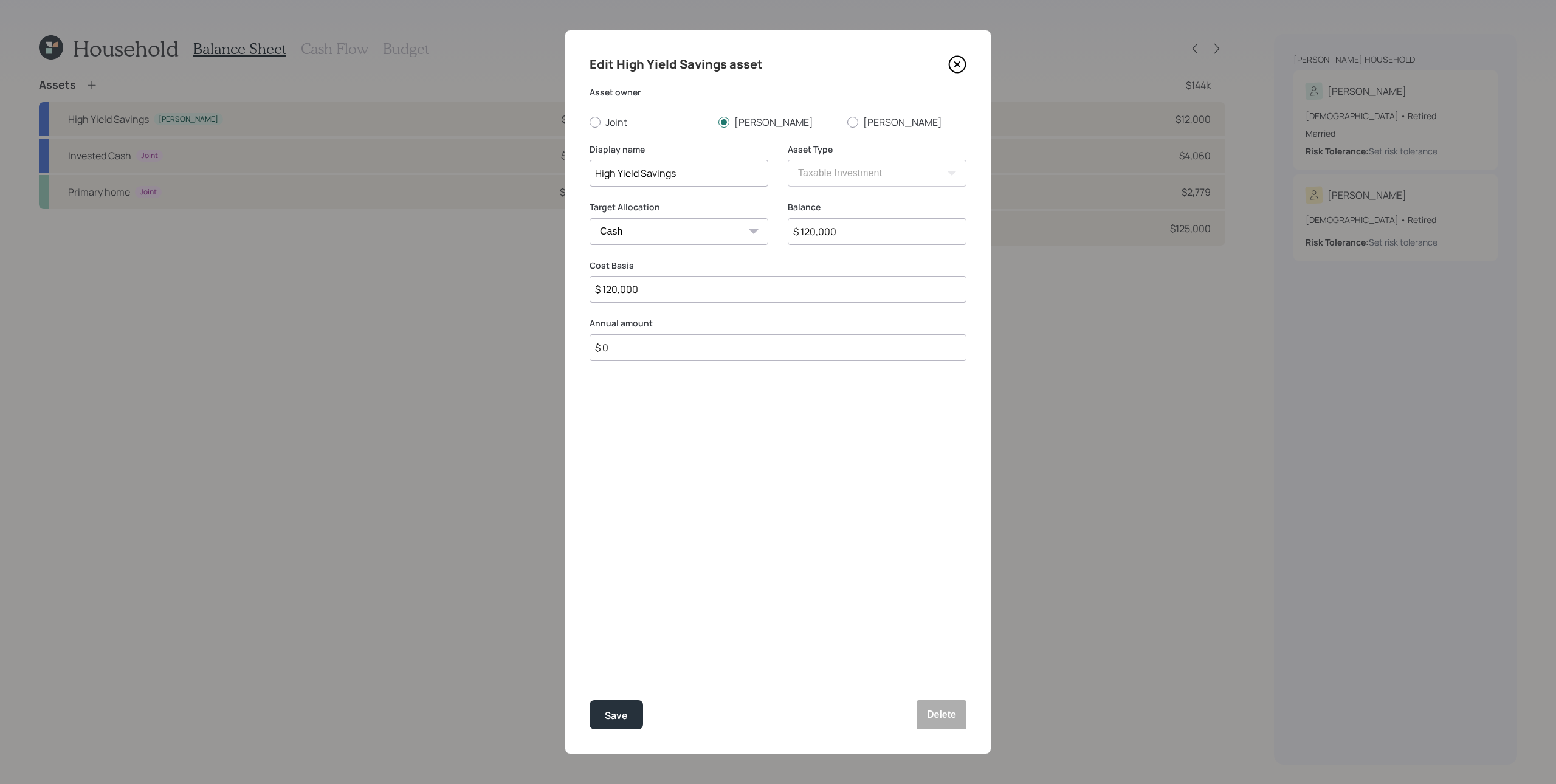
click at [846, 237] on input "$ 120,000" at bounding box center [877, 231] width 179 height 27
type input "$ 2"
type input "$ 20"
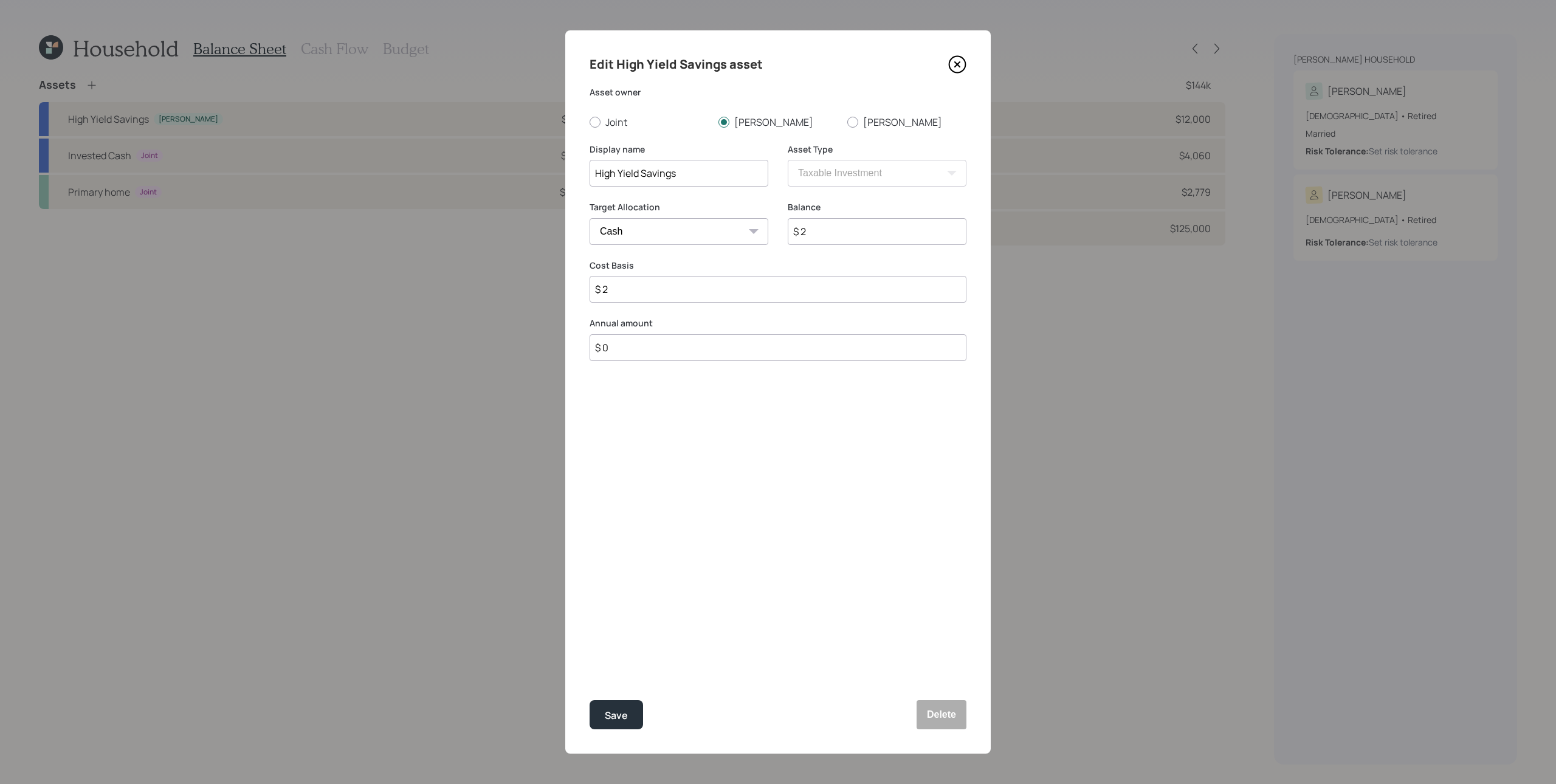
type input "$ 20"
type input "$ 200"
type input "$ 2,000"
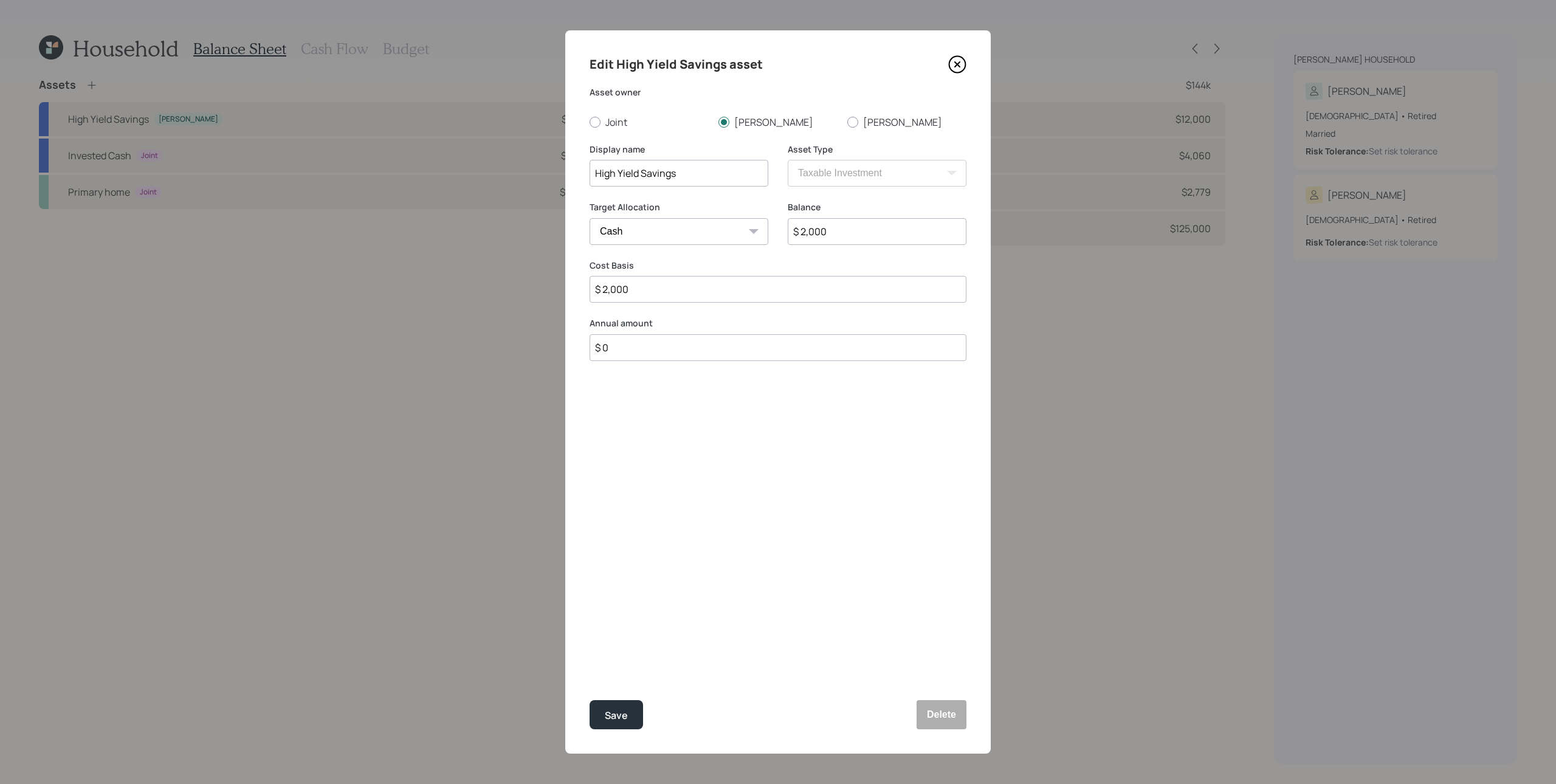
type input "$ 20,000"
click at [590, 588] on button "Save" at bounding box center [617, 714] width 53 height 29
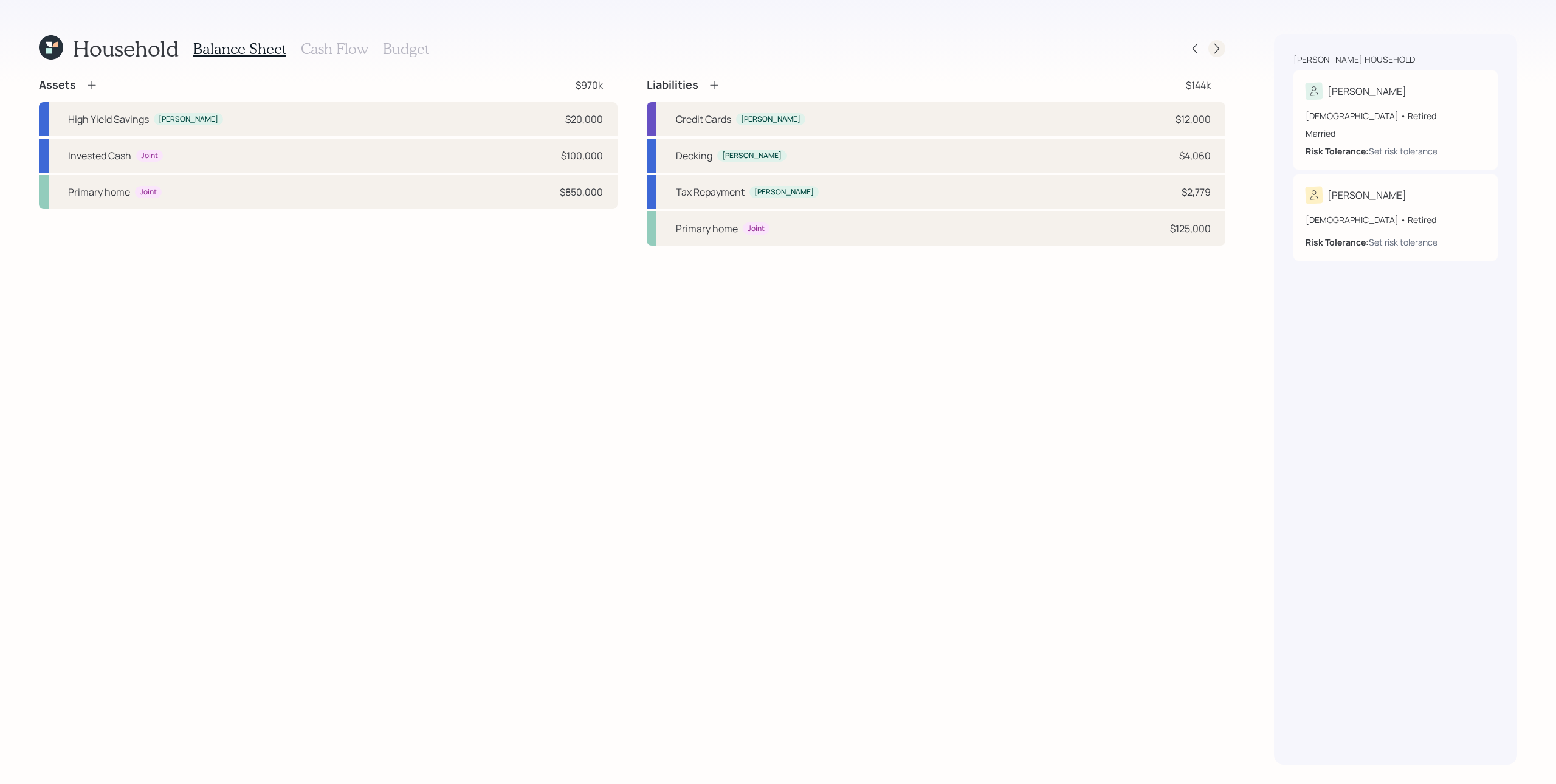
click at [1167, 53] on icon at bounding box center [1217, 49] width 12 height 12
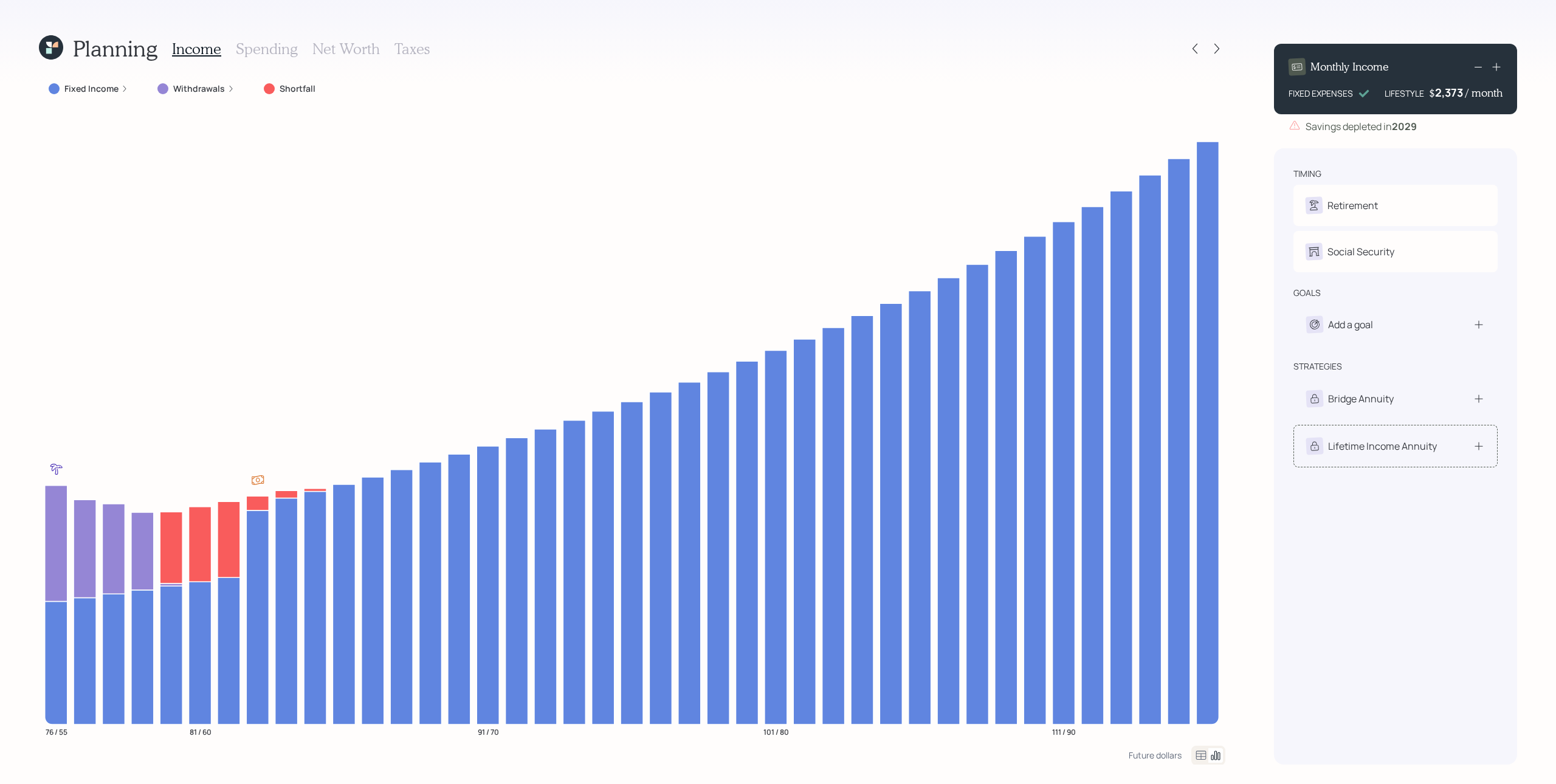
click at [1167, 452] on div "Lifetime Income Annuity" at bounding box center [1382, 445] width 109 height 14
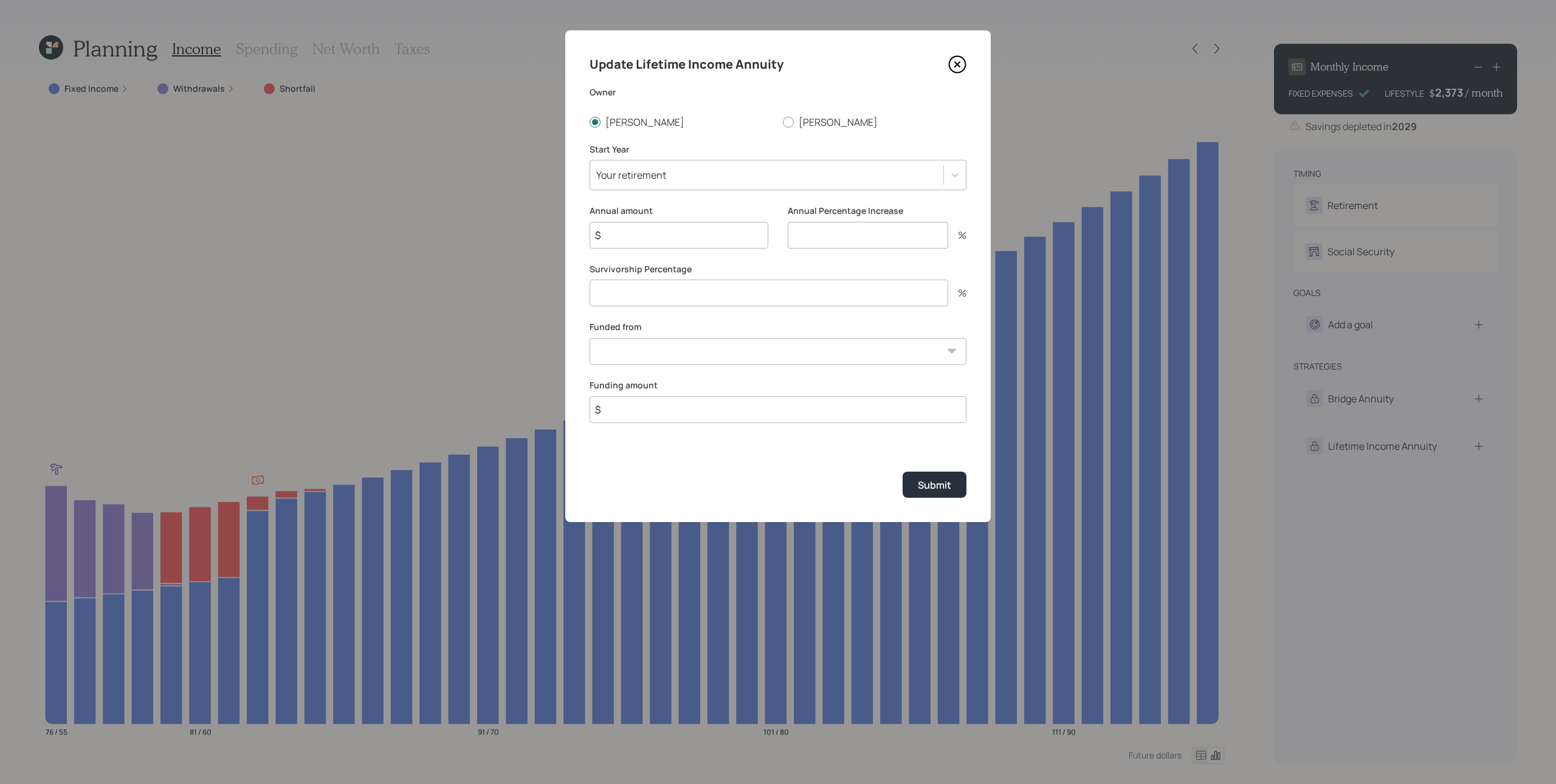
click at [651, 233] on input "$" at bounding box center [679, 235] width 179 height 27
type input "$ 6,240"
click at [839, 223] on input "number" at bounding box center [868, 235] width 161 height 27
type input "0"
click at [777, 291] on input "number" at bounding box center [769, 293] width 359 height 27
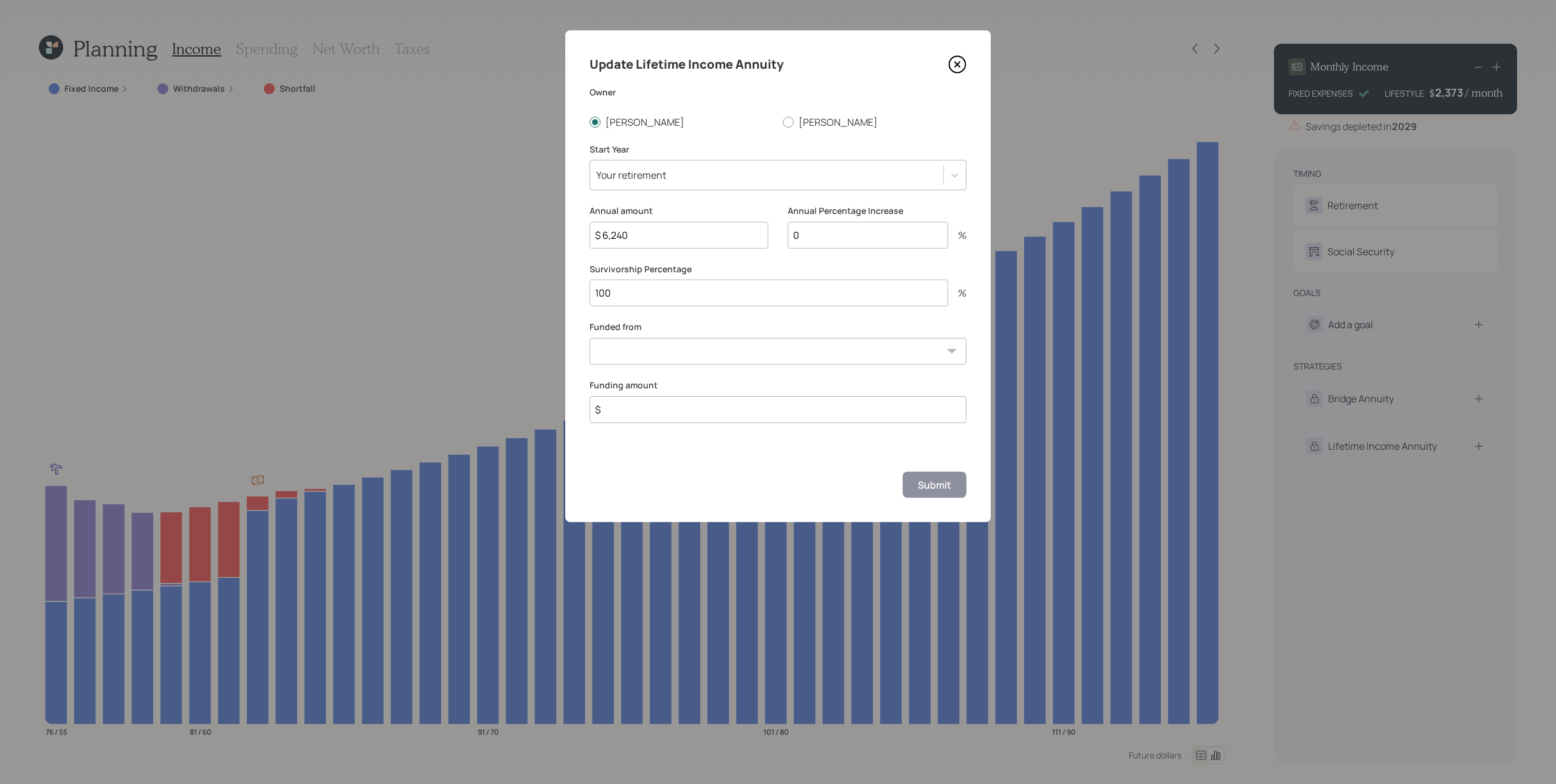
type input "100"
click at [809, 340] on select "High Yield Savings ($20,000) Invested Cash ($100,000)" at bounding box center [778, 351] width 377 height 27
select select "8dfedd9c-cb19-4537-985a-6abc7ee3a4b0"
click at [590, 338] on select "High Yield Savings ($20,000) Invested Cash ($100,000)" at bounding box center [778, 351] width 377 height 27
click at [744, 413] on input "$" at bounding box center [778, 409] width 377 height 27
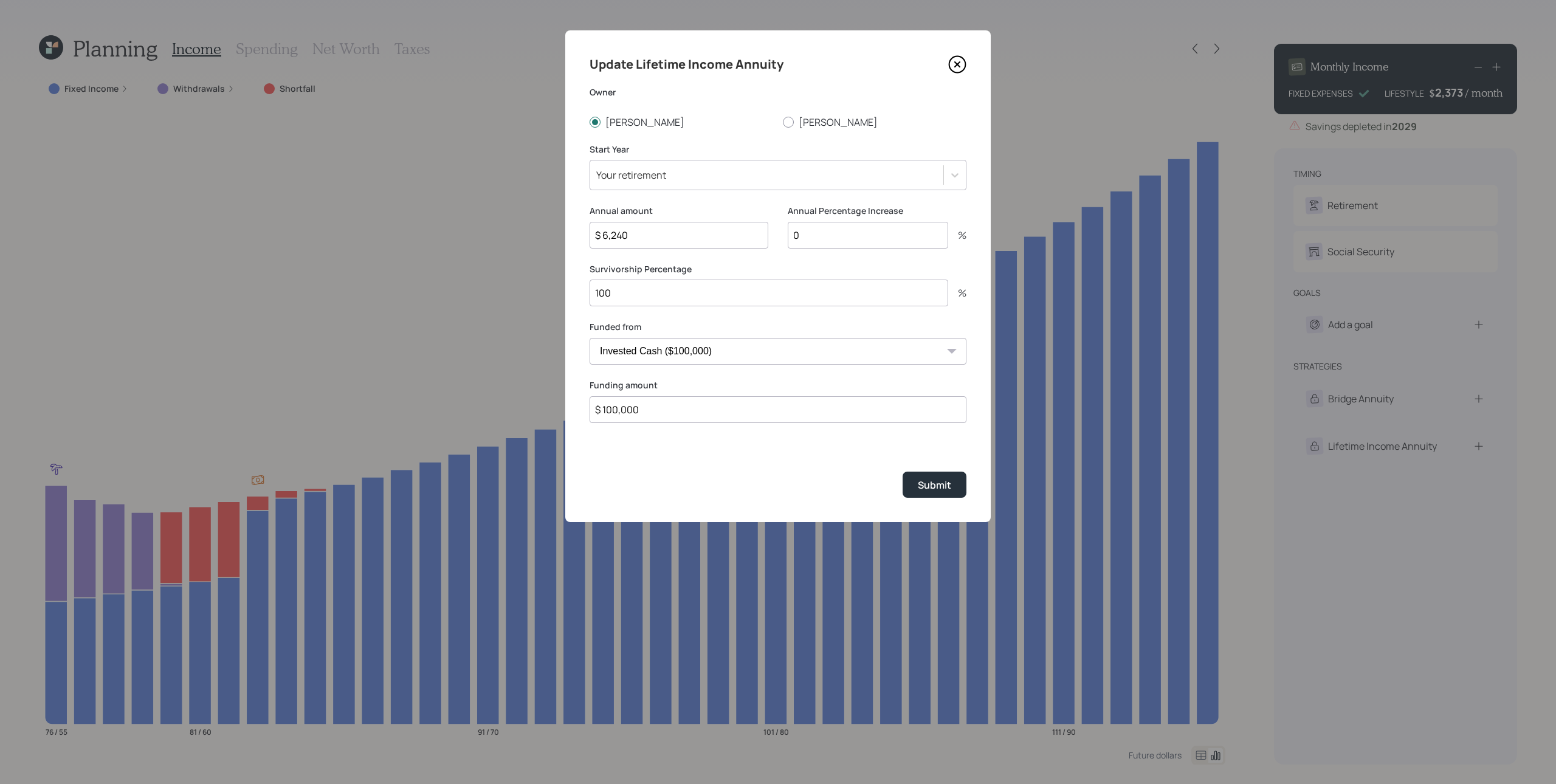
type input "$ 100,000"
click at [903, 471] on button "Submit" at bounding box center [934, 484] width 64 height 26
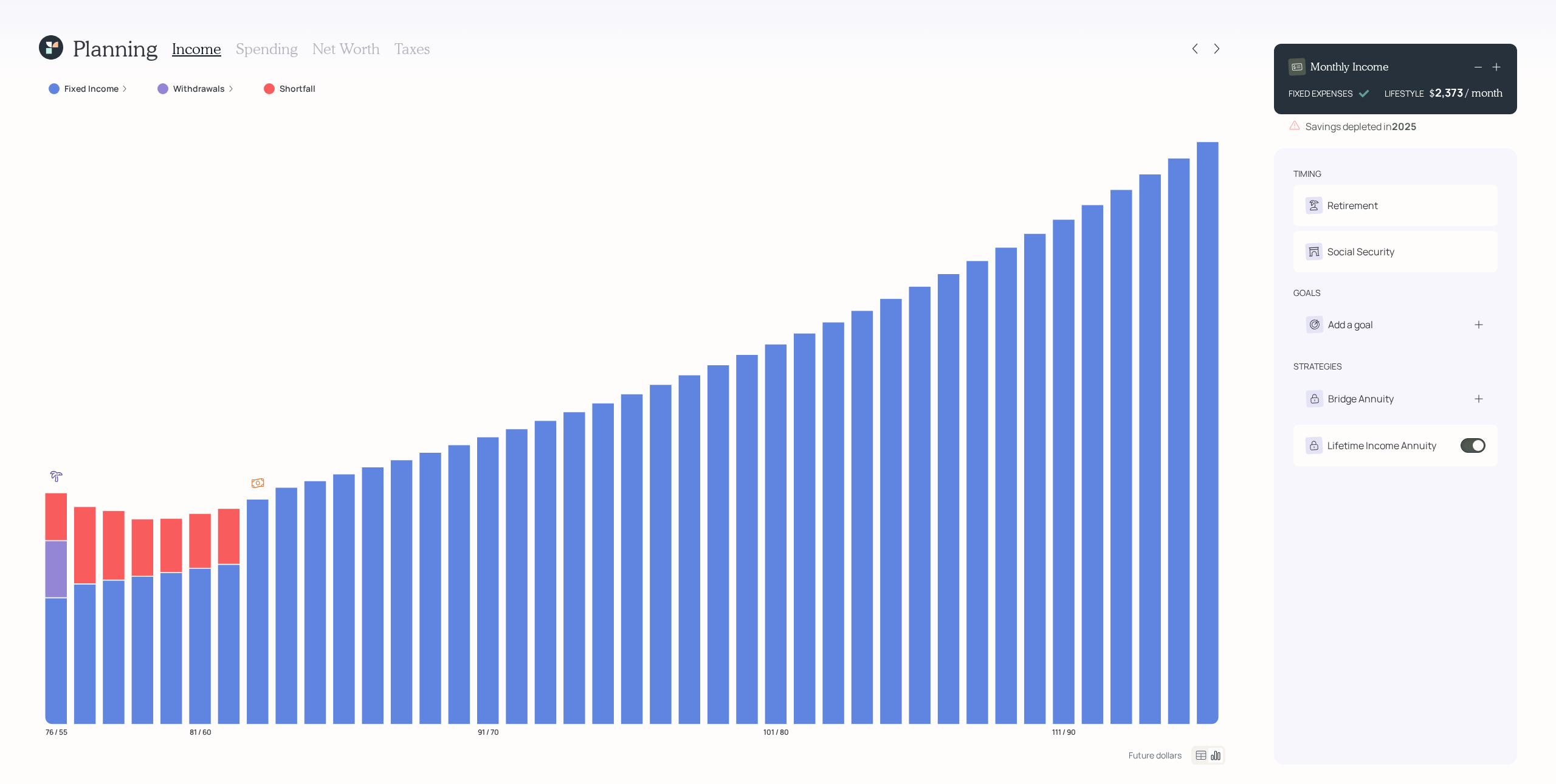
click at [122, 89] on icon at bounding box center [125, 88] width 8 height 8
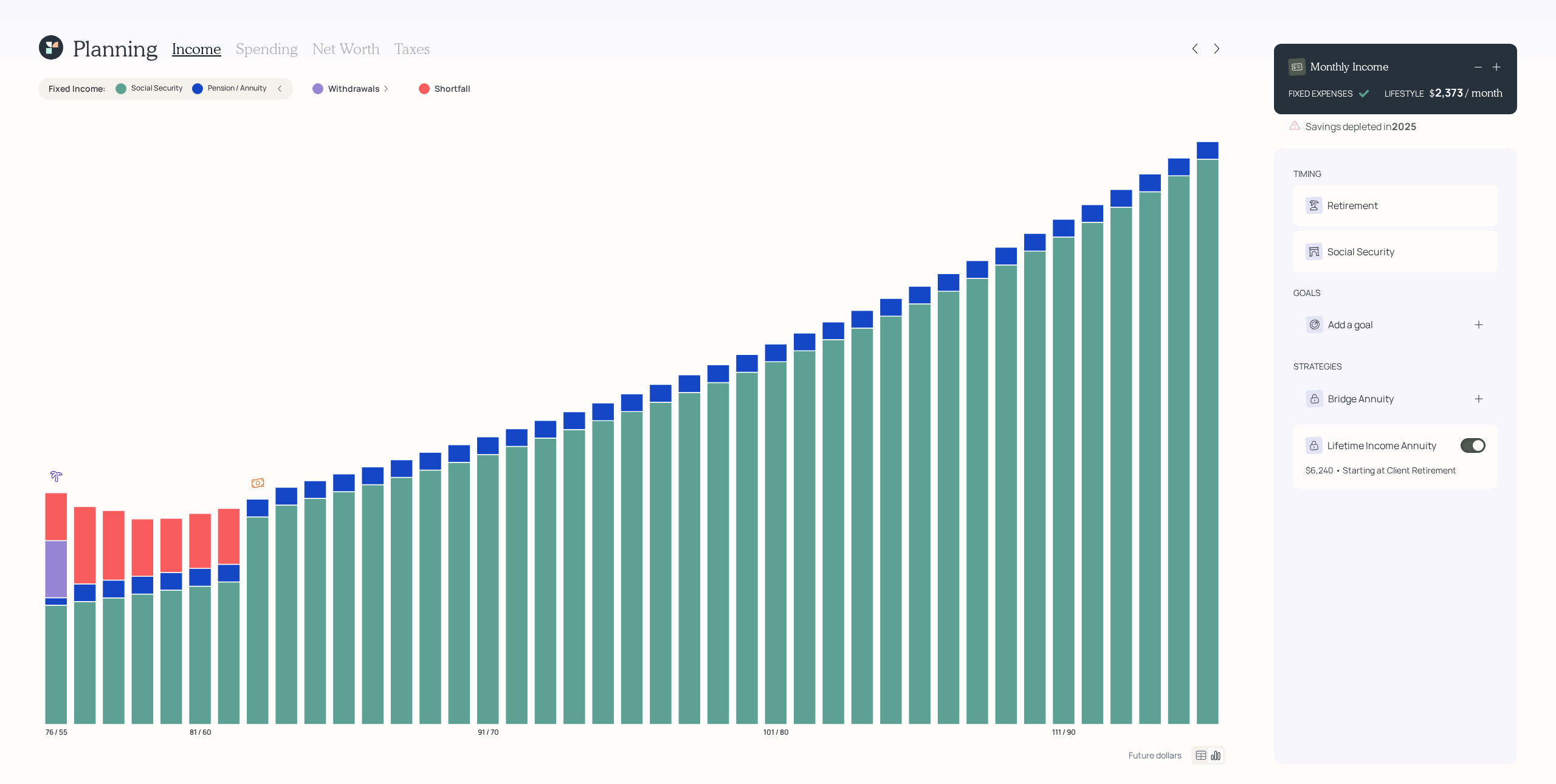
click at [1167, 448] on div "Lifetime Income Annuity" at bounding box center [1382, 445] width 109 height 14
select select "8dfedd9c-cb19-4537-985a-6abc7ee3a4b0"
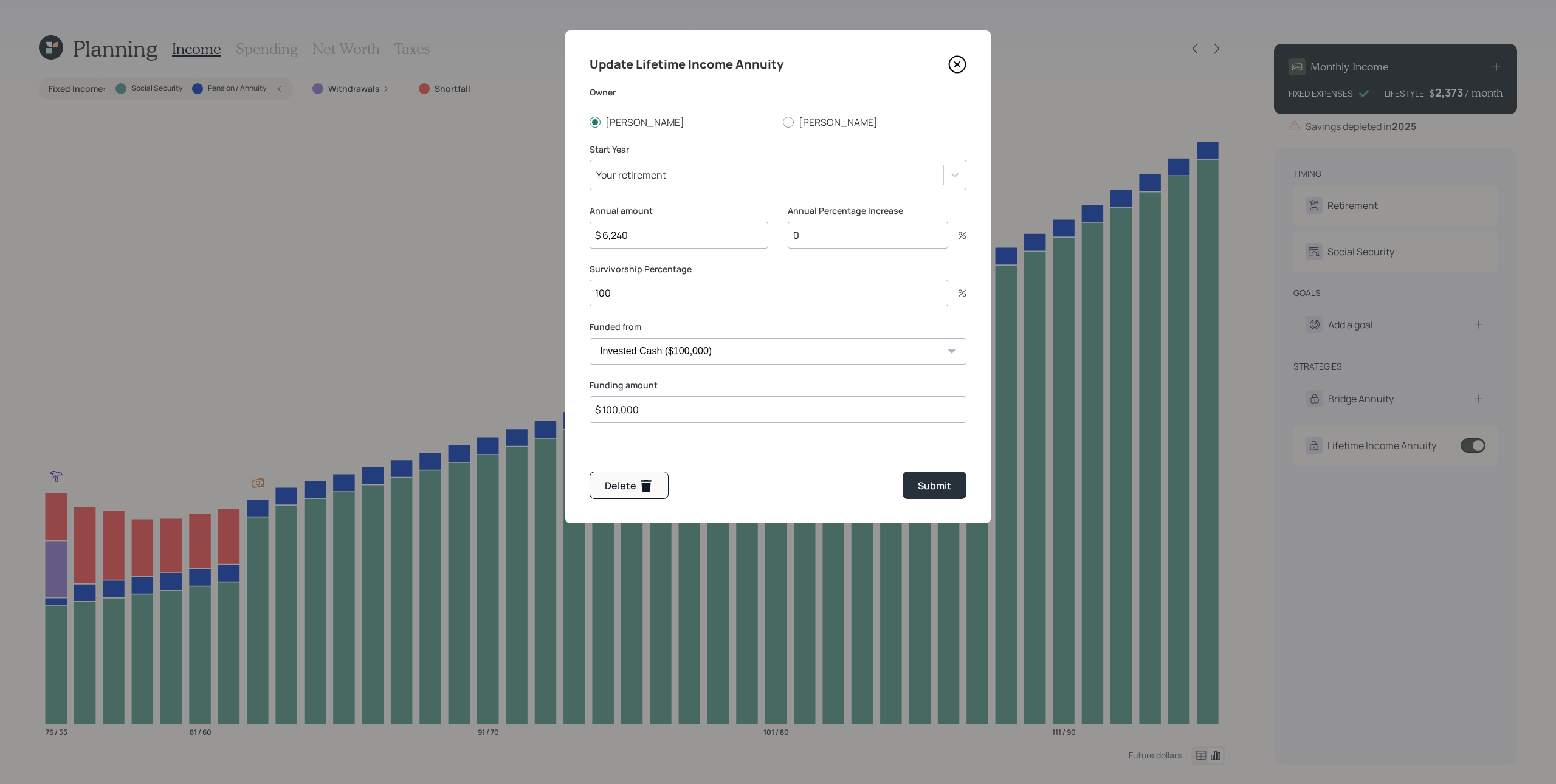
click at [678, 226] on input "$ 6,240" at bounding box center [679, 235] width 179 height 27
click at [677, 247] on input "$ 6,240" at bounding box center [679, 235] width 179 height 27
click at [677, 242] on input "$ 6,240" at bounding box center [679, 235] width 179 height 27
click at [718, 237] on input "$ 6,240" at bounding box center [679, 235] width 179 height 27
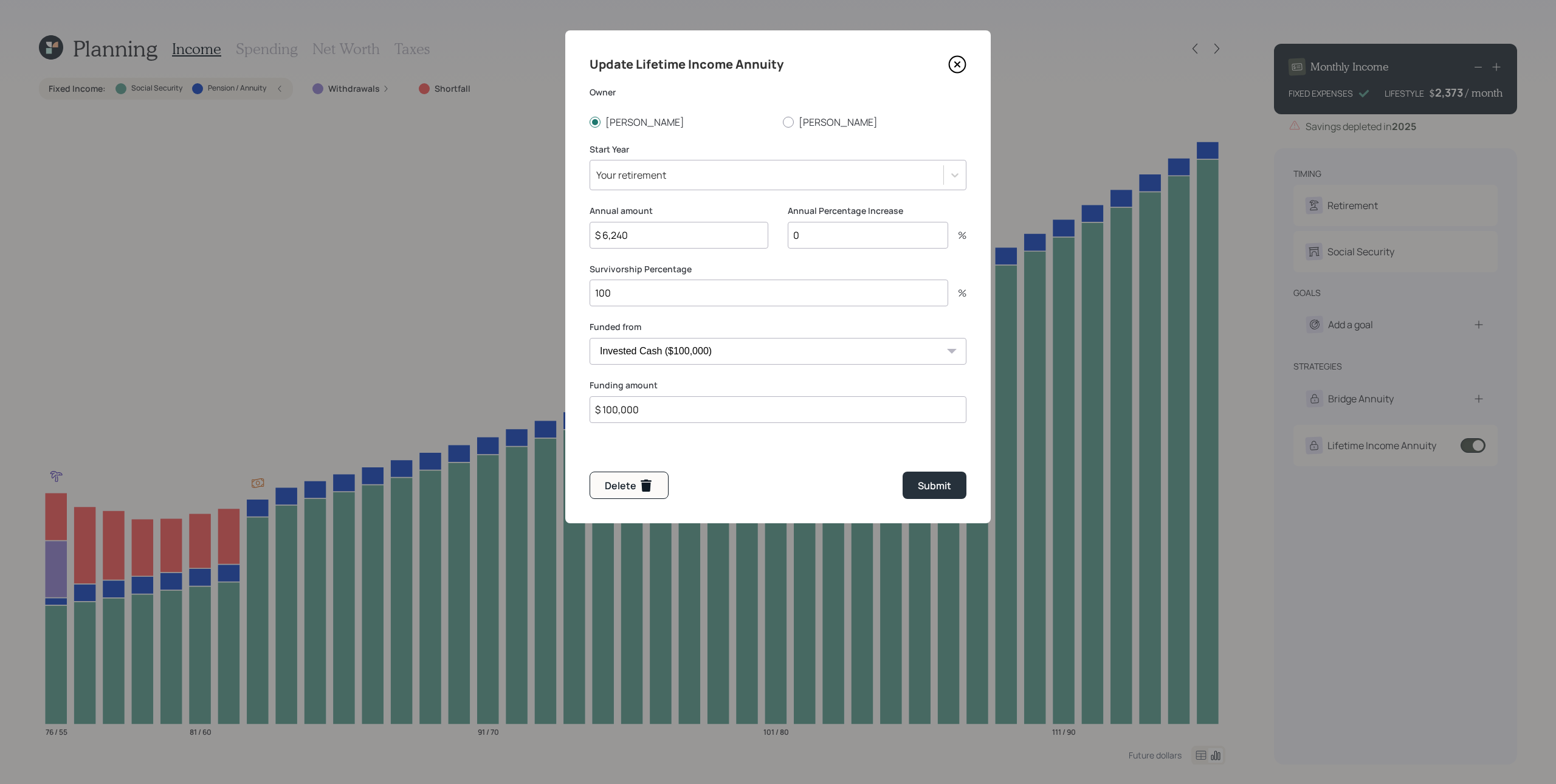
click at [718, 237] on input "$ 6,240" at bounding box center [679, 235] width 179 height 27
click at [634, 475] on button "Delete" at bounding box center [629, 485] width 79 height 27
type input "$"
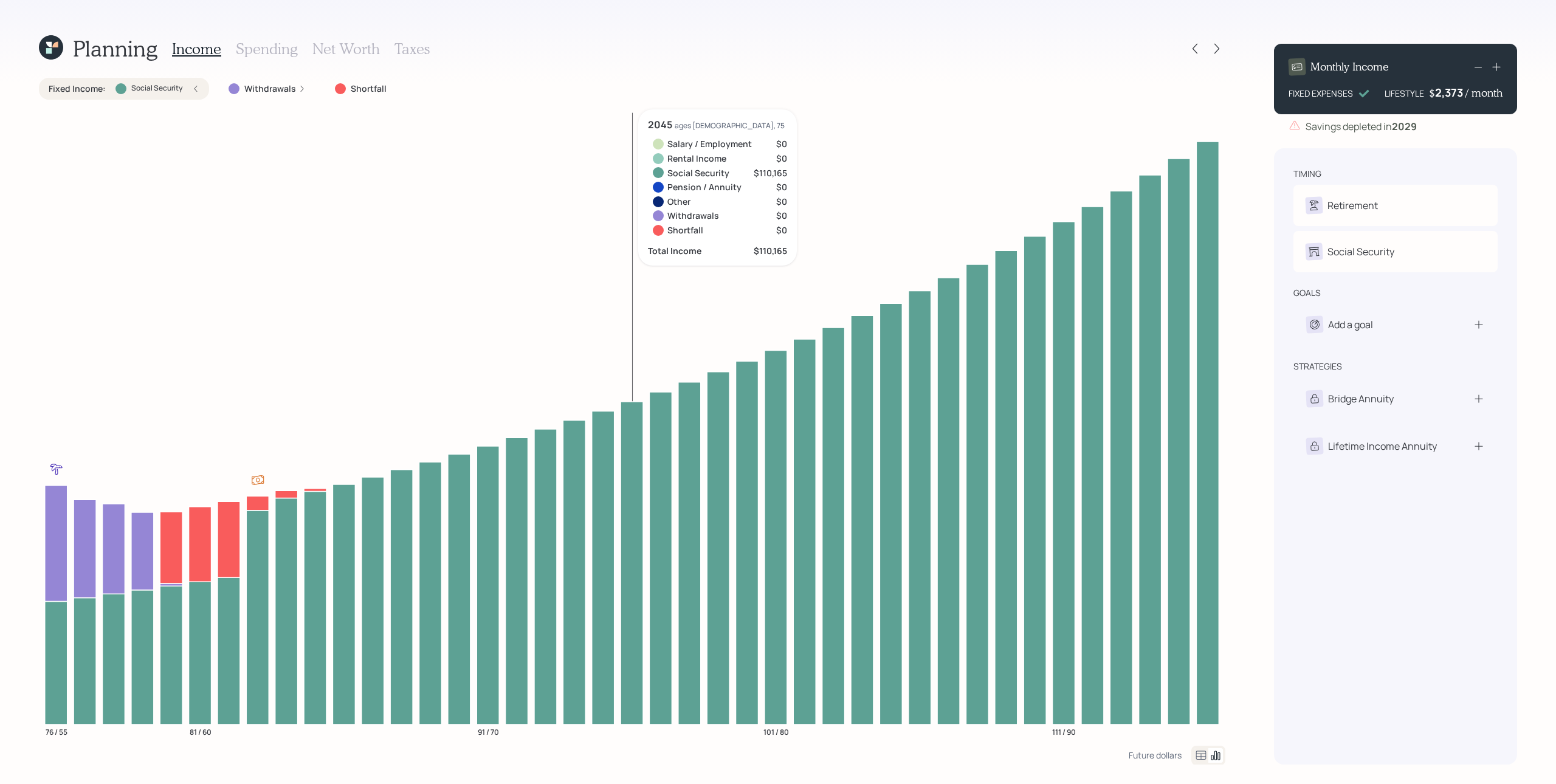
click at [635, 229] on icon "76 / 55 81 / 60 91 / 70 101 / 80 111 / 90" at bounding box center [632, 428] width 1187 height 636
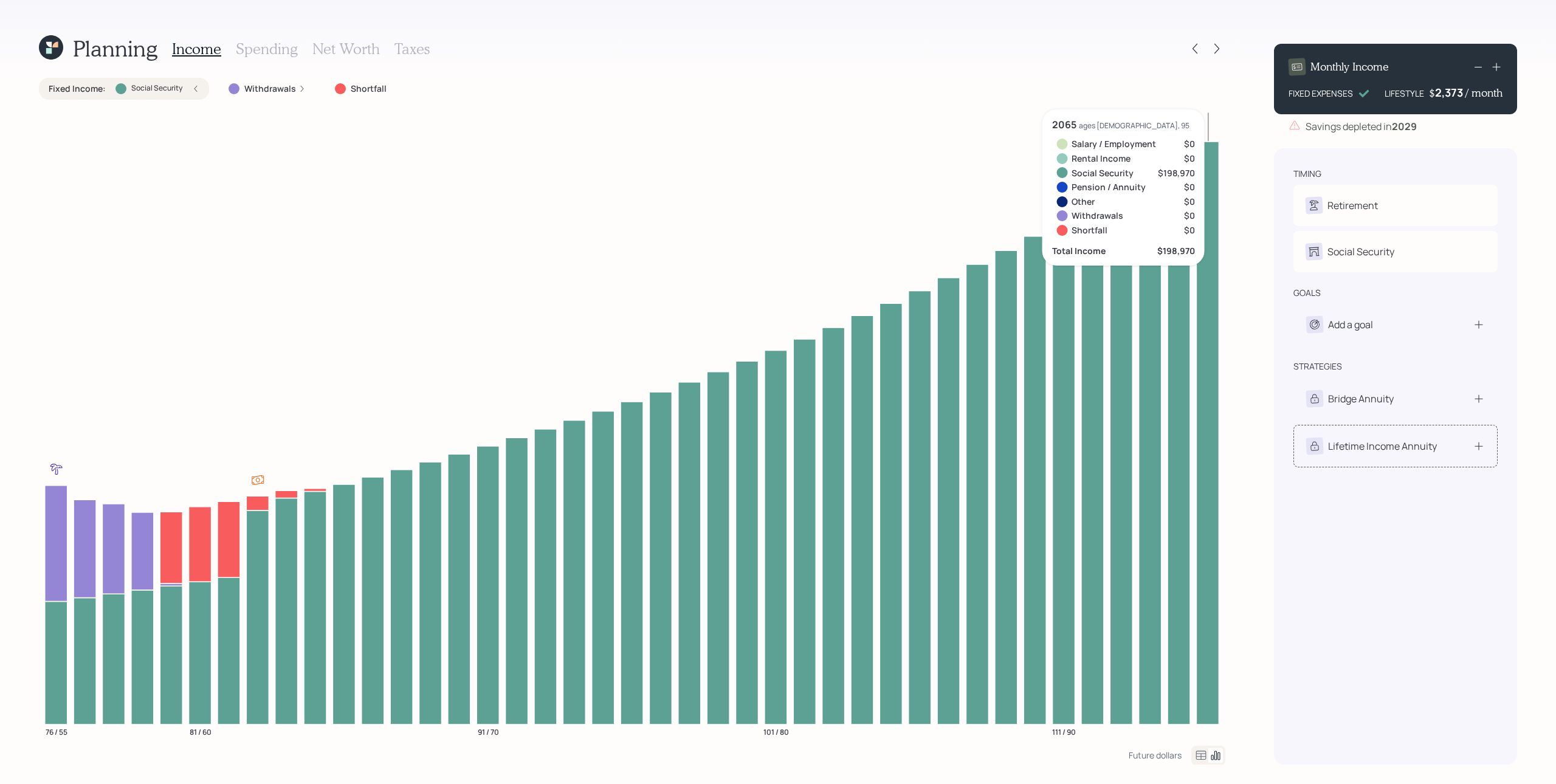
click at [1167, 456] on div "Lifetime Income Annuity" at bounding box center [1396, 446] width 205 height 42
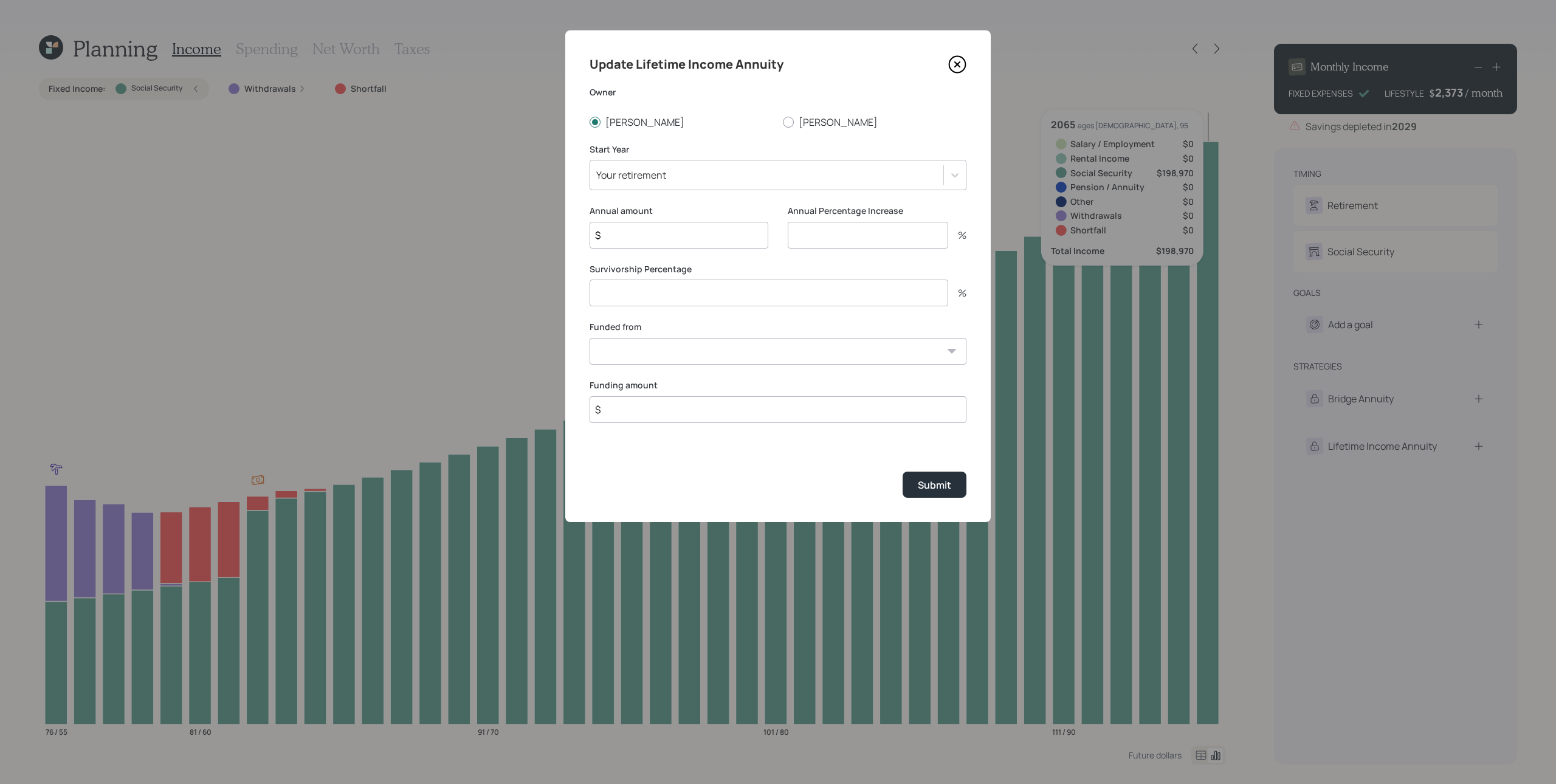
click at [671, 235] on input "$" at bounding box center [679, 235] width 179 height 27
type input "$ 9,840"
type input "0"
type input "100"
select select "8dfedd9c-cb19-4537-985a-6abc7ee3a4b0"
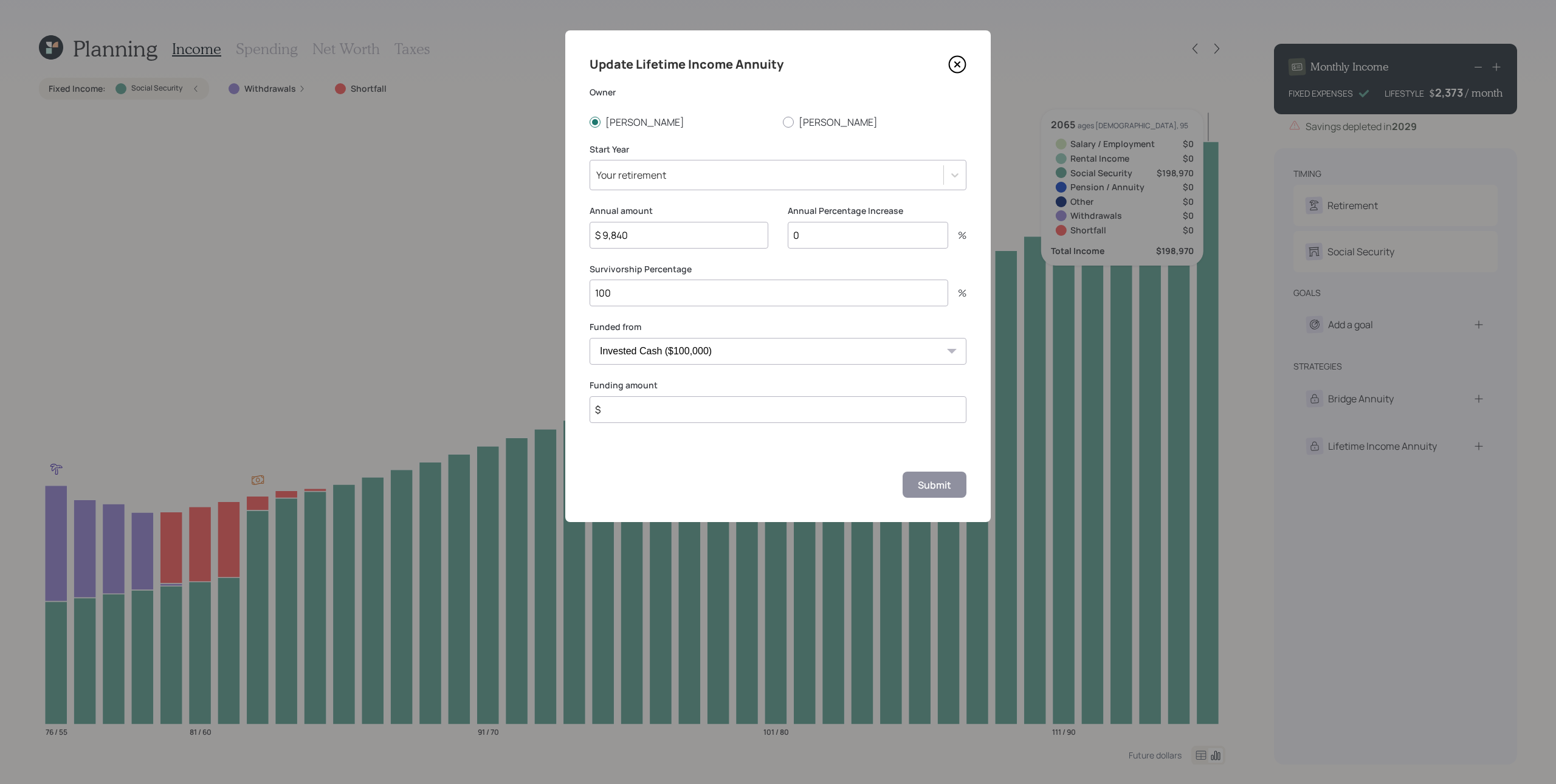
click at [590, 338] on select "High Yield Savings ($20,000) Invested Cash ($100,000)" at bounding box center [778, 351] width 377 height 27
type input "$ 100,000"
click at [903, 471] on button "Submit" at bounding box center [934, 484] width 64 height 26
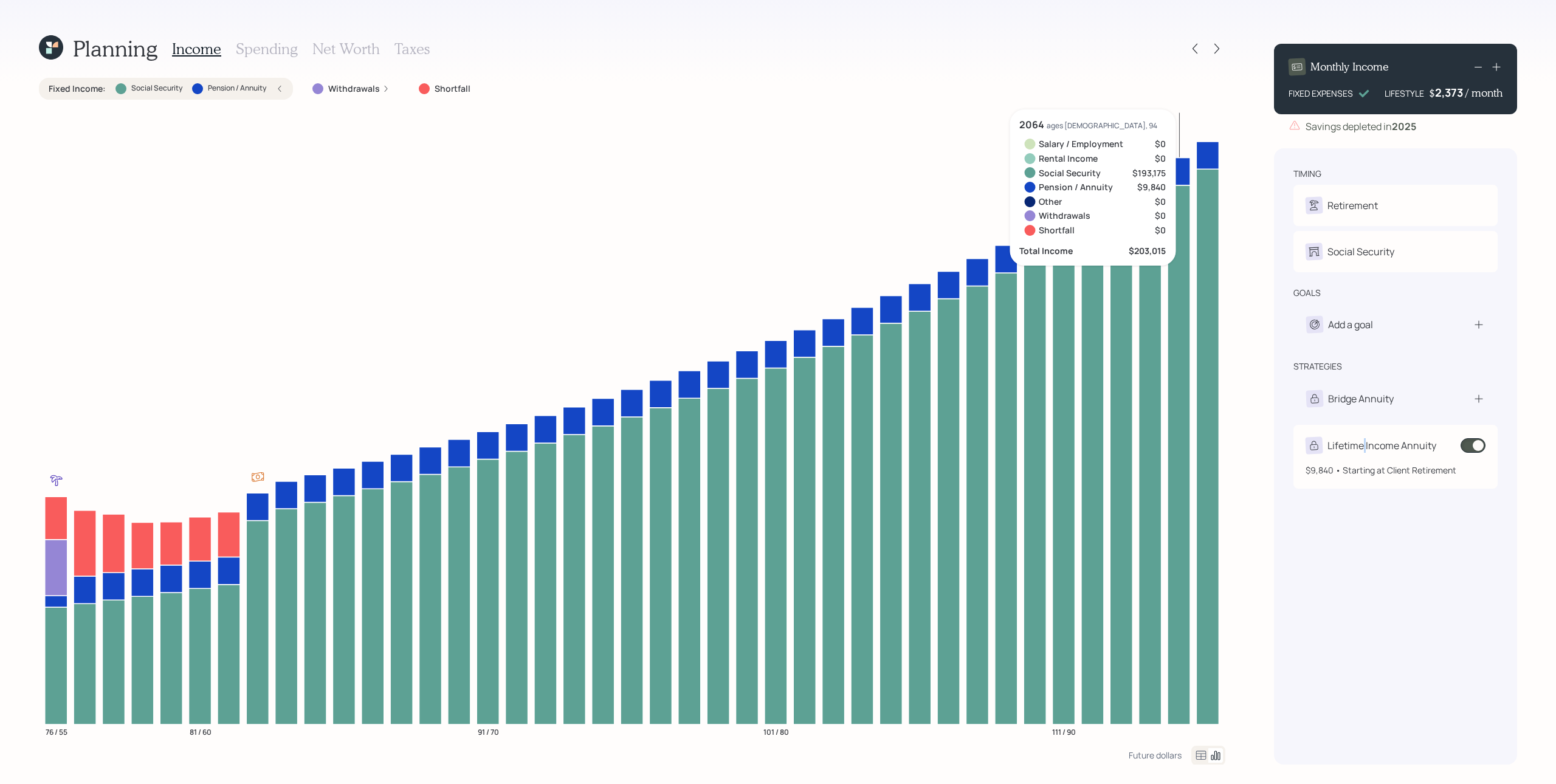
click at [1167, 447] on div "Lifetime Income Annuity" at bounding box center [1382, 445] width 109 height 14
select select "8dfedd9c-cb19-4537-985a-6abc7ee3a4b0"
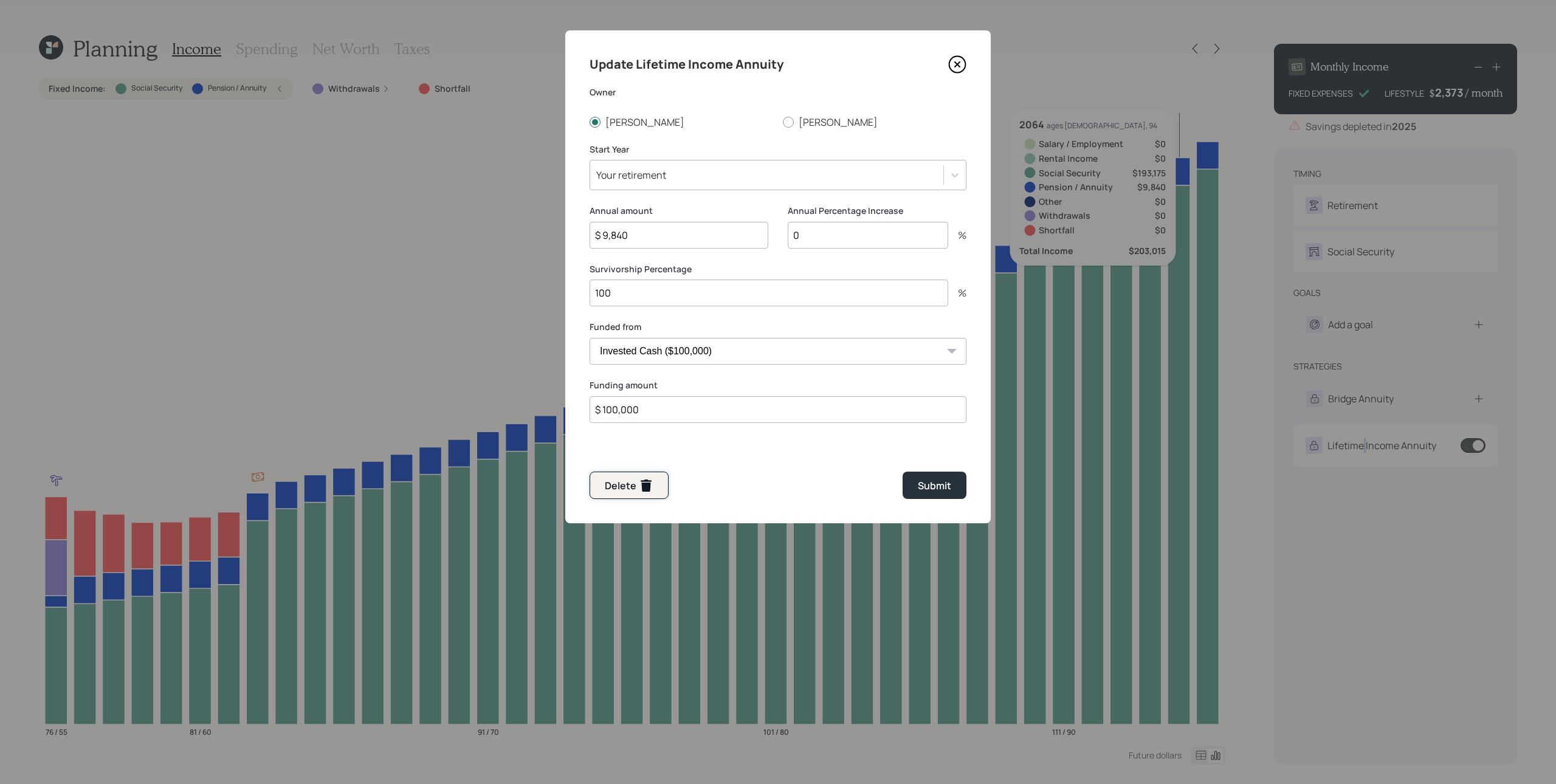
click at [628, 479] on div "Delete" at bounding box center [629, 485] width 49 height 14
type input "$"
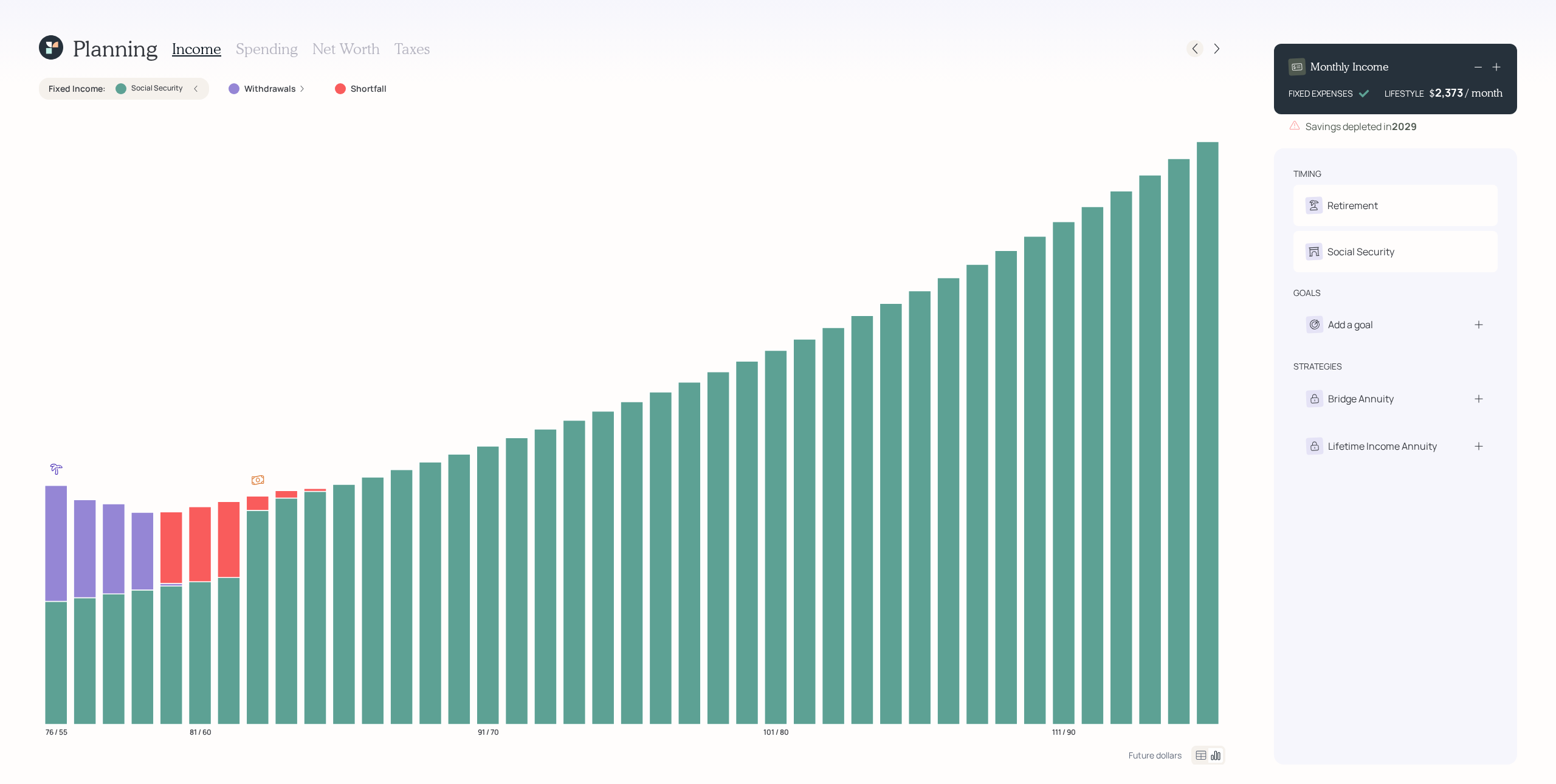
click at [1167, 45] on icon at bounding box center [1195, 49] width 12 height 12
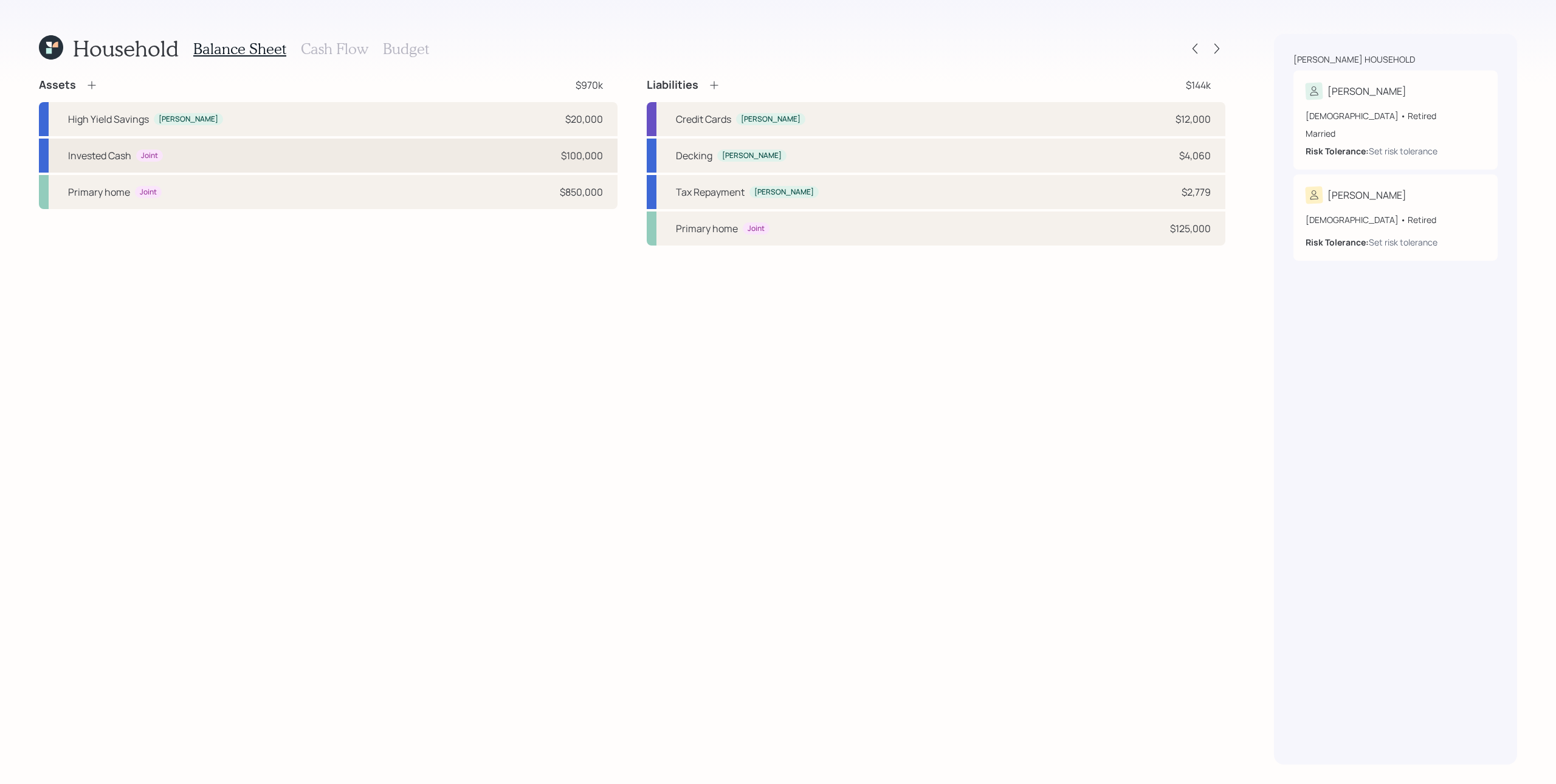
click at [282, 166] on div "Invested Cash Joint $100,000" at bounding box center [328, 156] width 579 height 34
select select "taxable"
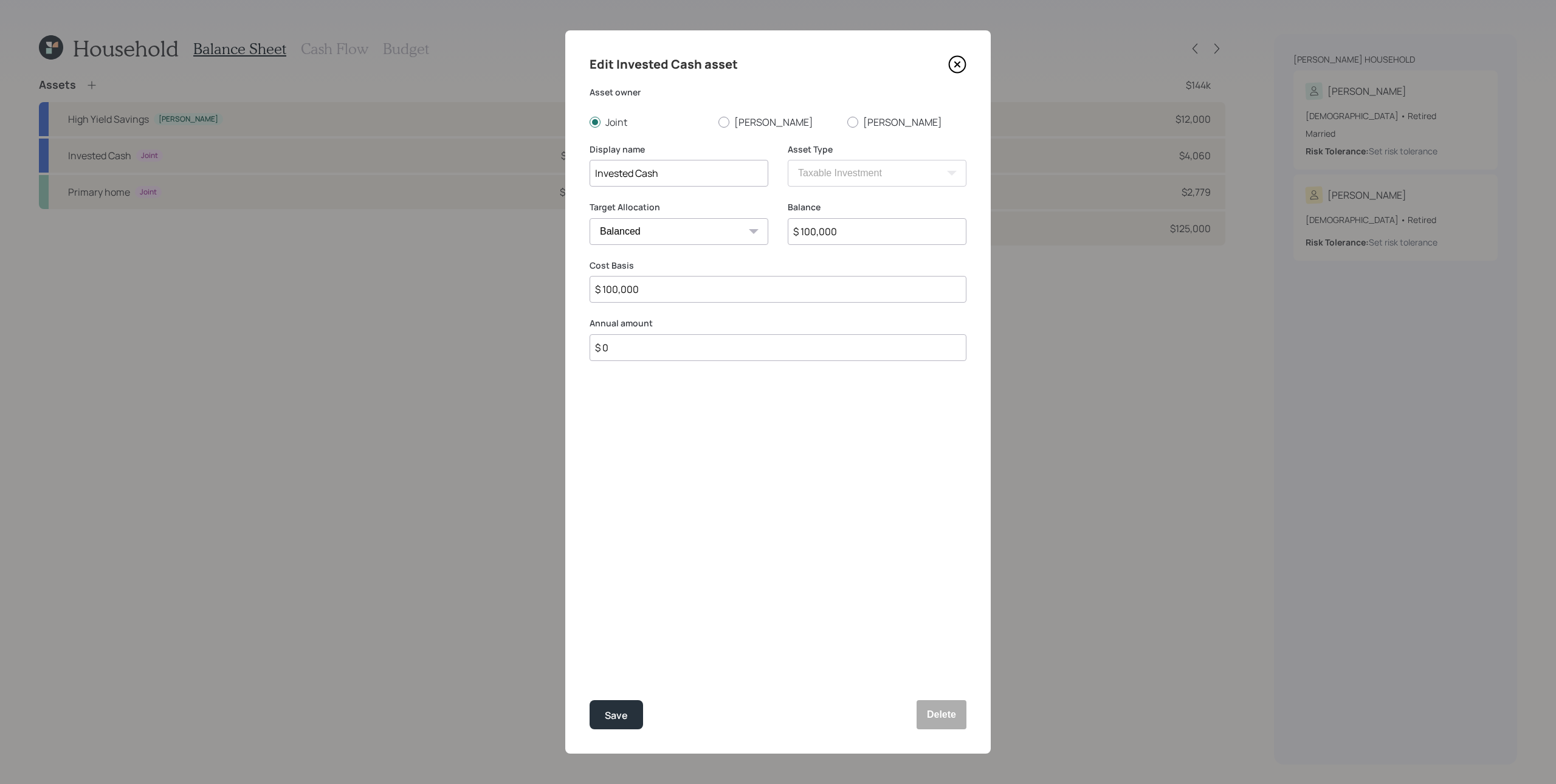
click at [723, 230] on select "Cash Conservative Balanced Aggressive" at bounding box center [679, 231] width 179 height 27
select select "aggressive"
click at [590, 218] on select "Cash Conservative Balanced Aggressive" at bounding box center [679, 231] width 179 height 27
drag, startPoint x: 625, startPoint y: 711, endPoint x: 630, endPoint y: 704, distance: 8.6
click at [625, 588] on div "Save" at bounding box center [617, 716] width 23 height 16
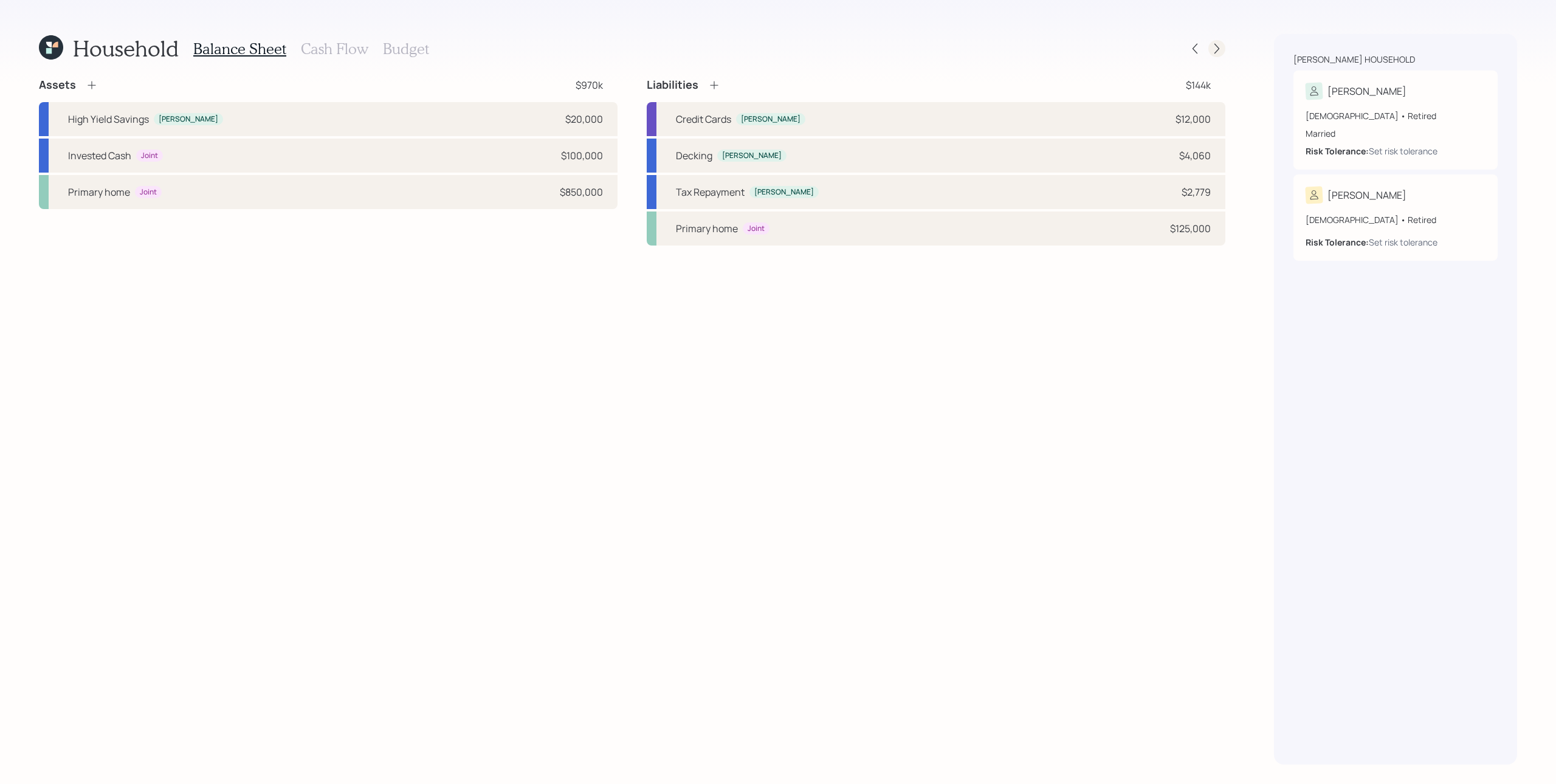
click at [1167, 47] on icon at bounding box center [1217, 49] width 12 height 12
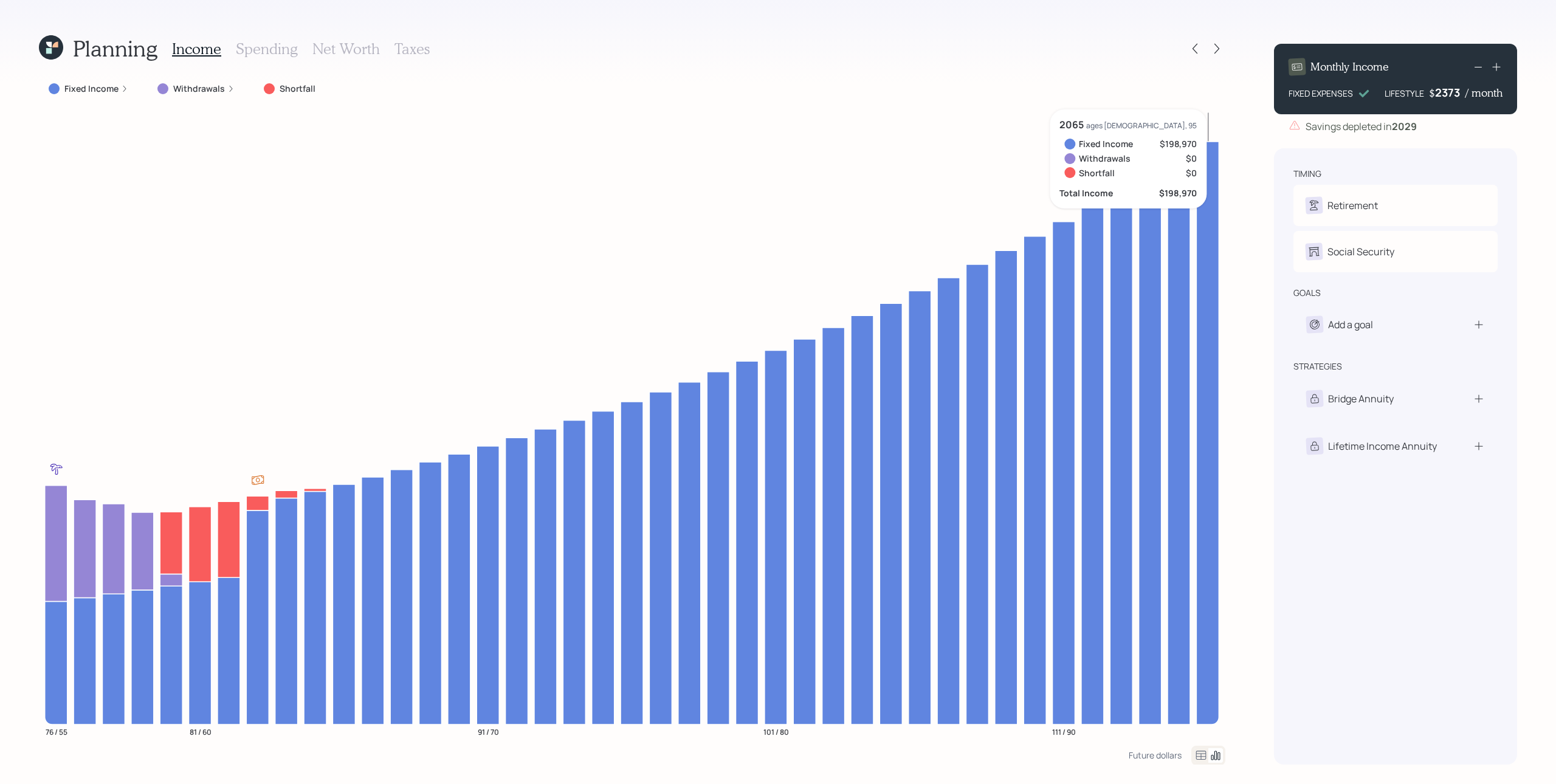
click at [1167, 95] on div "2373" at bounding box center [1451, 92] width 30 height 14
click at [1167, 172] on div "timing" at bounding box center [1396, 174] width 205 height 12
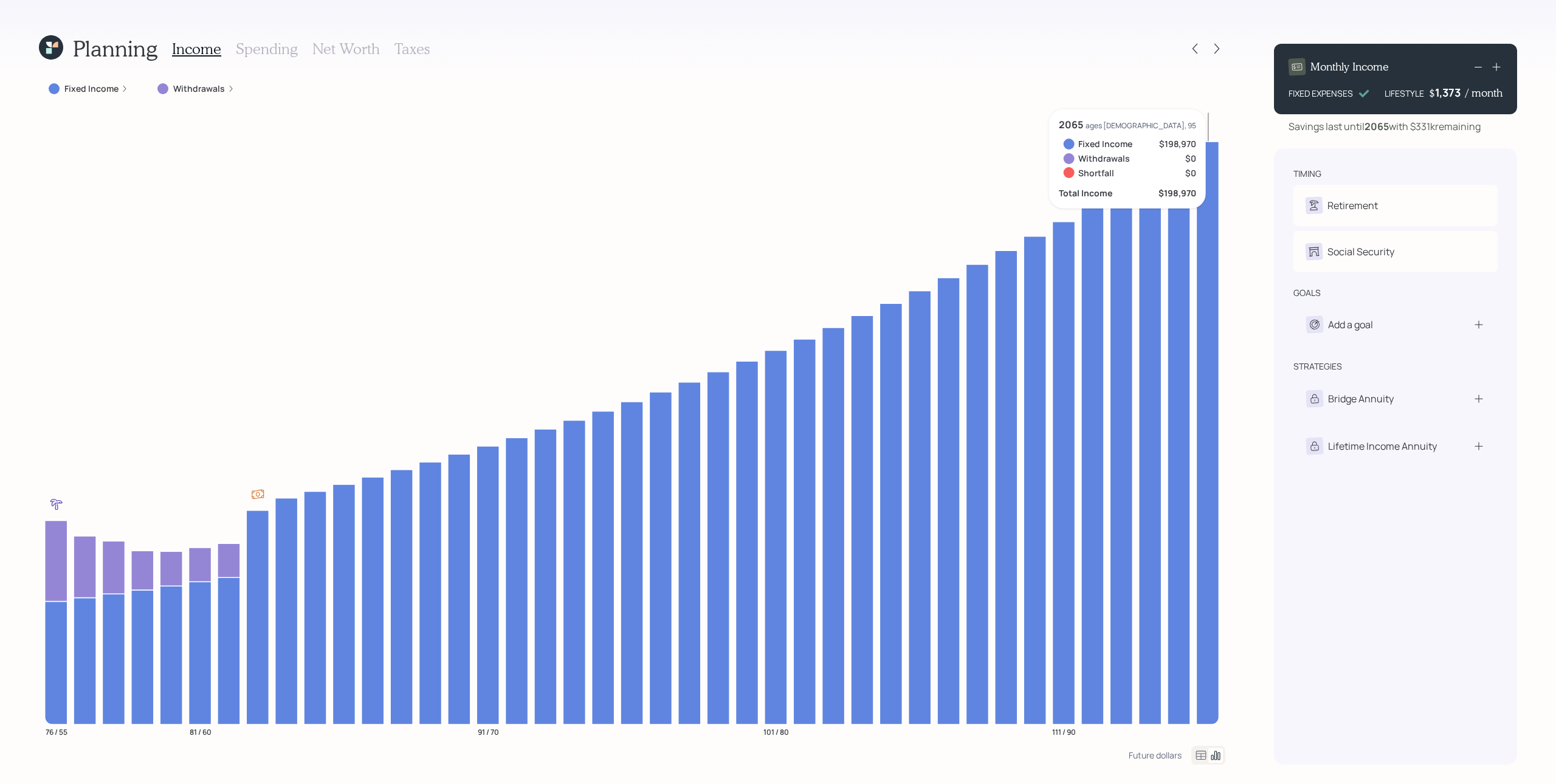
click at [1167, 68] on icon at bounding box center [1496, 67] width 8 height 8
click at [1167, 42] on icon at bounding box center [1195, 49] width 12 height 12
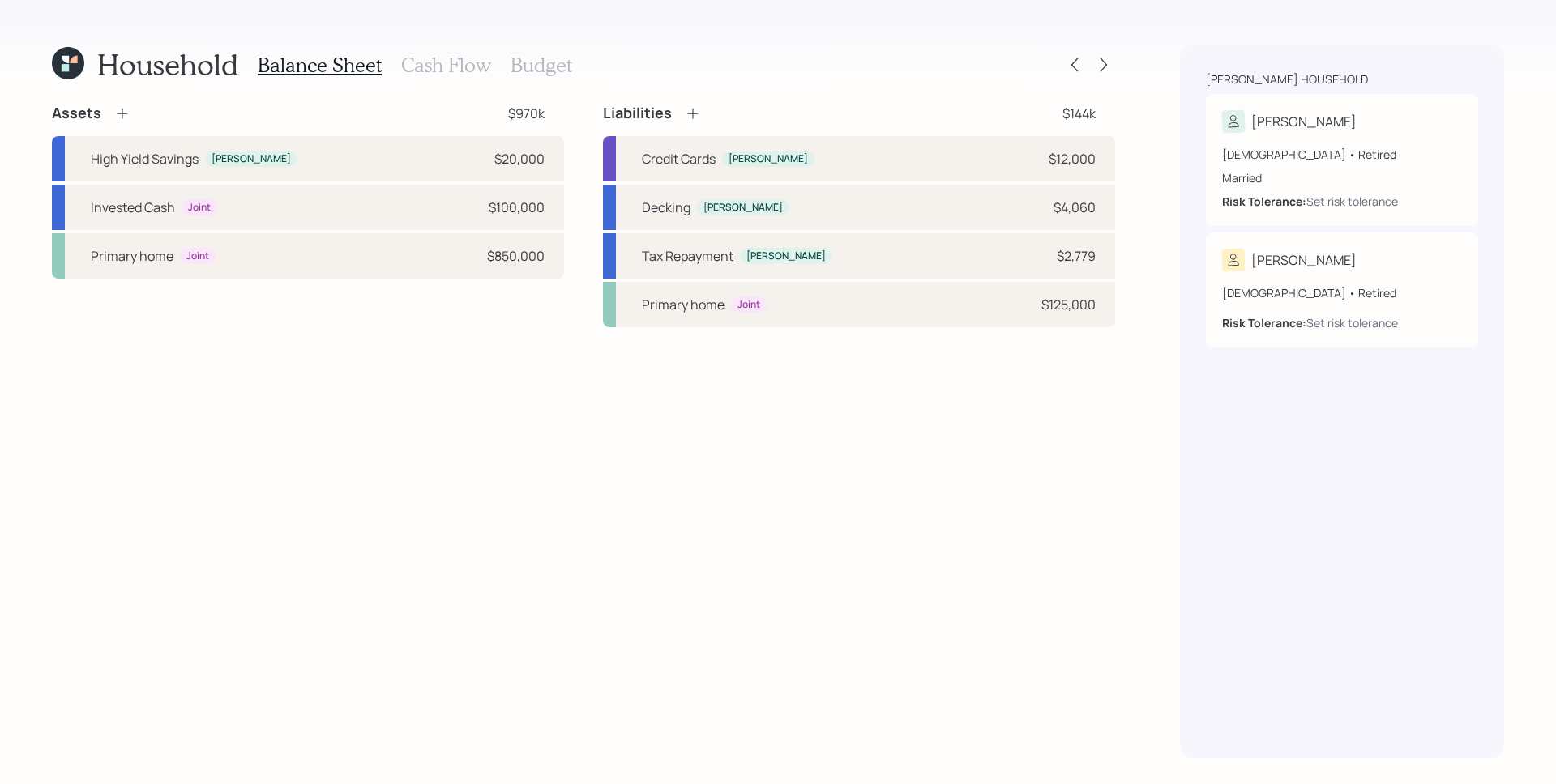
click at [477, 64] on h3 "Cash Flow" at bounding box center [446, 66] width 90 height 24
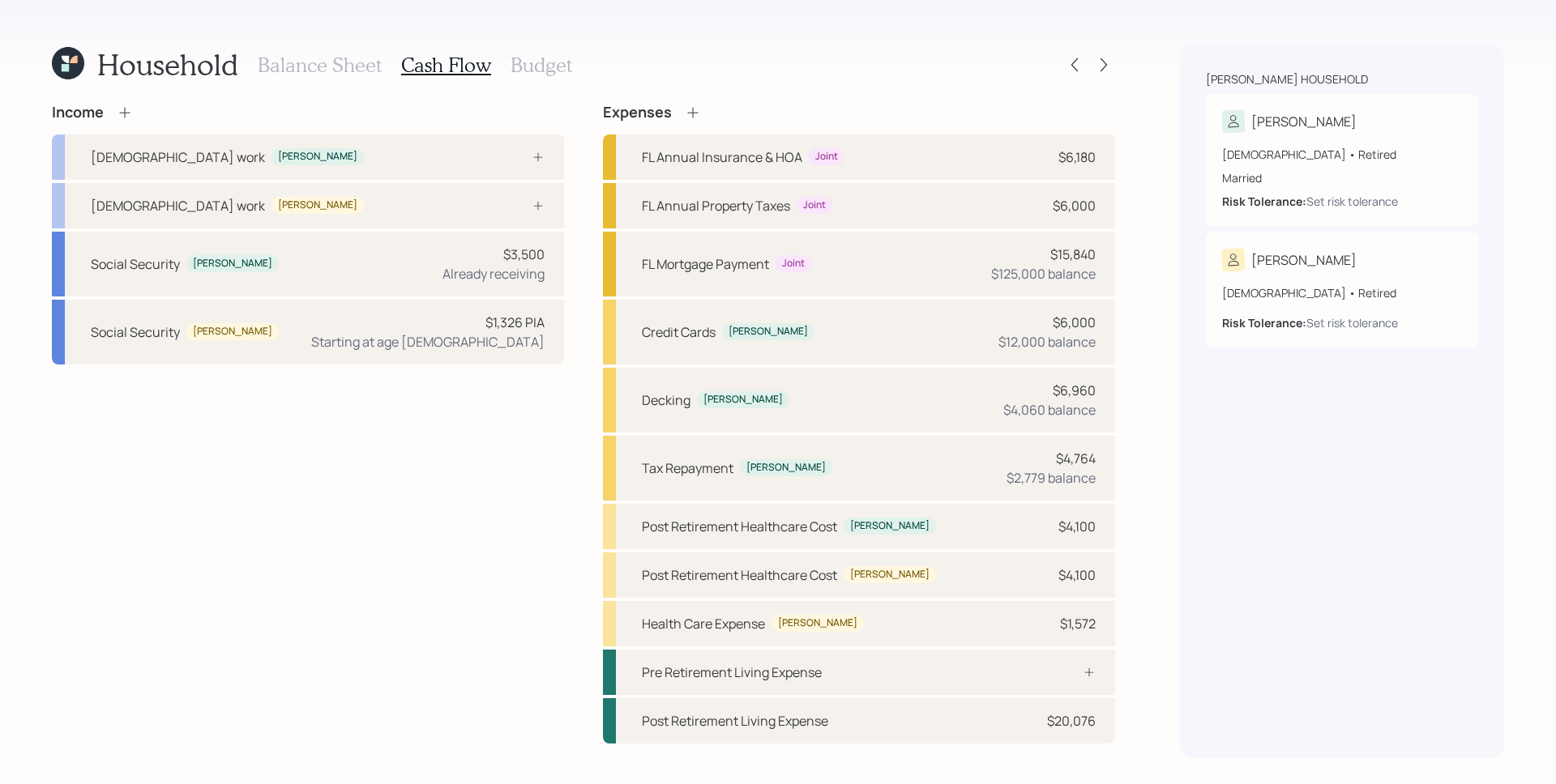
click at [688, 106] on icon at bounding box center [693, 113] width 16 height 16
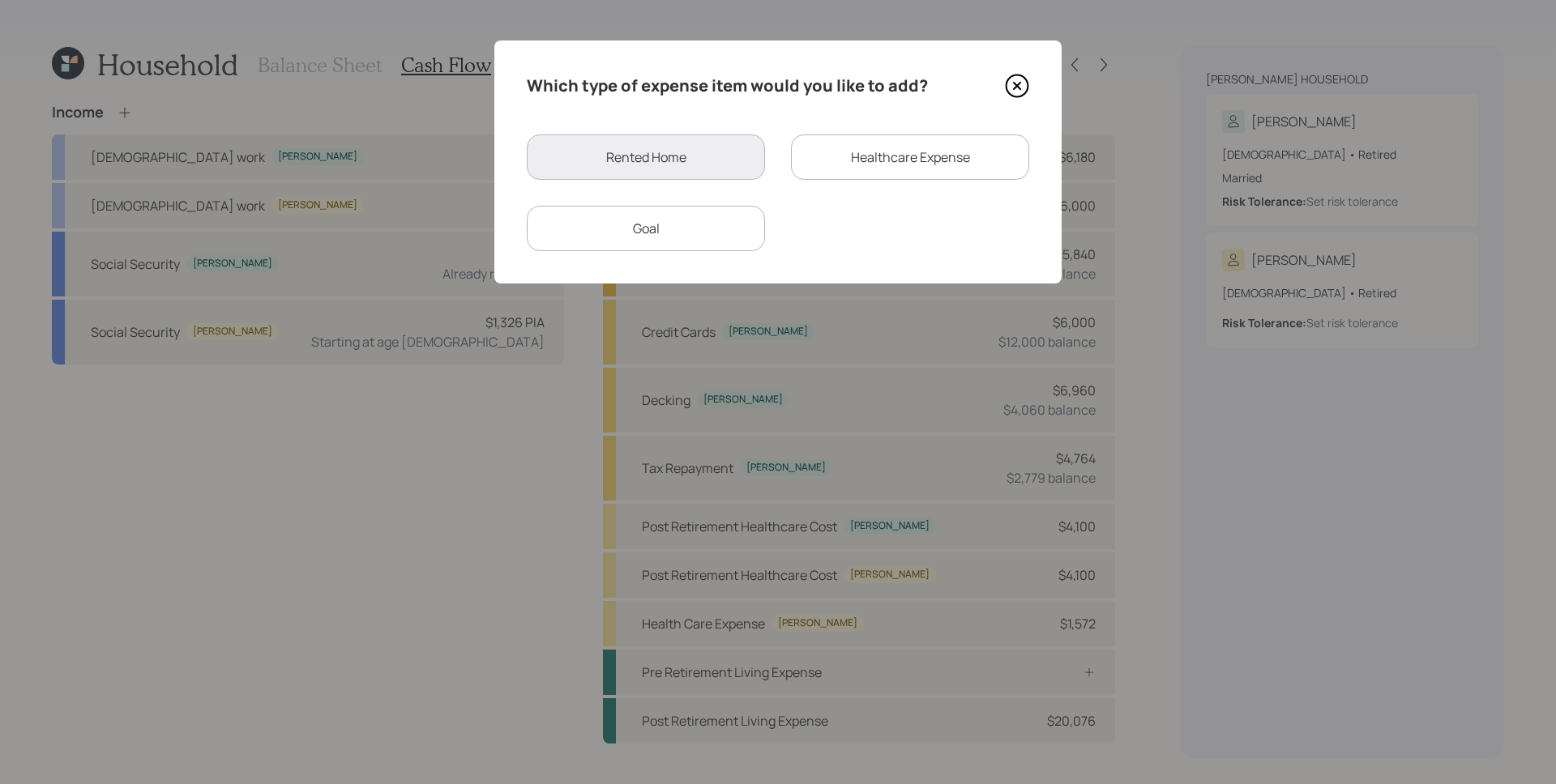
click at [1005, 85] on icon at bounding box center [1017, 86] width 25 height 25
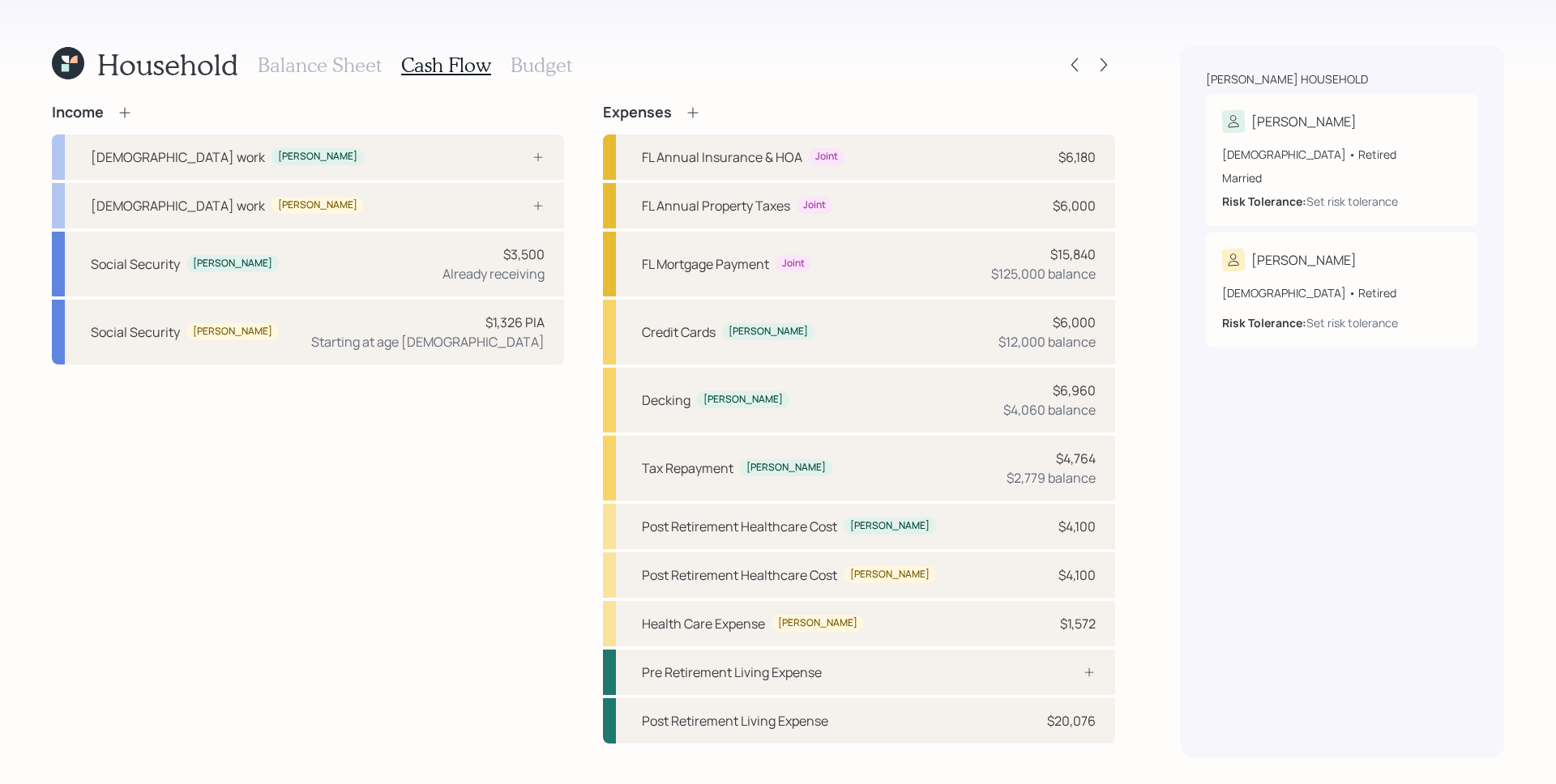
click at [338, 62] on h3 "Balance Sheet" at bounding box center [320, 66] width 124 height 24
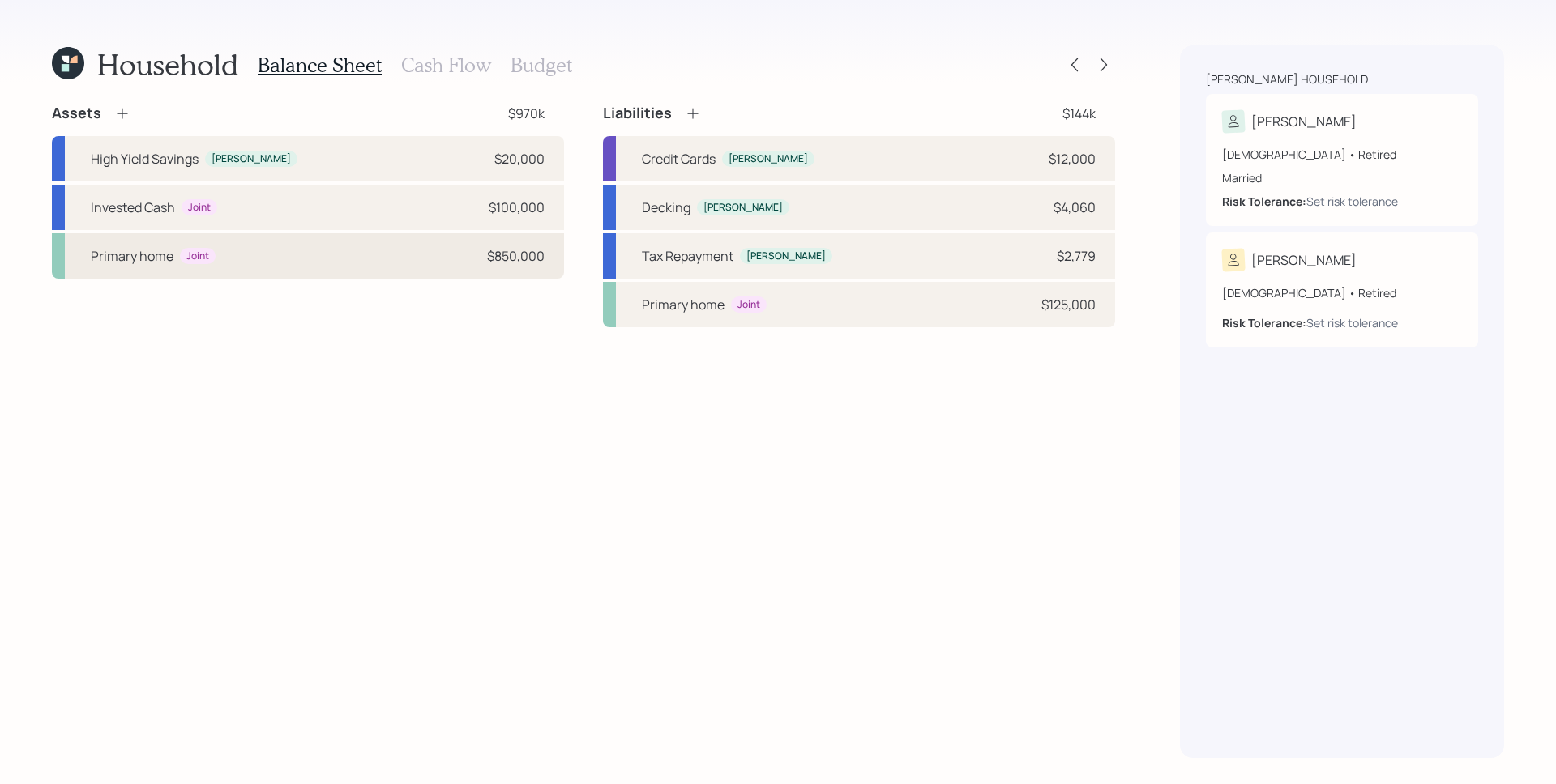
click at [262, 254] on div "Primary home Joint $850,000" at bounding box center [307, 256] width 512 height 46
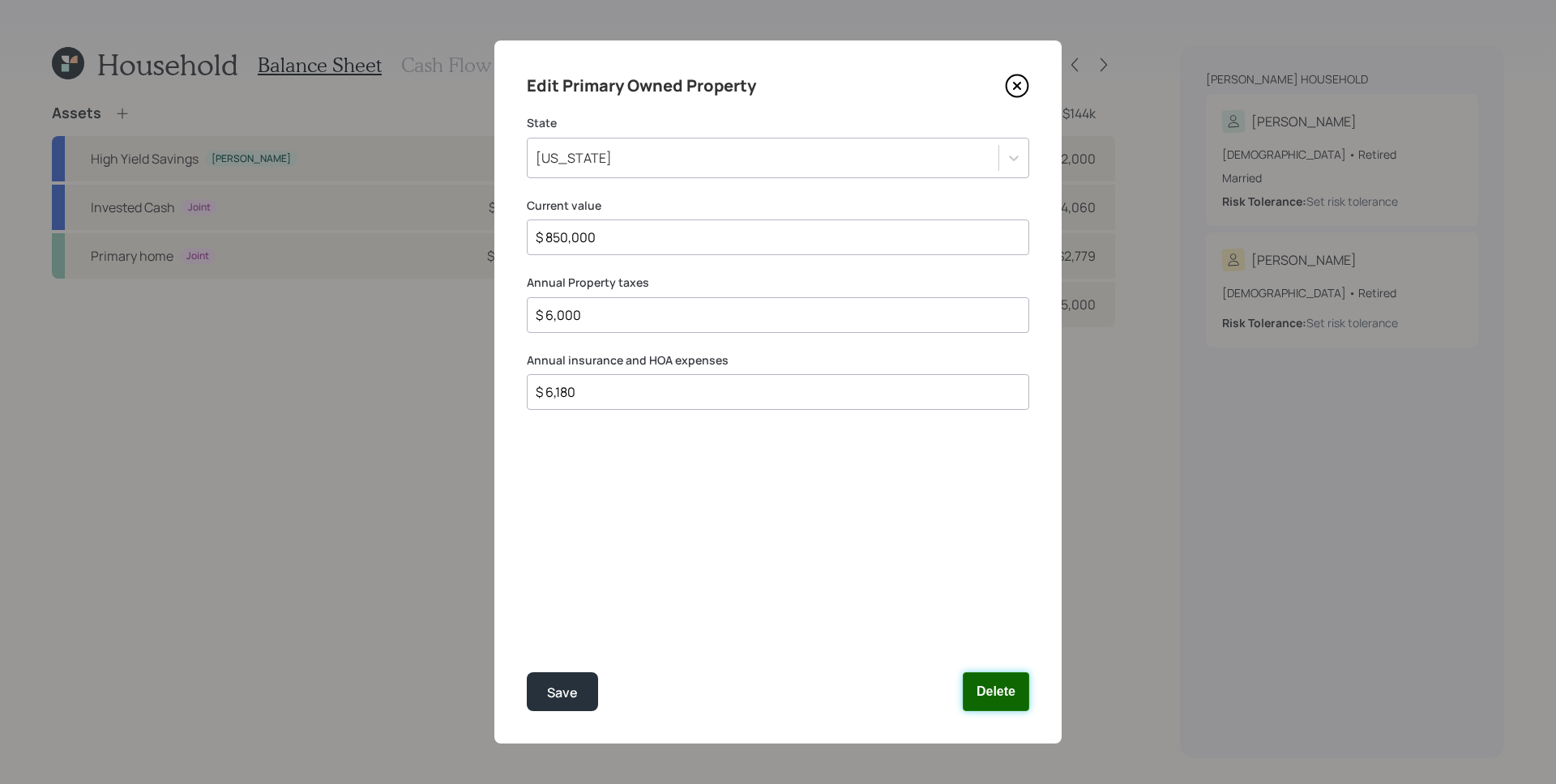
click at [1011, 689] on button "Delete" at bounding box center [995, 691] width 67 height 39
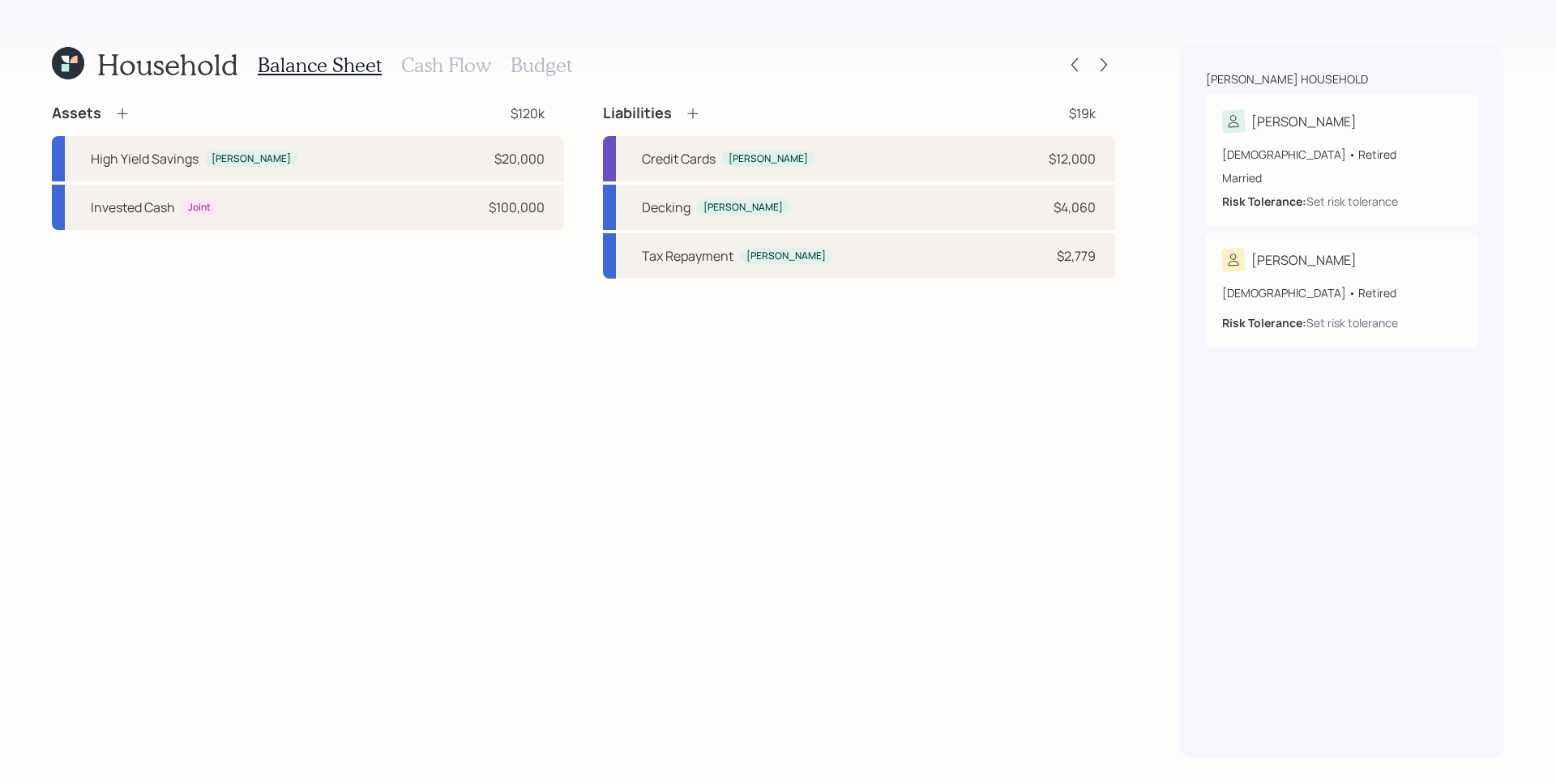
click at [118, 114] on icon at bounding box center [122, 113] width 16 height 16
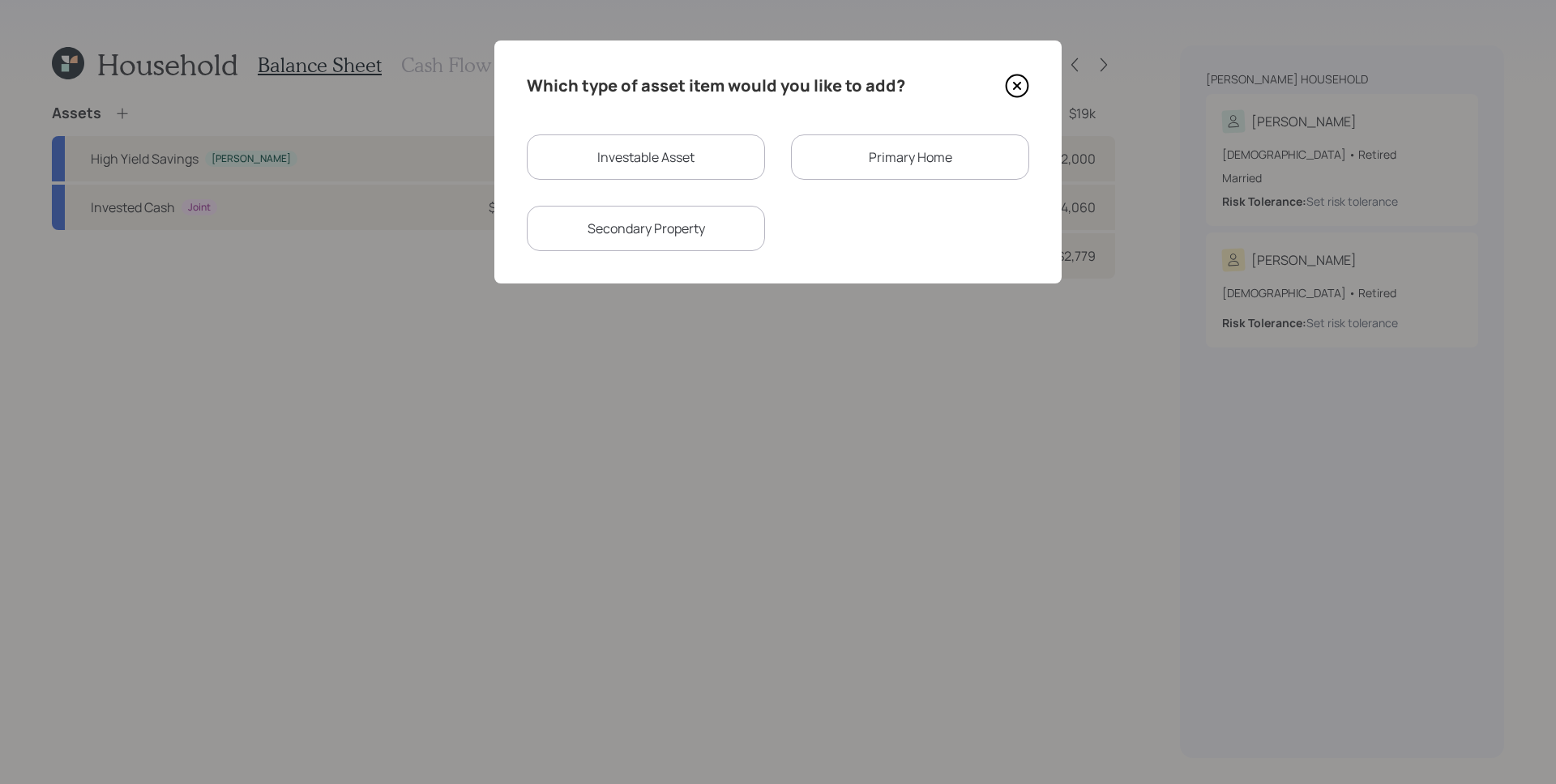
click at [1013, 78] on icon at bounding box center [1017, 86] width 25 height 25
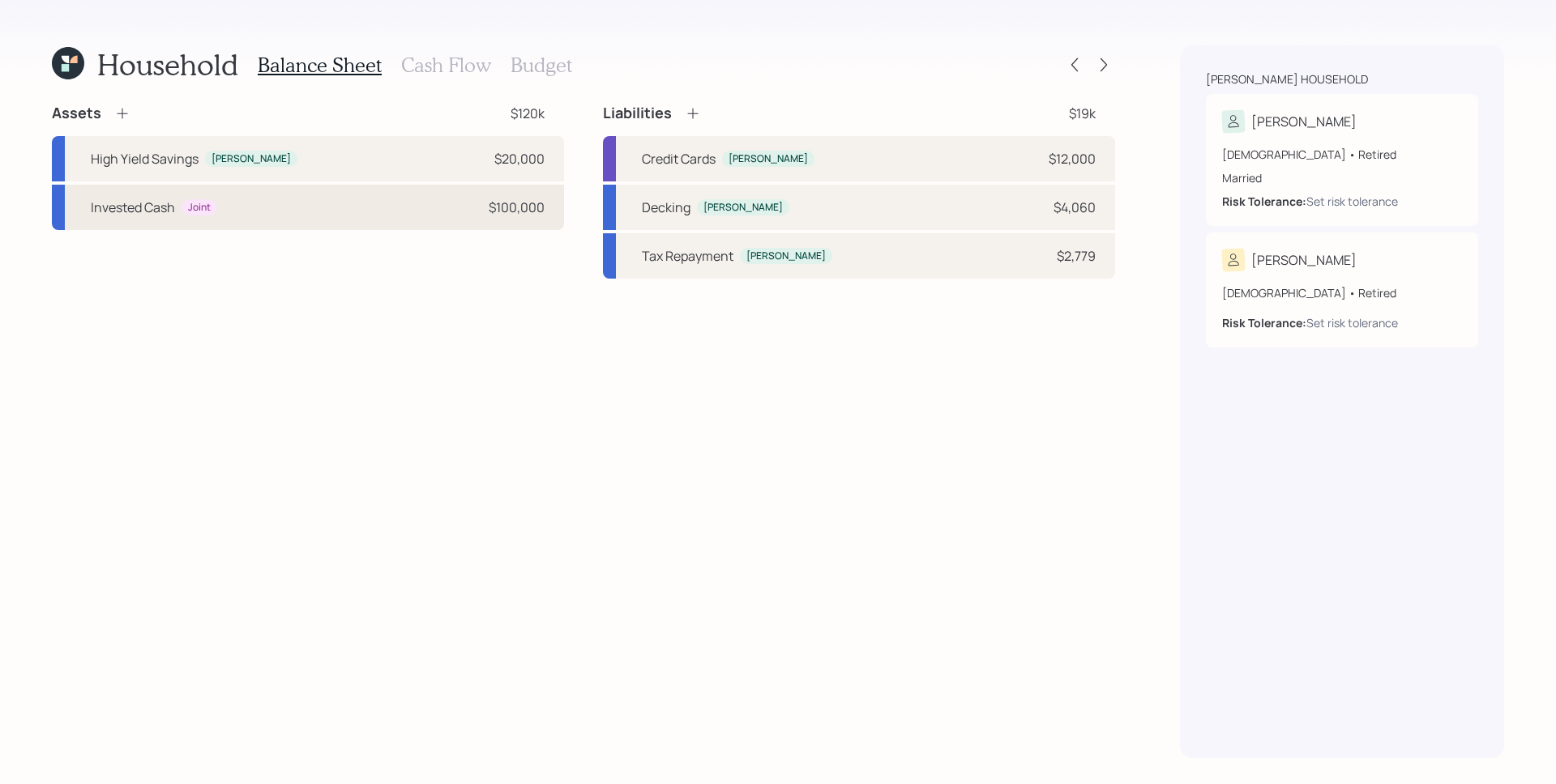
click at [352, 197] on div "Invested Cash Joint $100,000" at bounding box center [307, 208] width 512 height 46
select select "taxable"
select select "aggressive"
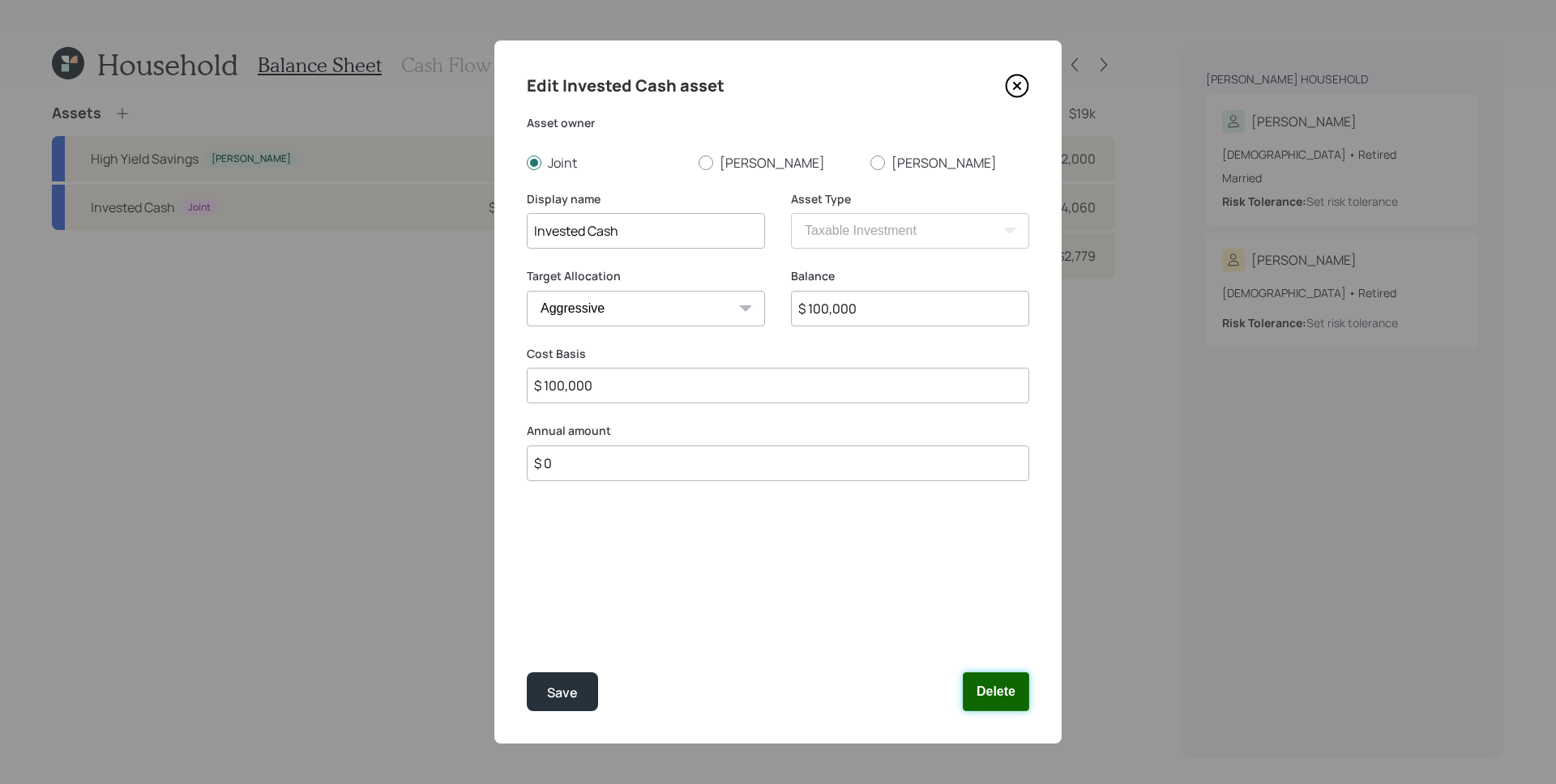
click at [1019, 693] on button "Delete" at bounding box center [995, 691] width 67 height 39
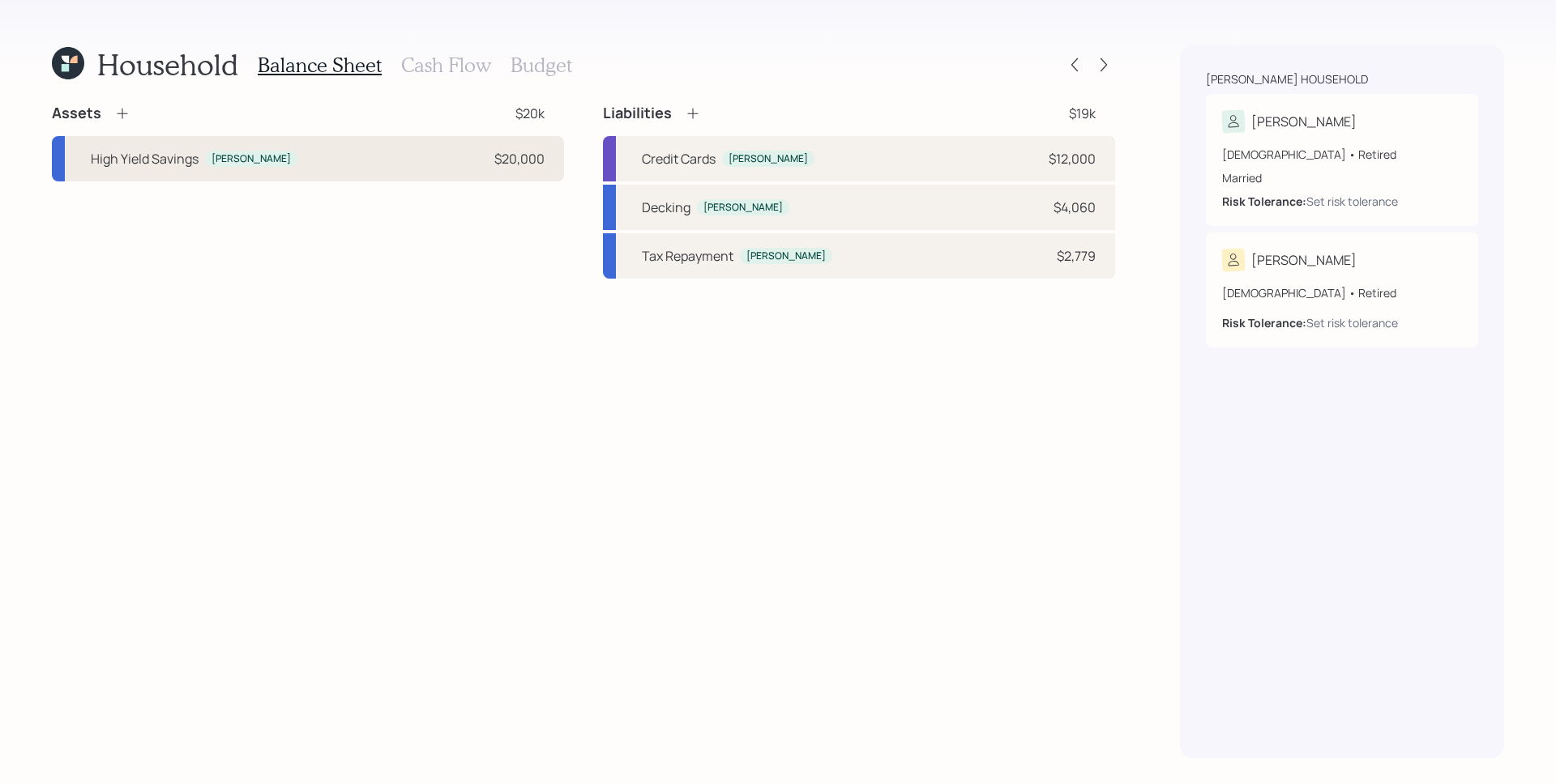
click at [341, 174] on div "High Yield Savings Michael $20,000" at bounding box center [307, 159] width 512 height 46
select select "taxable"
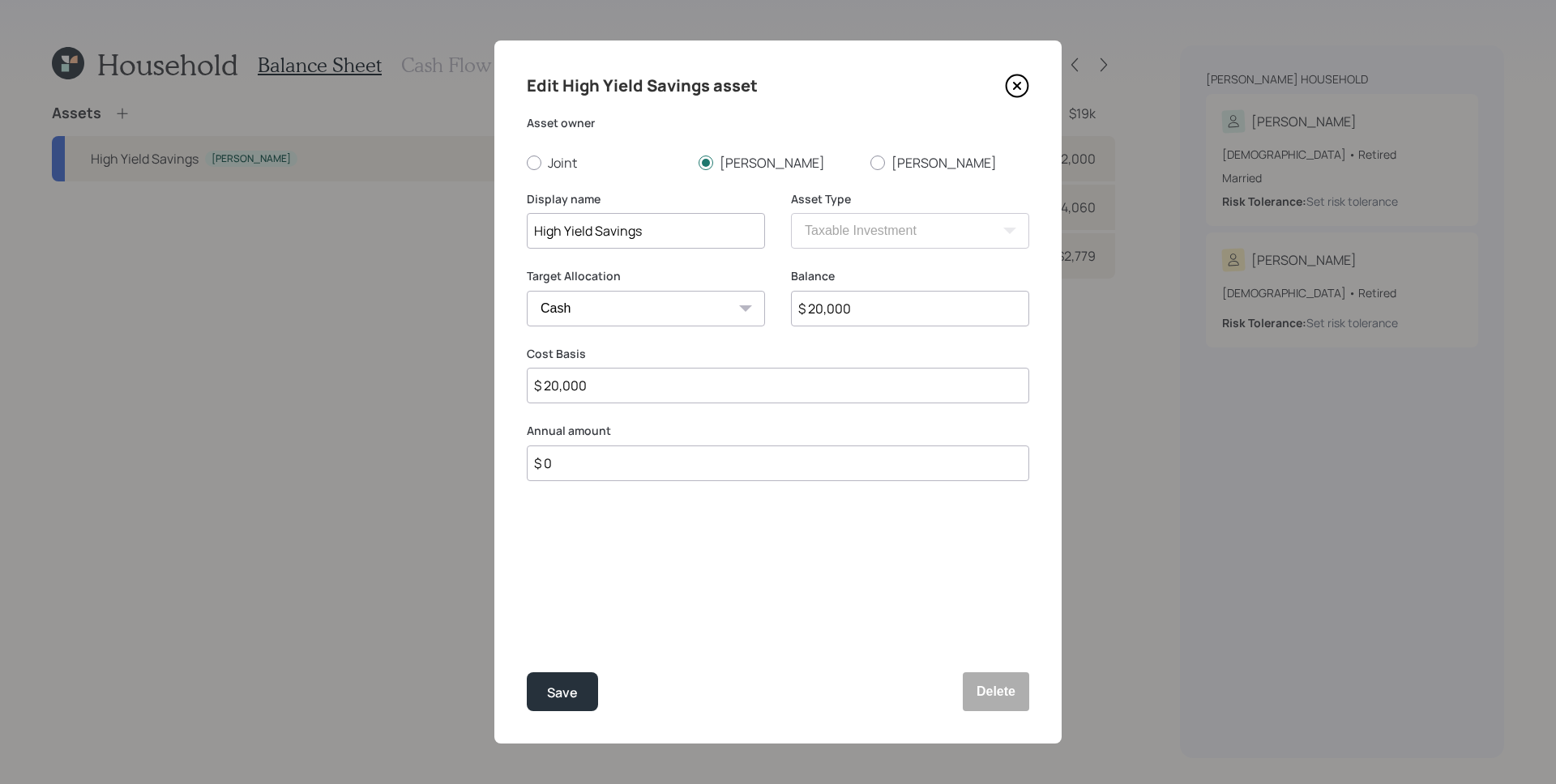
click at [855, 292] on input "$ 20,000" at bounding box center [909, 308] width 238 height 36
click at [860, 303] on input "$ 20,000" at bounding box center [909, 308] width 238 height 36
type input "$ 7"
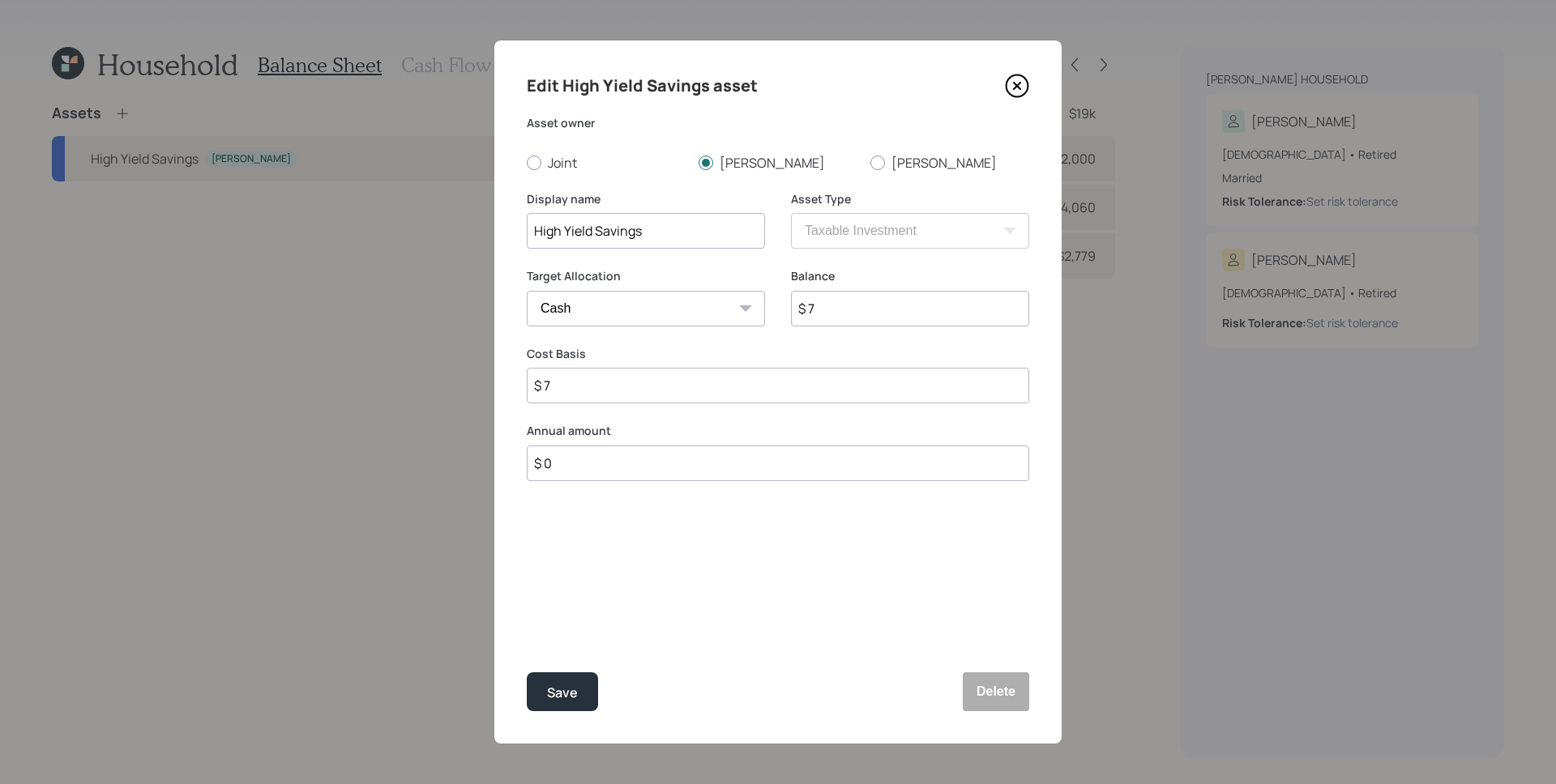
type input "$ 72"
type input "$ 720"
type input "$ 7,200"
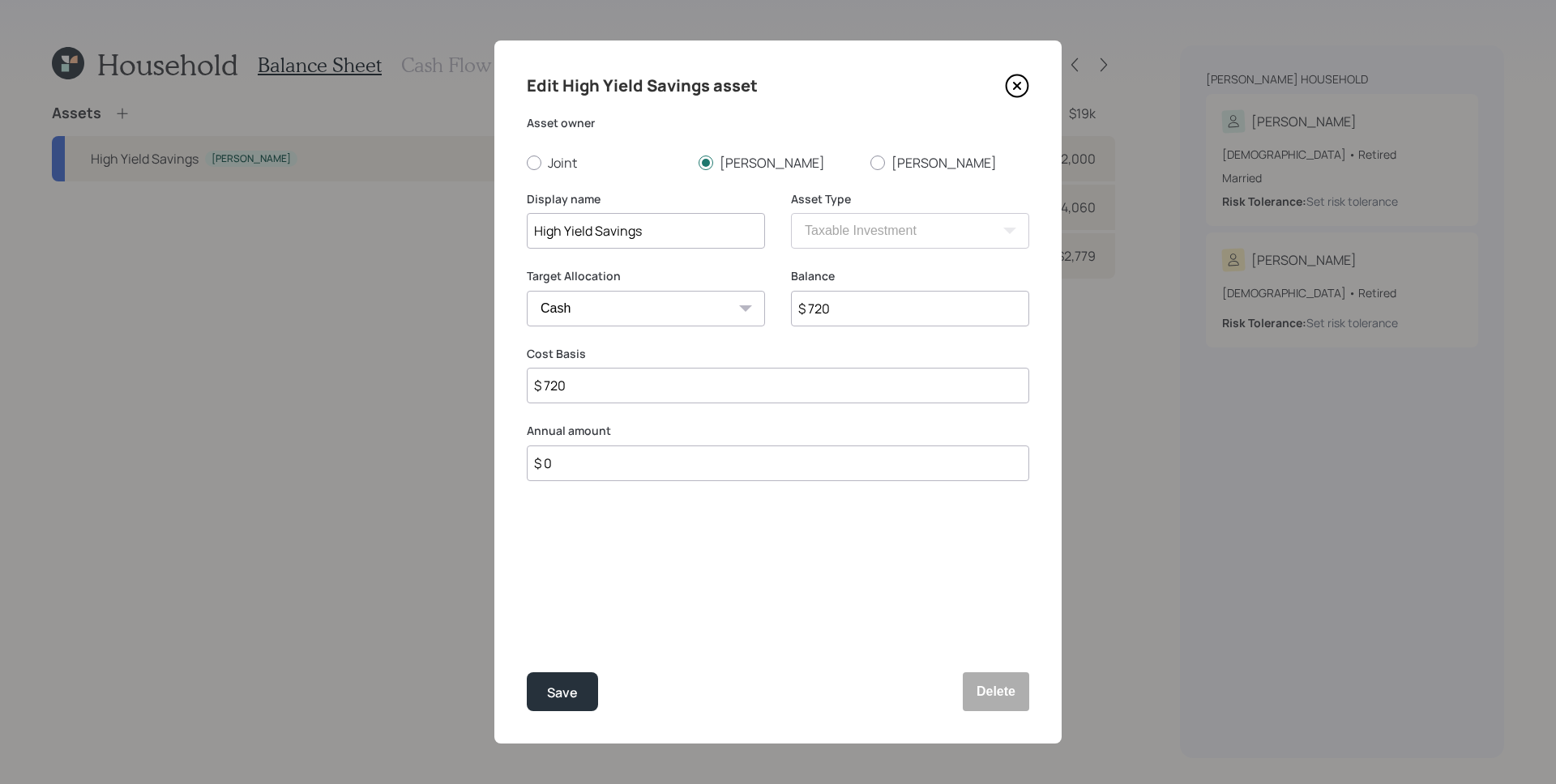
type input "$ 7,200"
type input "$ 72,000"
type input "$ 720,000"
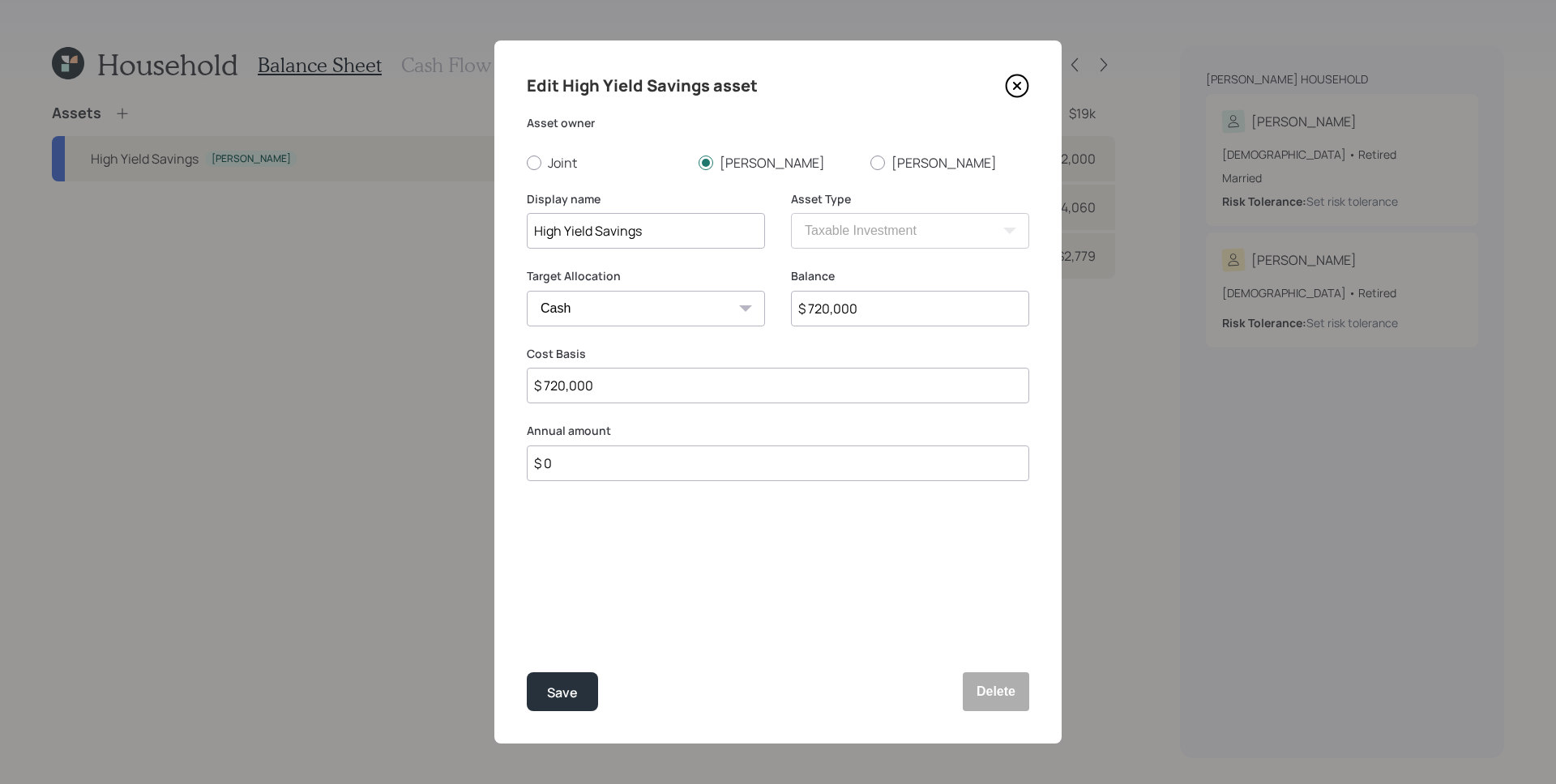
type input "$ 720,000"
click at [526, 672] on button "Save" at bounding box center [562, 691] width 71 height 39
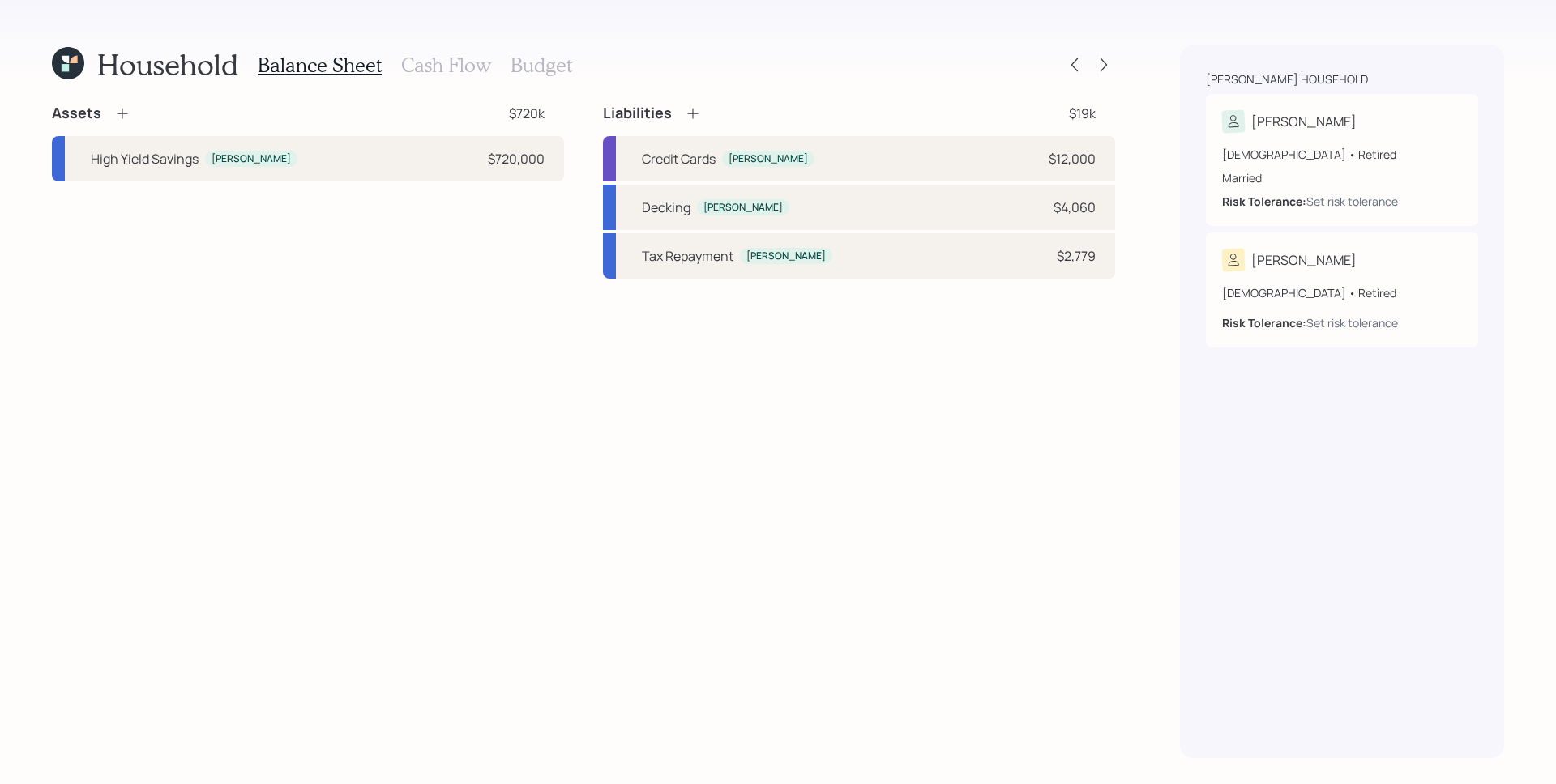
drag, startPoint x: 472, startPoint y: 75, endPoint x: 585, endPoint y: 82, distance: 113.2
click at [472, 75] on h3 "Cash Flow" at bounding box center [446, 66] width 90 height 24
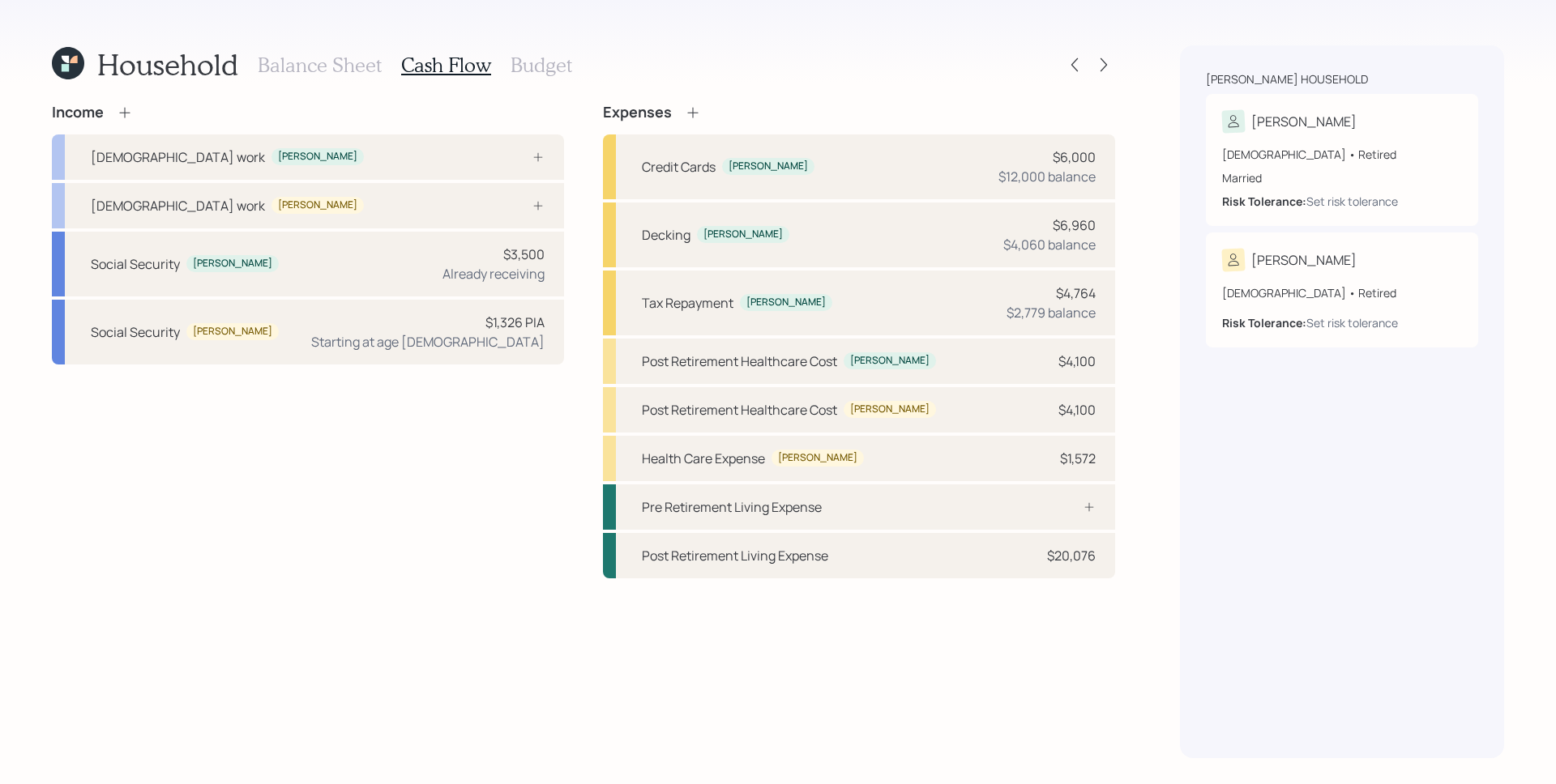
click at [696, 107] on icon at bounding box center [693, 113] width 16 height 16
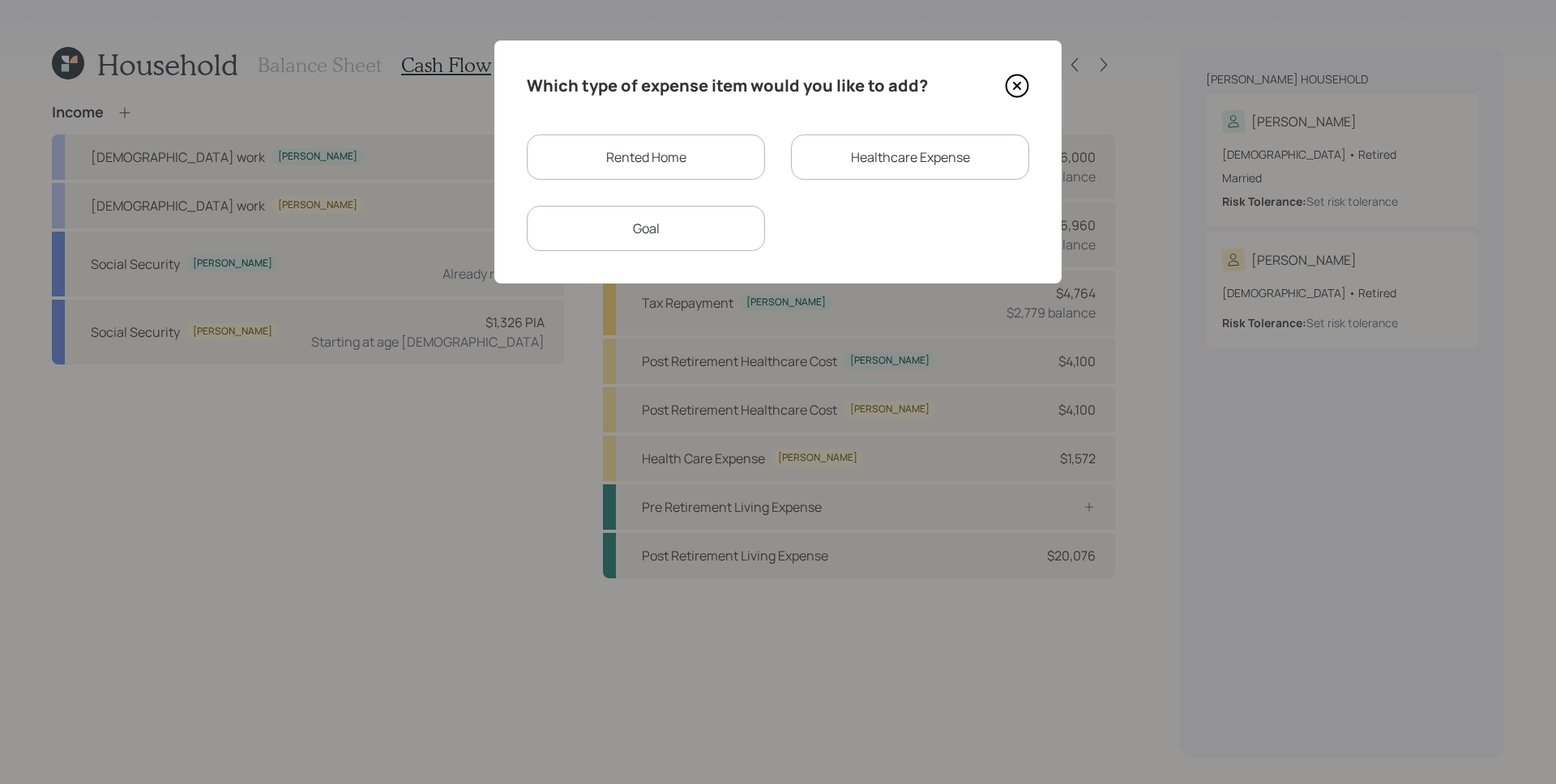
click at [675, 159] on div "Rented Home" at bounding box center [645, 157] width 238 height 46
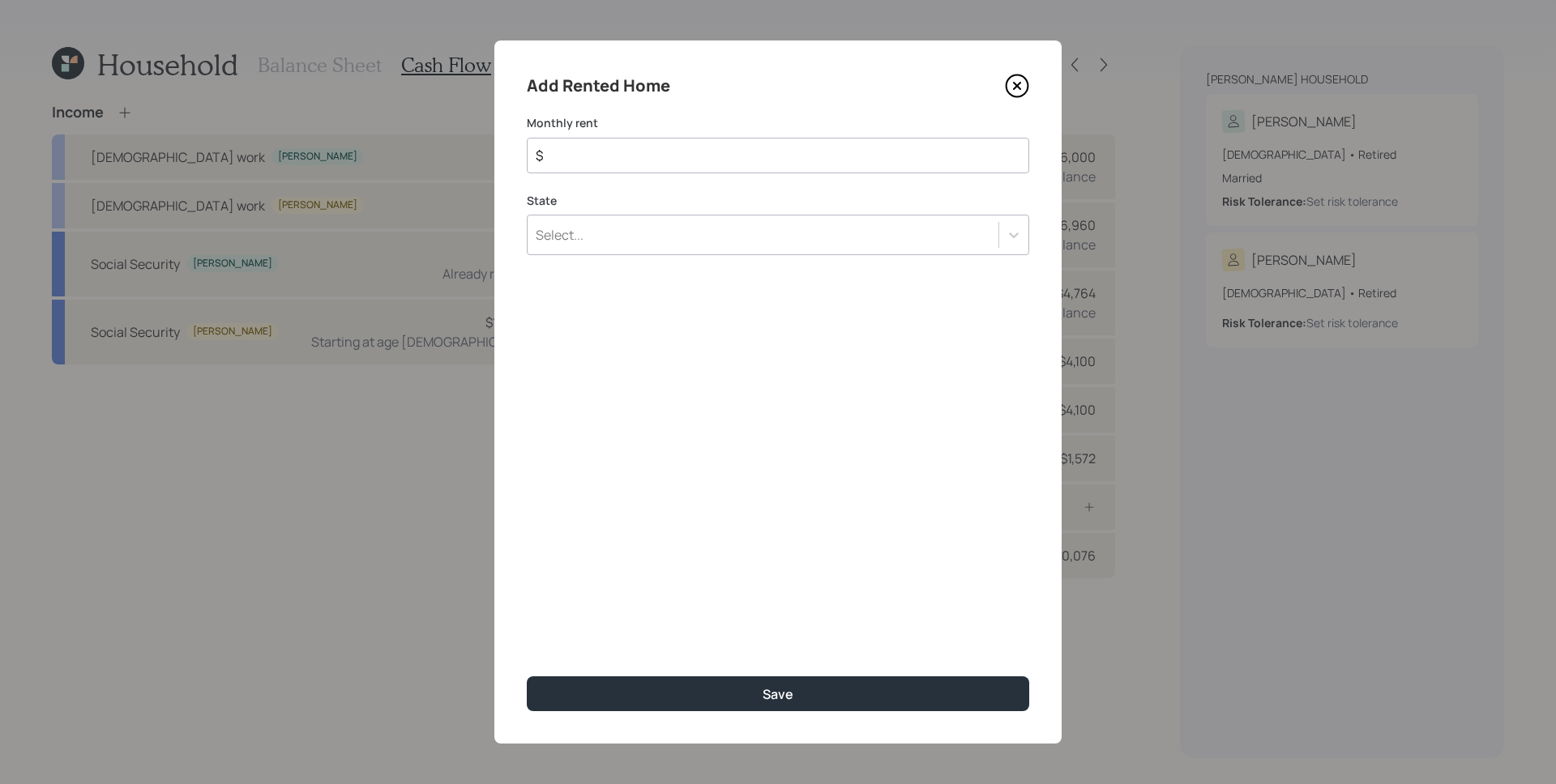
click at [633, 251] on div "Select..." at bounding box center [777, 234] width 503 height 40
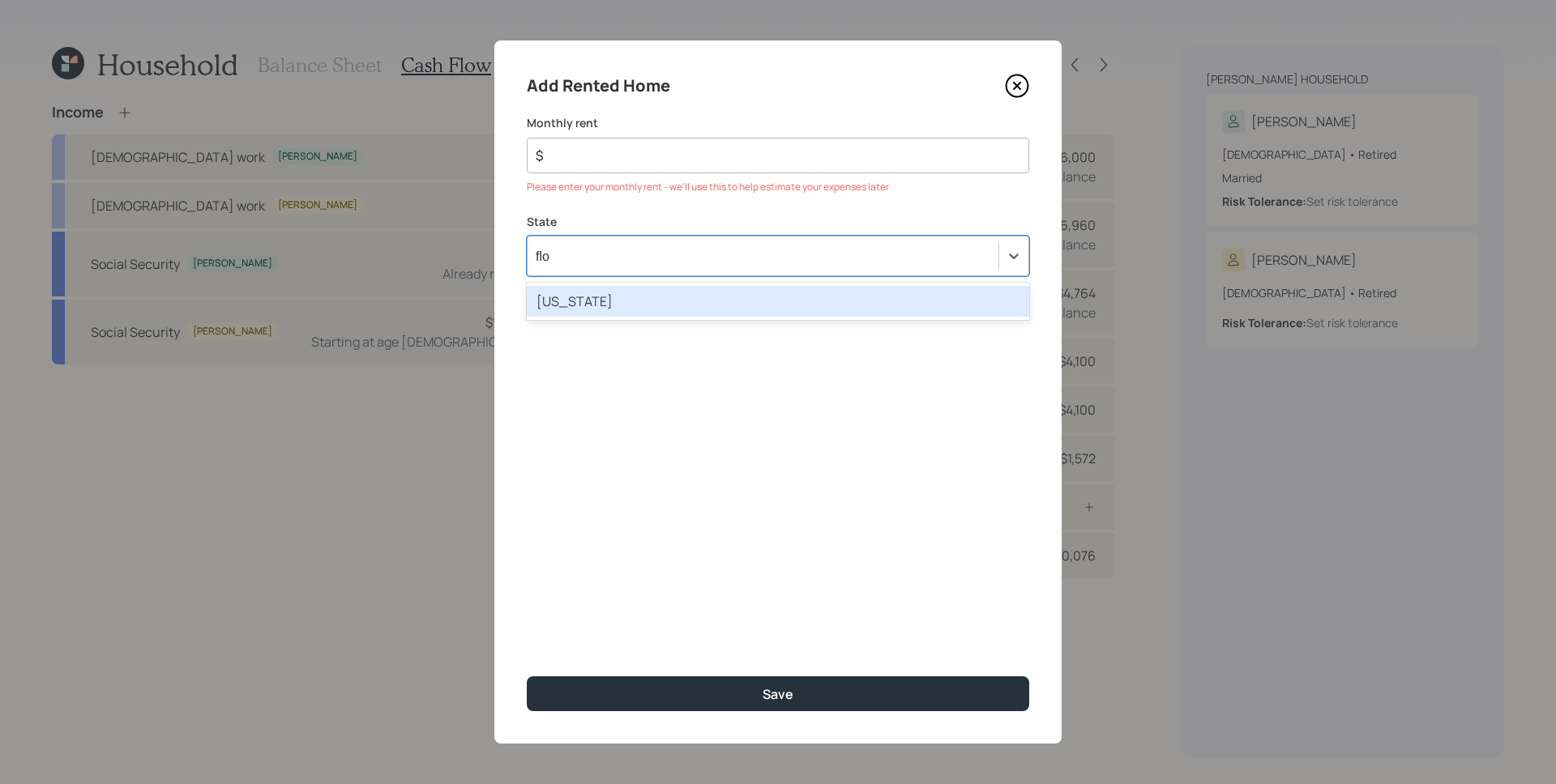
type input "flor"
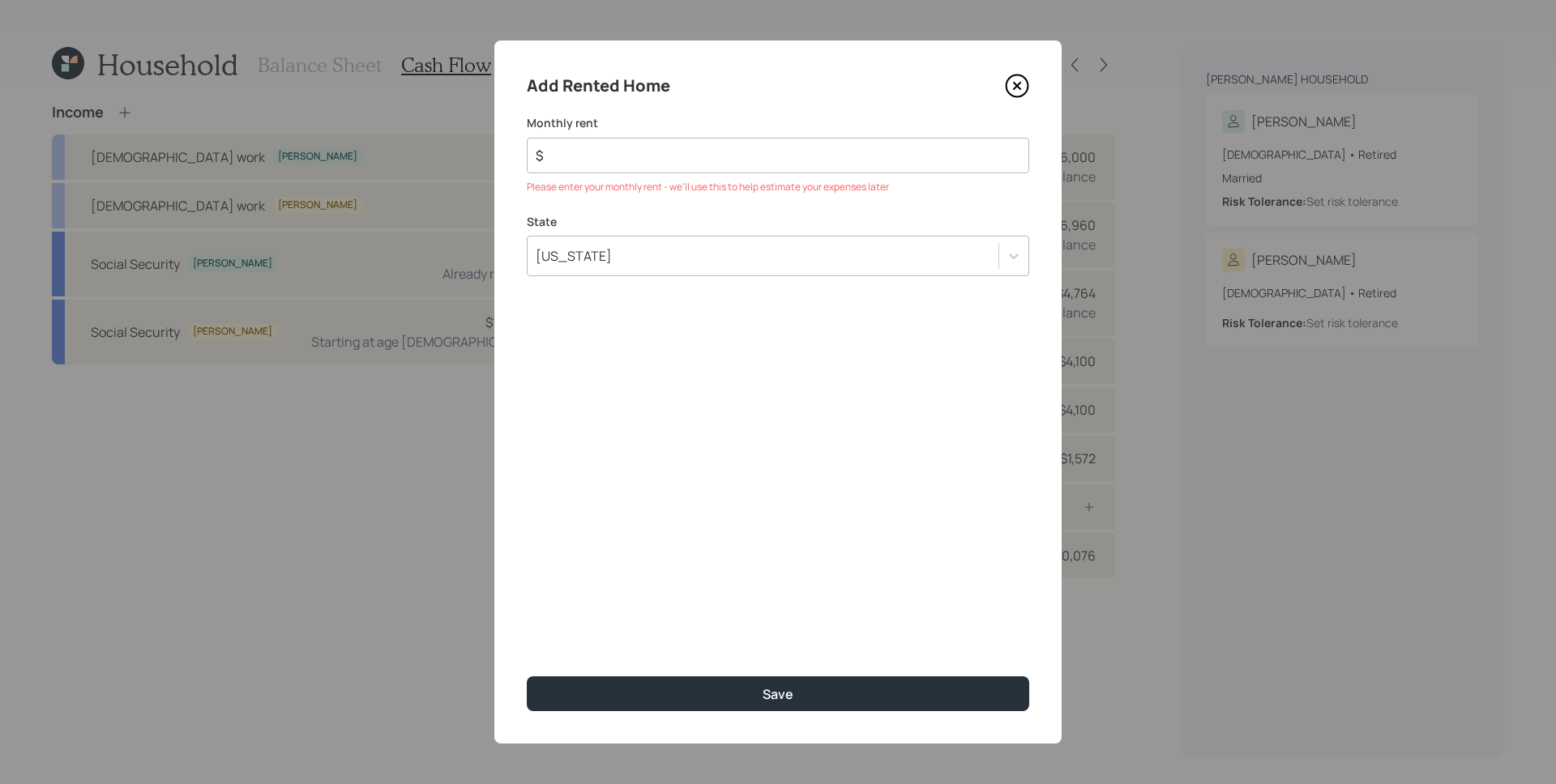
click at [586, 163] on input "$" at bounding box center [771, 155] width 475 height 19
type input "$ 2,500"
click at [526, 676] on button "Save" at bounding box center [777, 694] width 503 height 35
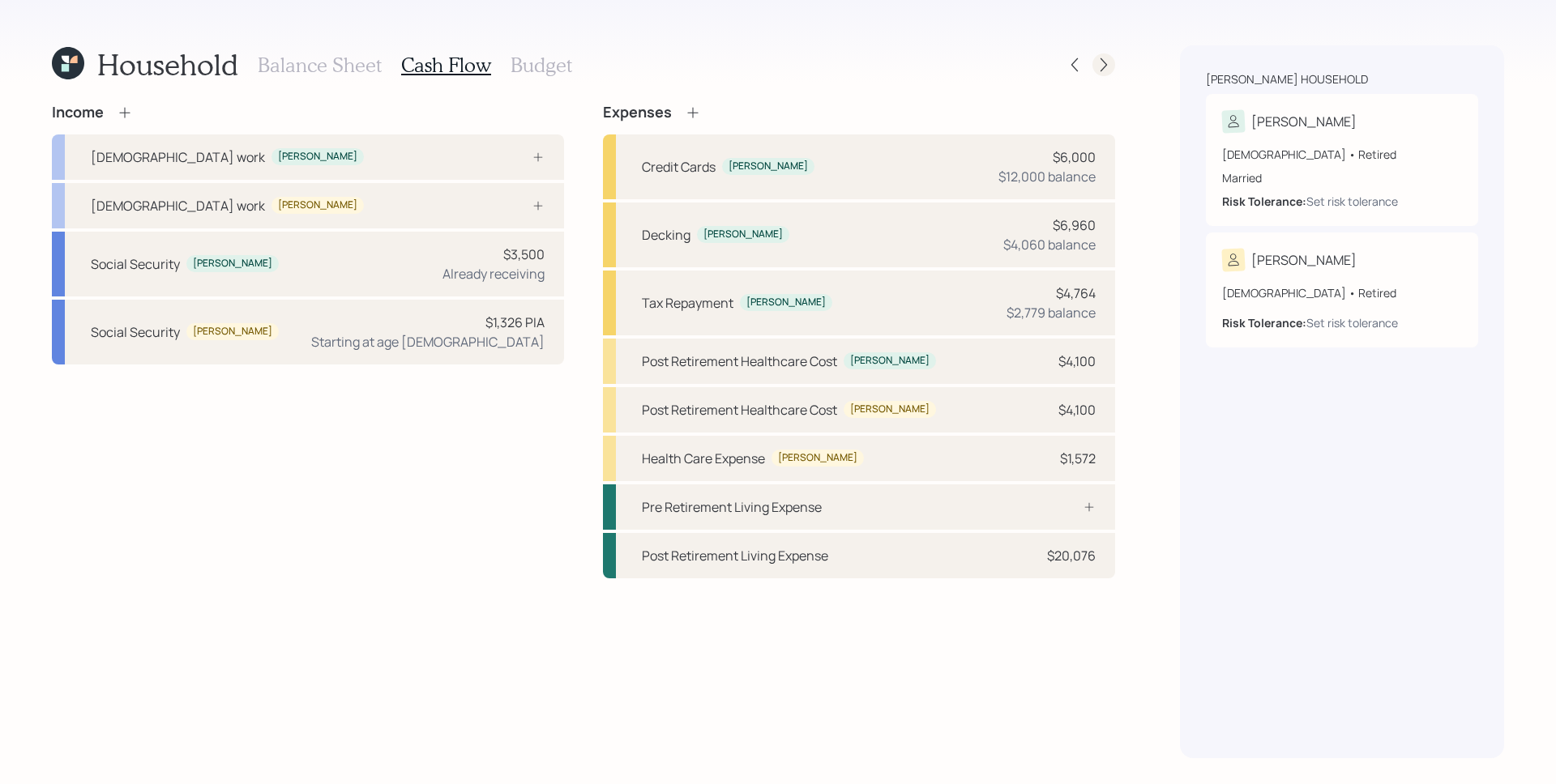
click at [1105, 67] on icon at bounding box center [1104, 65] width 16 height 16
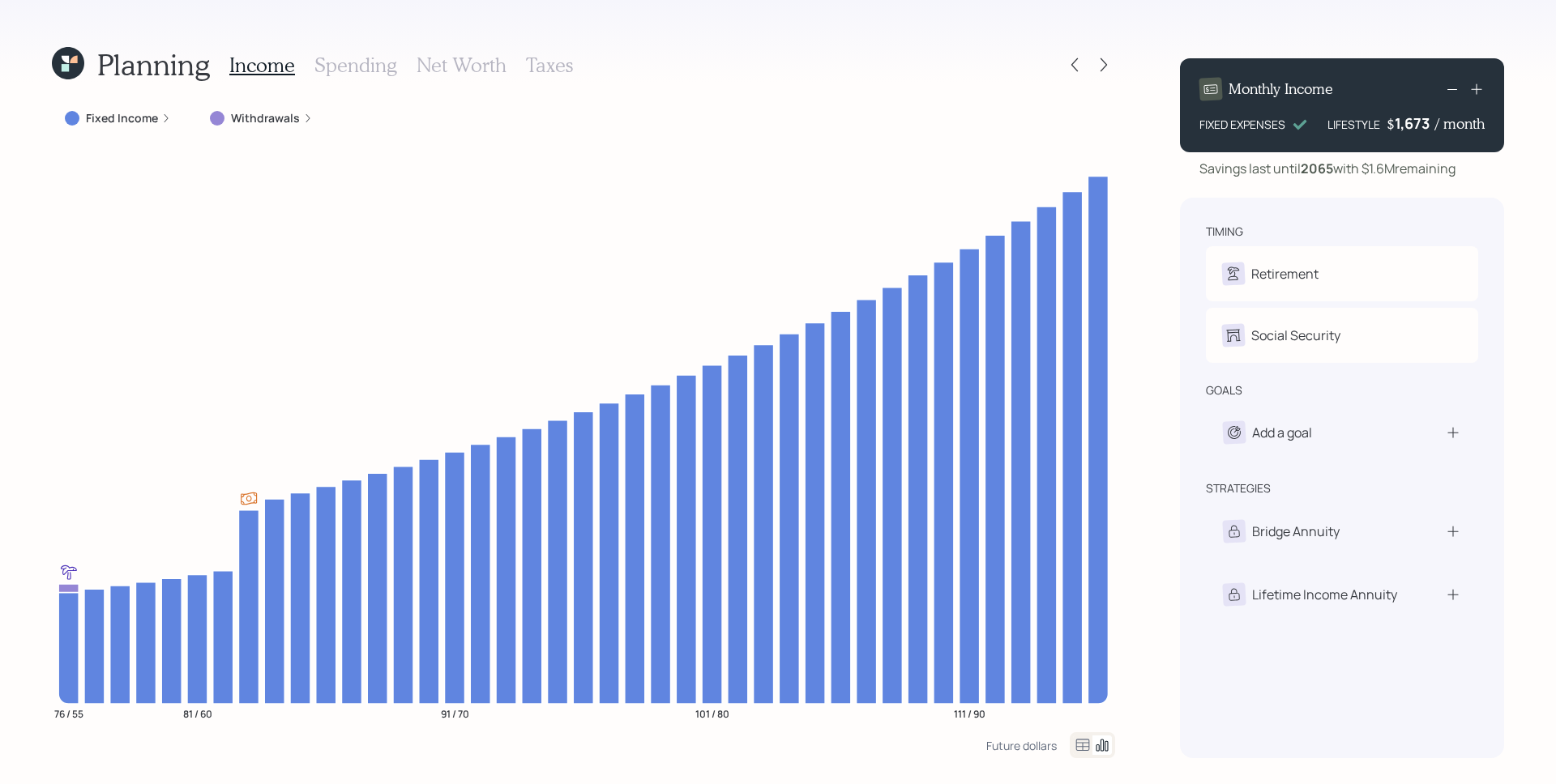
click at [1412, 129] on div "1,673" at bounding box center [1415, 122] width 40 height 19
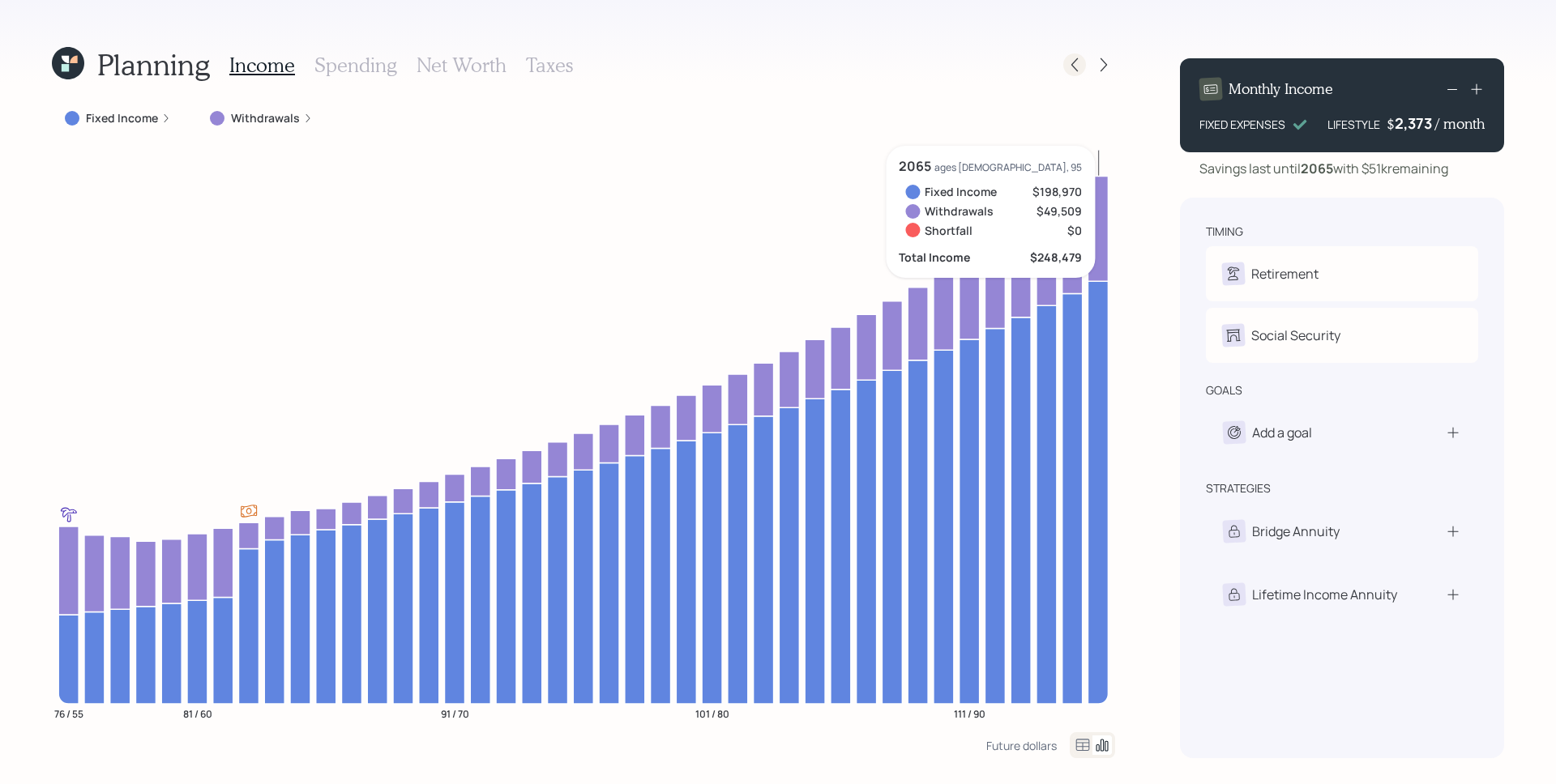
click at [1071, 68] on icon at bounding box center [1074, 65] width 16 height 16
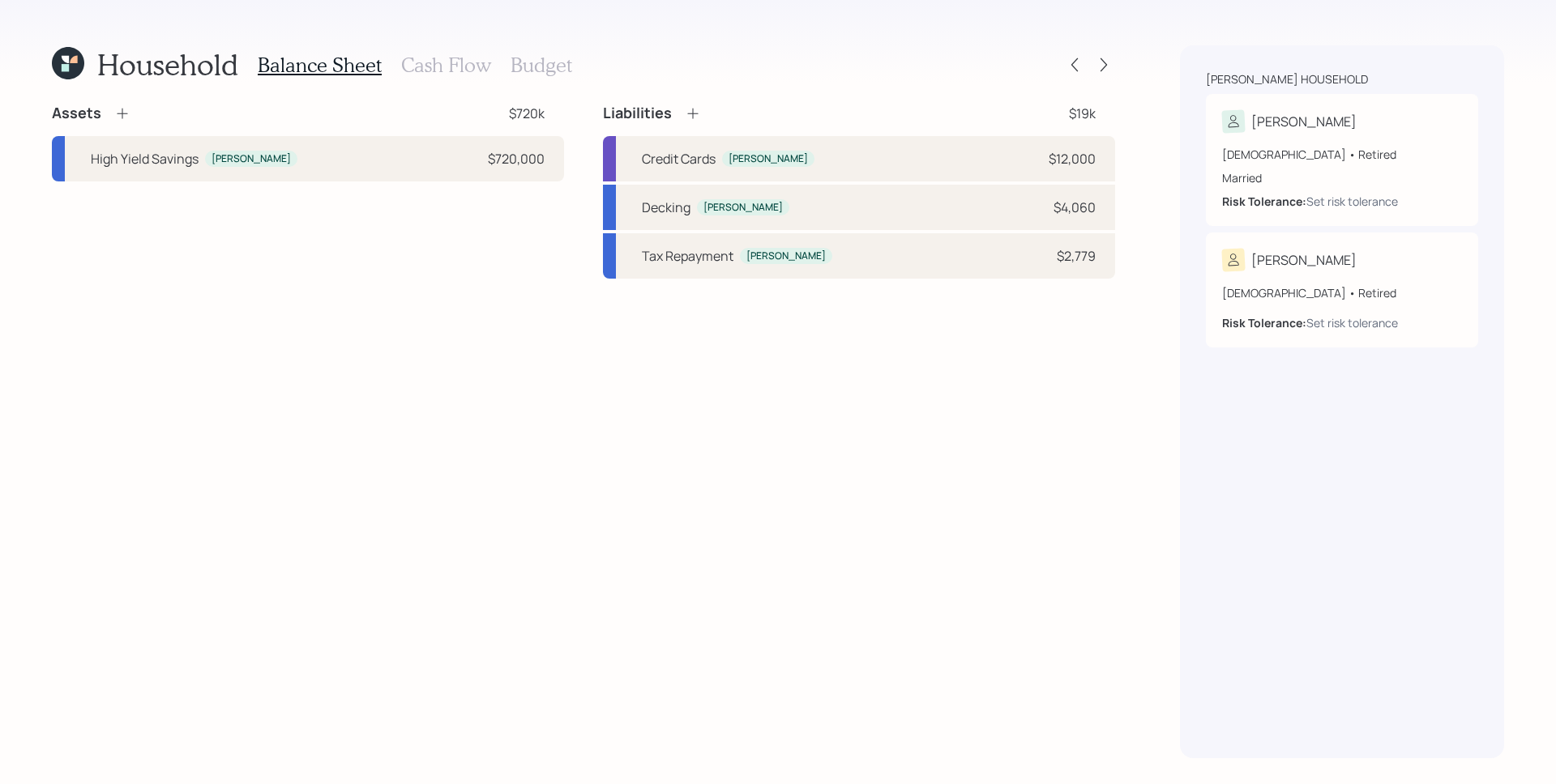
click at [458, 61] on h3 "Cash Flow" at bounding box center [446, 66] width 90 height 24
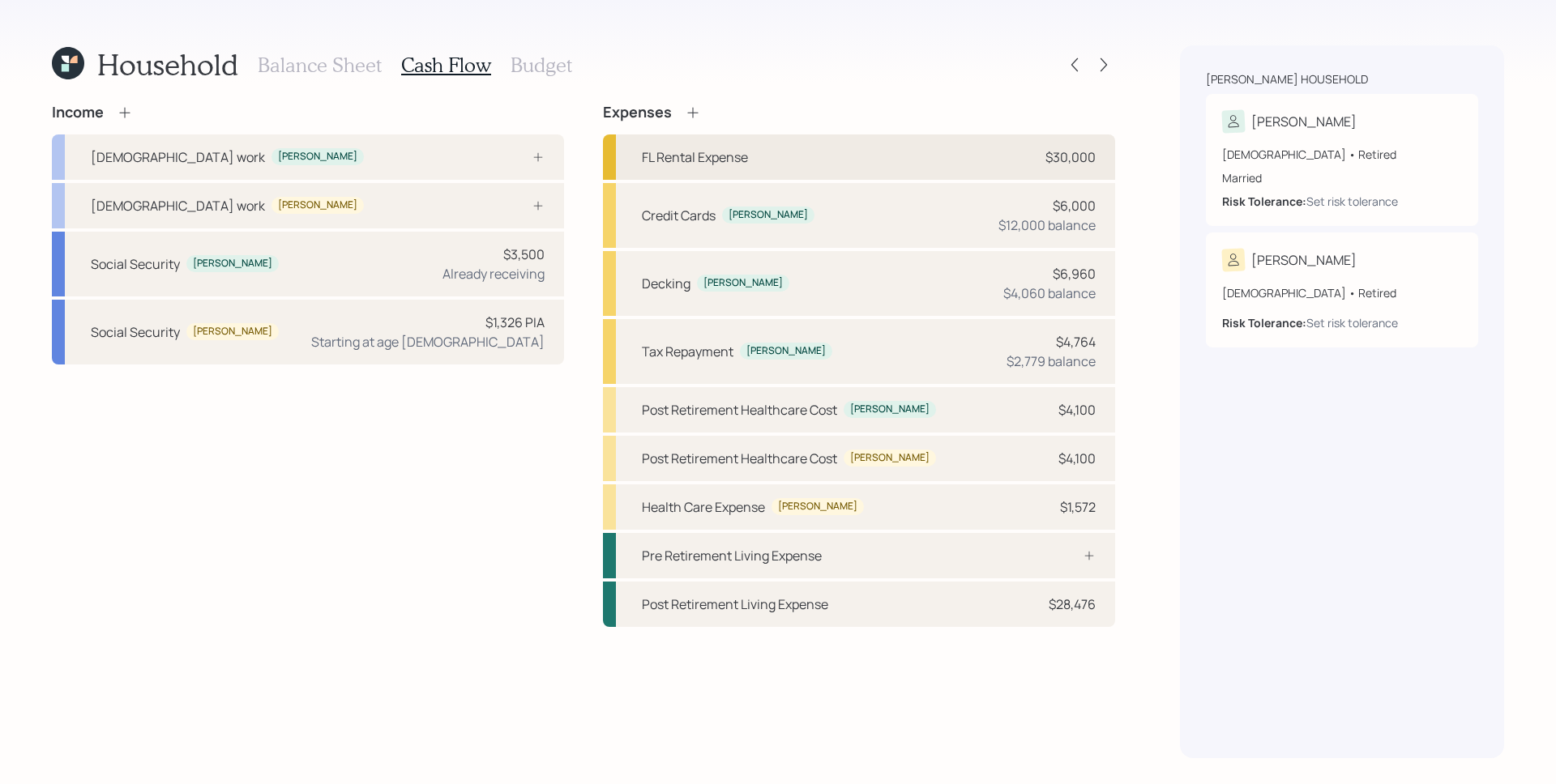
click at [848, 142] on div "FL Rental Expense $30,000" at bounding box center [858, 157] width 512 height 46
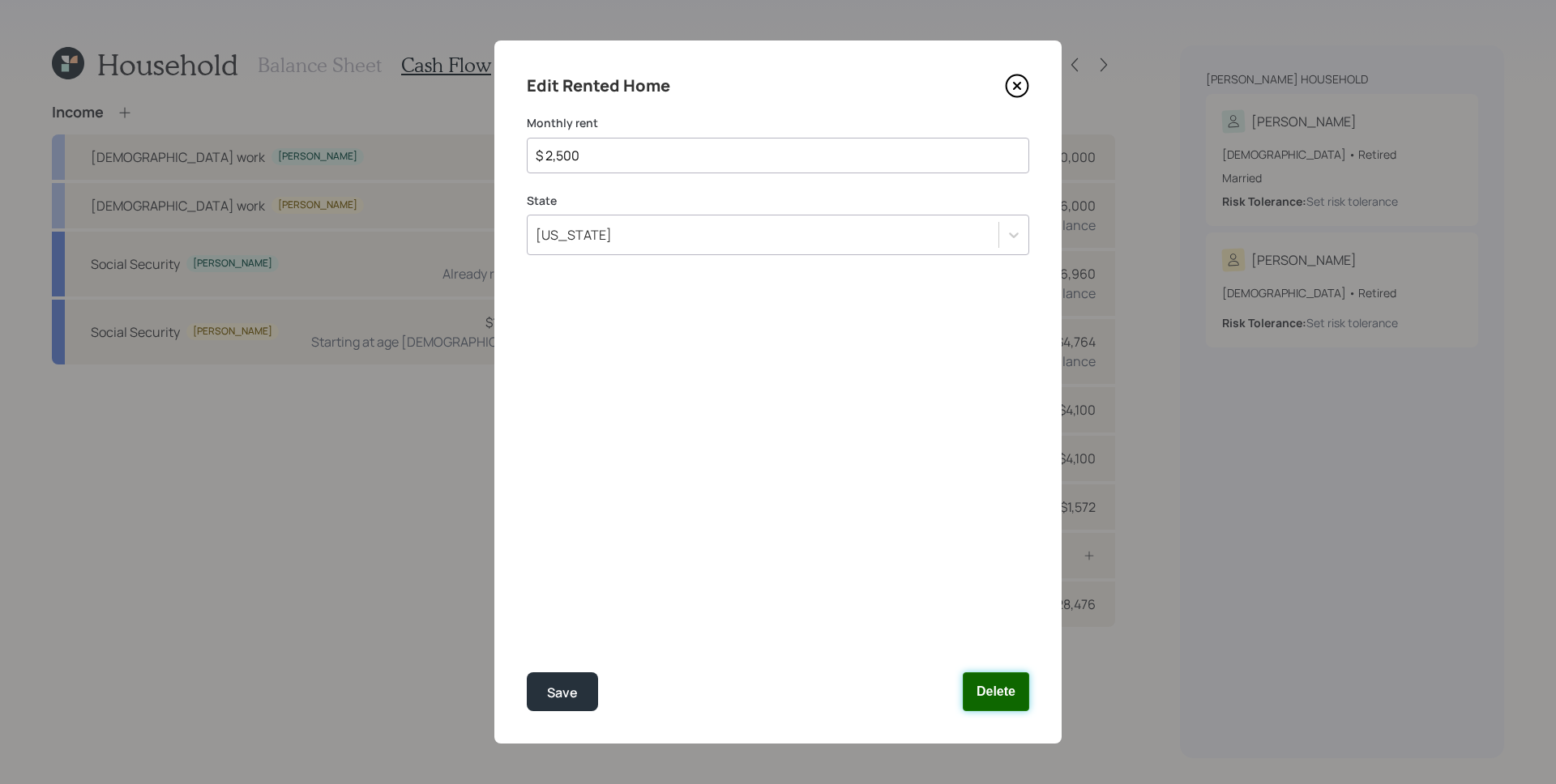
click at [962, 686] on button "Delete" at bounding box center [995, 691] width 67 height 39
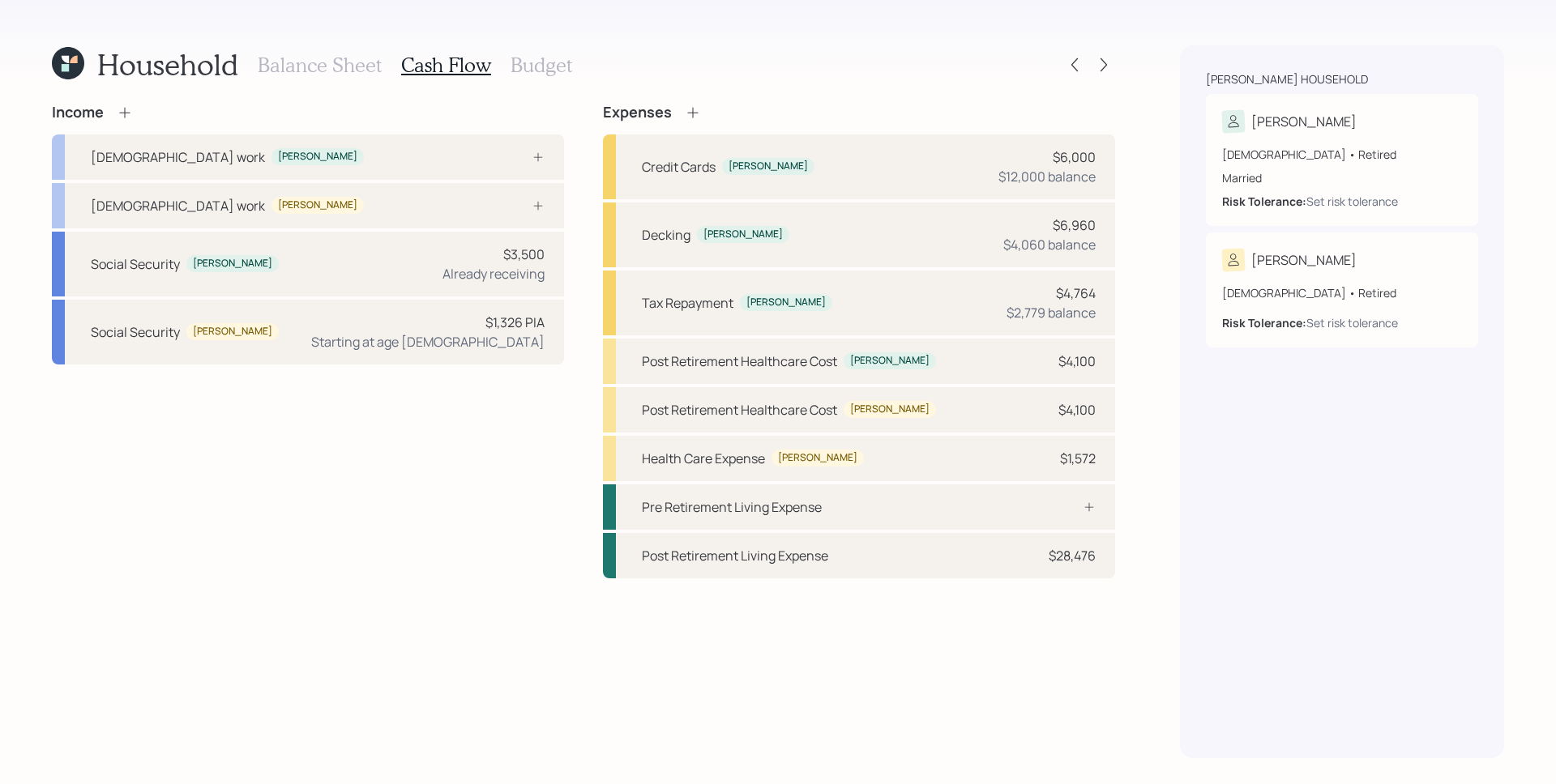
click at [354, 57] on h3 "Balance Sheet" at bounding box center [320, 66] width 124 height 24
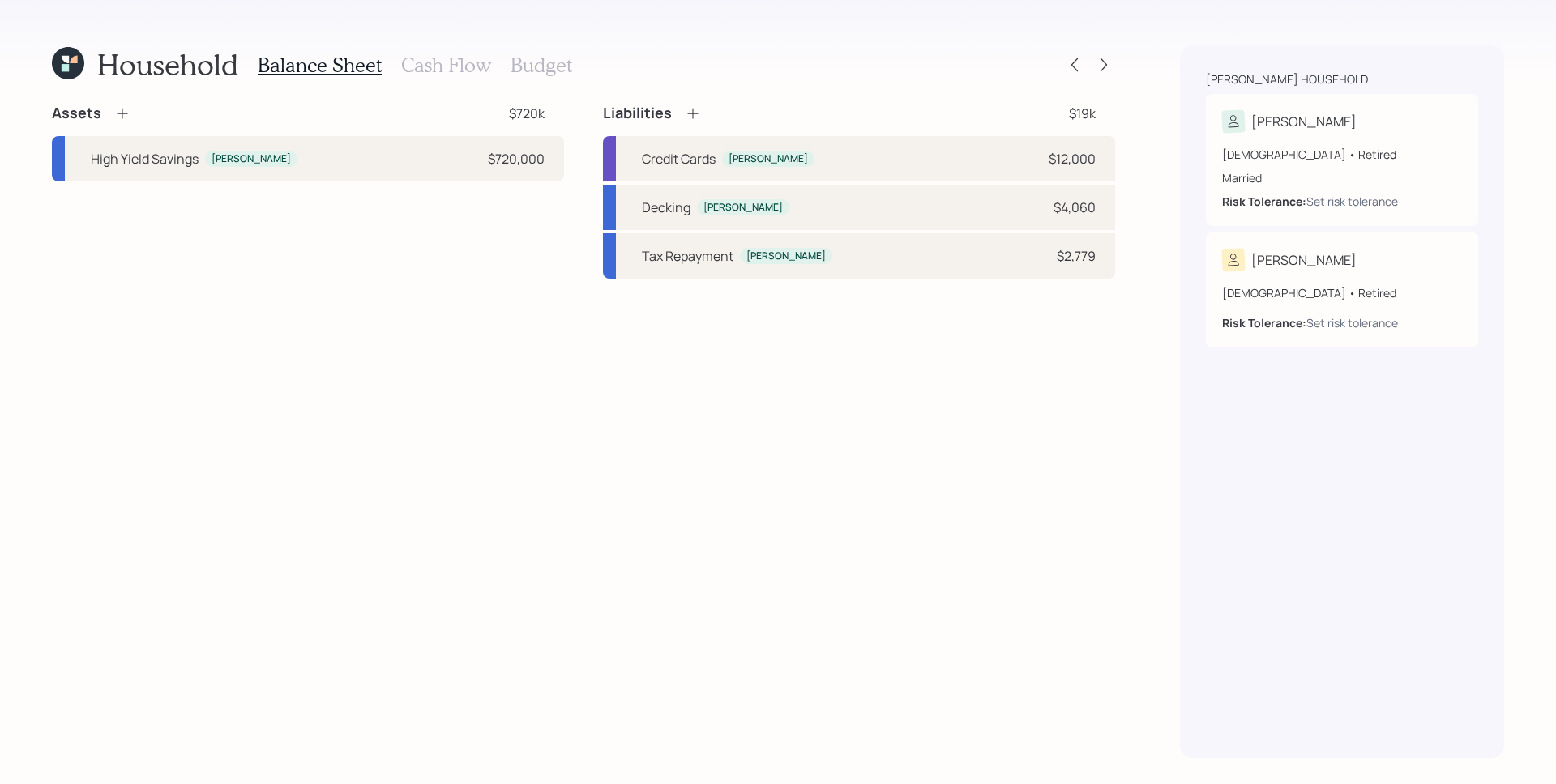
click at [119, 115] on icon at bounding box center [122, 113] width 16 height 16
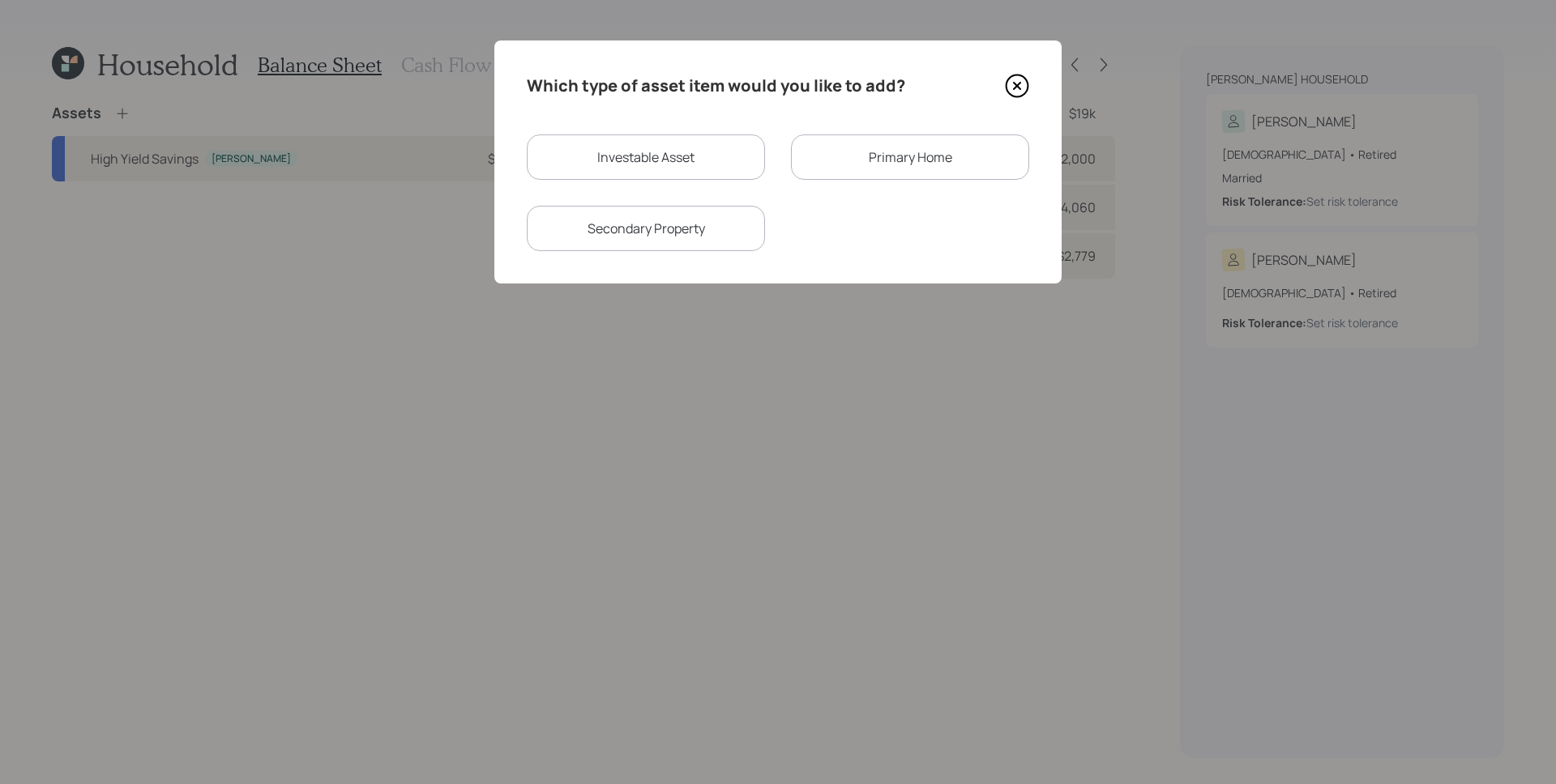
click at [912, 141] on div "Primary Home" at bounding box center [909, 157] width 238 height 46
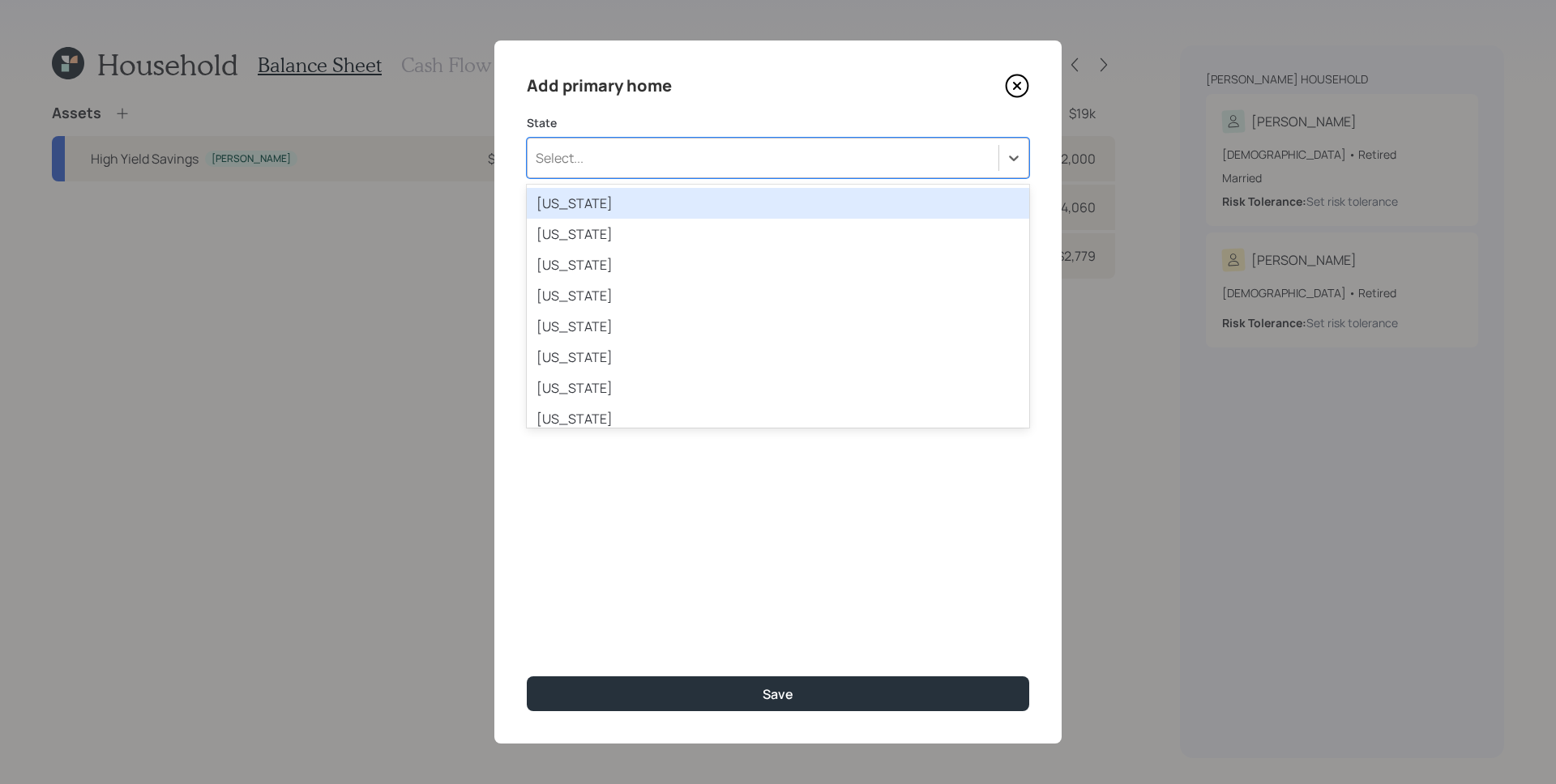
drag, startPoint x: 700, startPoint y: 177, endPoint x: 693, endPoint y: 172, distance: 8.6
click at [700, 176] on div "Select..." at bounding box center [777, 158] width 503 height 40
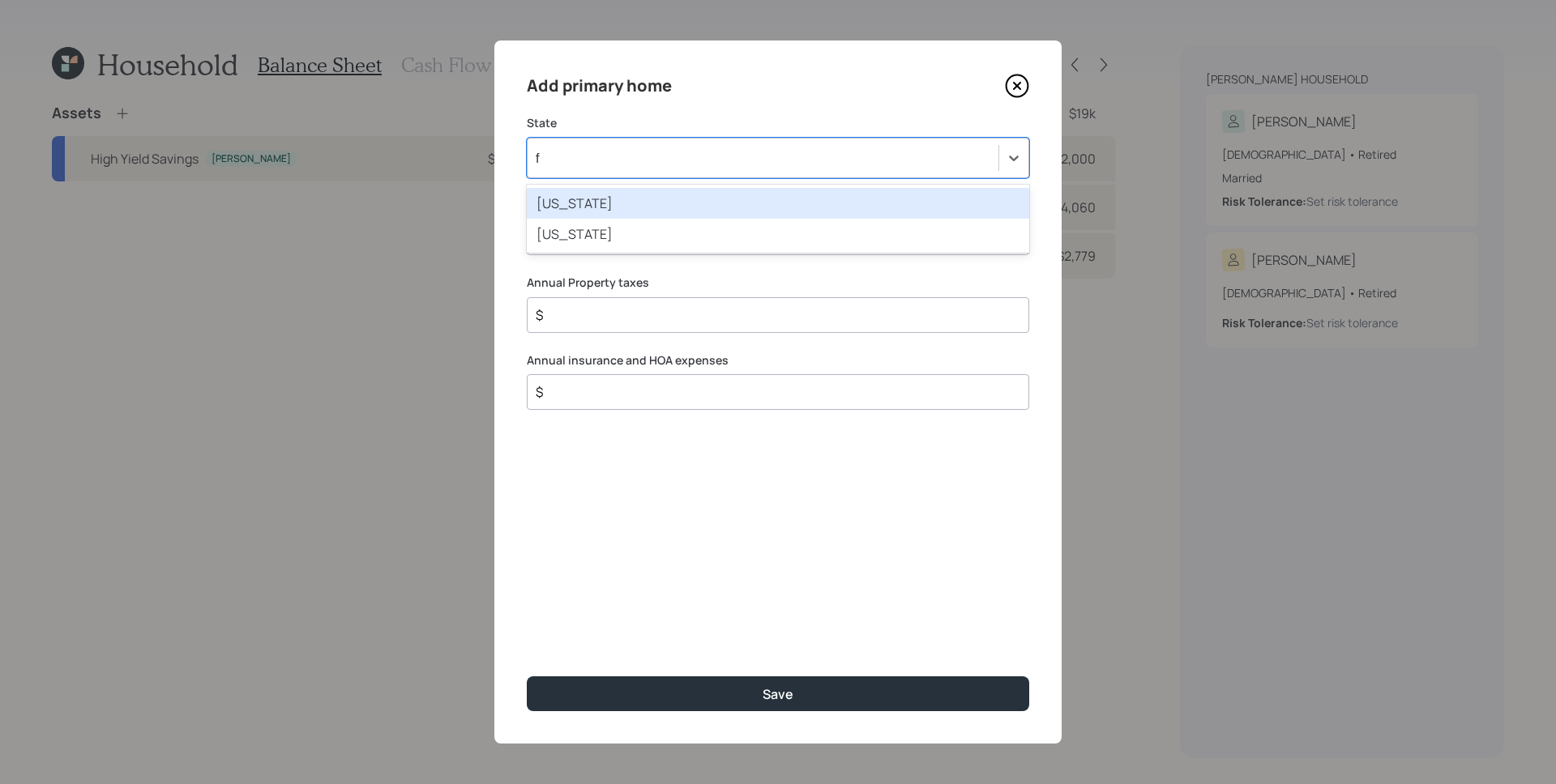
type input "fl"
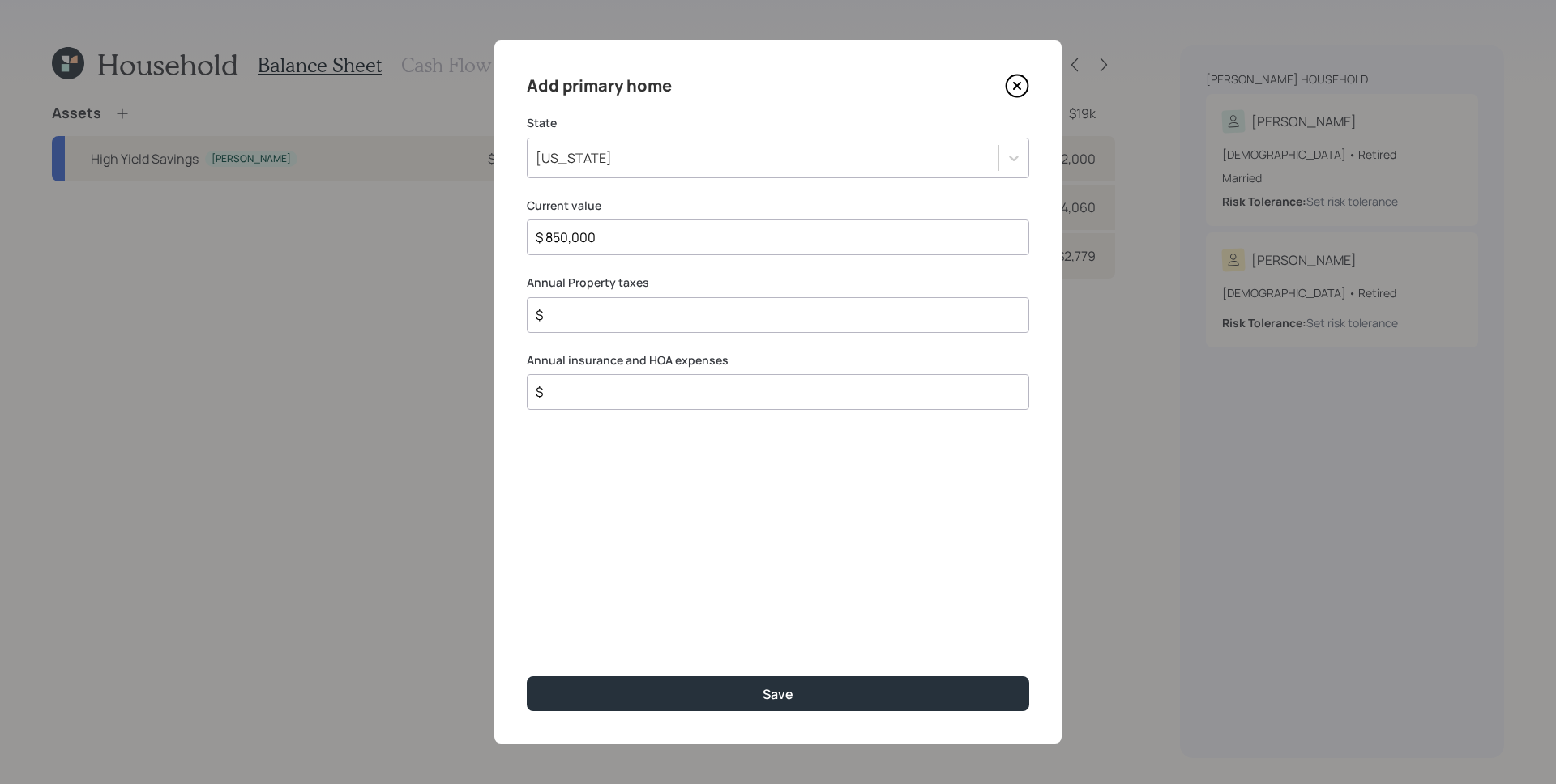
type input "$ 850,000"
type input "$ 6,000"
type input "$ 6,280"
click at [526, 676] on button "Save" at bounding box center [777, 694] width 503 height 35
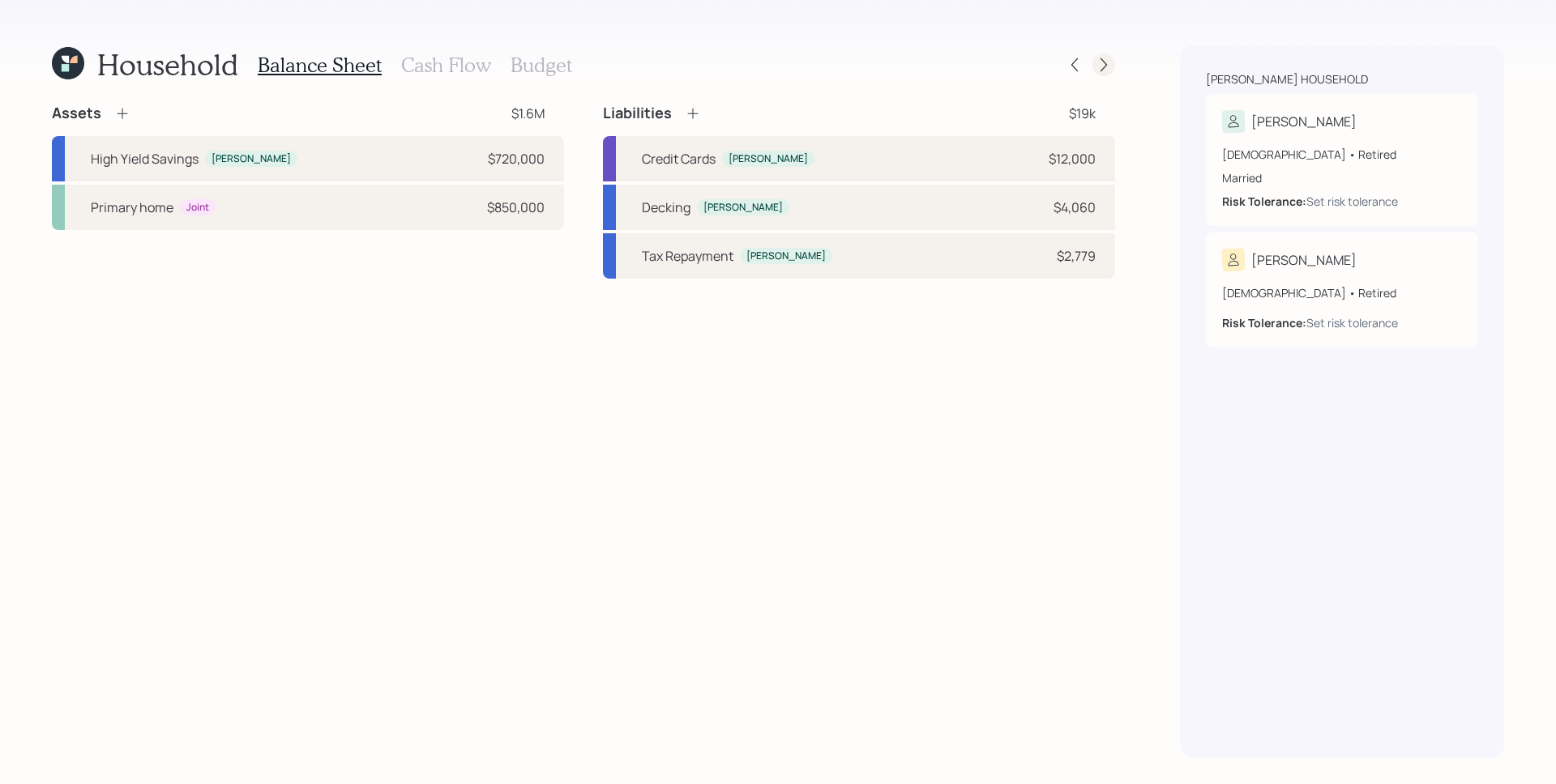
click at [1105, 67] on icon at bounding box center [1104, 65] width 16 height 16
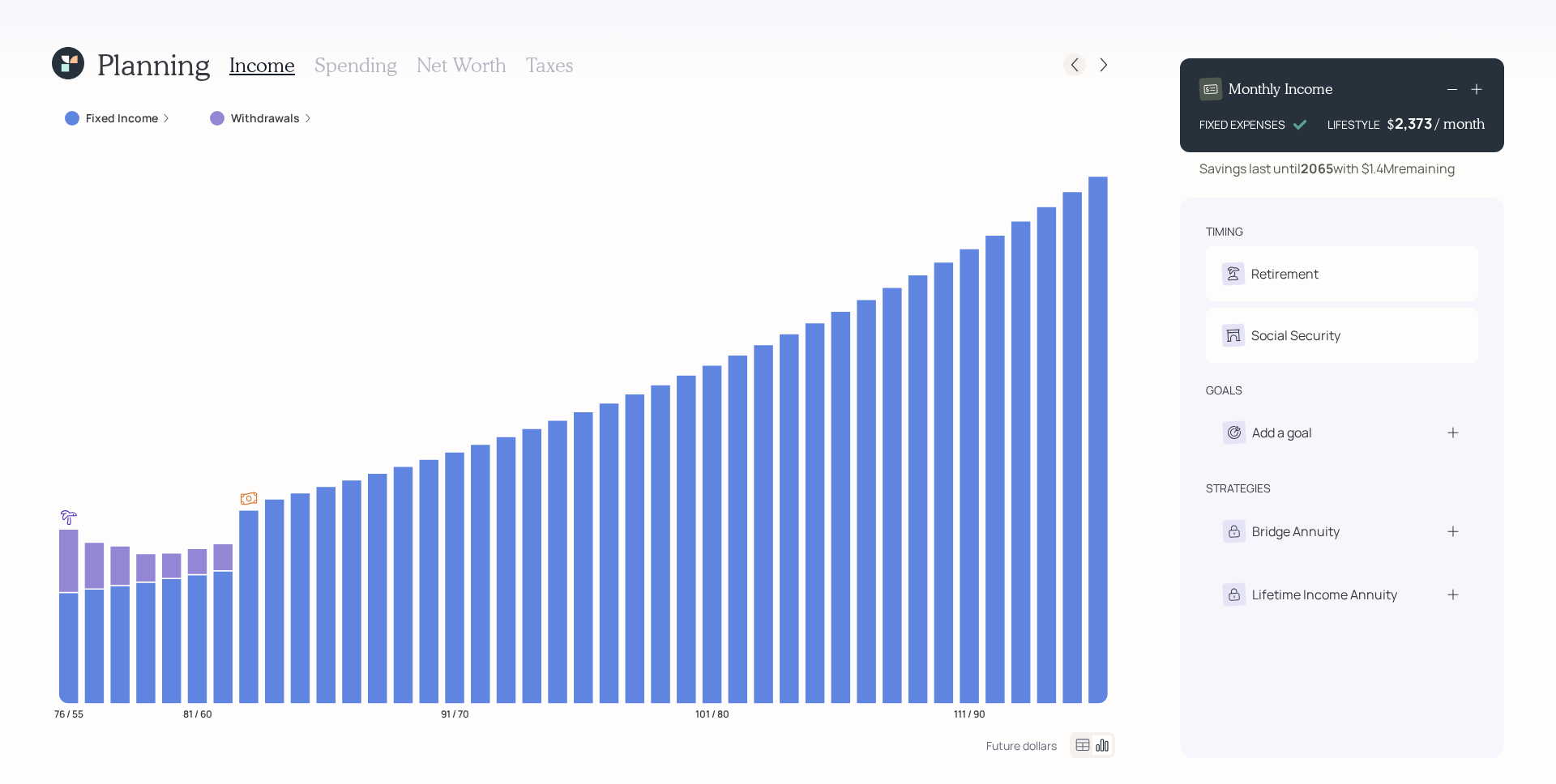
click at [1076, 67] on icon at bounding box center [1074, 65] width 16 height 16
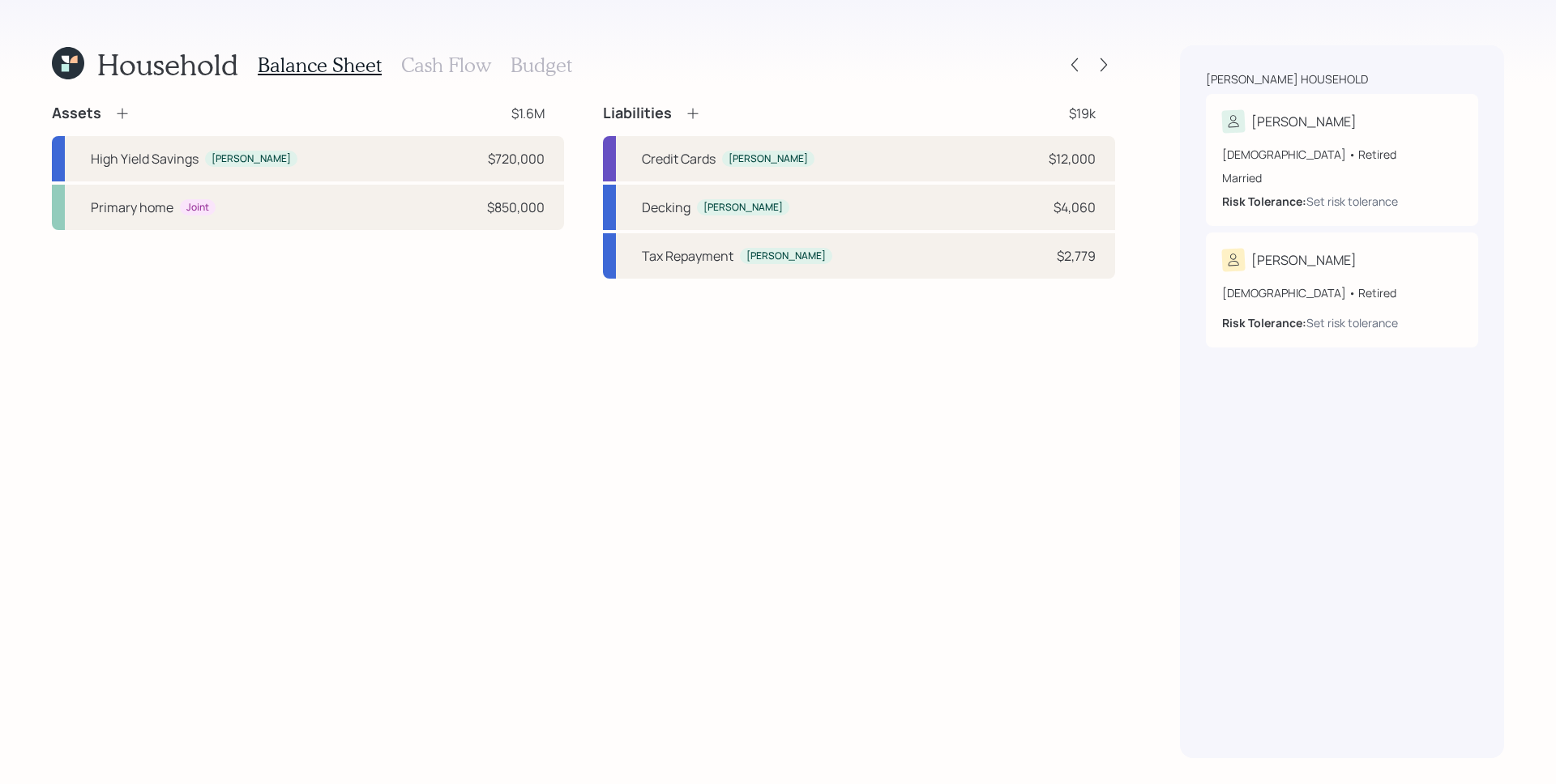
click at [698, 111] on icon at bounding box center [693, 113] width 16 height 16
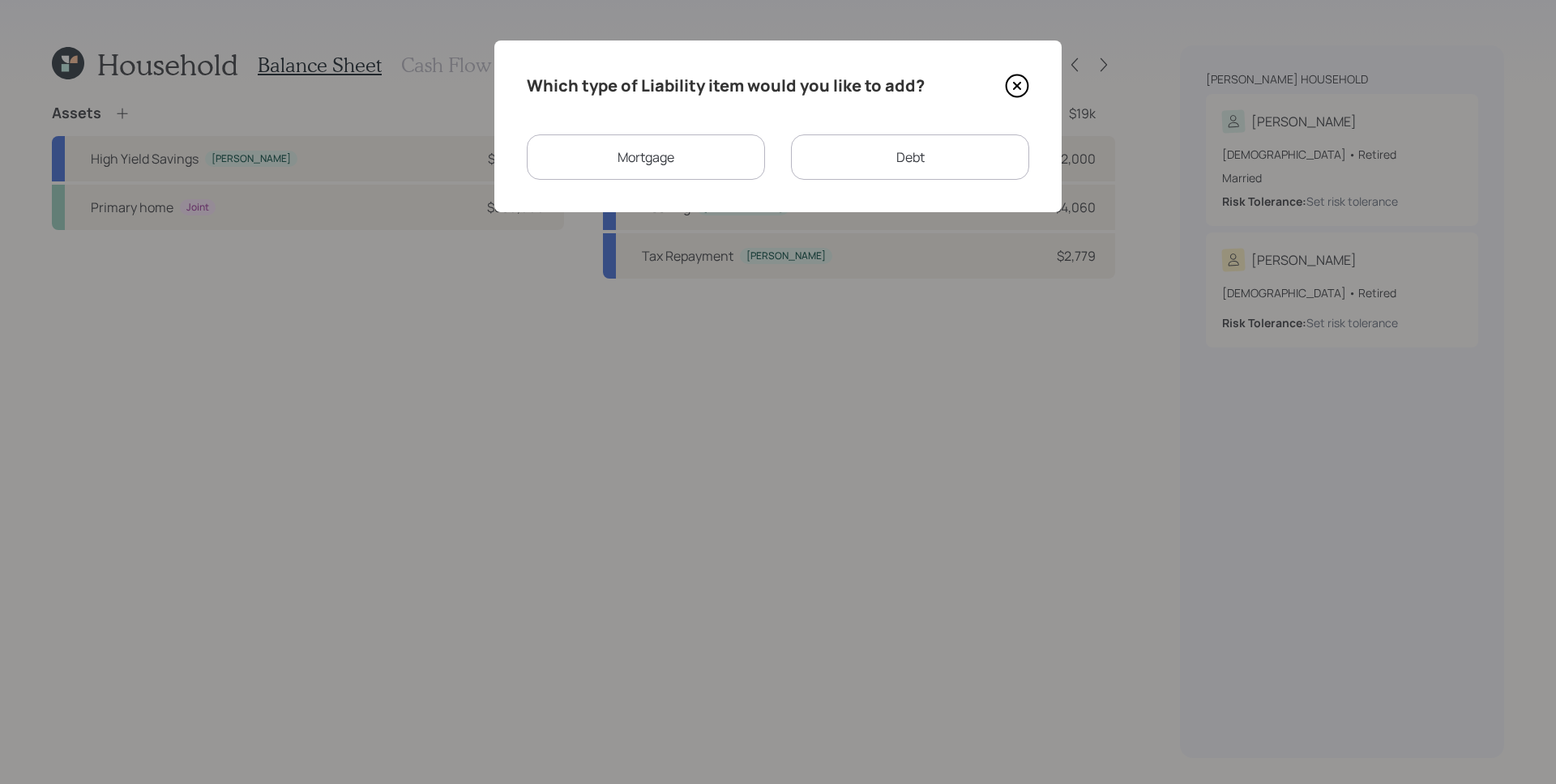
click at [635, 160] on div "Mortgage" at bounding box center [645, 157] width 238 height 46
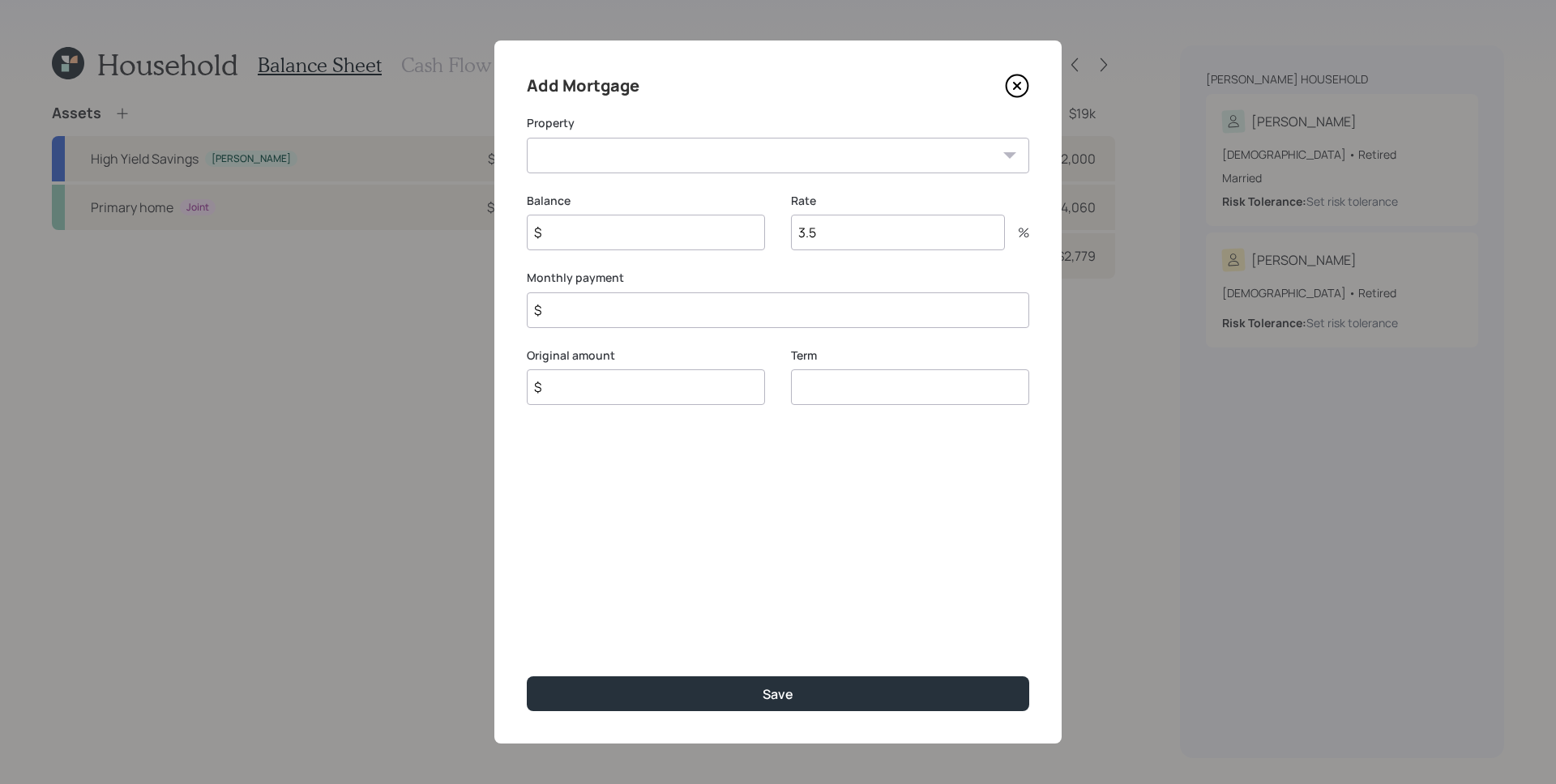
click at [701, 144] on select "FL Primary home" at bounding box center [777, 155] width 503 height 36
select select "a6780583-7be1-43ad-9085-a9bb1721c17e"
click at [526, 138] on select "FL Primary home" at bounding box center [777, 155] width 503 height 36
click at [648, 236] on input "$" at bounding box center [645, 232] width 238 height 36
click at [646, 235] on input "$" at bounding box center [645, 232] width 238 height 36
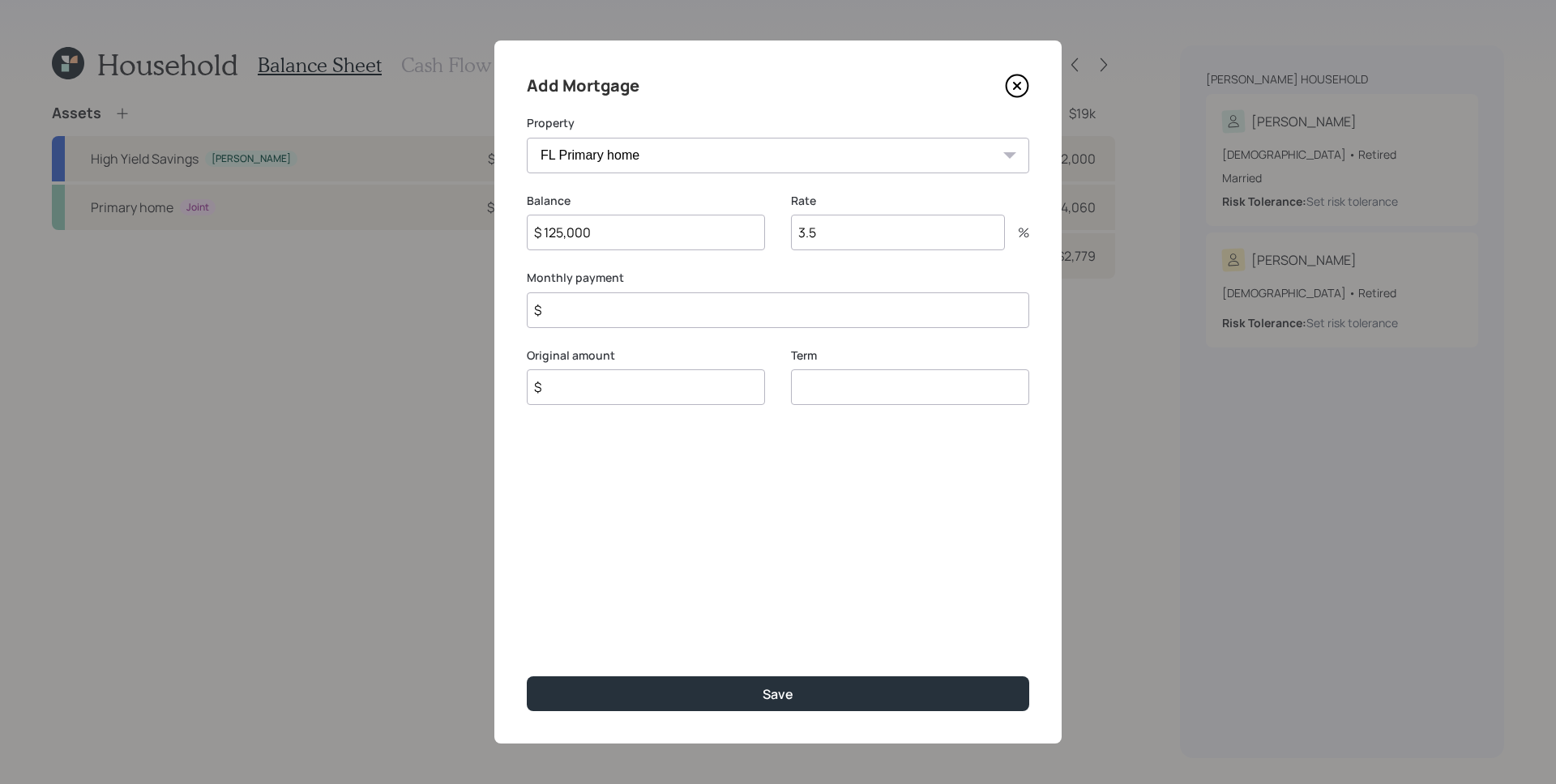
type input "$ 125,000"
type input "$ 1,320"
type input "$ 185,000"
type input "3"
type input "15"
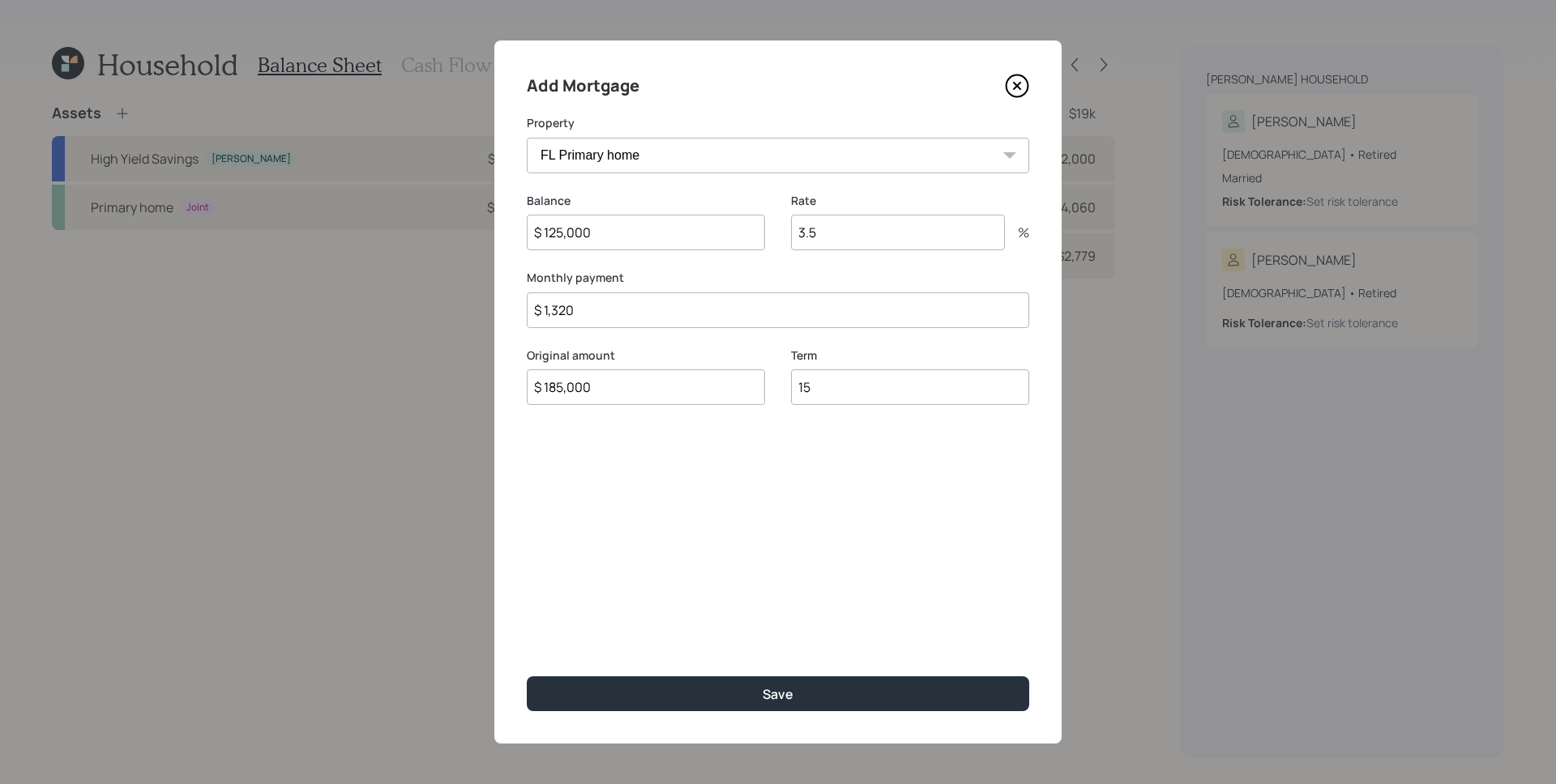
click at [558, 226] on input "$ 125,000" at bounding box center [645, 232] width 238 height 36
type input "$ 120,000"
click at [526, 676] on button "Save" at bounding box center [777, 694] width 503 height 35
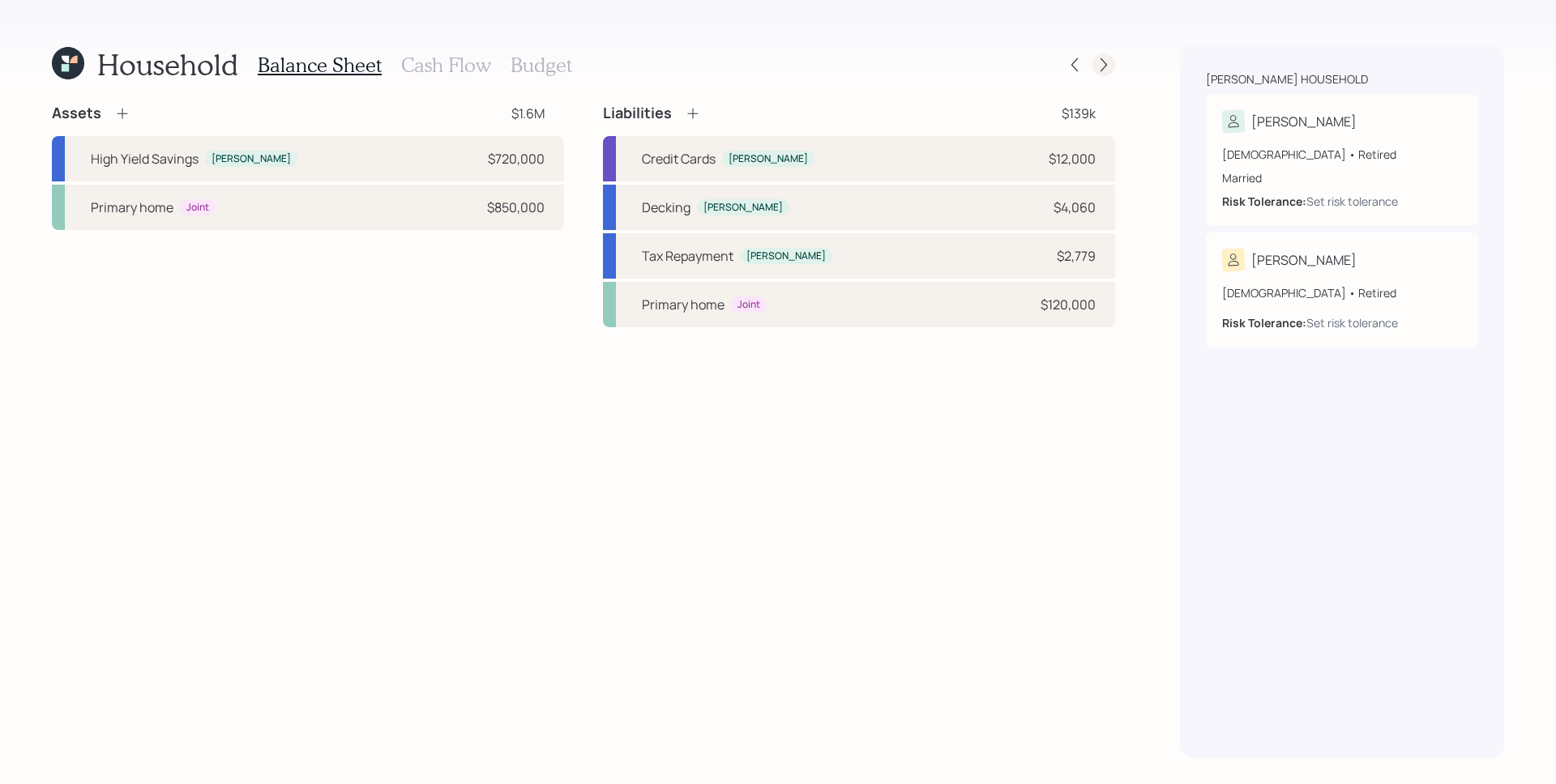
click at [1100, 67] on icon at bounding box center [1104, 65] width 16 height 16
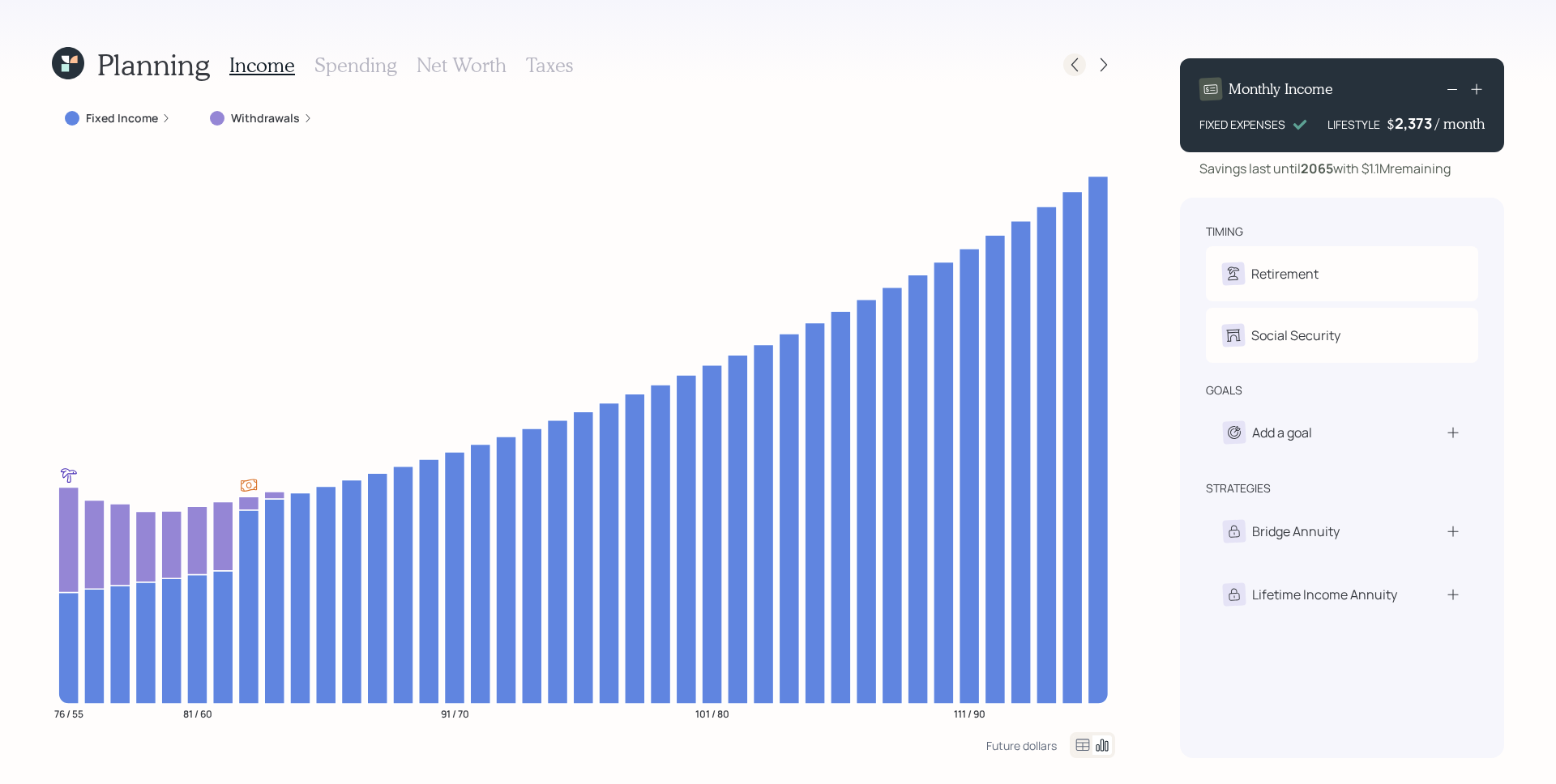
click at [1072, 63] on icon at bounding box center [1074, 65] width 16 height 16
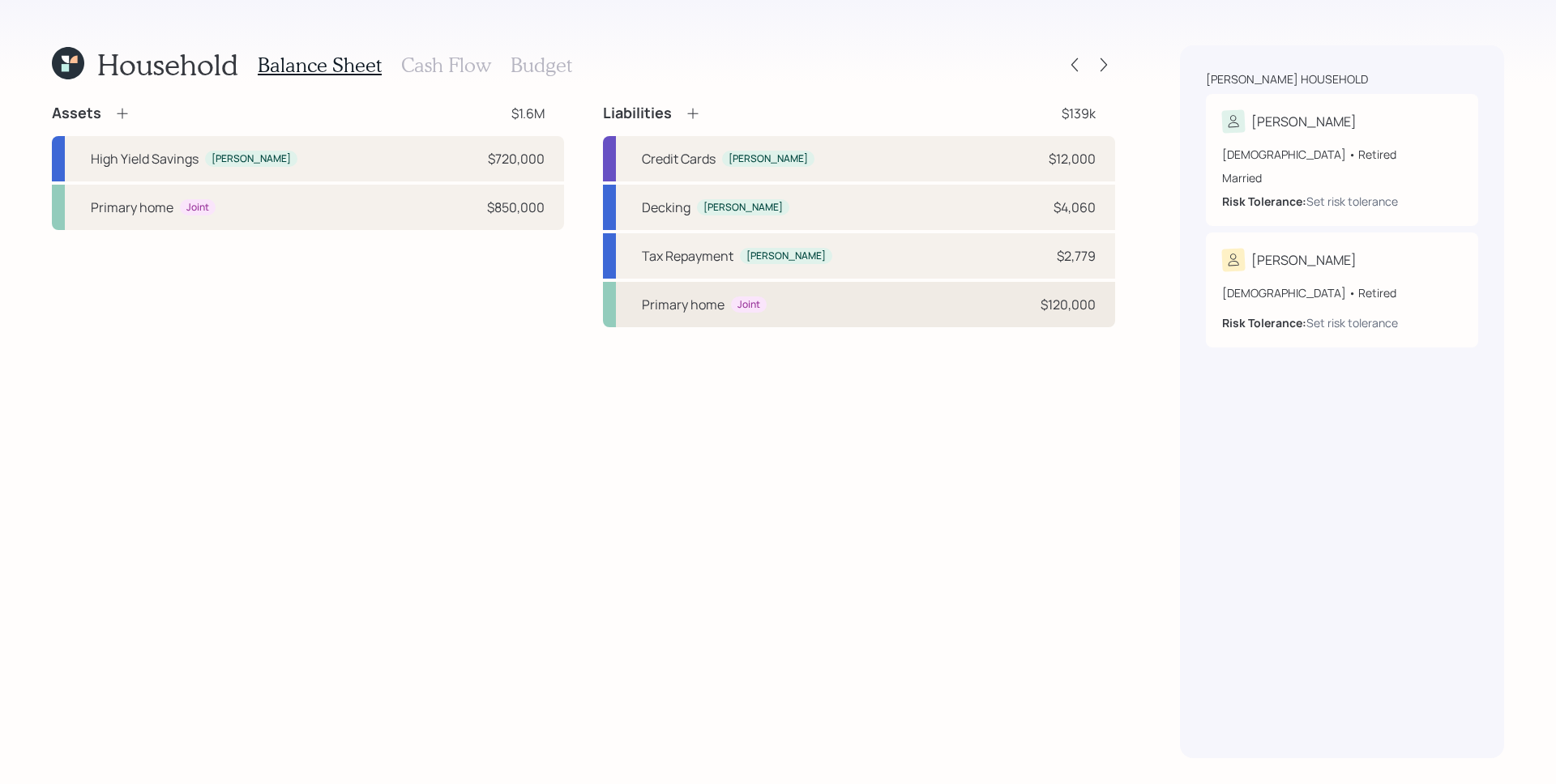
click at [833, 315] on div "Primary home Joint $120,000" at bounding box center [858, 304] width 512 height 46
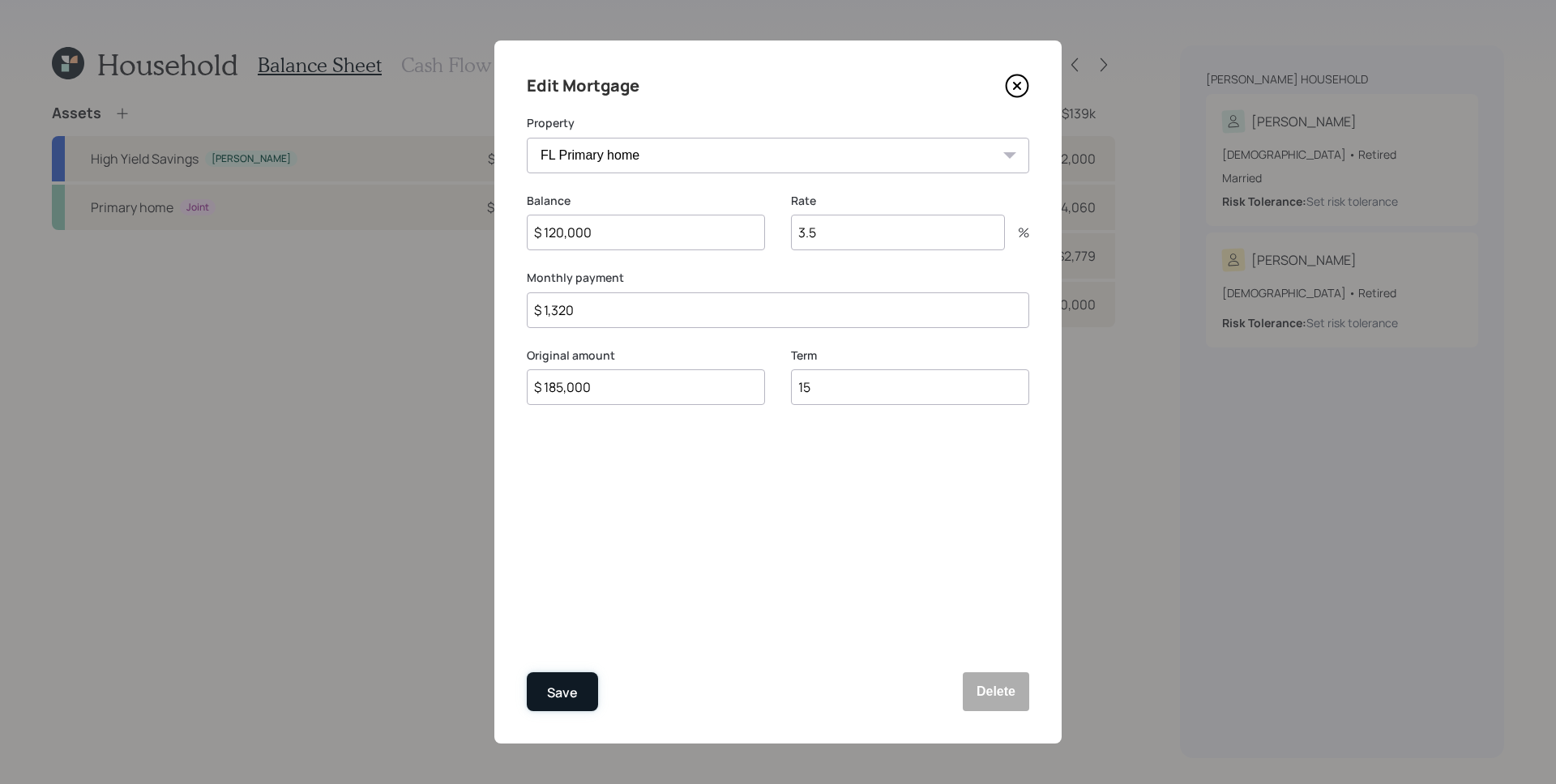
click at [541, 687] on button "Save" at bounding box center [562, 691] width 71 height 39
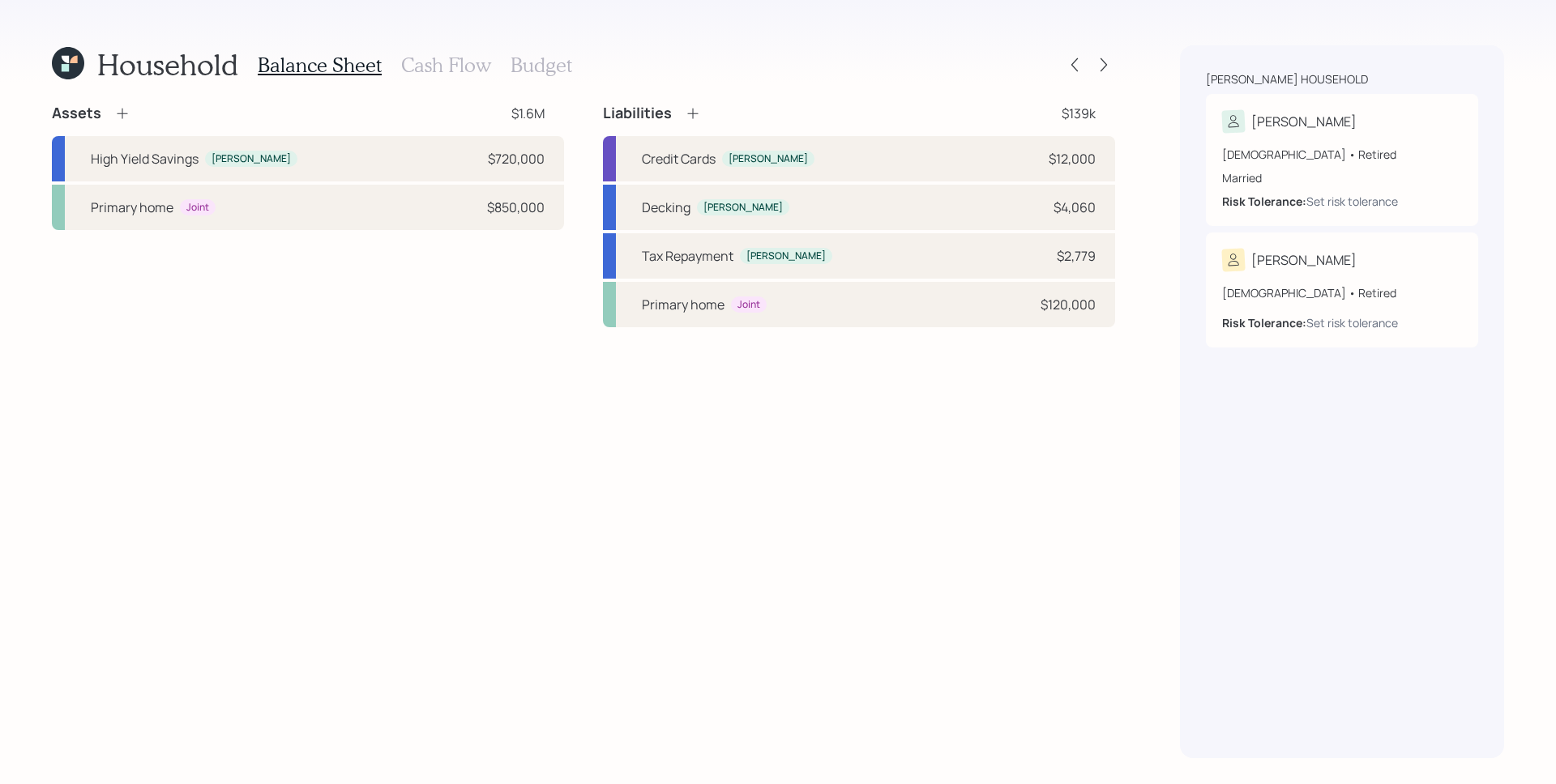
click at [449, 69] on h3 "Cash Flow" at bounding box center [446, 66] width 90 height 24
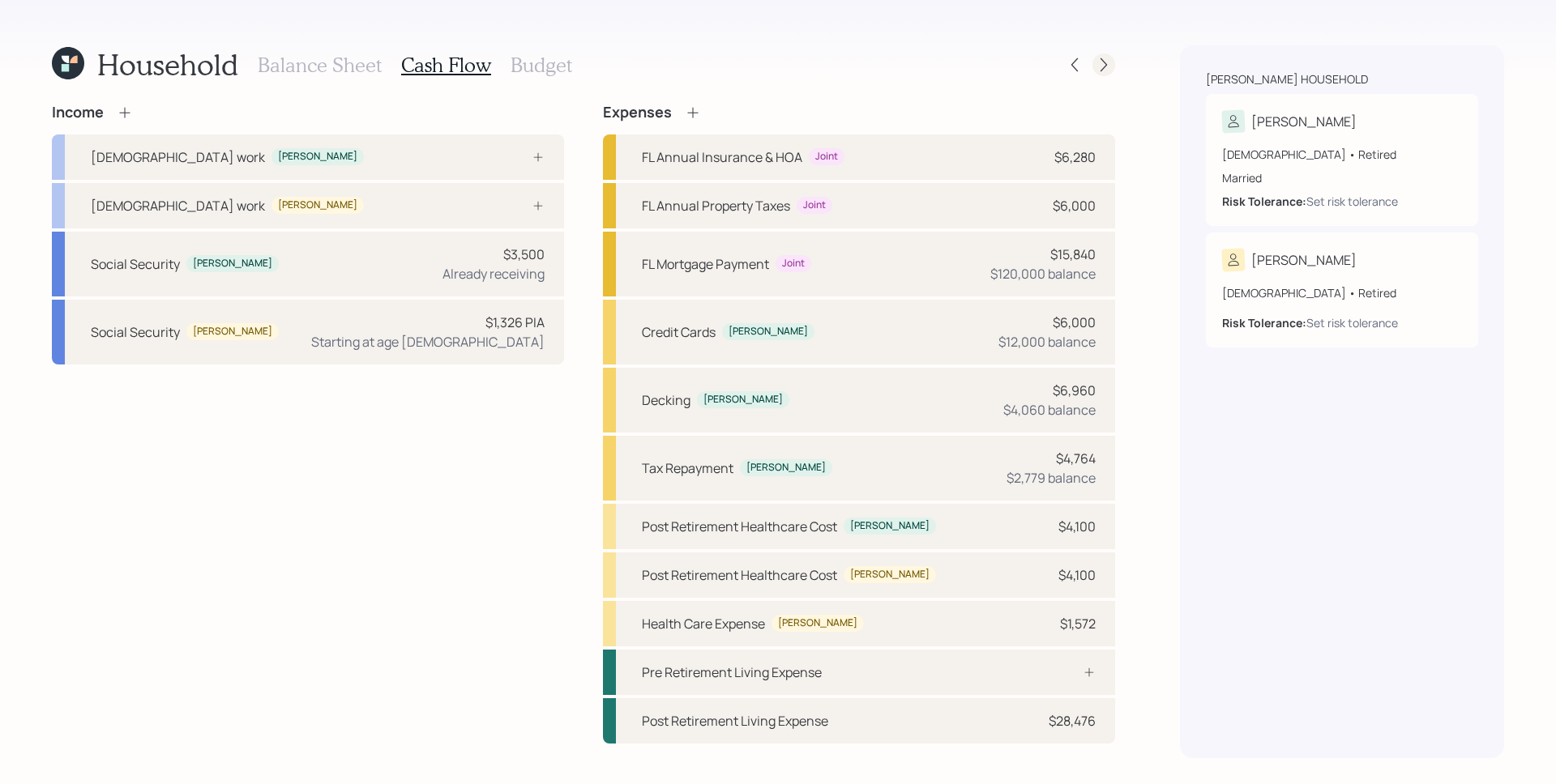
click at [1103, 67] on icon at bounding box center [1104, 65] width 16 height 16
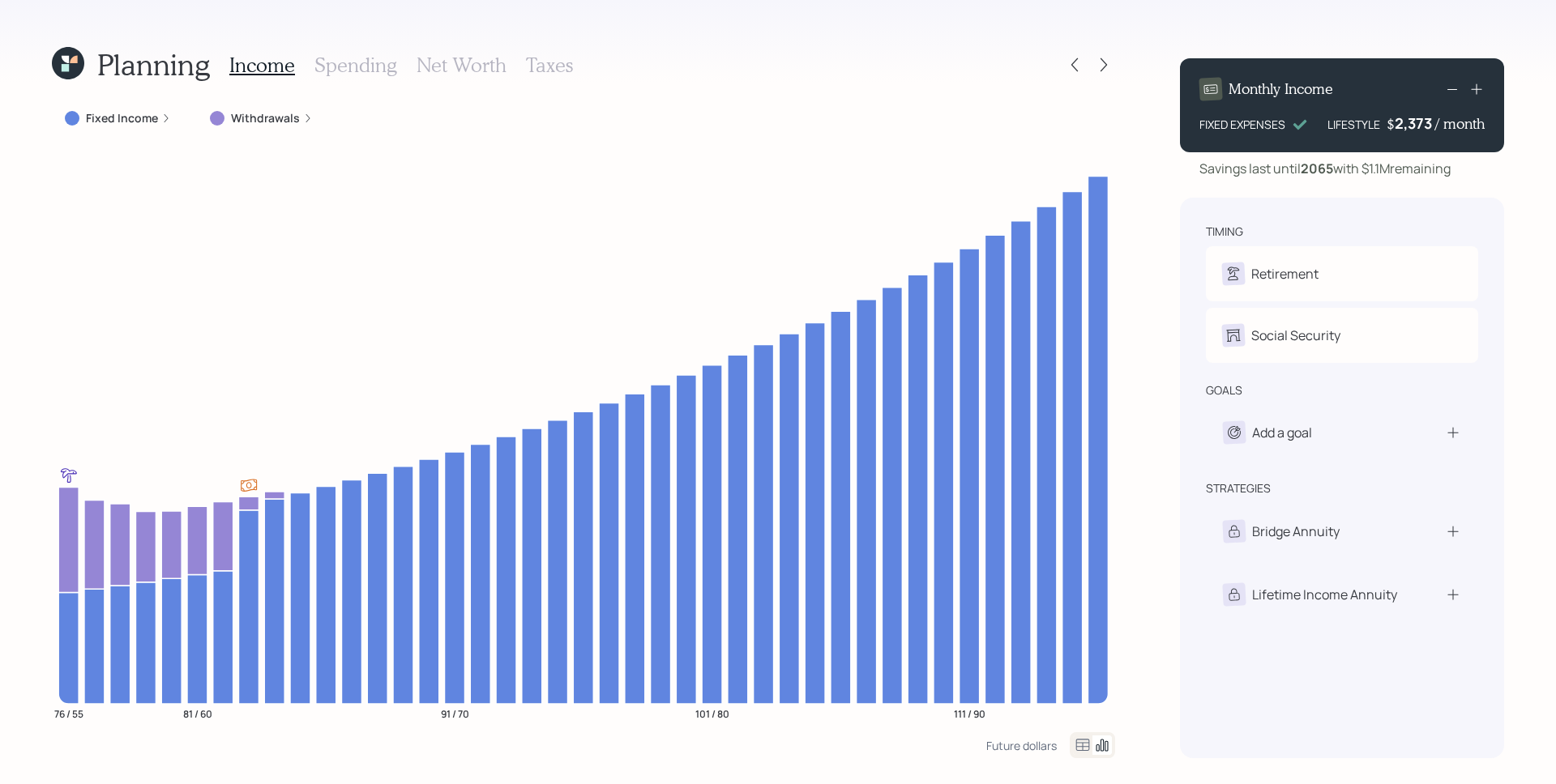
click at [308, 124] on div "Withdrawals" at bounding box center [261, 119] width 103 height 16
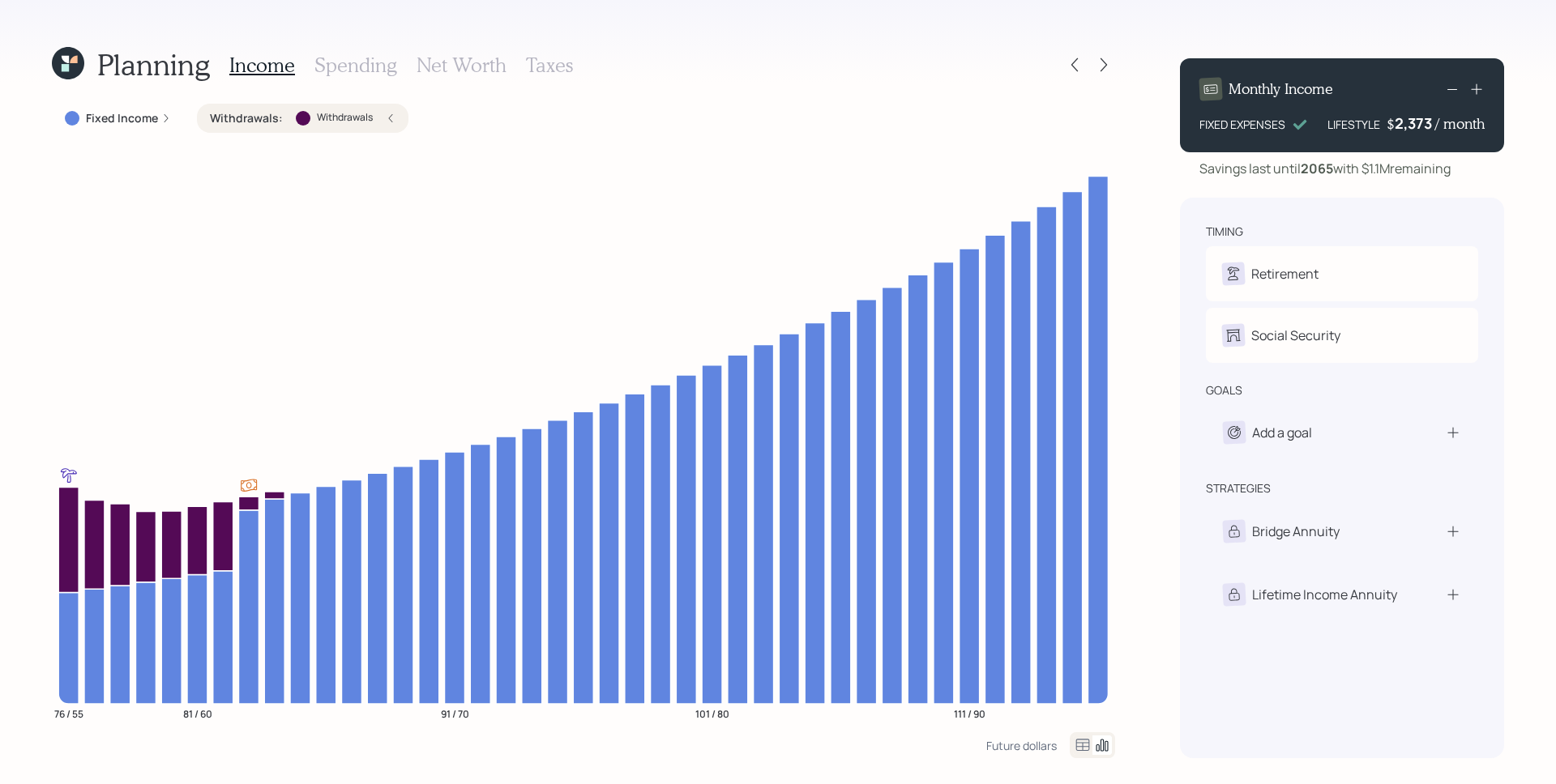
click at [308, 124] on div "Withdrawals" at bounding box center [334, 119] width 77 height 15
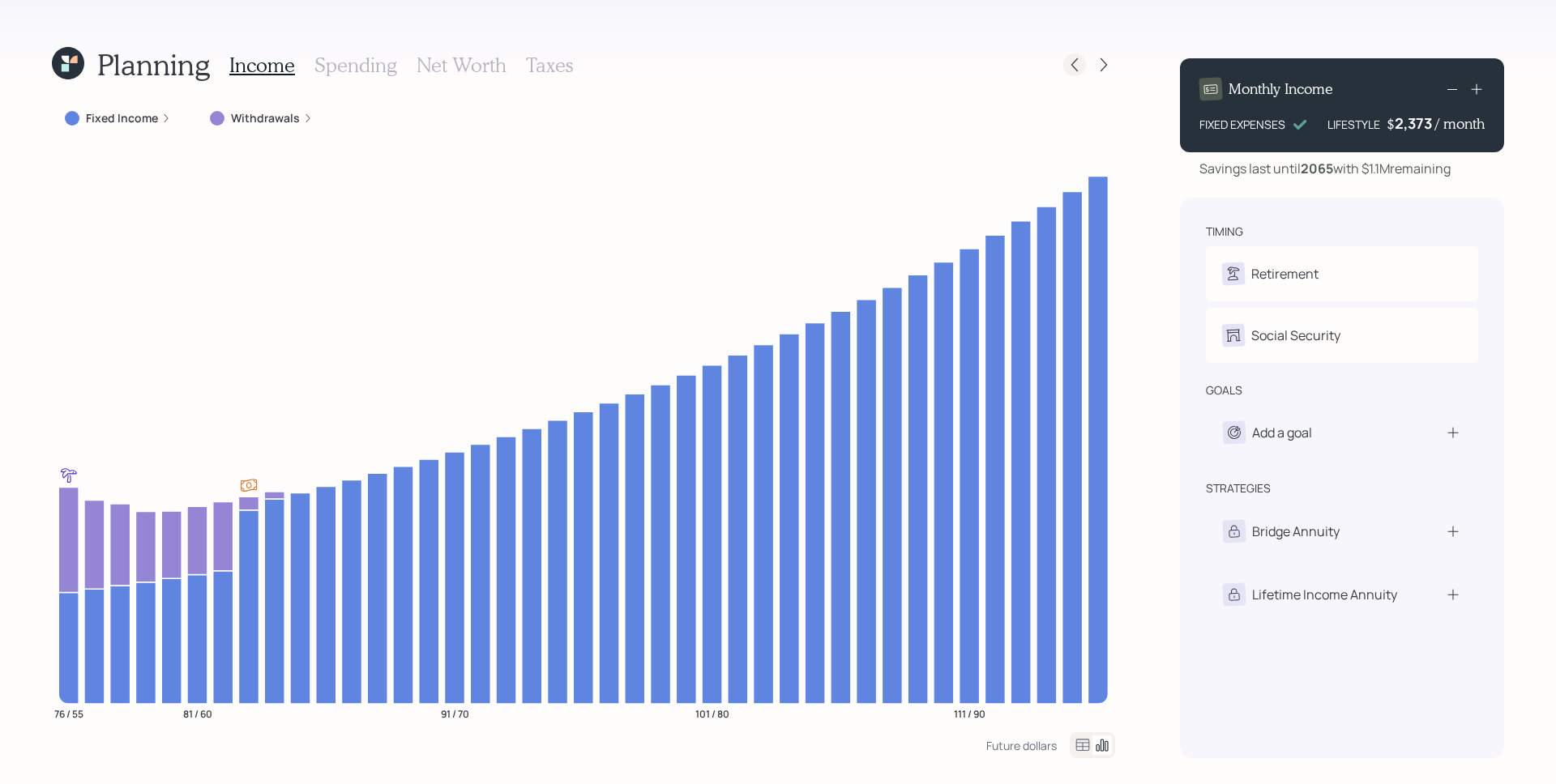
click at [1081, 68] on icon at bounding box center [1074, 65] width 16 height 16
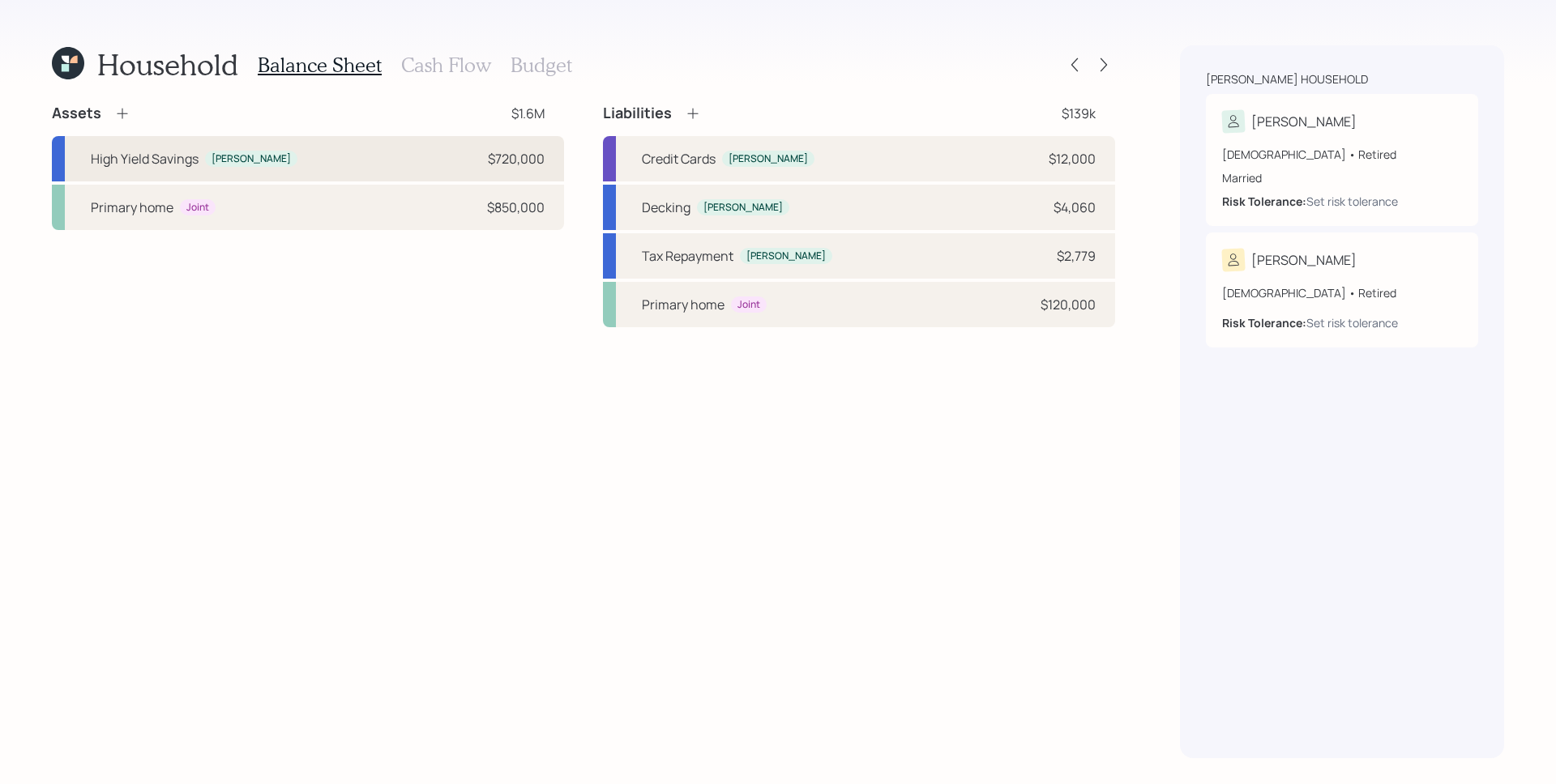
click at [189, 156] on div "High Yield Savings" at bounding box center [145, 158] width 108 height 19
select select "taxable"
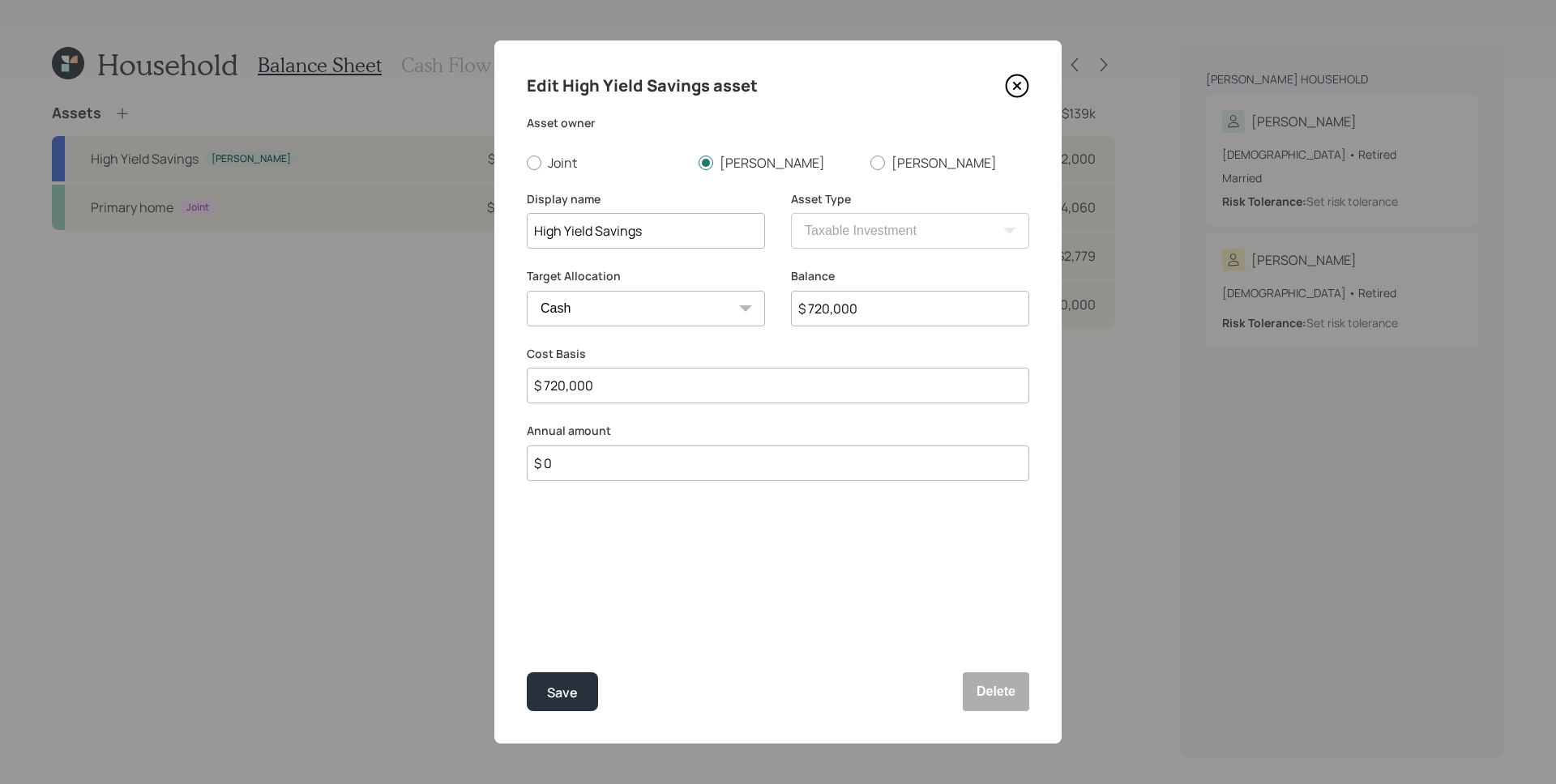
click at [881, 305] on input "$ 720,000" at bounding box center [909, 308] width 238 height 36
type input "$ 72,000"
type input "$ 7,200"
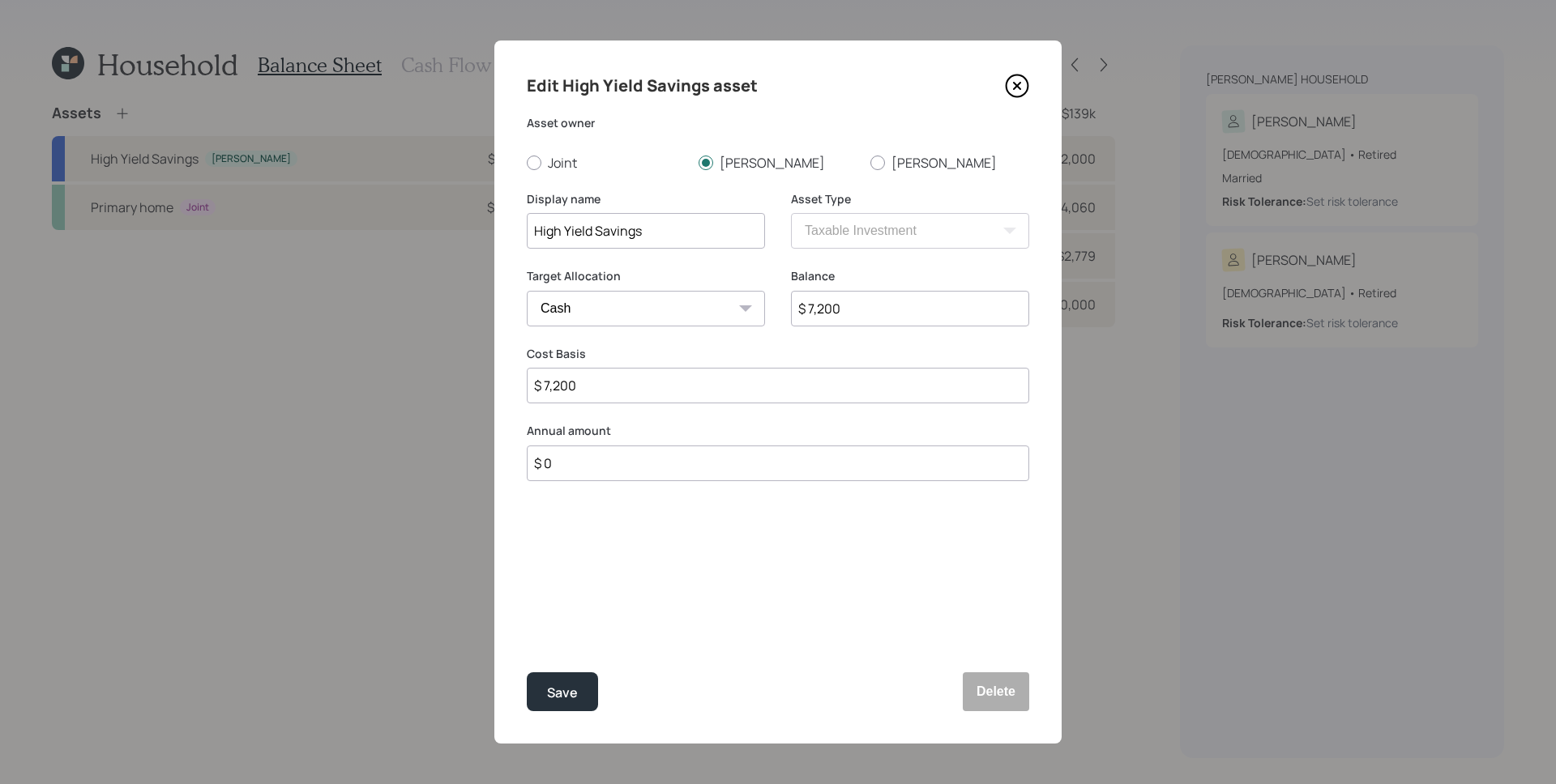
type input "$ 720"
type input "$ 72"
type input "$ 7"
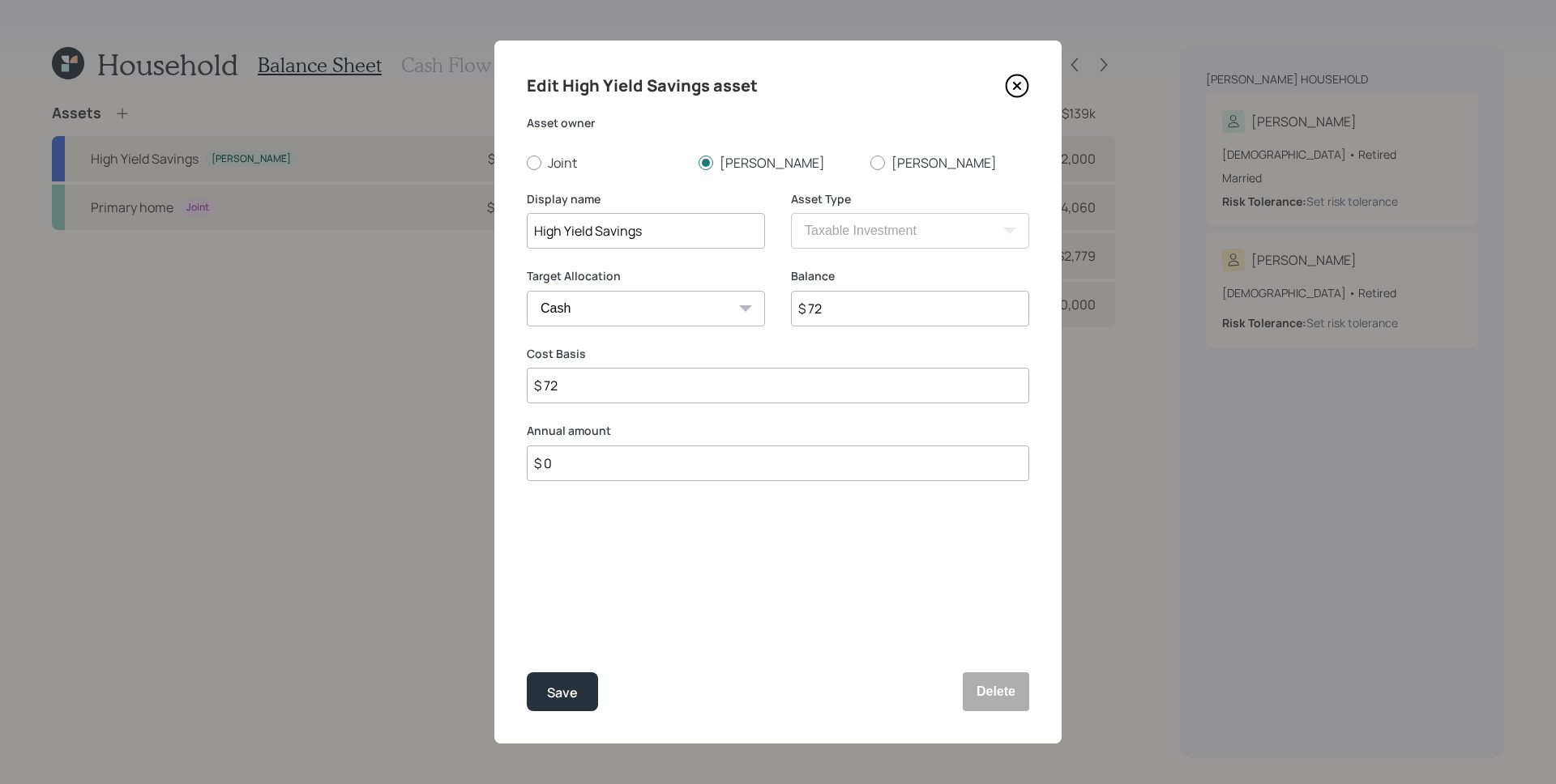
type input "$ 7"
type input "$"
type input "$ 1"
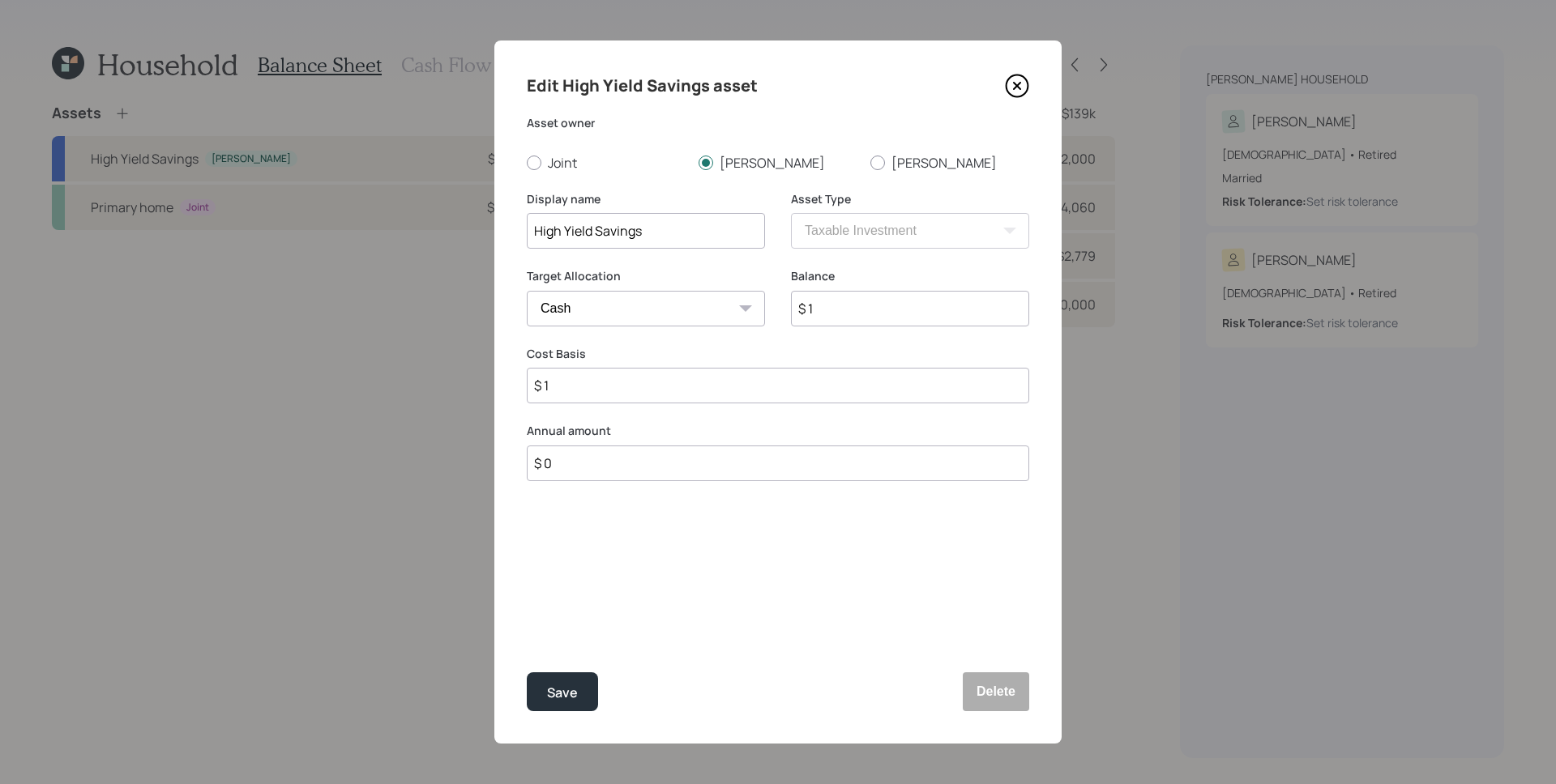
type input "$ 12"
type input "$ 120"
type input "$ 1,200"
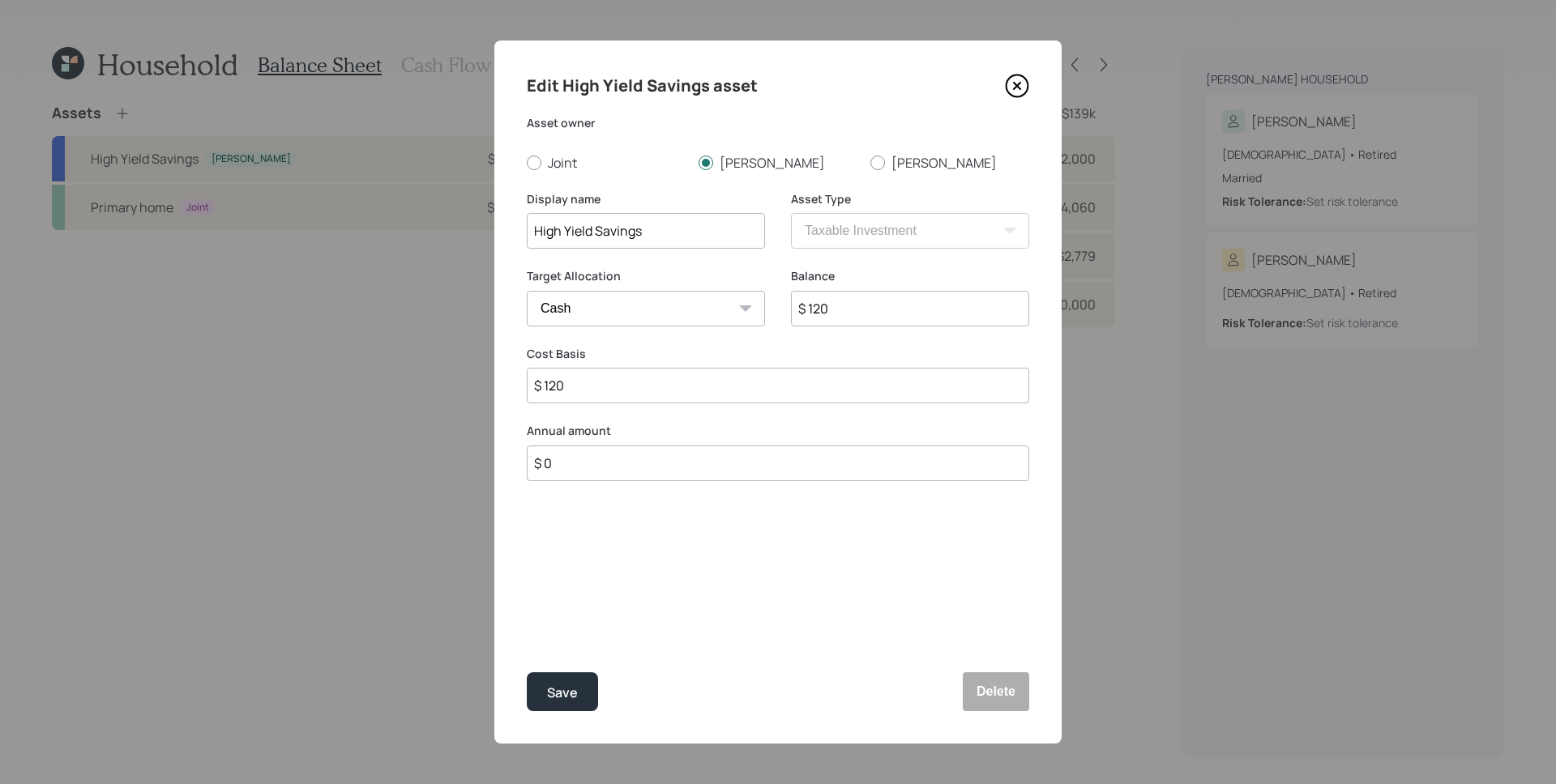
type input "$ 1,200"
type input "$ 12,000"
type input "$ 120,000"
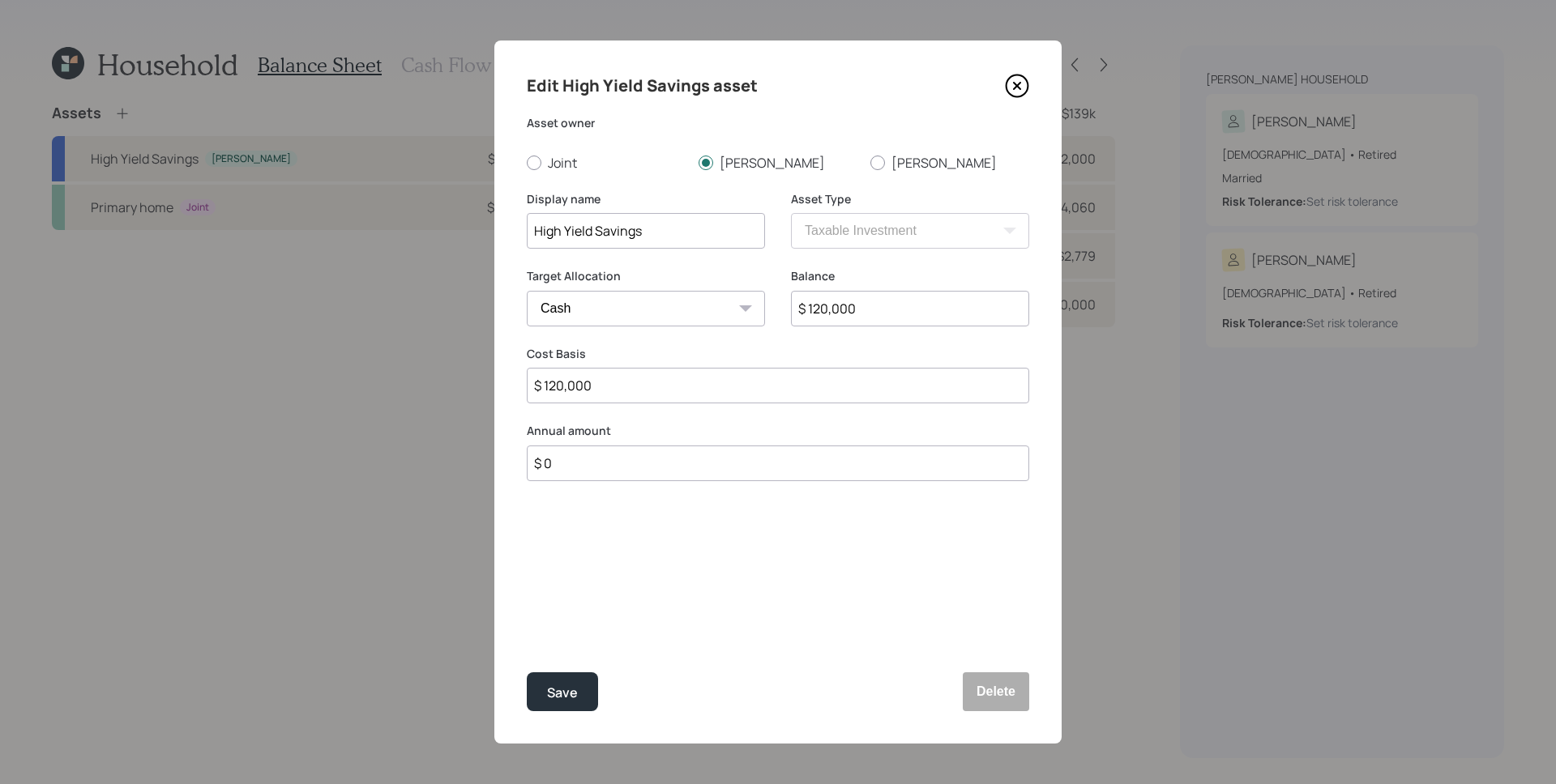
type input "$ 120,000"
click at [526, 672] on button "Save" at bounding box center [562, 691] width 71 height 39
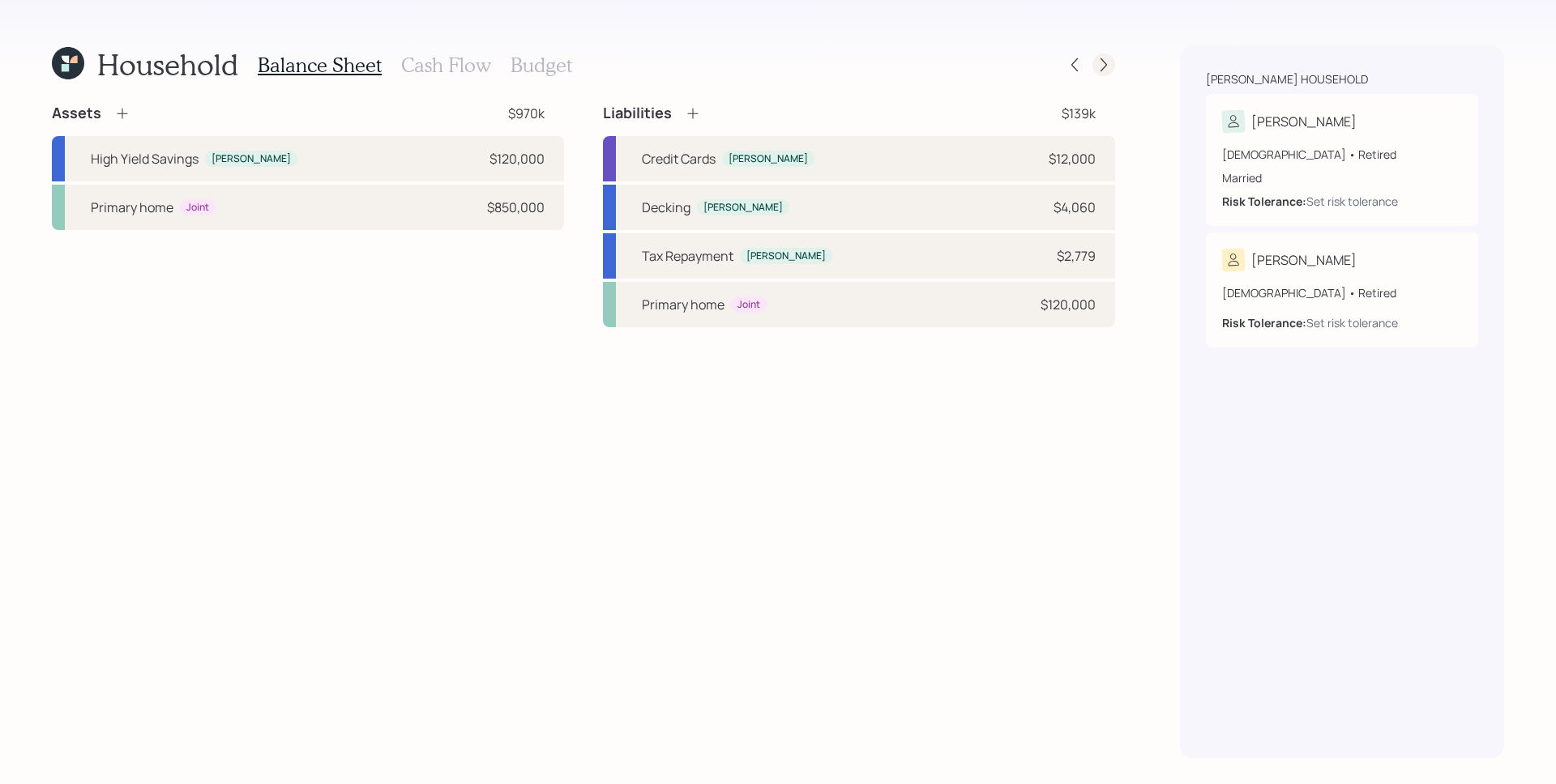
click at [1112, 69] on div at bounding box center [1104, 65] width 23 height 23
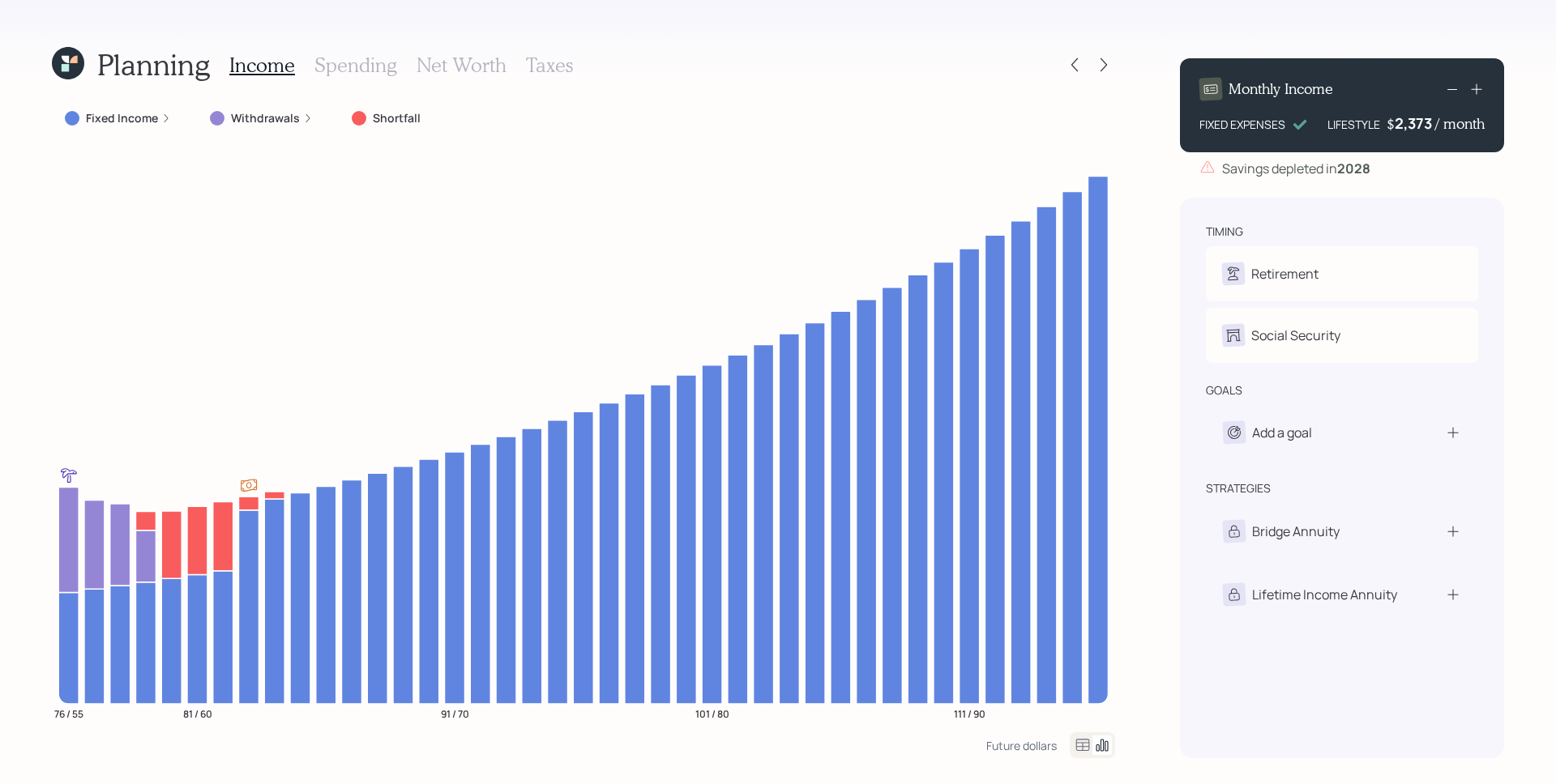
click at [1406, 180] on div "Monthly Income FIXED EXPENSES LIFESTYLE $ 2,373 / month Savings depleted in 202…" at bounding box center [1342, 402] width 324 height 713
click at [1077, 62] on icon at bounding box center [1074, 65] width 16 height 16
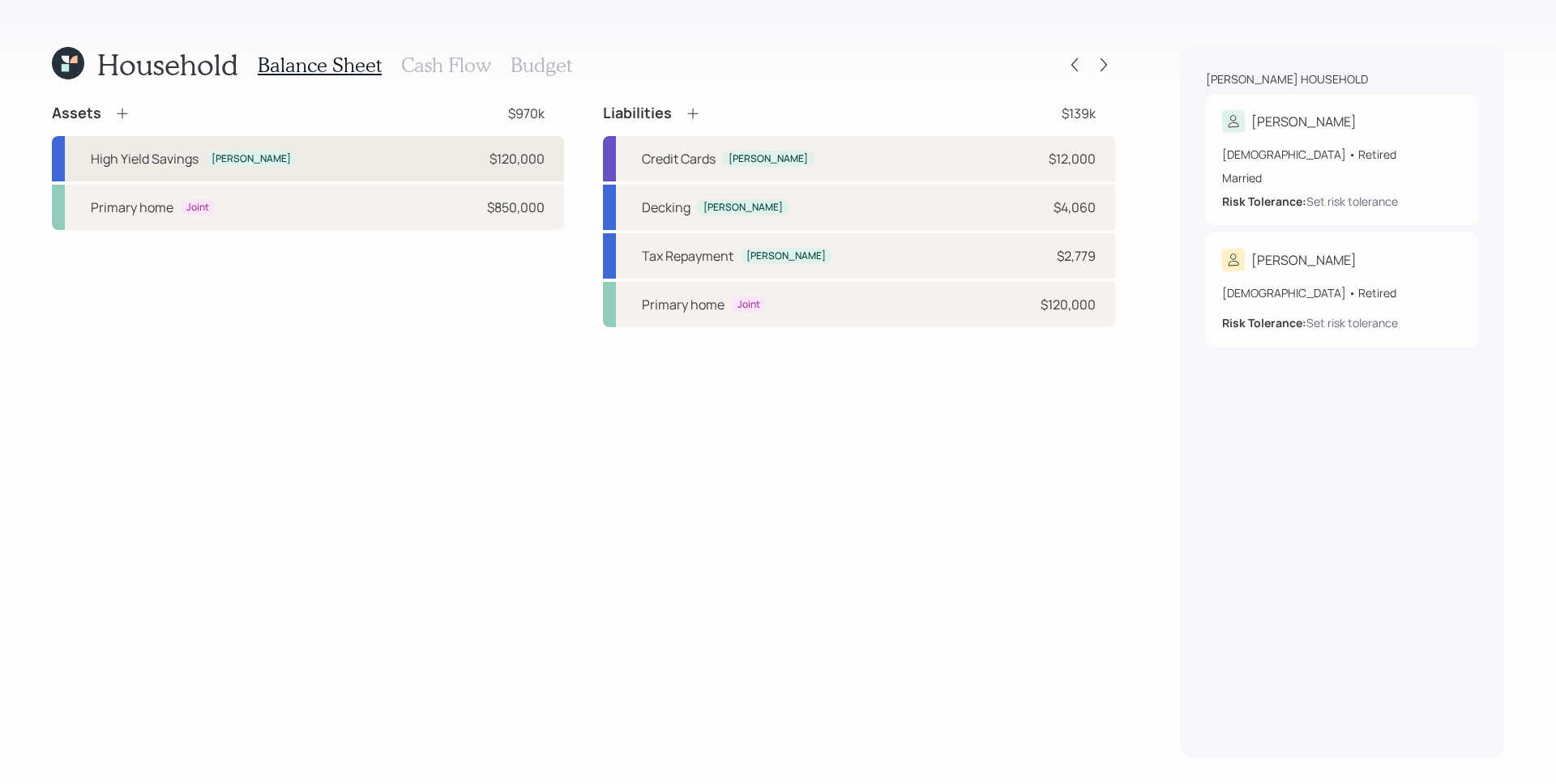
click at [281, 156] on div "High Yield Savings Michael $120,000" at bounding box center [307, 159] width 512 height 46
select select "taxable"
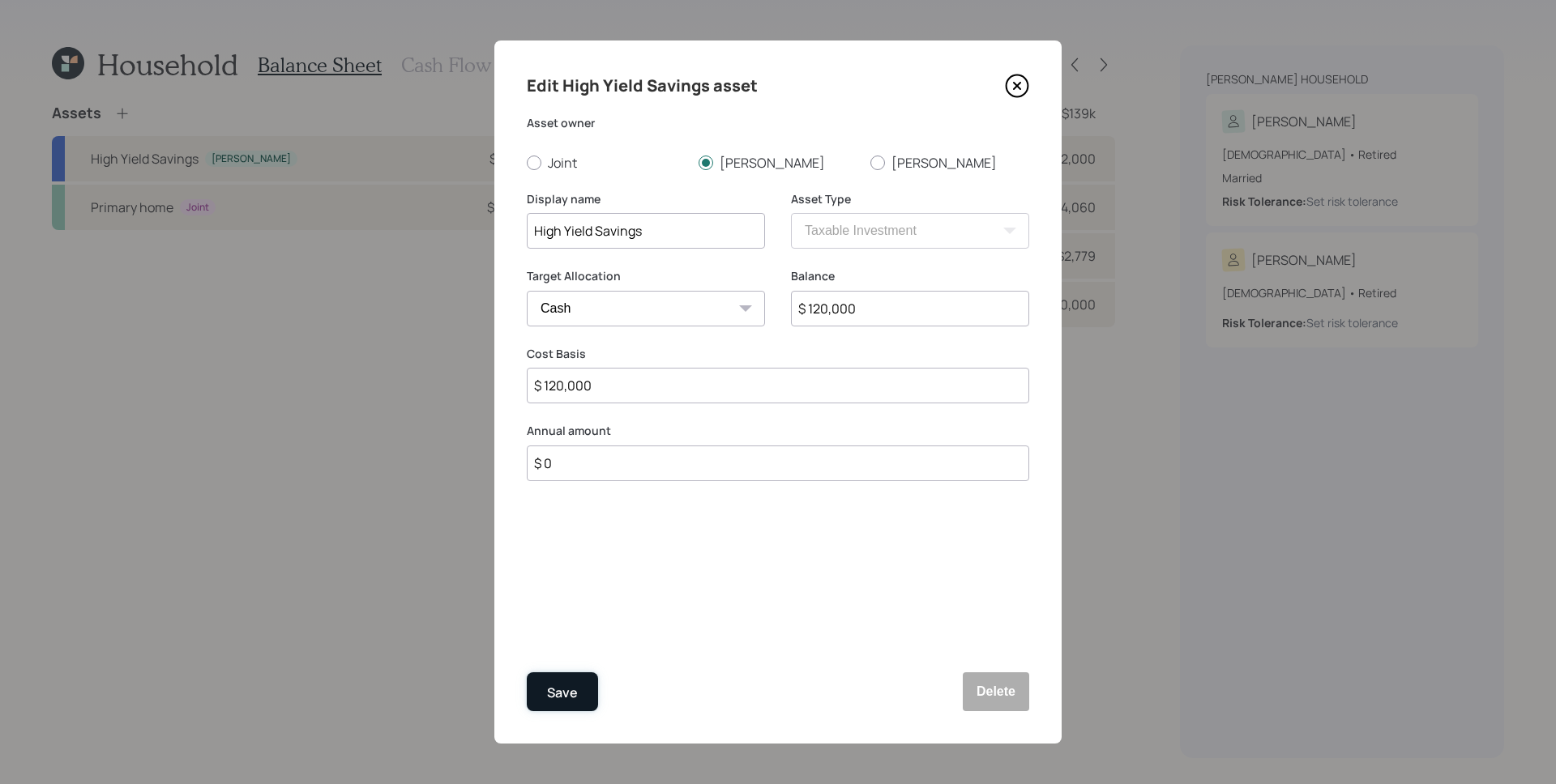
click at [576, 686] on div "Save" at bounding box center [563, 693] width 31 height 22
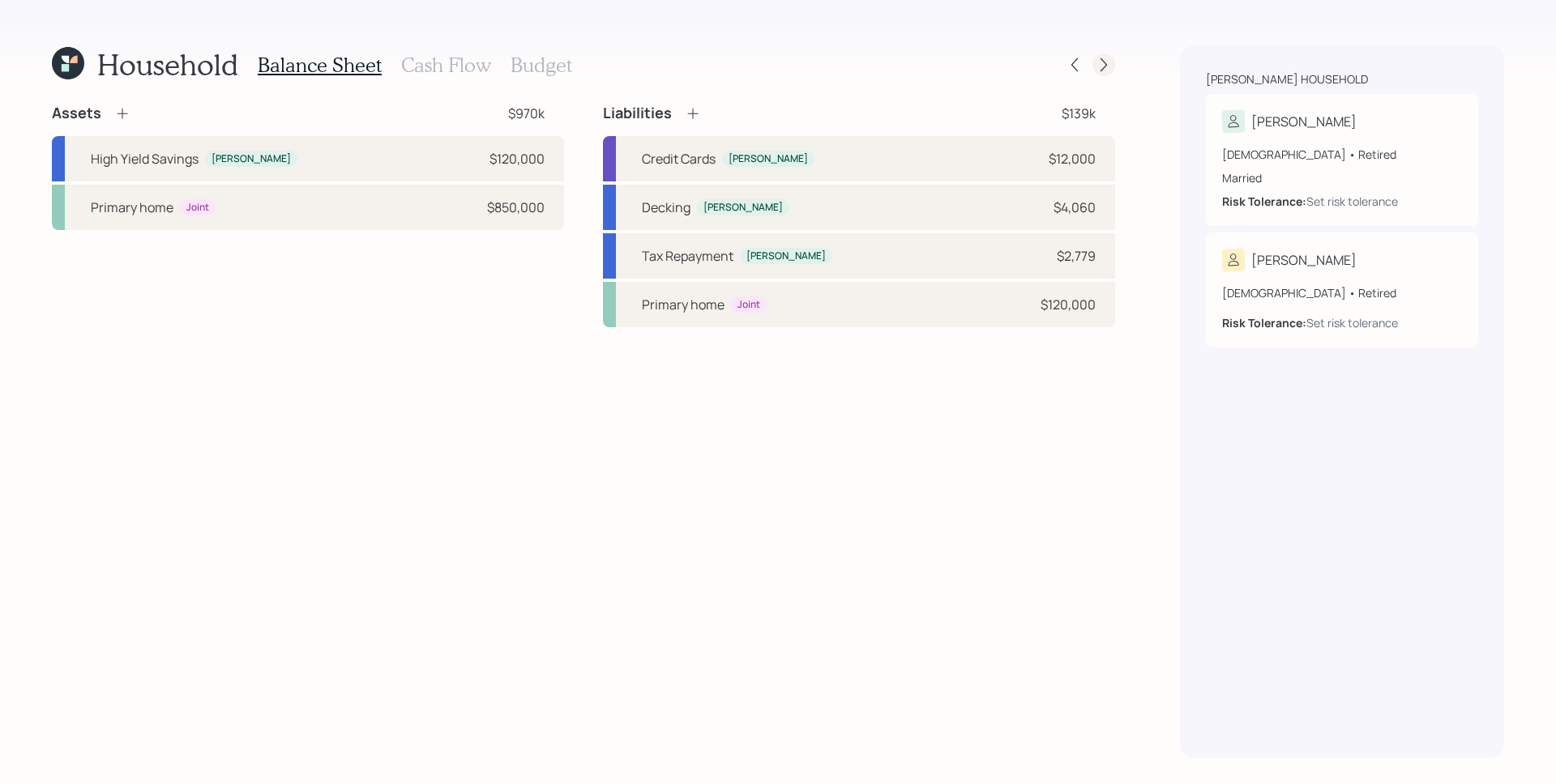
click at [1105, 57] on icon at bounding box center [1104, 65] width 16 height 16
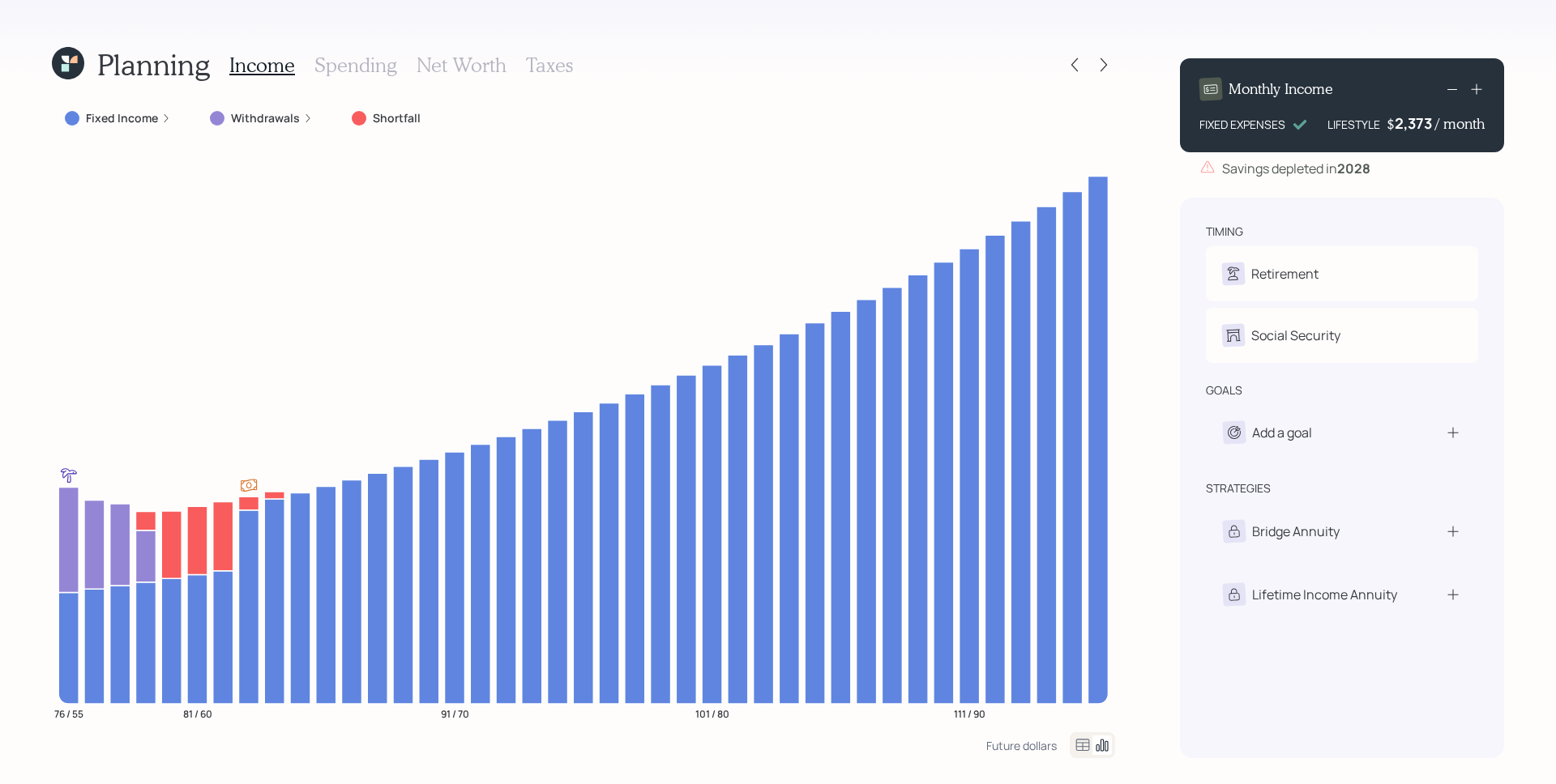
click at [343, 66] on h3 "Spending" at bounding box center [356, 66] width 83 height 24
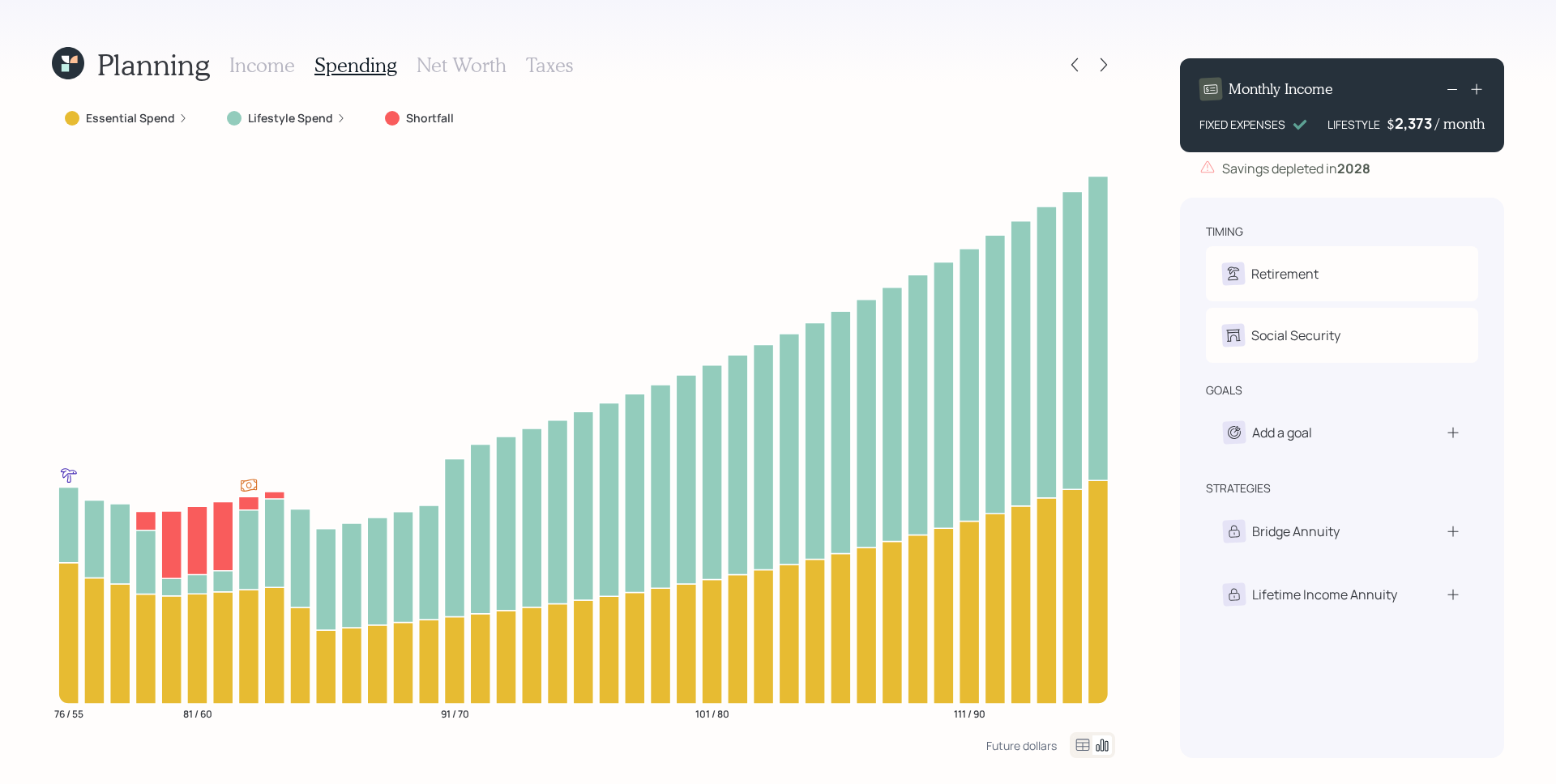
click at [178, 116] on icon at bounding box center [182, 118] width 10 height 10
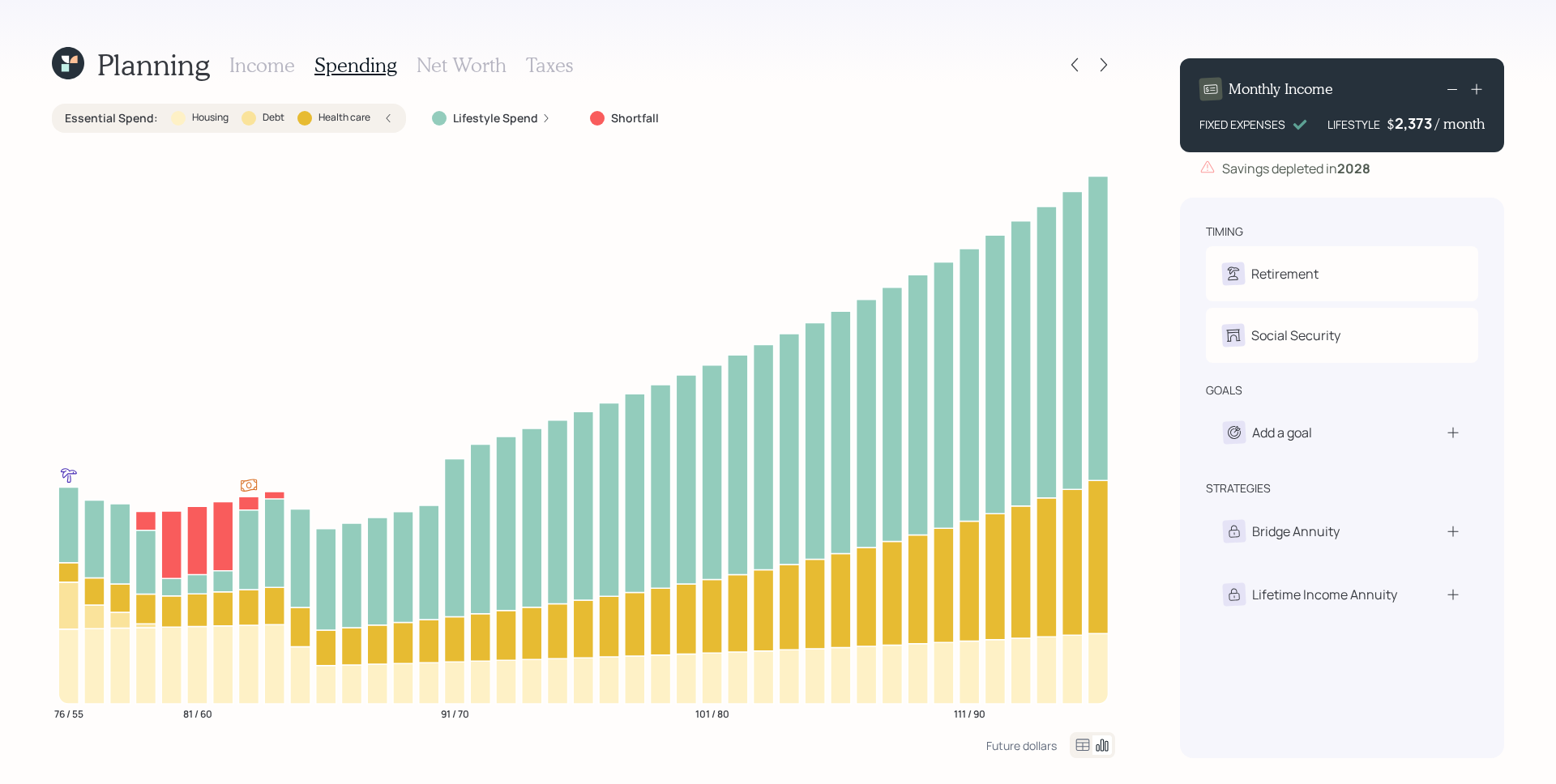
drag, startPoint x: 90, startPoint y: 67, endPoint x: 67, endPoint y: 66, distance: 23.0
click at [88, 67] on div "Planning" at bounding box center [130, 65] width 158 height 35
click at [67, 66] on icon at bounding box center [66, 67] width 7 height 7
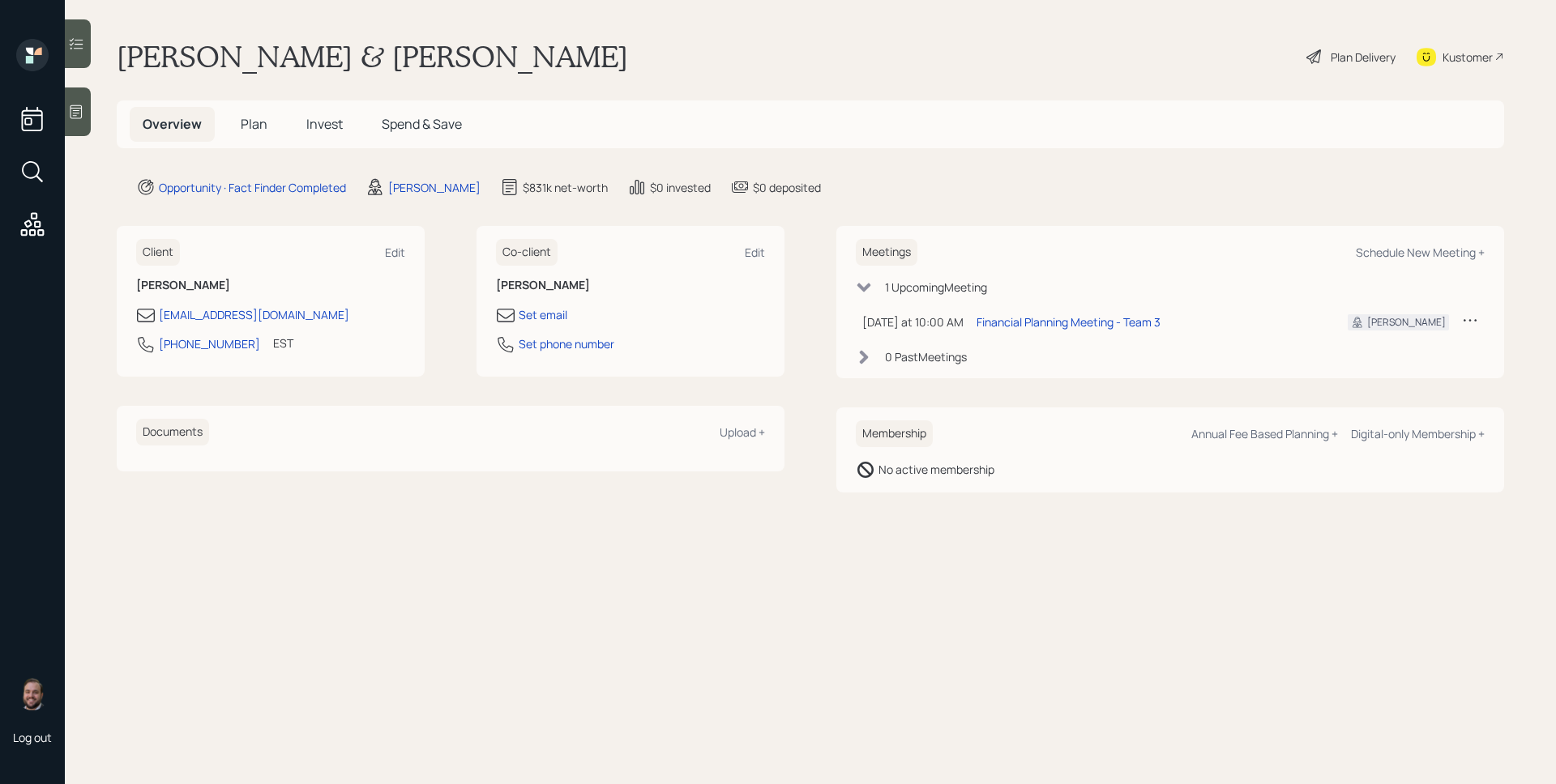
click at [300, 119] on h5 "Invest" at bounding box center [325, 124] width 62 height 35
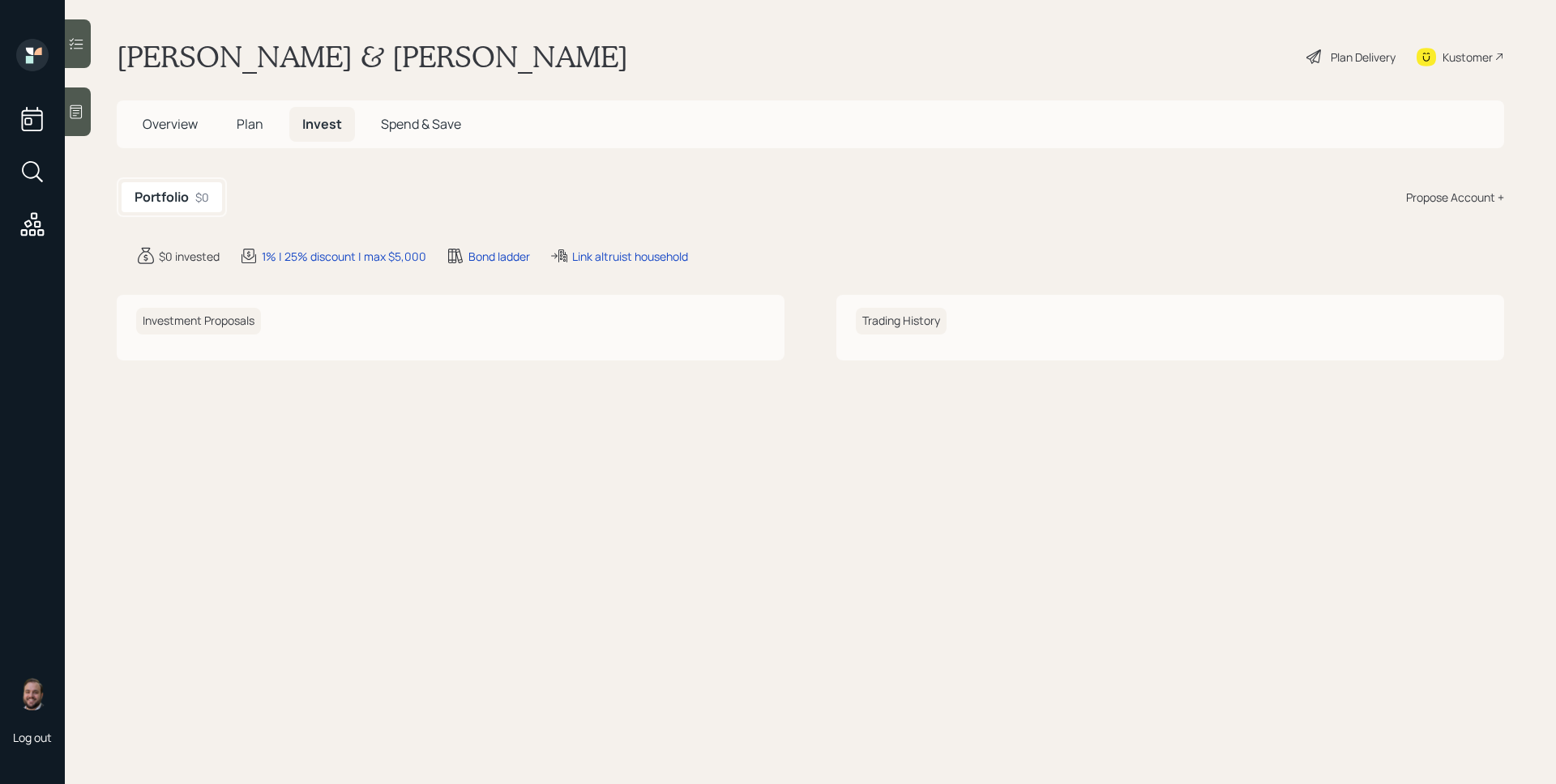
click at [258, 124] on span "Plan" at bounding box center [249, 124] width 26 height 18
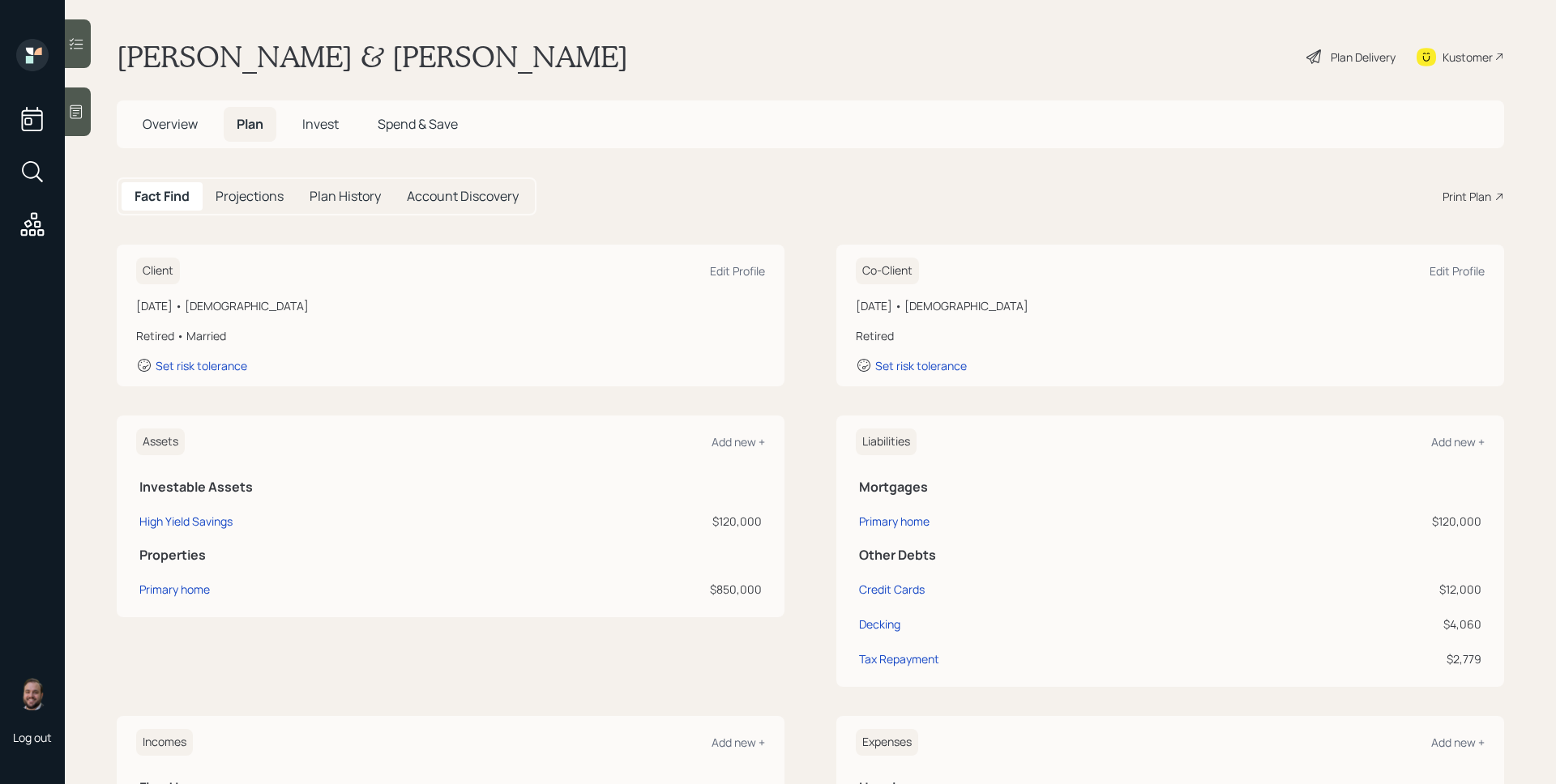
click at [1462, 202] on div "Print Plan" at bounding box center [1466, 196] width 48 height 17
